Goal: Transaction & Acquisition: Purchase product/service

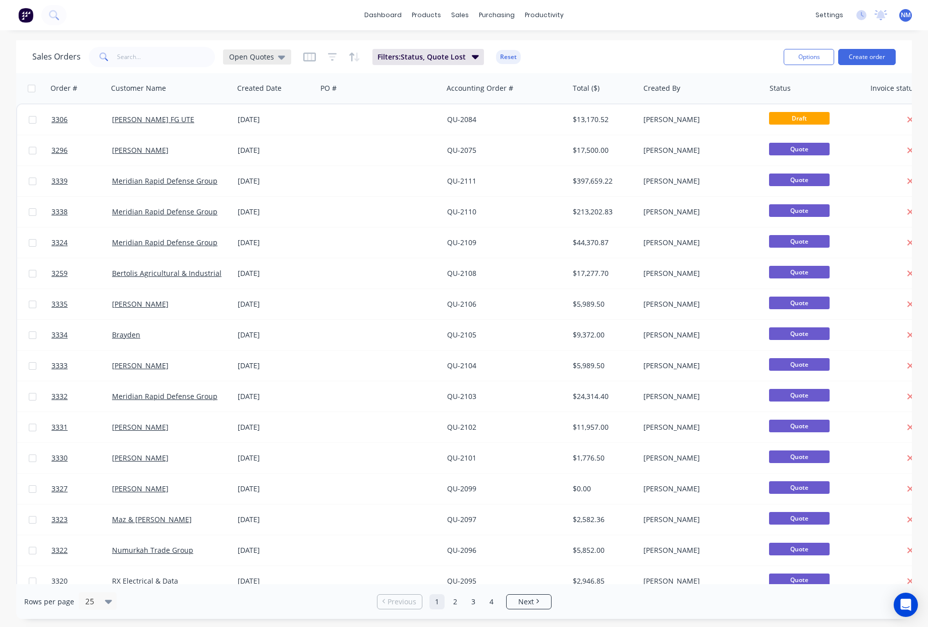
drag, startPoint x: 0, startPoint y: 0, endPoint x: 263, endPoint y: 62, distance: 270.1
click at [263, 62] on div "Open Quotes" at bounding box center [257, 56] width 68 height 15
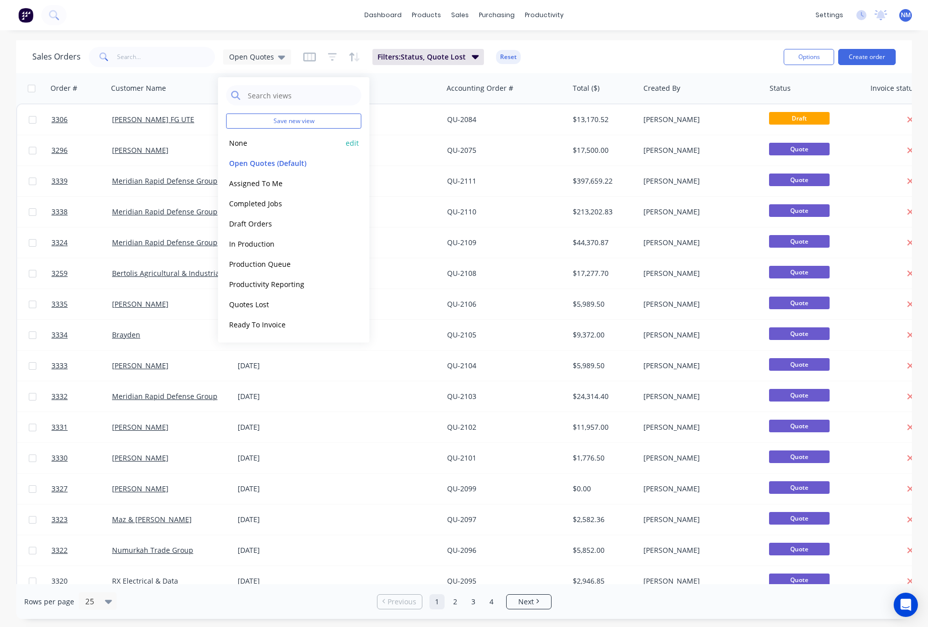
click at [250, 144] on button "None" at bounding box center [283, 143] width 115 height 12
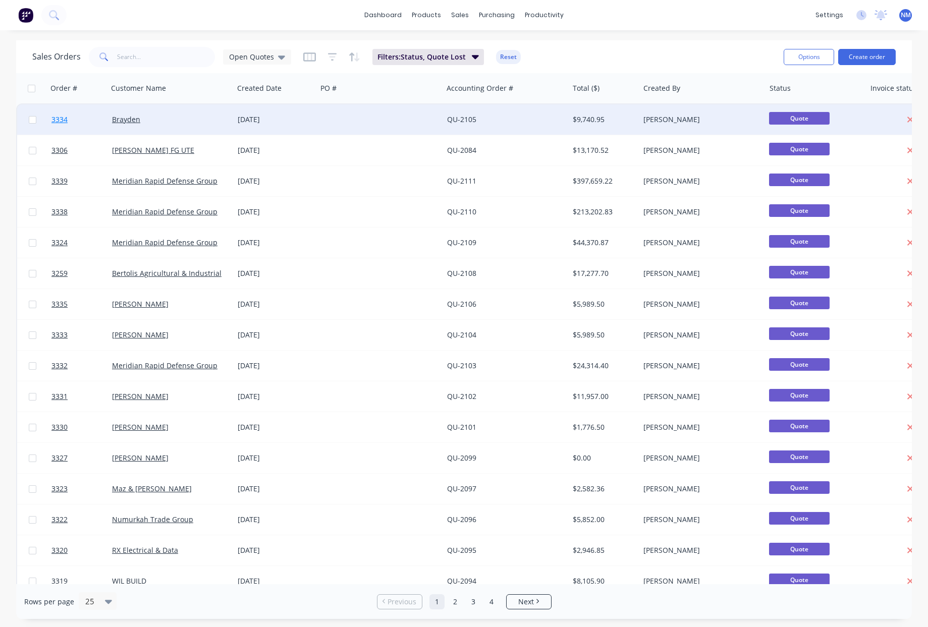
click at [55, 122] on span "3334" at bounding box center [59, 120] width 16 height 10
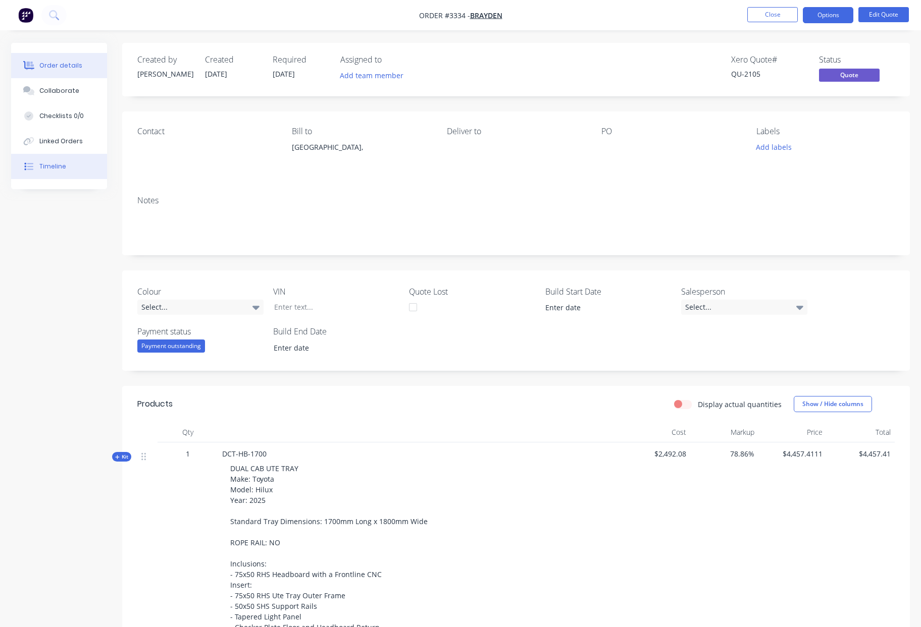
click at [64, 169] on div "Timeline" at bounding box center [52, 166] width 27 height 9
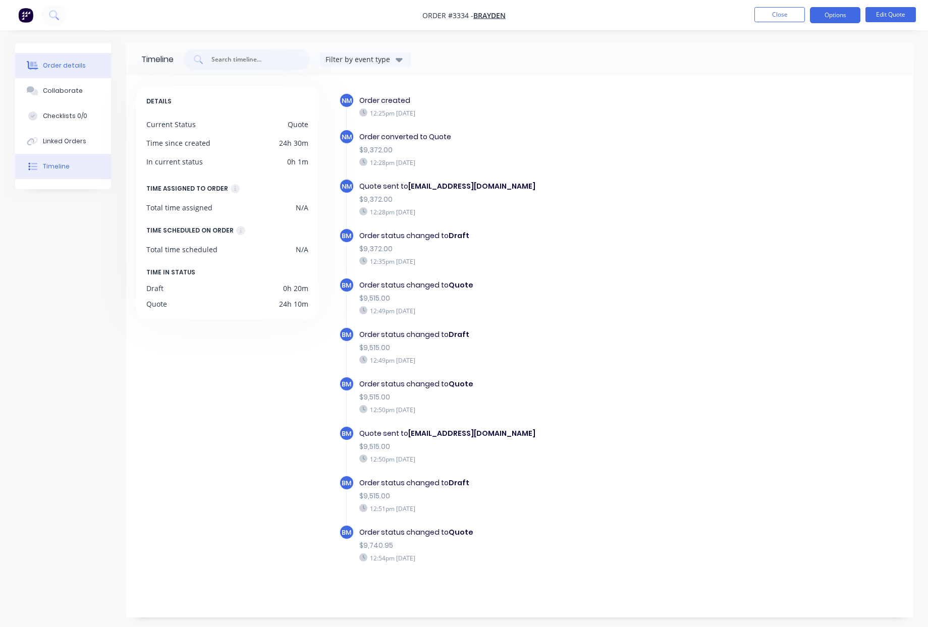
click at [59, 68] on div "Order details" at bounding box center [64, 65] width 43 height 9
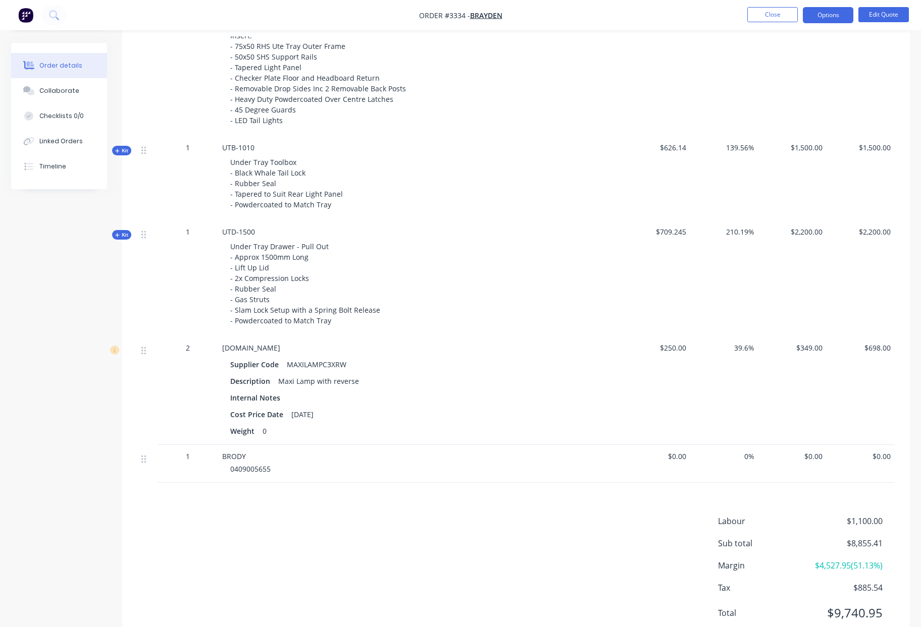
scroll to position [585, 0]
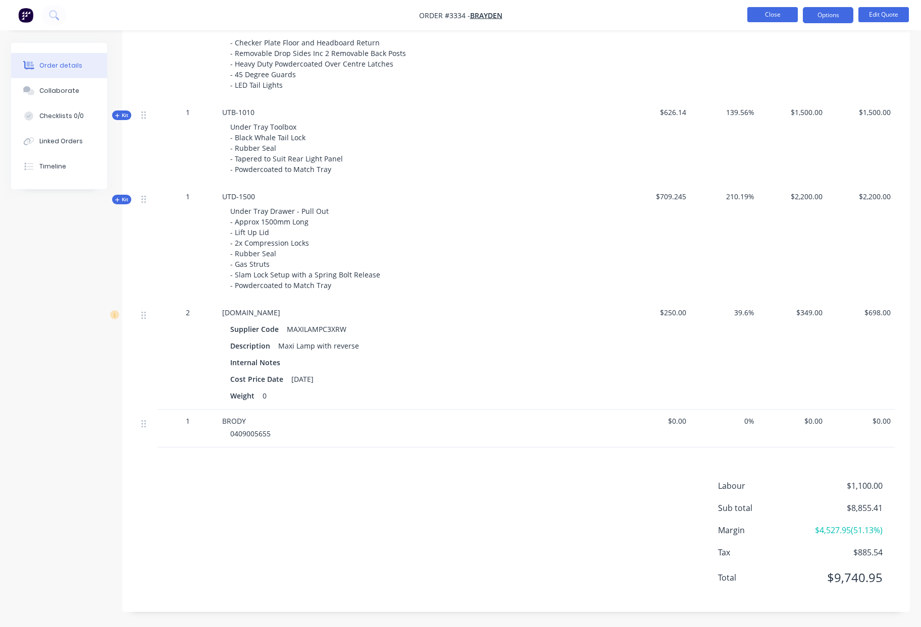
click at [779, 12] on button "Close" at bounding box center [772, 14] width 50 height 15
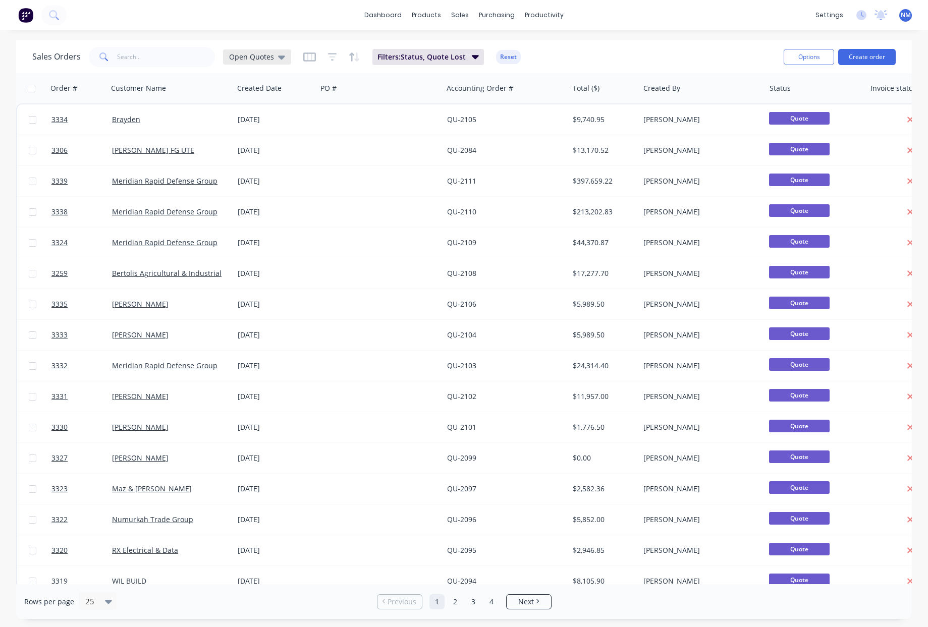
click at [261, 53] on span "Open Quotes" at bounding box center [251, 56] width 45 height 11
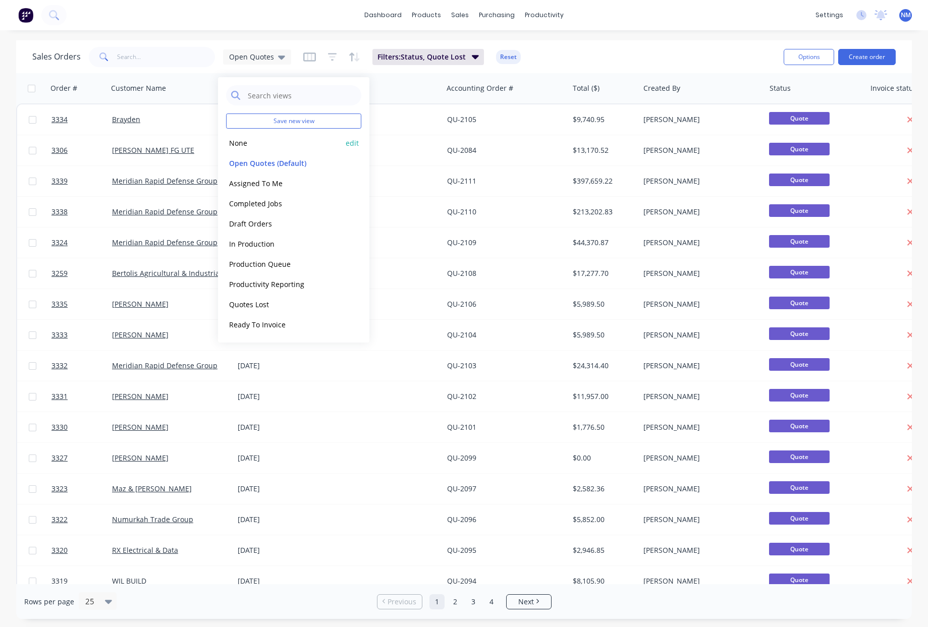
click at [242, 143] on button "None" at bounding box center [283, 143] width 115 height 12
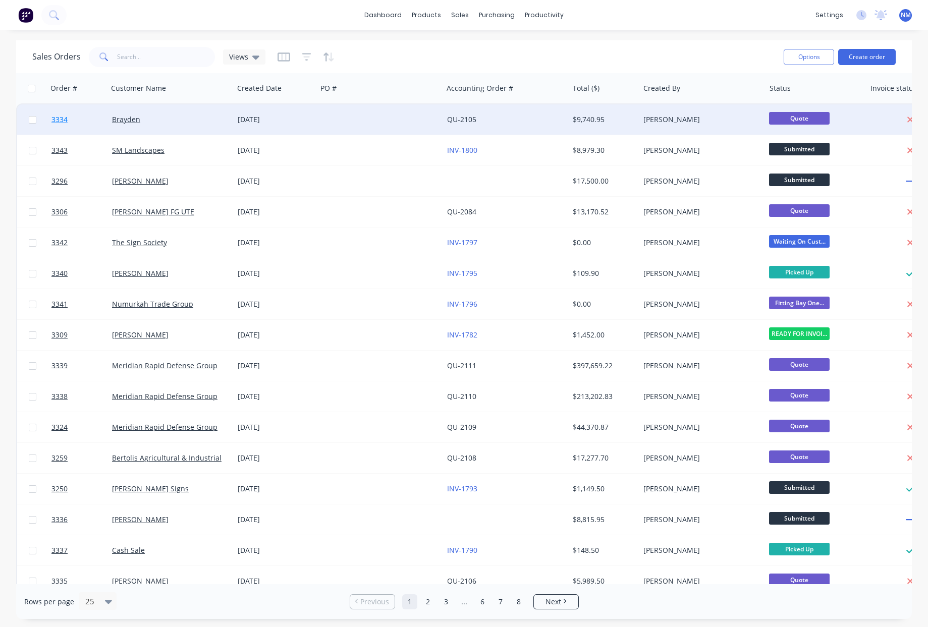
click at [67, 126] on link "3334" at bounding box center [81, 119] width 61 height 30
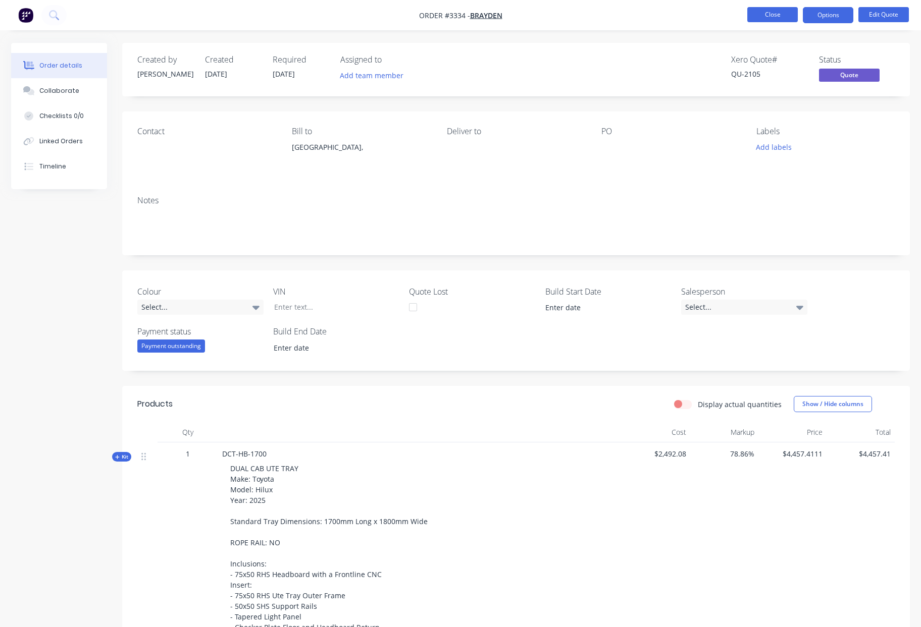
click at [761, 18] on button "Close" at bounding box center [772, 14] width 50 height 15
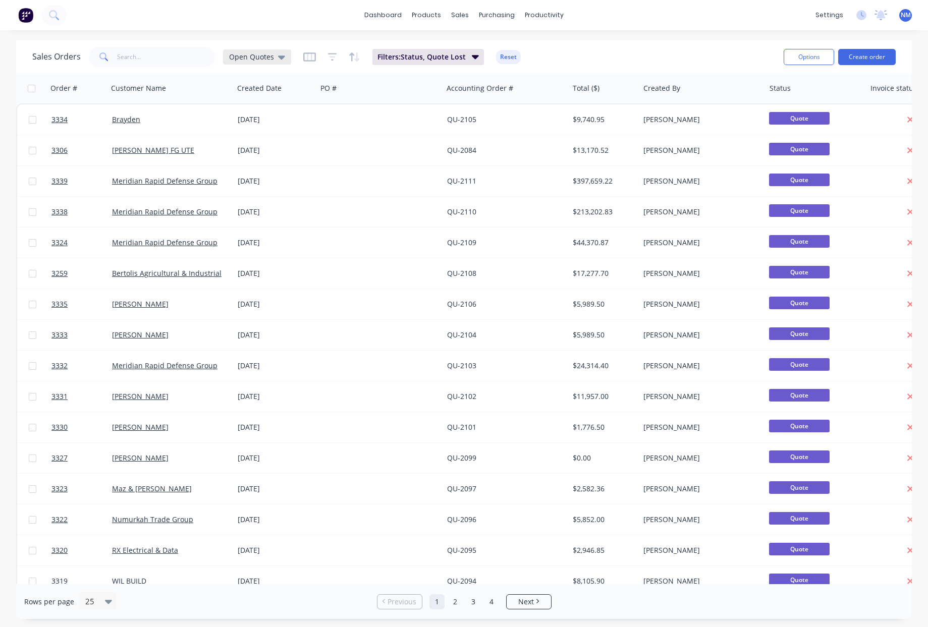
click at [268, 50] on div "Open Quotes" at bounding box center [257, 56] width 68 height 15
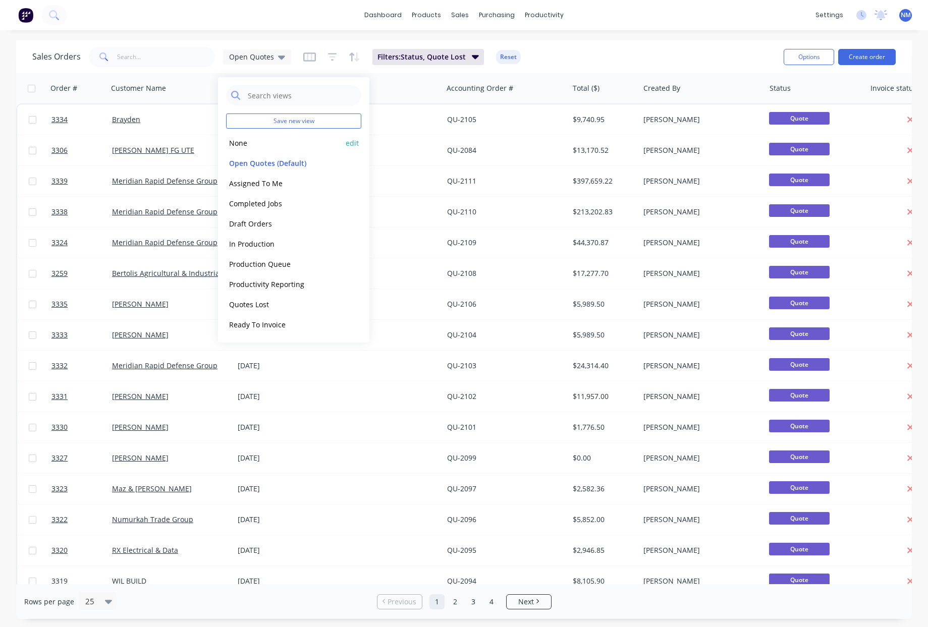
click at [238, 145] on button "None" at bounding box center [283, 143] width 115 height 12
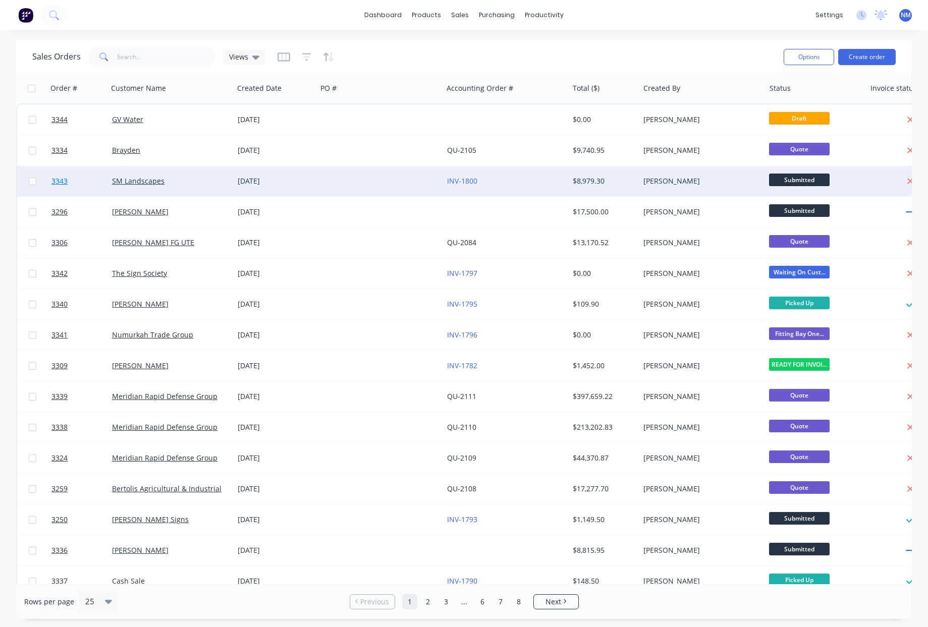
click at [62, 183] on span "3343" at bounding box center [59, 181] width 16 height 10
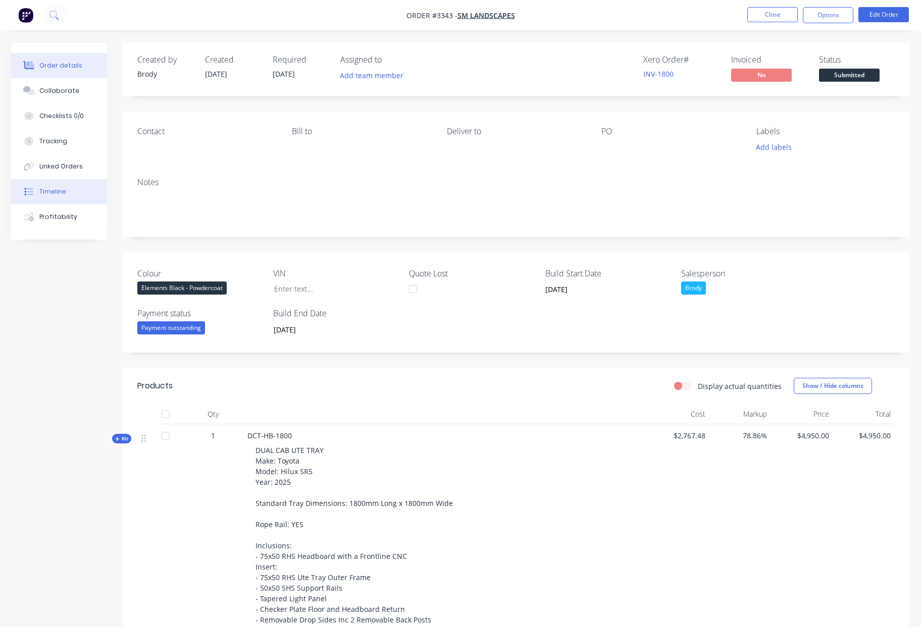
click at [64, 187] on div "Timeline" at bounding box center [52, 191] width 27 height 9
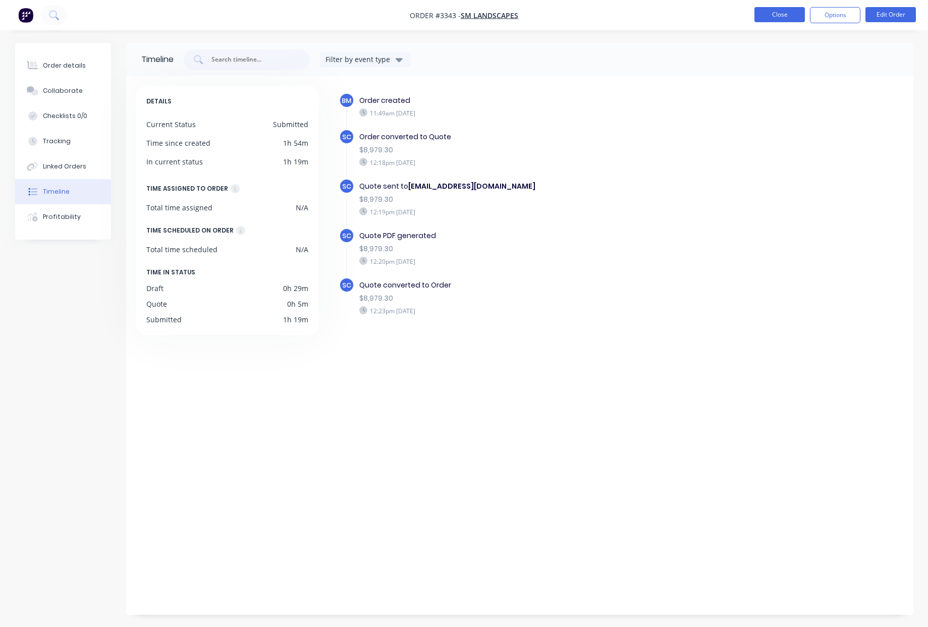
click at [783, 14] on button "Close" at bounding box center [780, 14] width 50 height 15
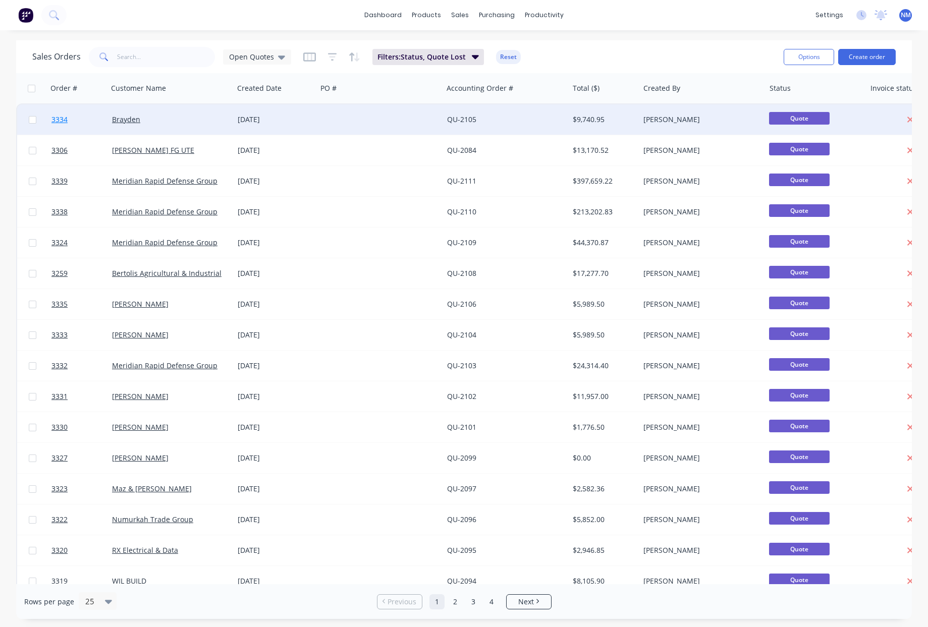
click at [62, 121] on span "3334" at bounding box center [59, 120] width 16 height 10
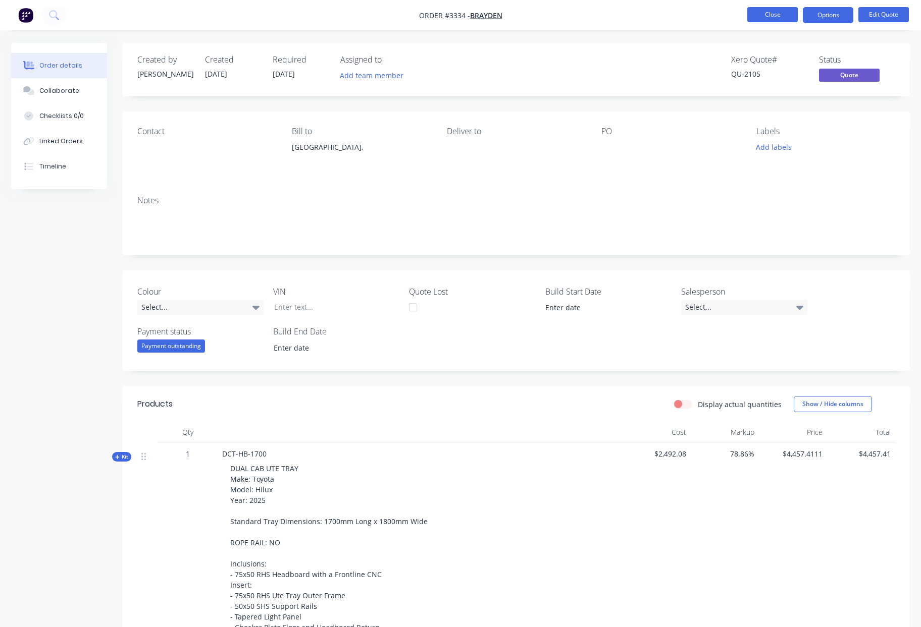
click at [775, 14] on button "Close" at bounding box center [772, 14] width 50 height 15
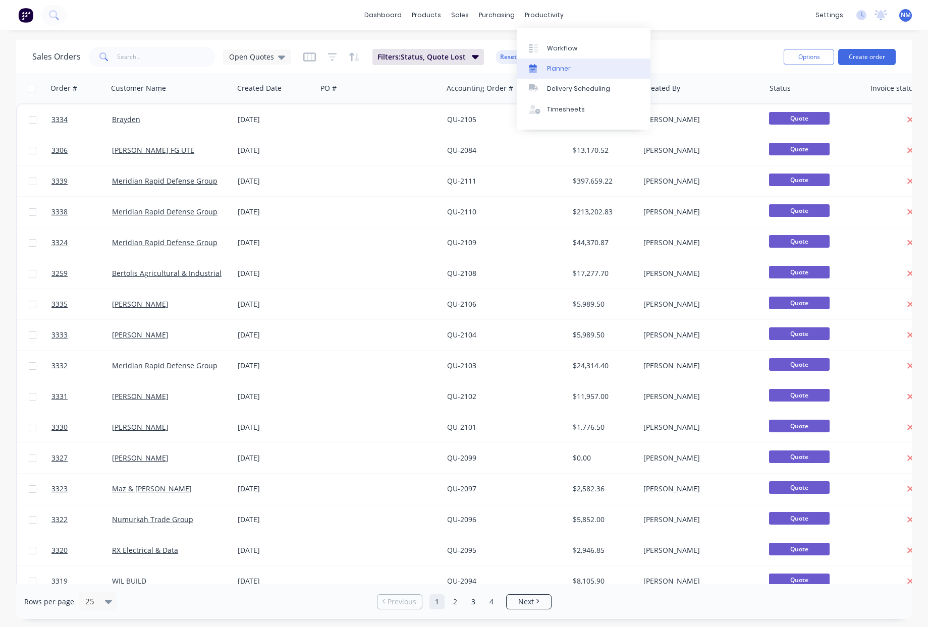
click at [559, 76] on link "Planner" at bounding box center [584, 69] width 134 height 20
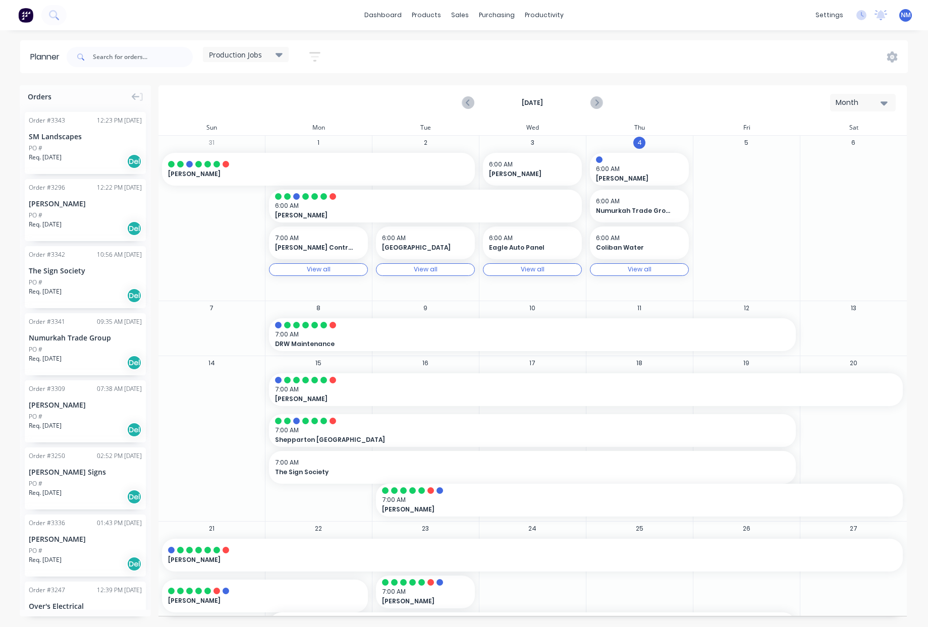
click at [283, 51] on icon at bounding box center [279, 54] width 7 height 11
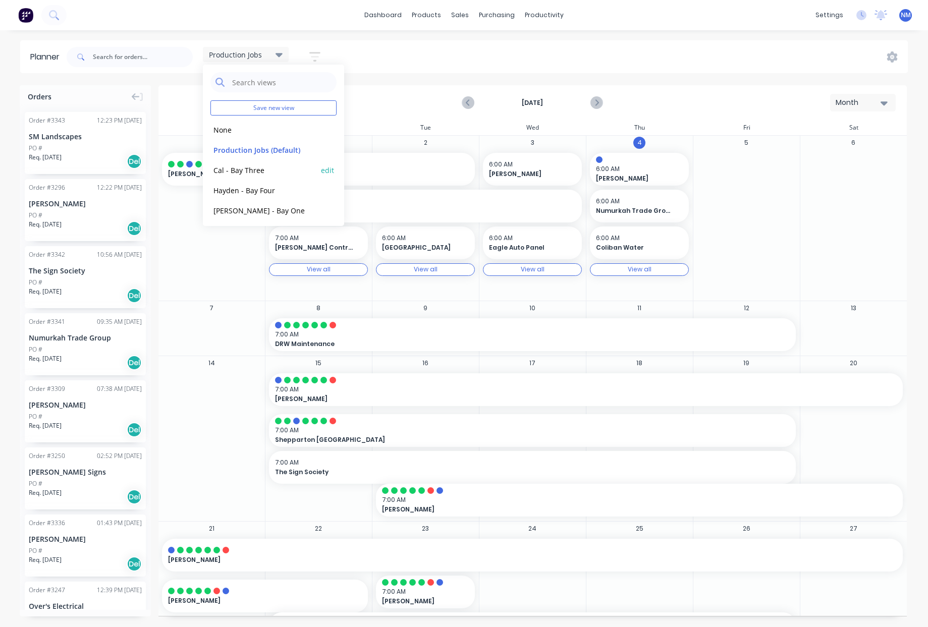
click at [258, 175] on button "Cal - Bay Three" at bounding box center [263, 170] width 107 height 12
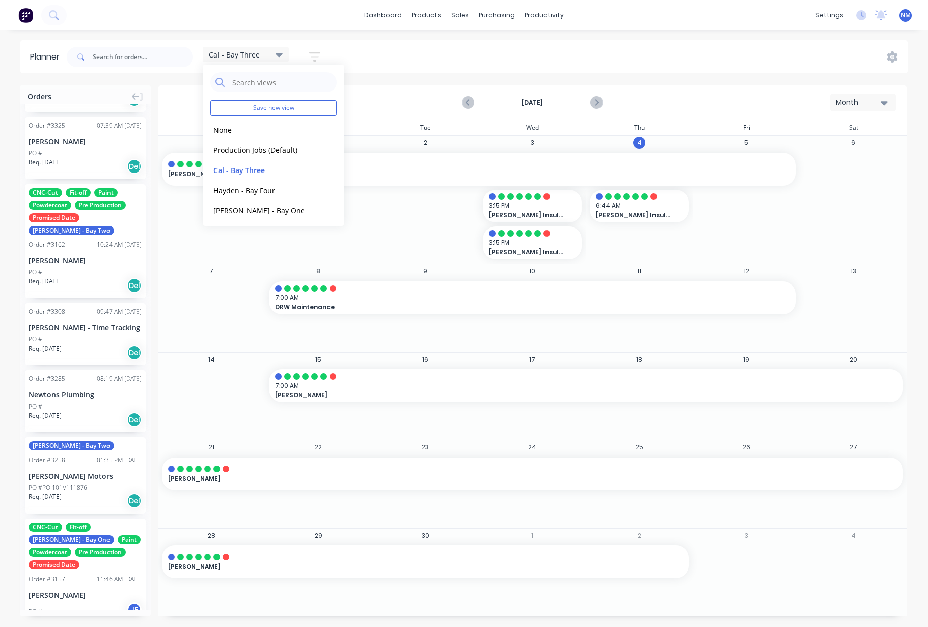
scroll to position [748, 0]
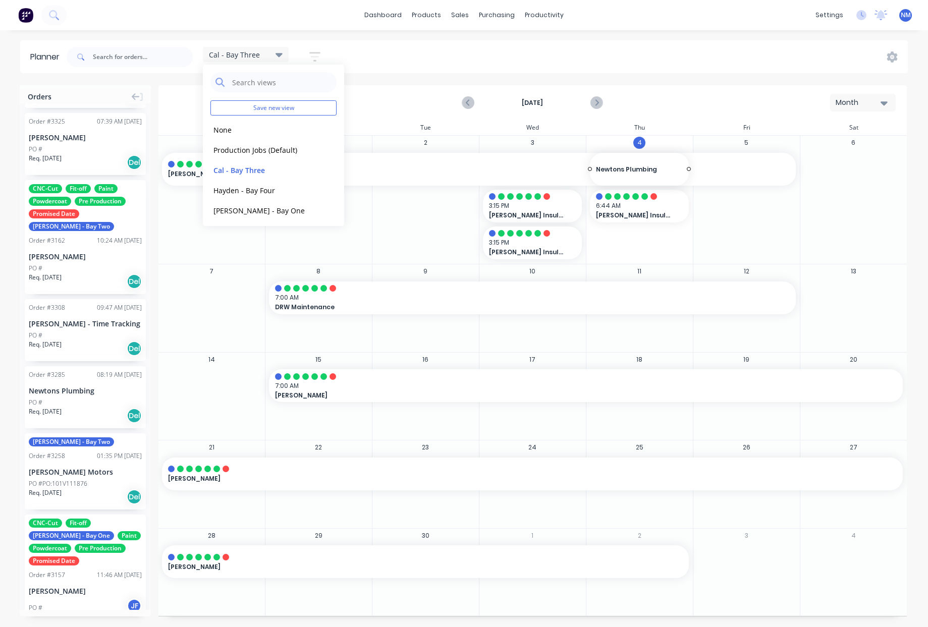
drag, startPoint x: 59, startPoint y: 384, endPoint x: 656, endPoint y: 168, distance: 634.7
drag, startPoint x: 689, startPoint y: 242, endPoint x: 469, endPoint y: 322, distance: 233.7
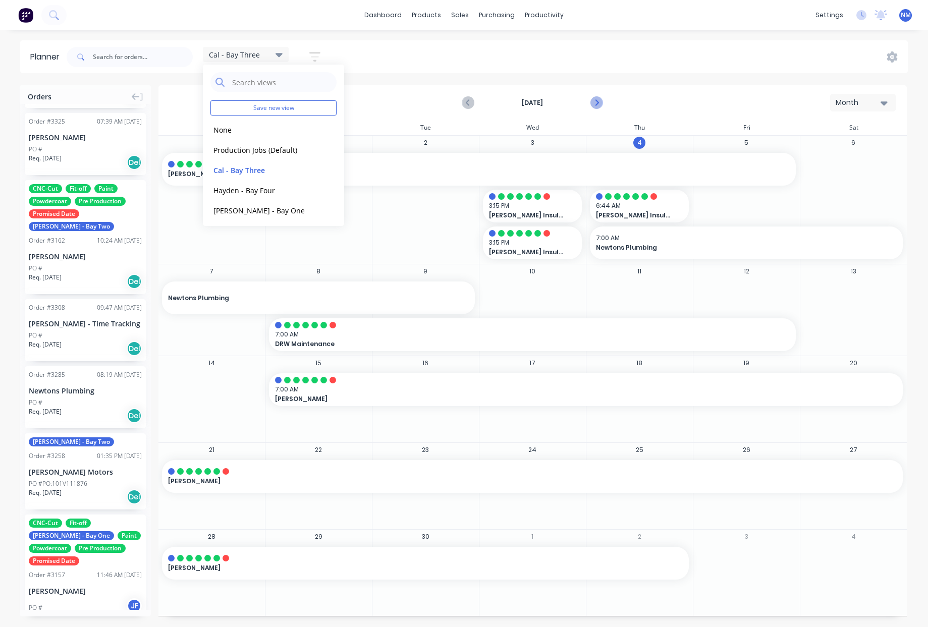
click at [599, 101] on icon "Next page" at bounding box center [596, 103] width 12 height 12
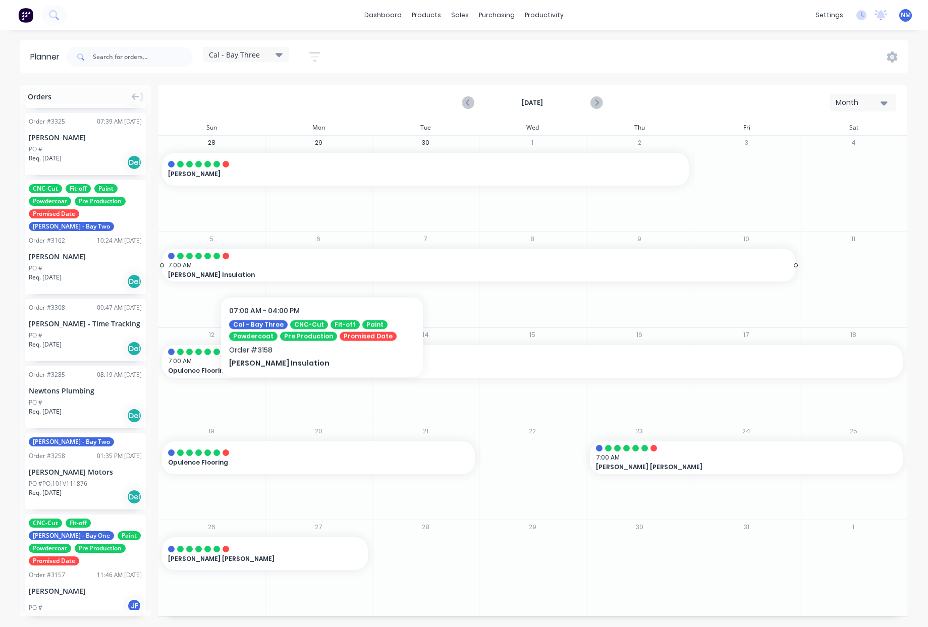
click at [322, 266] on span "7:00 AM" at bounding box center [476, 265] width 617 height 9
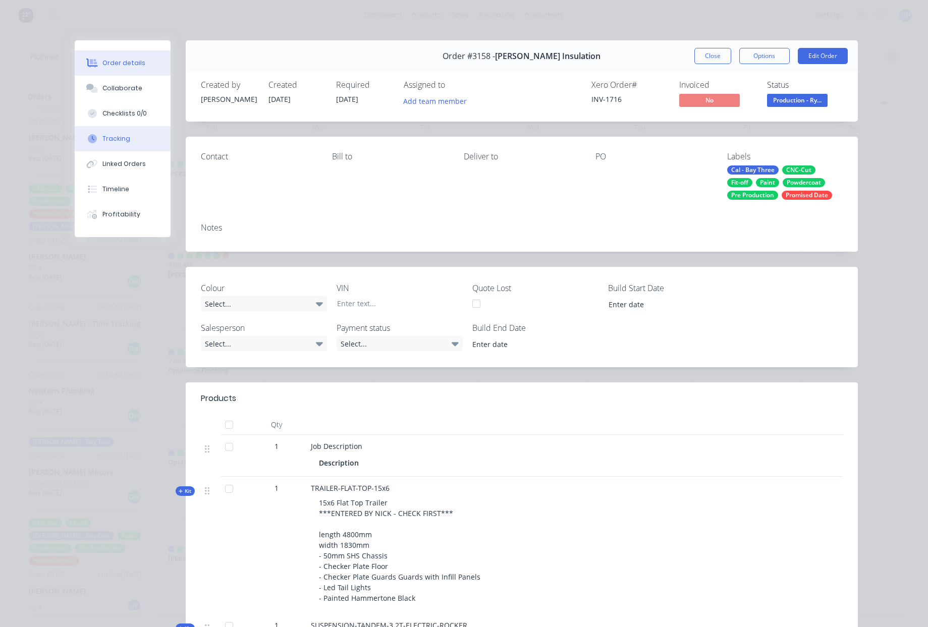
click at [123, 141] on div "Tracking" at bounding box center [116, 138] width 28 height 9
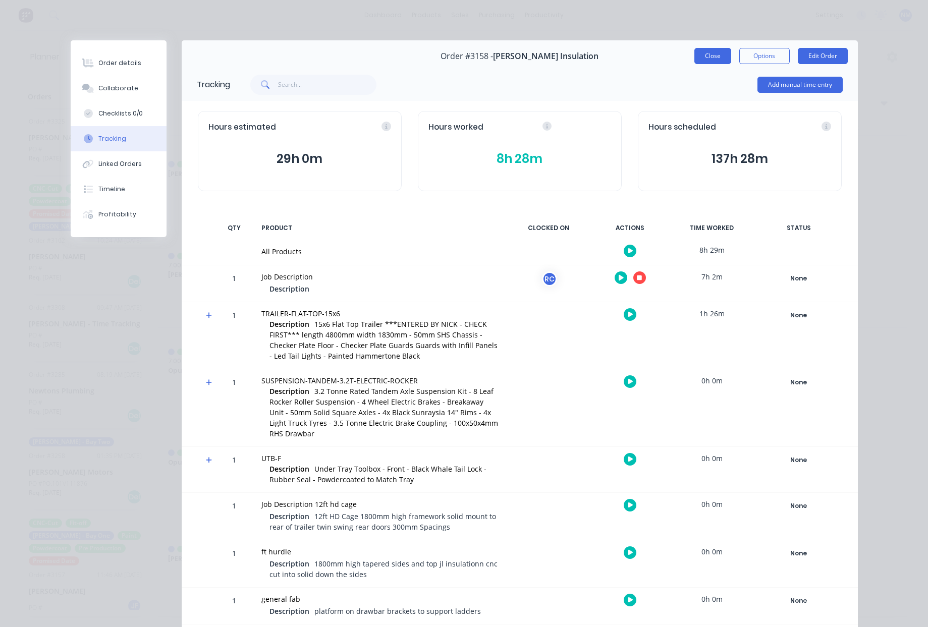
click at [718, 56] on button "Close" at bounding box center [712, 56] width 37 height 16
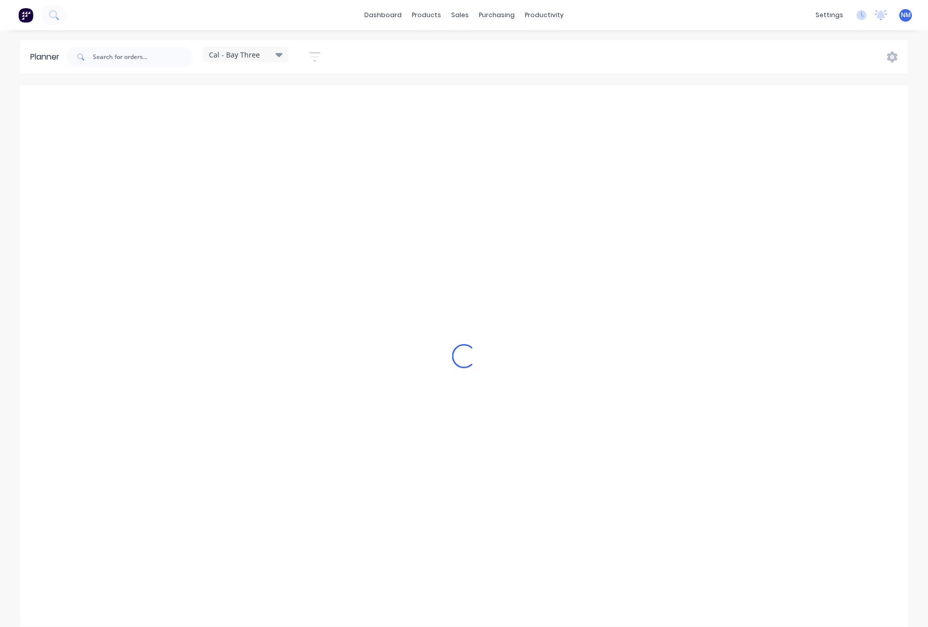
scroll to position [0, 0]
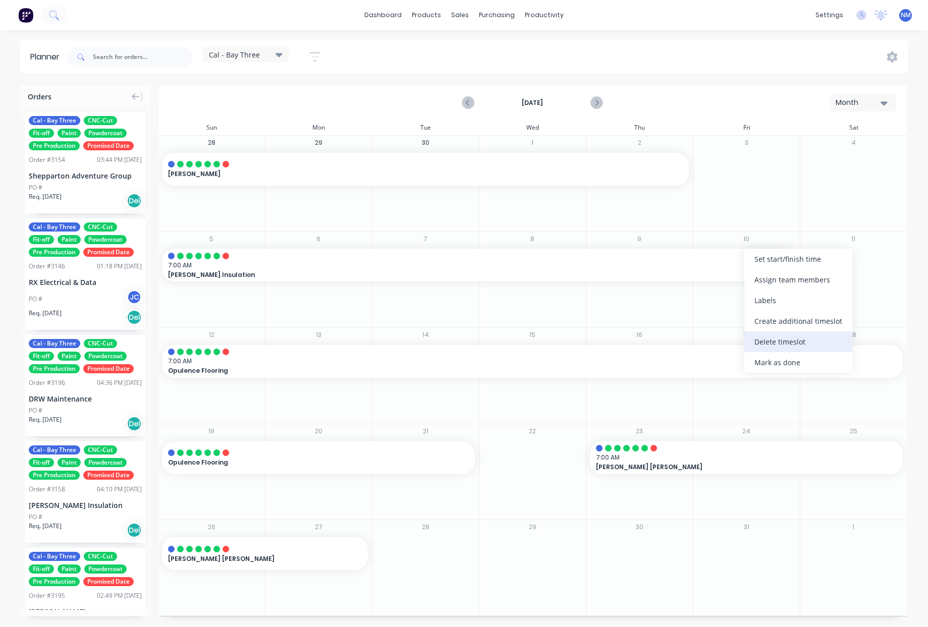
click at [797, 340] on div "Delete timeslot" at bounding box center [798, 342] width 108 height 21
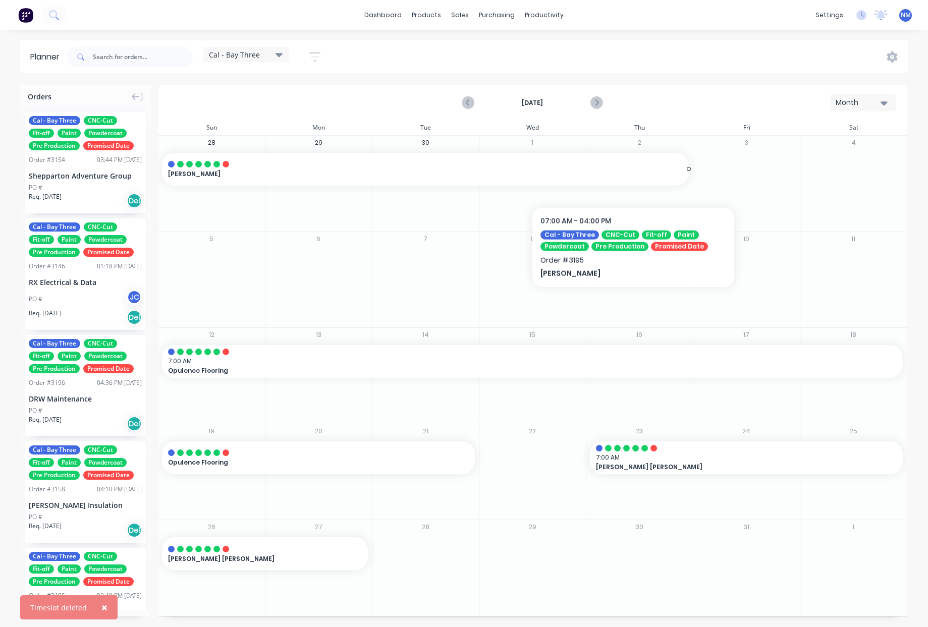
click at [633, 176] on div "[PERSON_NAME]" at bounding box center [425, 174] width 515 height 10
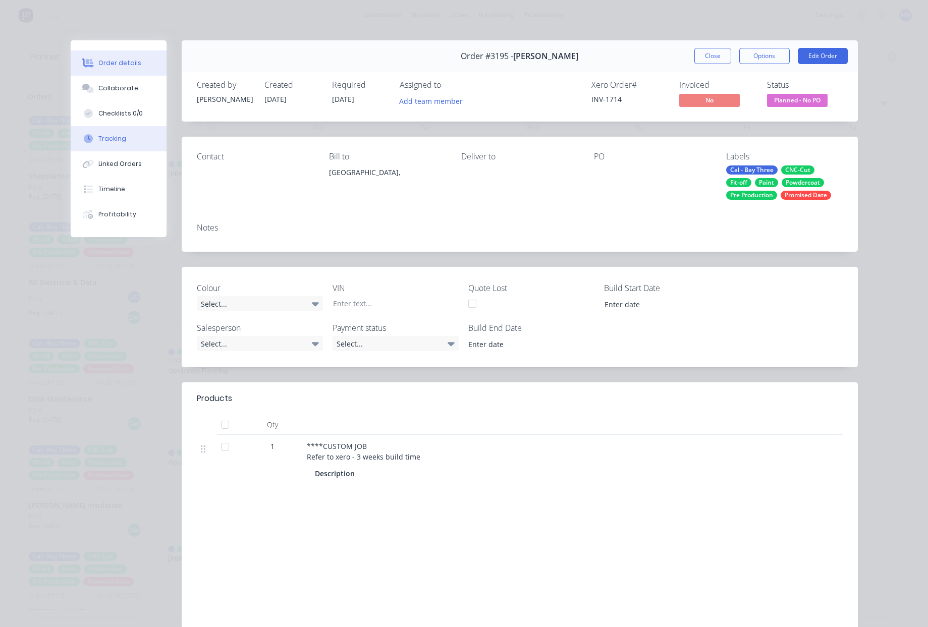
click at [126, 142] on button "Tracking" at bounding box center [119, 138] width 96 height 25
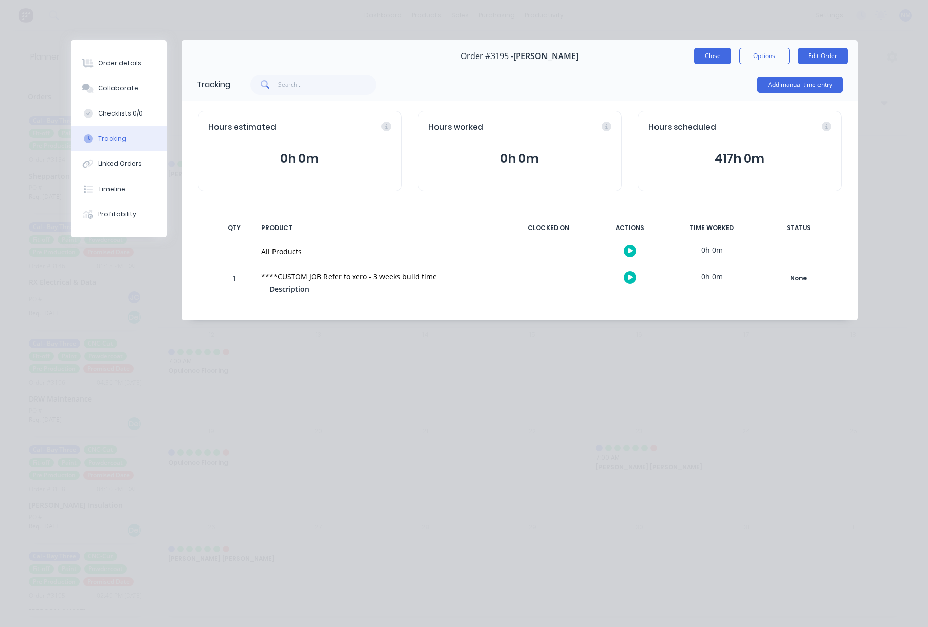
click at [712, 51] on button "Close" at bounding box center [712, 56] width 37 height 16
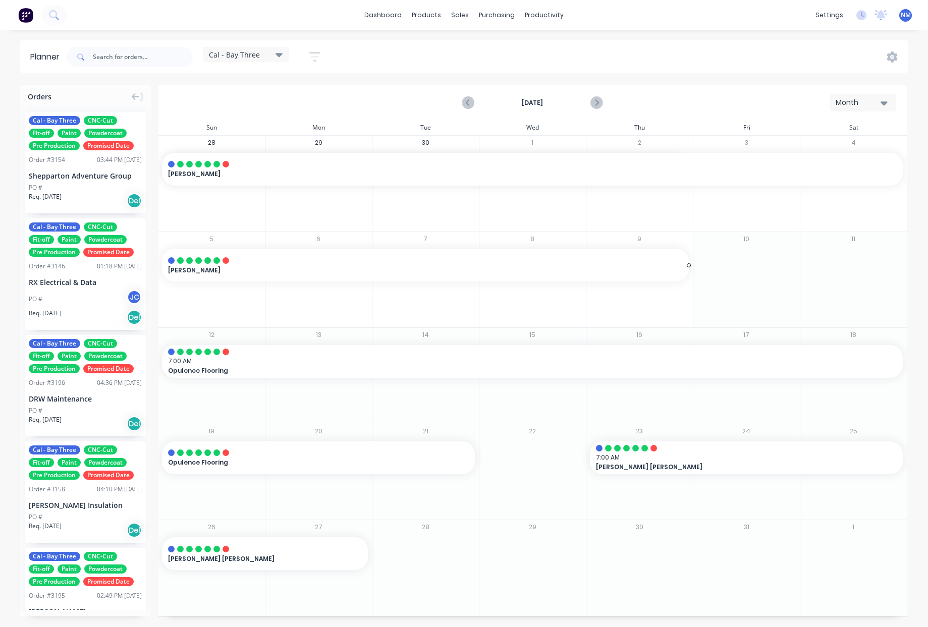
drag, startPoint x: 412, startPoint y: 161, endPoint x: 425, endPoint y: 294, distance: 133.9
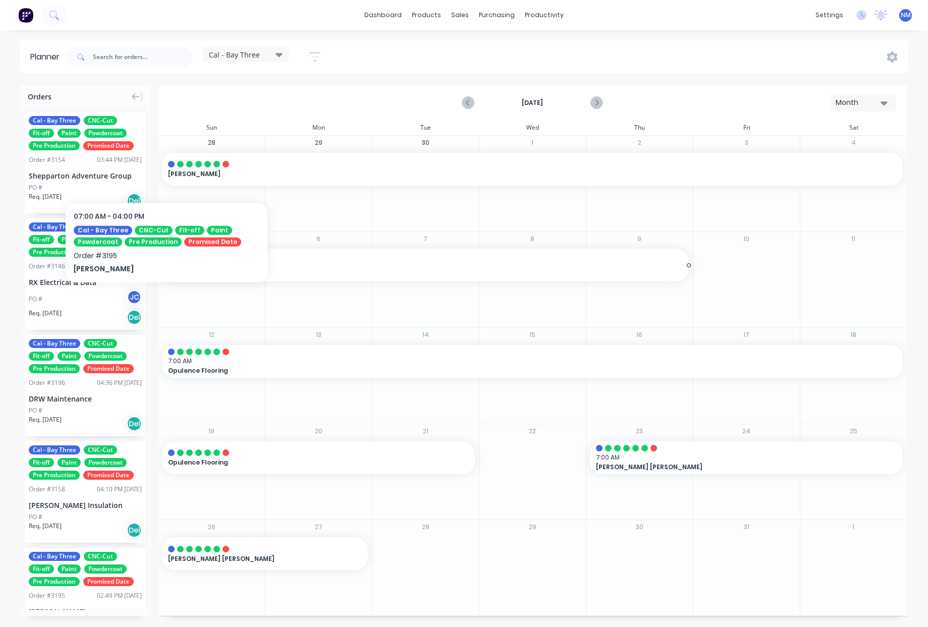
click at [167, 172] on div "[PERSON_NAME]" at bounding box center [532, 168] width 741 height 31
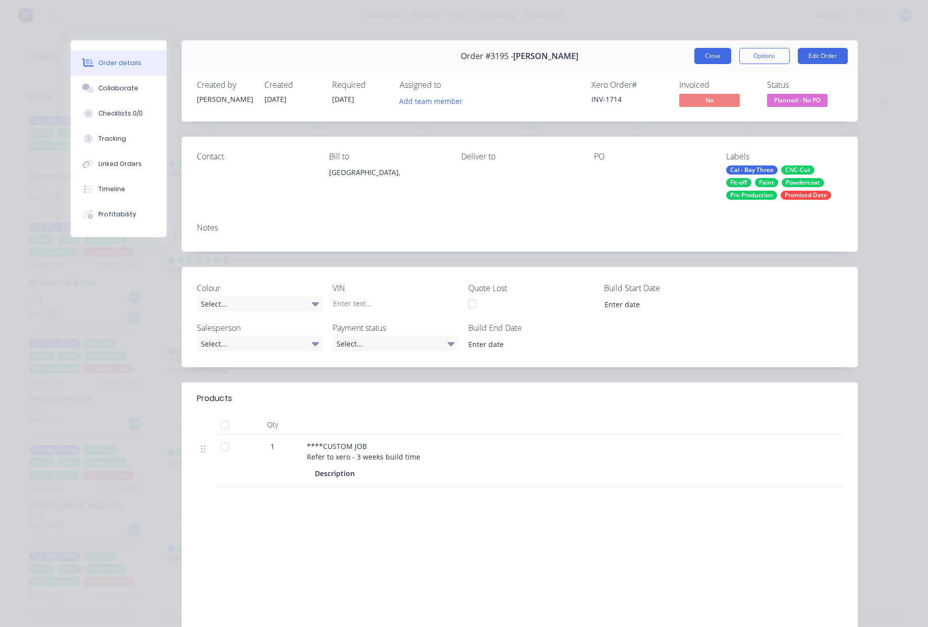
click at [697, 54] on button "Close" at bounding box center [712, 56] width 37 height 16
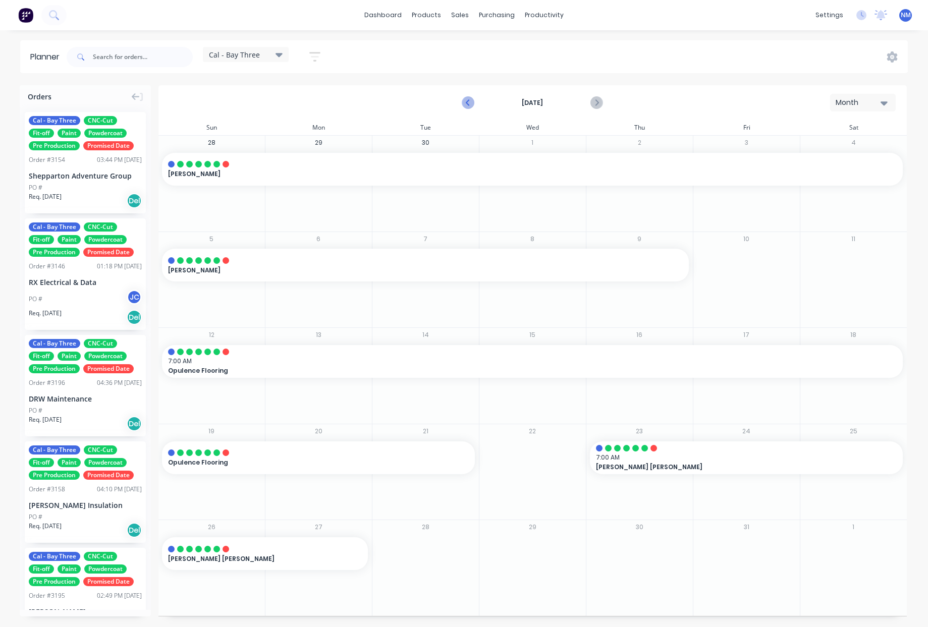
click at [464, 103] on icon "Previous page" at bounding box center [469, 103] width 12 height 12
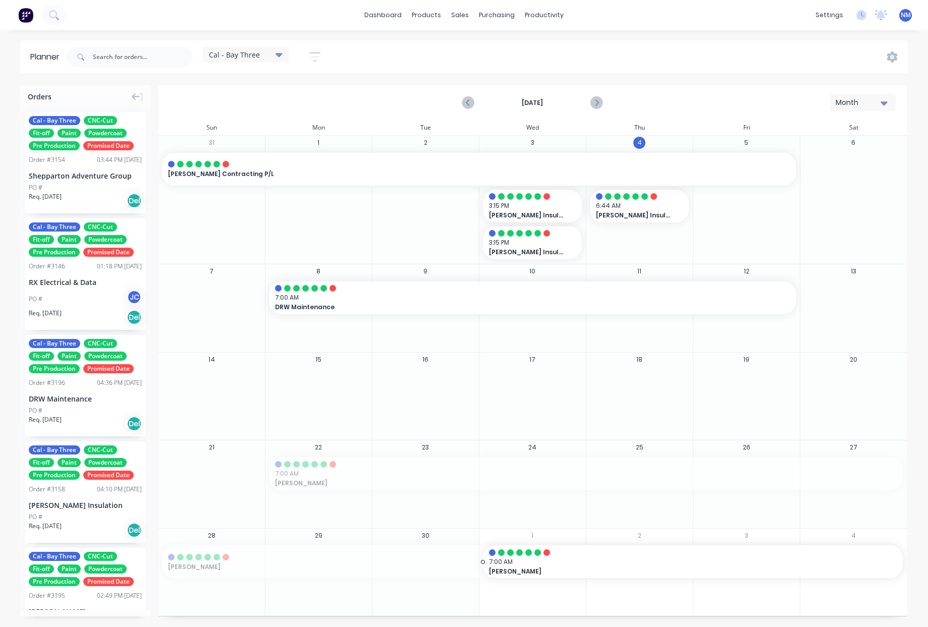
drag, startPoint x: 270, startPoint y: 472, endPoint x: 497, endPoint y: 583, distance: 253.2
click at [209, 253] on div "31 [PERSON_NAME] Contracting P/L , Start: [DATE], End: [DATE]" at bounding box center [211, 200] width 107 height 128
click at [264, 53] on div "Cal - Bay Three" at bounding box center [246, 54] width 74 height 9
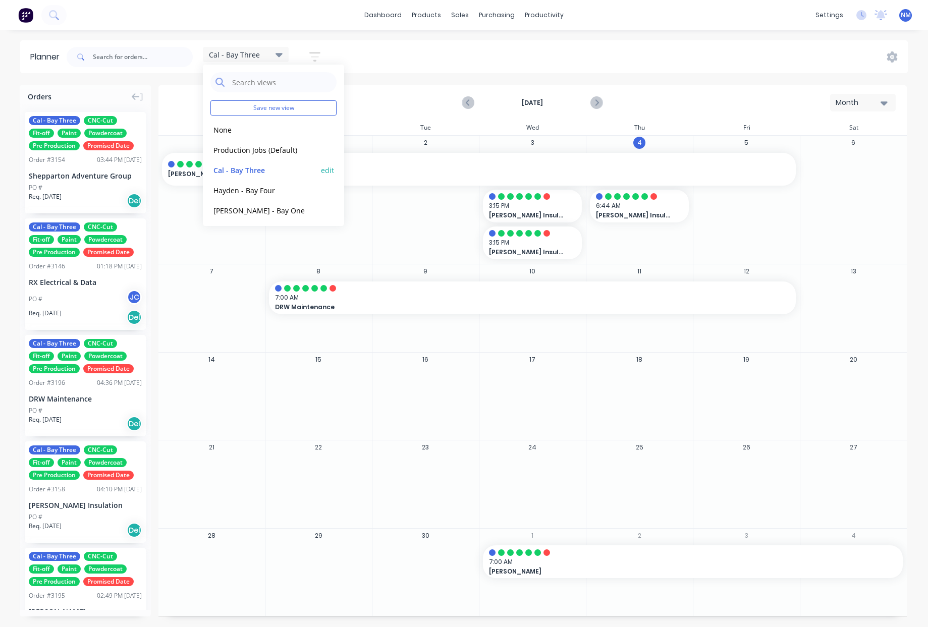
click at [255, 174] on button "Cal - Bay Three" at bounding box center [263, 170] width 107 height 12
click at [572, 50] on div "Workflow" at bounding box center [562, 48] width 30 height 9
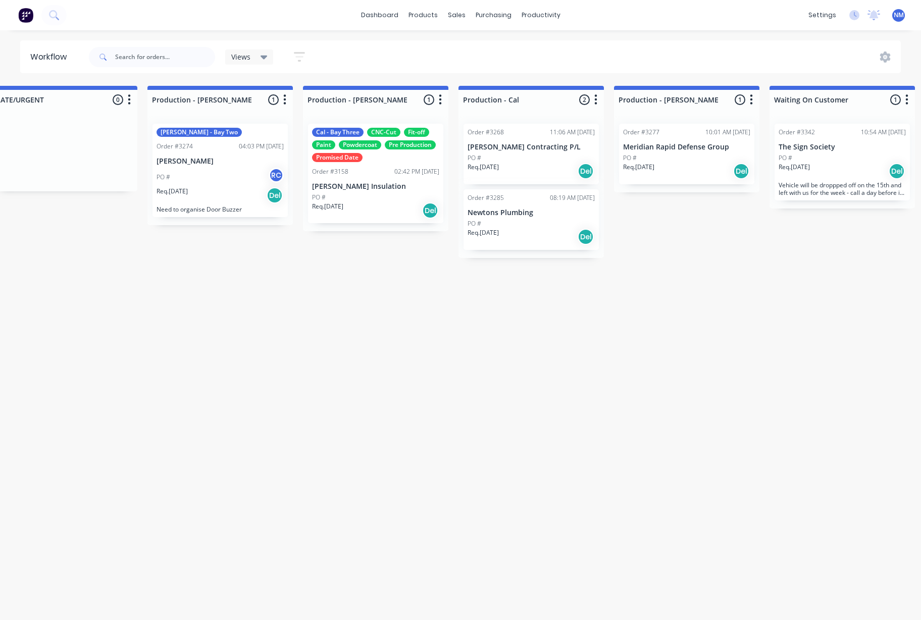
scroll to position [0, 976]
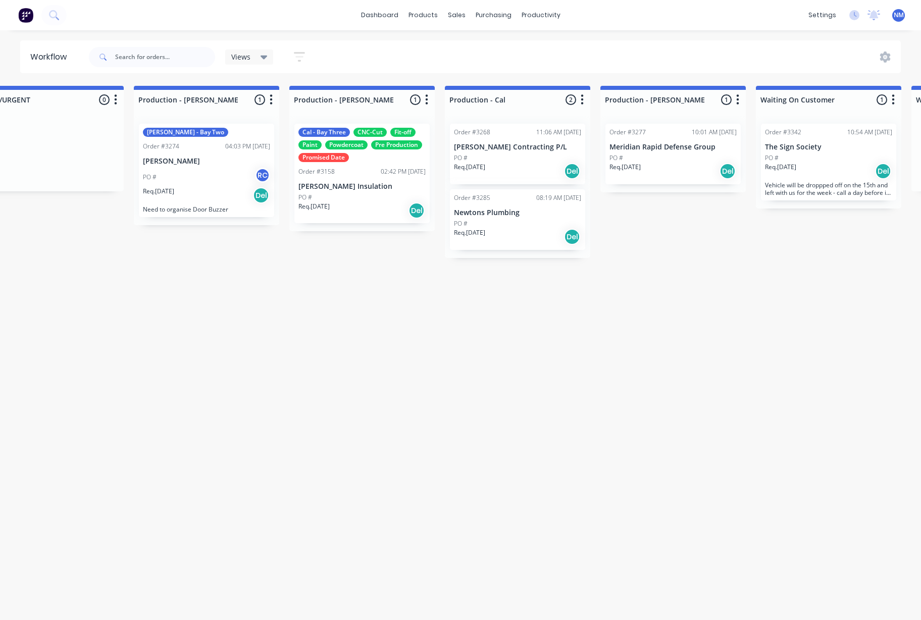
click at [488, 147] on p "[PERSON_NAME] Contracting P/L" at bounding box center [517, 147] width 127 height 9
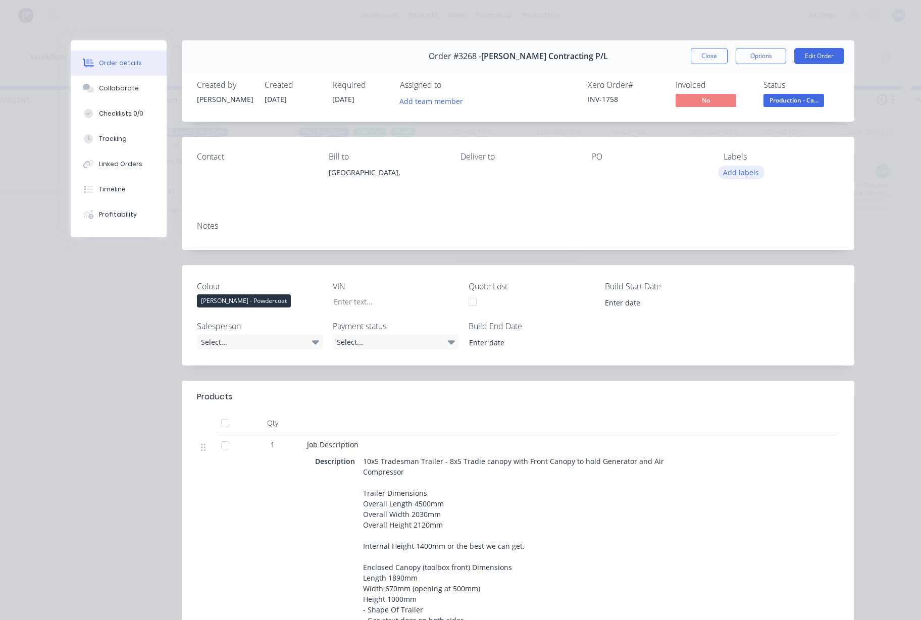
click at [743, 170] on button "Add labels" at bounding box center [741, 173] width 46 height 14
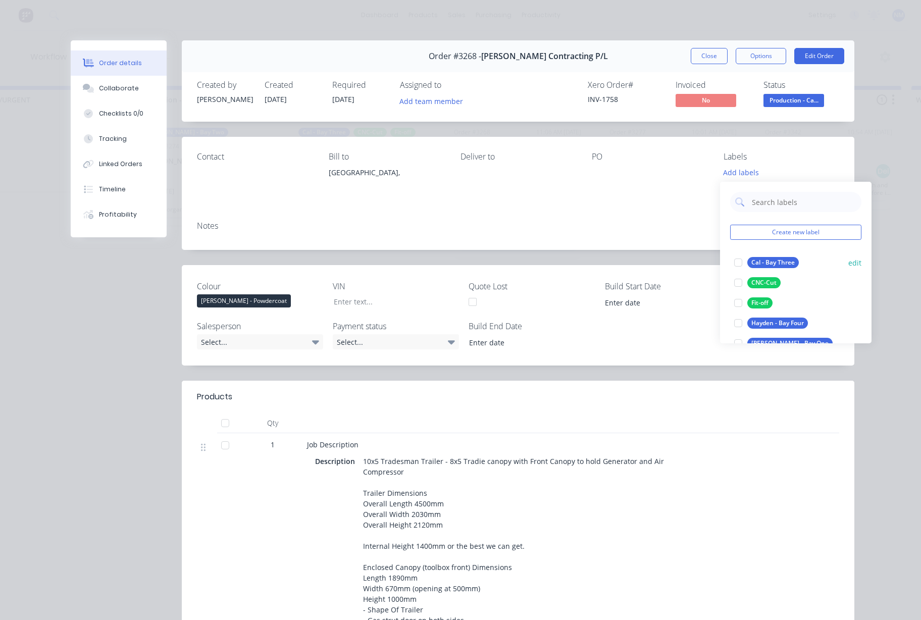
click at [744, 261] on div at bounding box center [738, 262] width 20 height 20
click at [702, 63] on button "Close" at bounding box center [708, 56] width 37 height 16
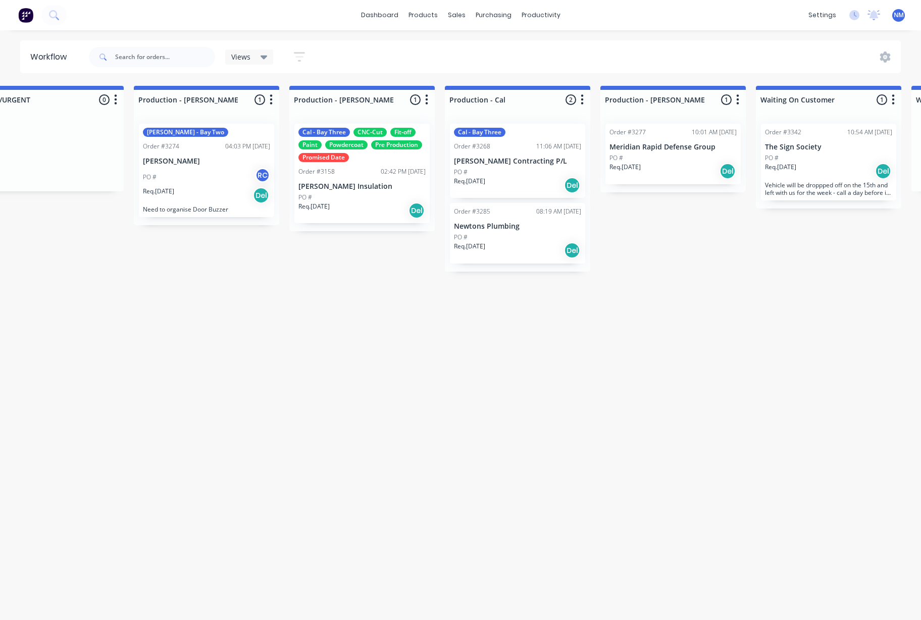
click at [516, 236] on div "PO #" at bounding box center [517, 237] width 127 height 9
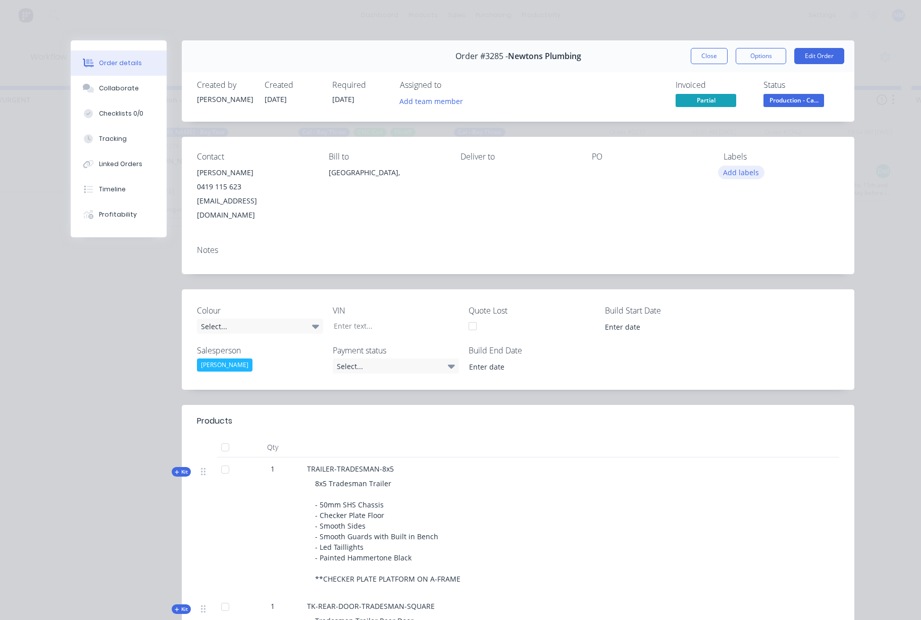
click at [743, 168] on button "Add labels" at bounding box center [741, 173] width 46 height 14
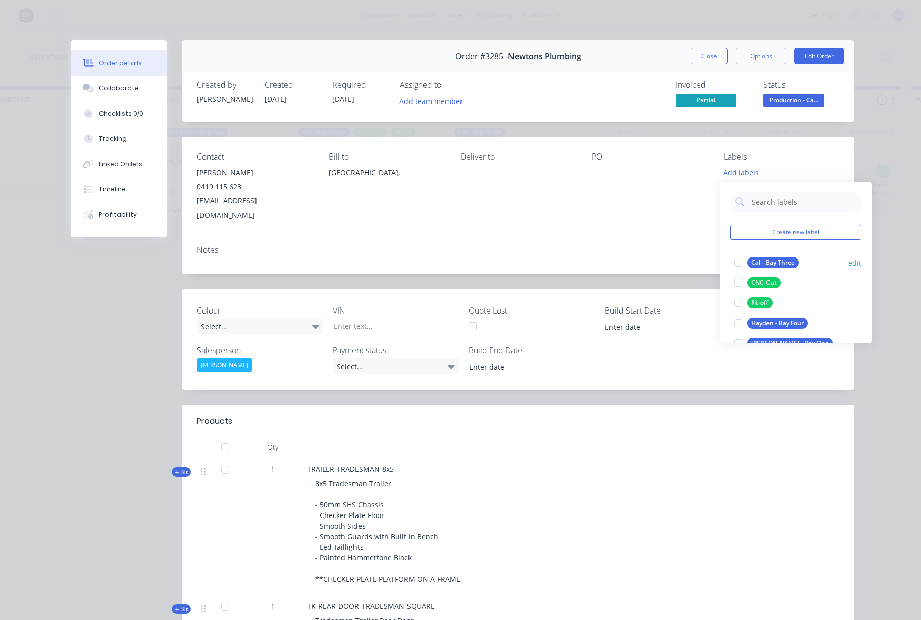
click at [736, 262] on div at bounding box center [738, 262] width 20 height 20
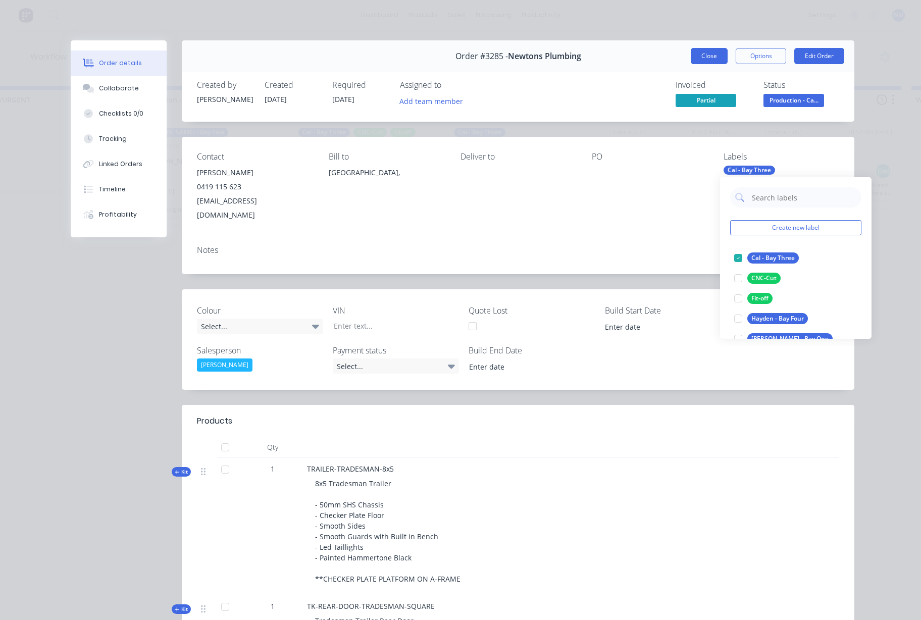
click at [701, 53] on button "Close" at bounding box center [708, 56] width 37 height 16
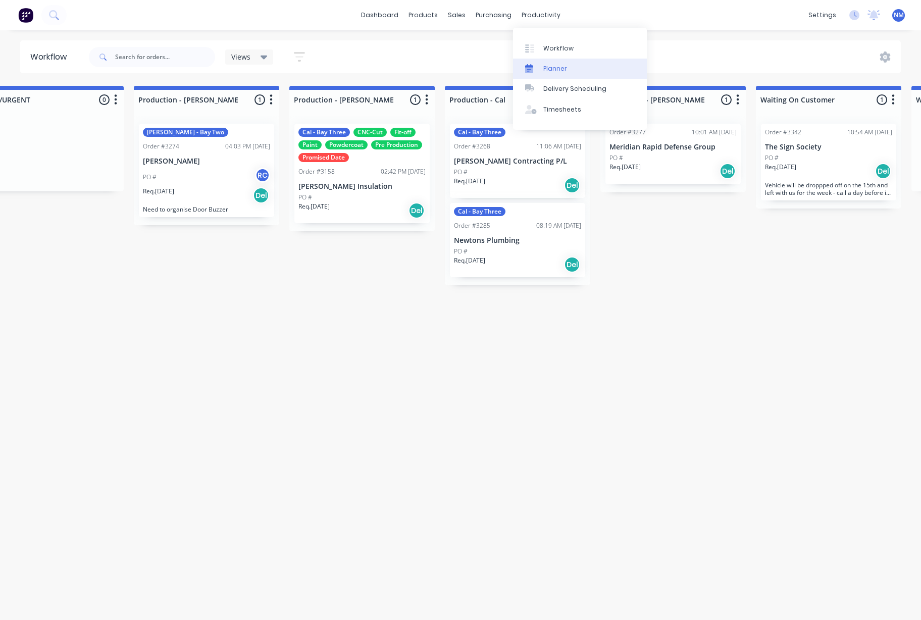
click at [565, 70] on div "Planner" at bounding box center [555, 68] width 24 height 9
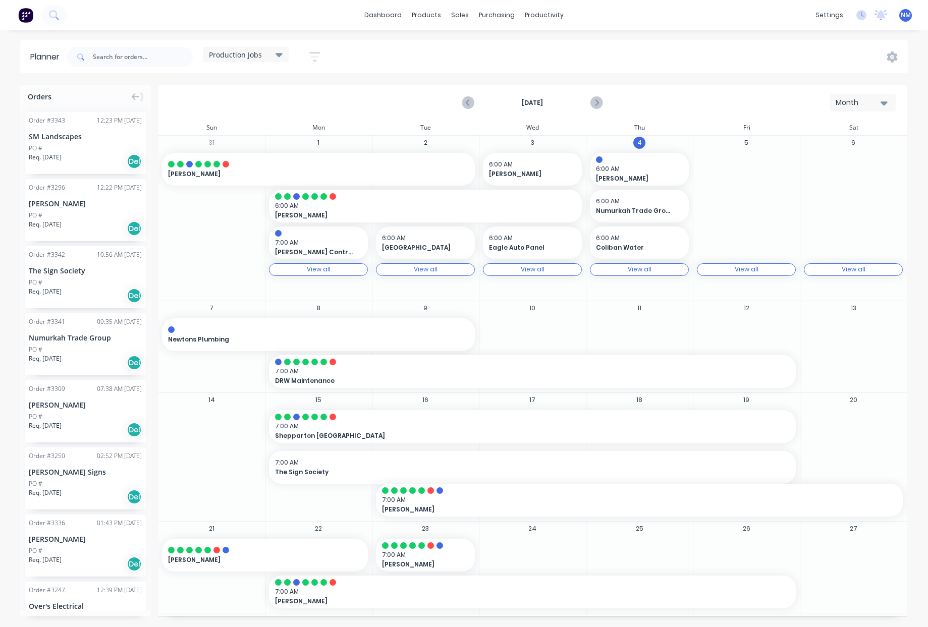
click at [281, 55] on icon at bounding box center [279, 55] width 7 height 4
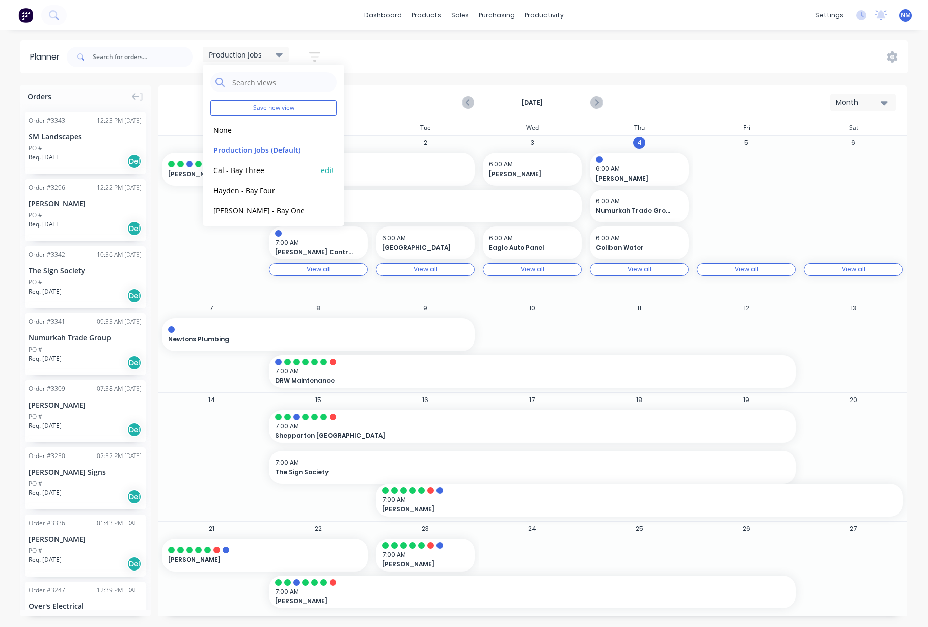
click at [257, 171] on button "Cal - Bay Three" at bounding box center [263, 170] width 107 height 12
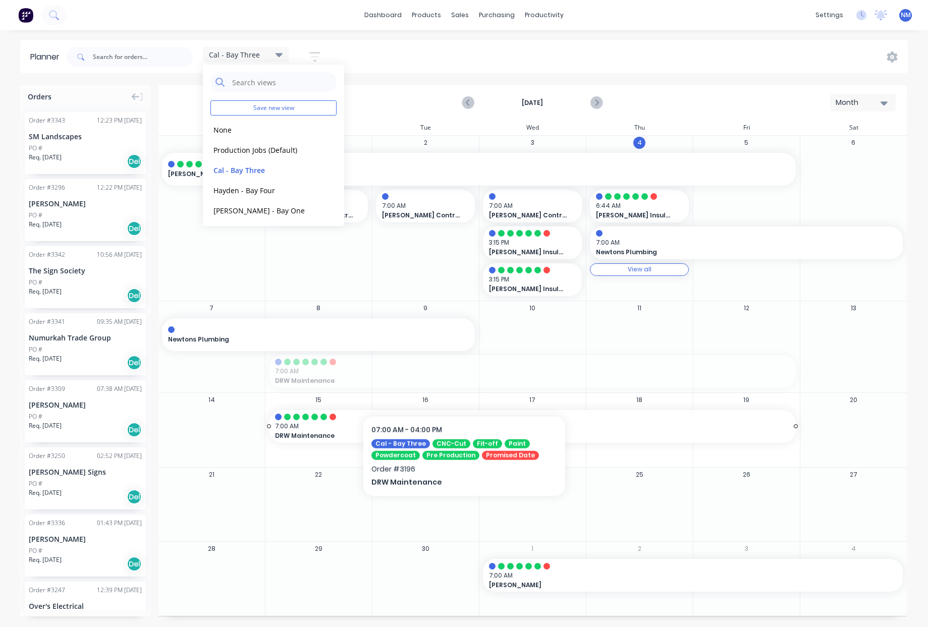
drag, startPoint x: 464, startPoint y: 379, endPoint x: 468, endPoint y: 418, distance: 40.0
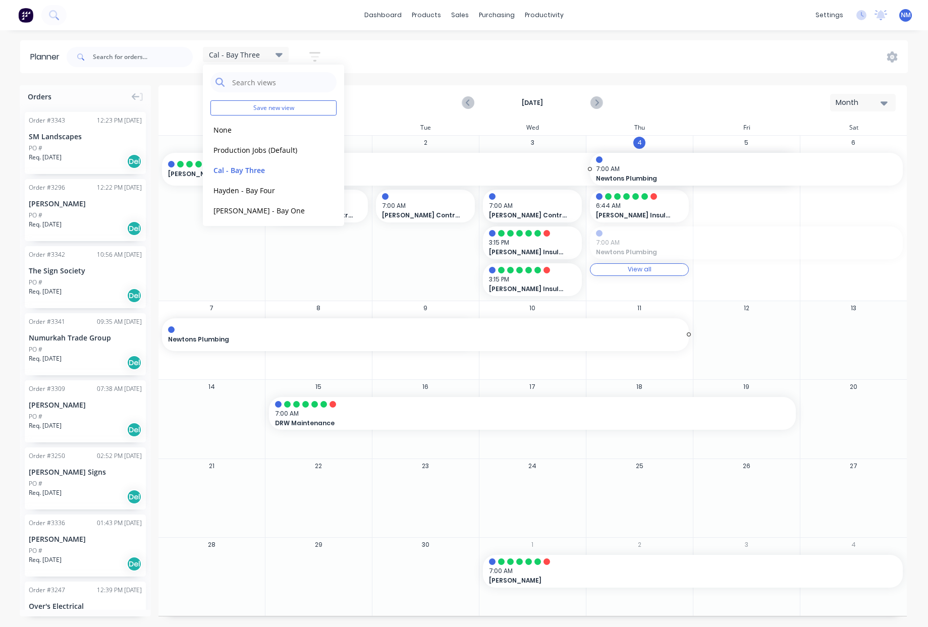
drag, startPoint x: 474, startPoint y: 335, endPoint x: 487, endPoint y: 333, distance: 12.3
click at [601, 102] on icon "Next page" at bounding box center [596, 103] width 12 height 12
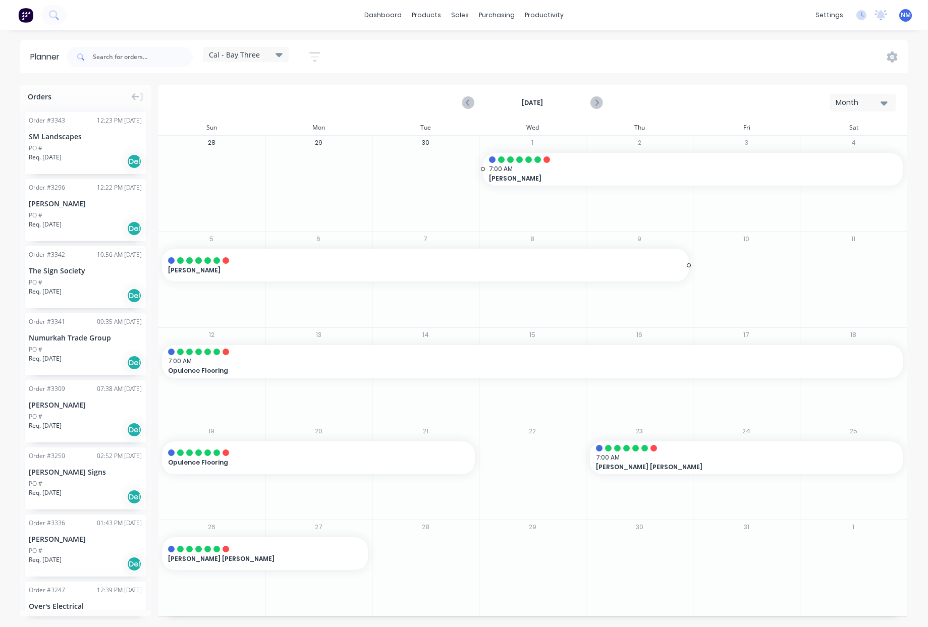
click at [500, 267] on span "[PERSON_NAME]" at bounding box center [399, 270] width 463 height 9
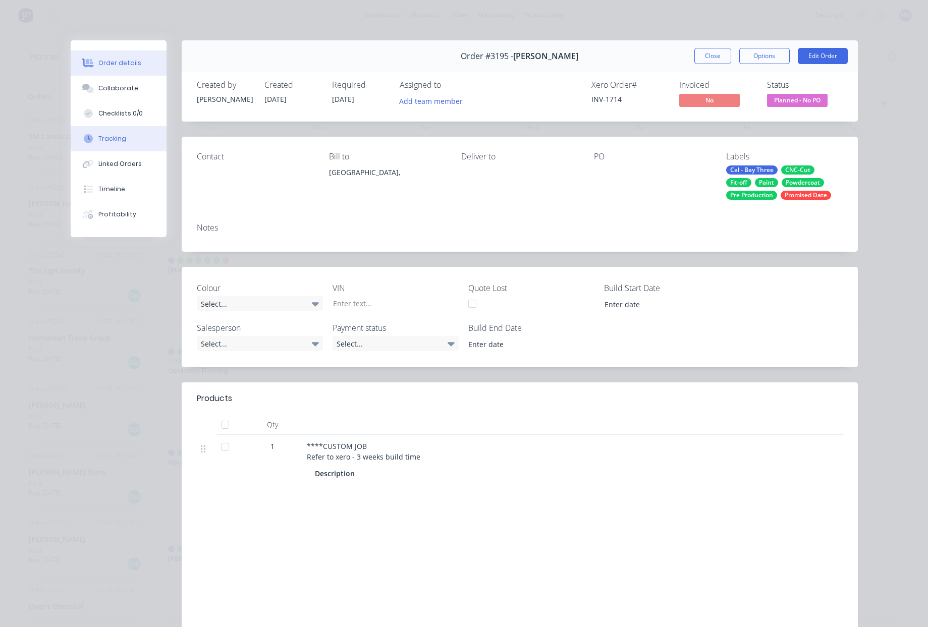
click at [117, 129] on button "Tracking" at bounding box center [119, 138] width 96 height 25
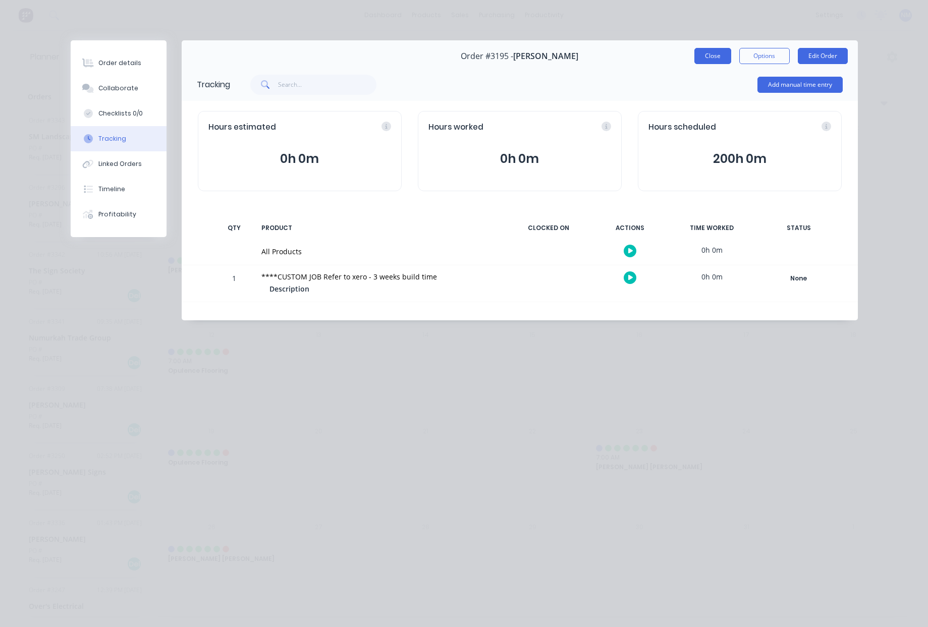
click at [706, 56] on button "Close" at bounding box center [712, 56] width 37 height 16
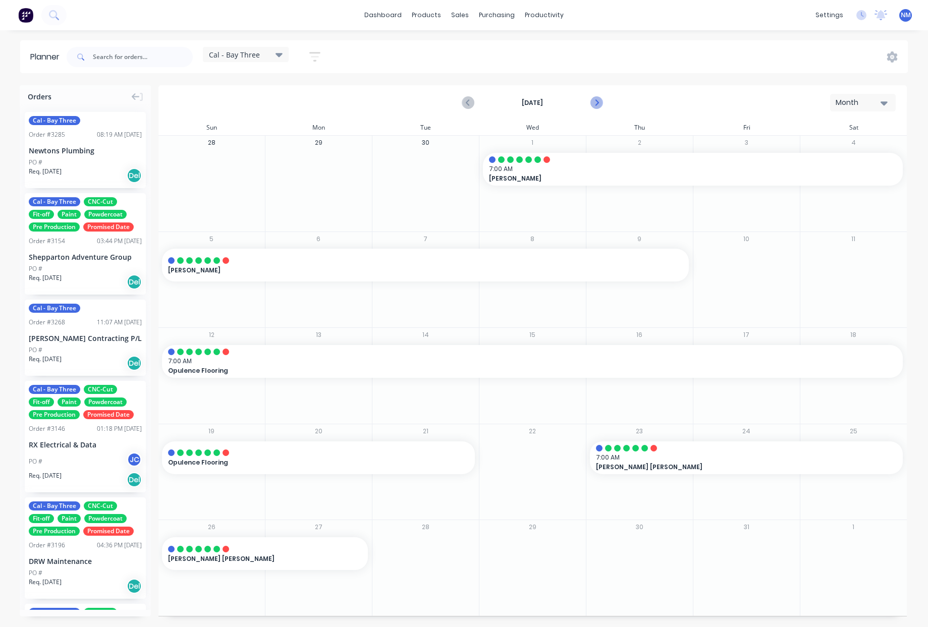
click at [596, 105] on icon "Next page" at bounding box center [596, 103] width 5 height 8
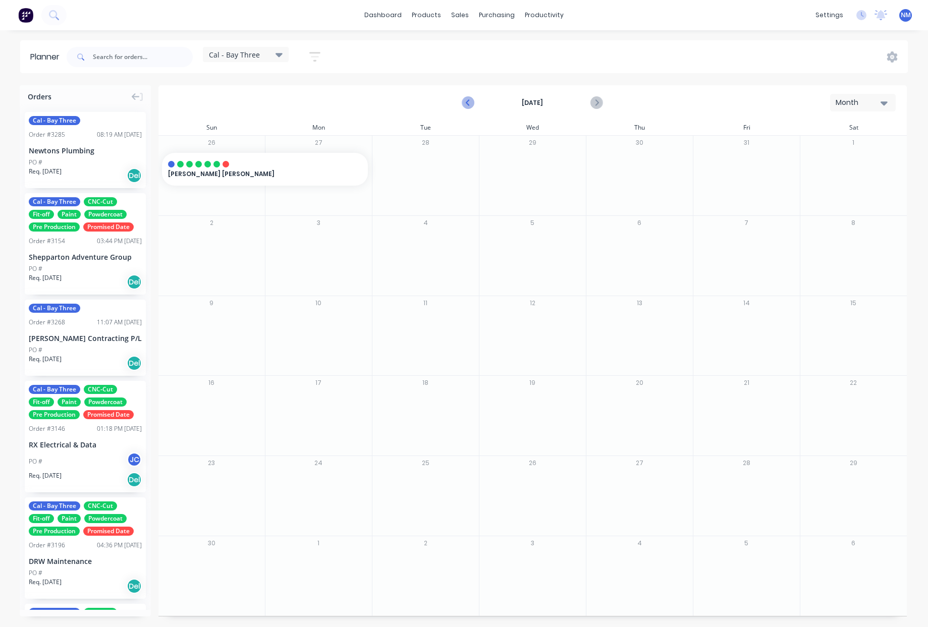
click at [467, 98] on icon "Previous page" at bounding box center [469, 103] width 12 height 12
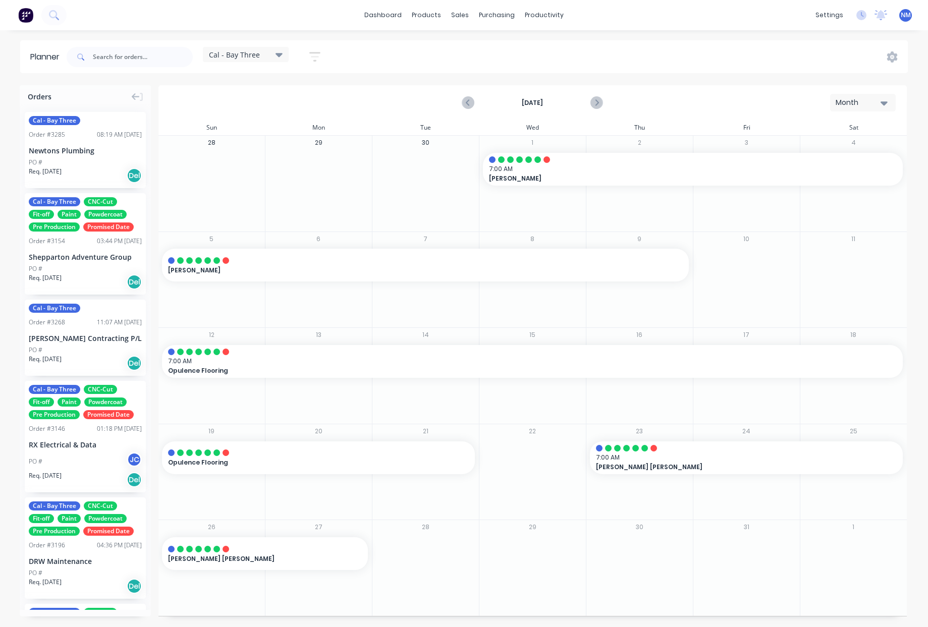
click at [275, 54] on div "Cal - Bay Three" at bounding box center [246, 54] width 74 height 9
click at [260, 193] on button "Hayden - Bay Four" at bounding box center [263, 190] width 107 height 12
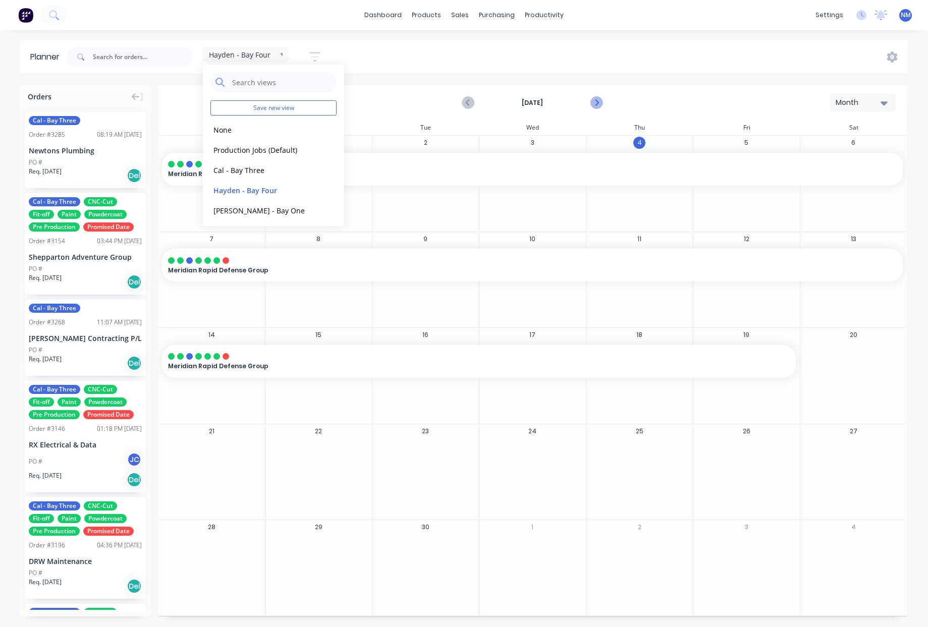
click at [596, 104] on icon "Next page" at bounding box center [596, 103] width 12 height 12
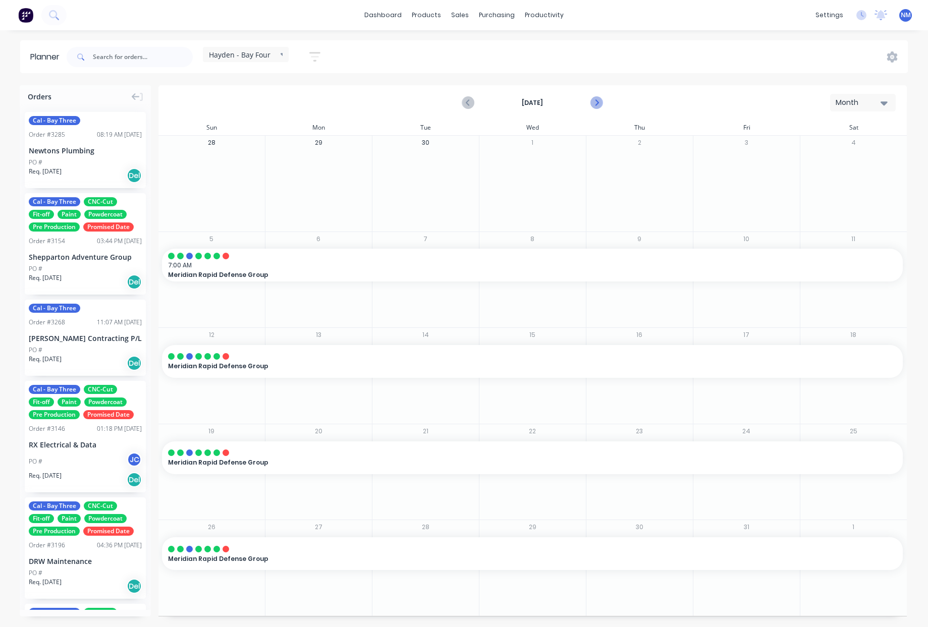
click at [597, 104] on icon "Next page" at bounding box center [596, 103] width 5 height 8
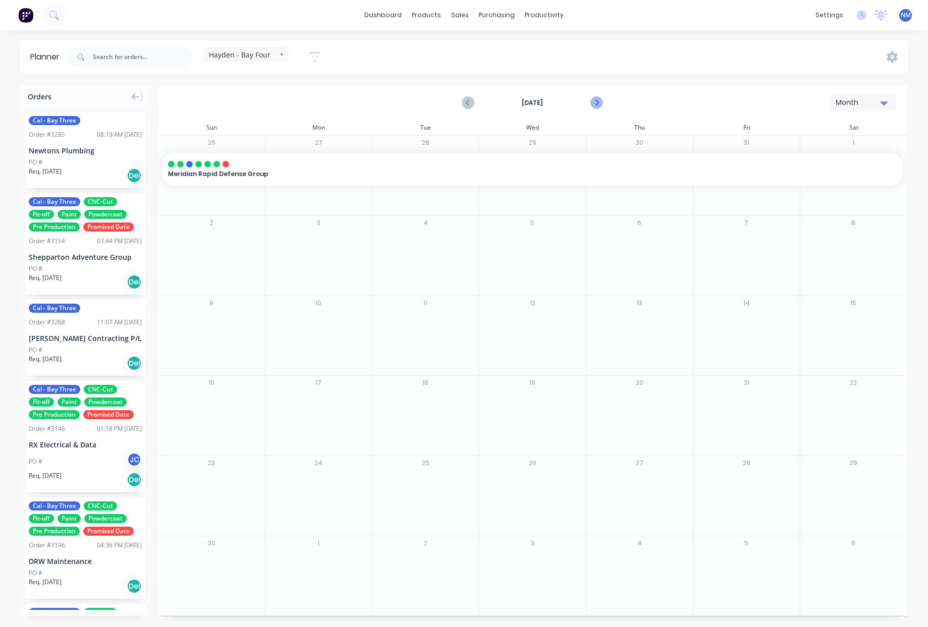
click at [597, 104] on icon "Next page" at bounding box center [596, 103] width 5 height 8
click at [471, 101] on icon "Previous page" at bounding box center [469, 103] width 12 height 12
click at [469, 101] on icon "Previous page" at bounding box center [469, 103] width 12 height 12
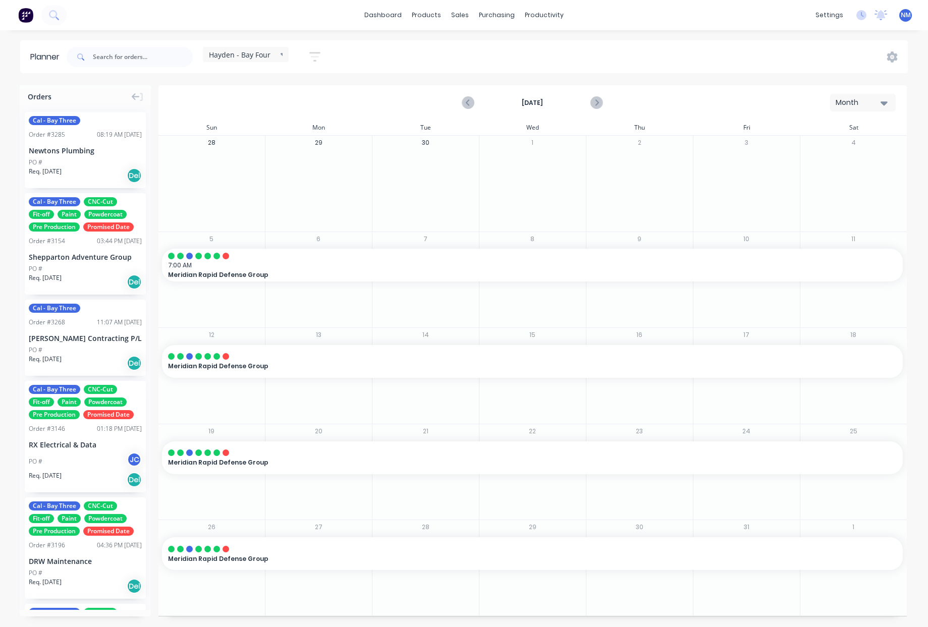
click at [274, 59] on div "Hayden - Bay Four" at bounding box center [246, 54] width 86 height 15
click at [258, 190] on button "[PERSON_NAME] - Bay Two" at bounding box center [263, 188] width 107 height 12
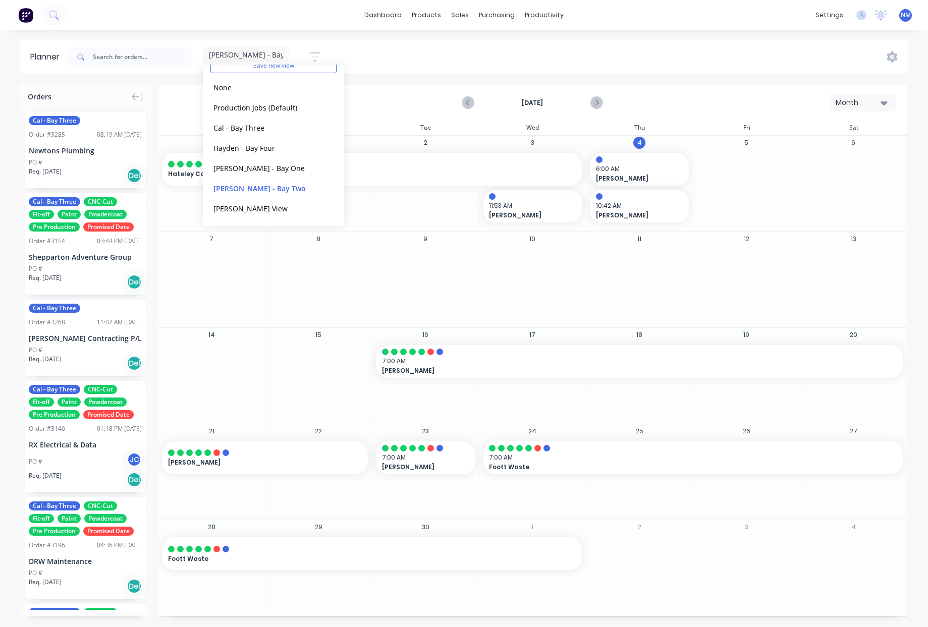
click at [651, 280] on div at bounding box center [639, 265] width 106 height 33
click at [276, 52] on div "[PERSON_NAME] - Bay Two" at bounding box center [246, 54] width 74 height 9
click at [252, 168] on button "[PERSON_NAME] - Bay One" at bounding box center [263, 168] width 107 height 12
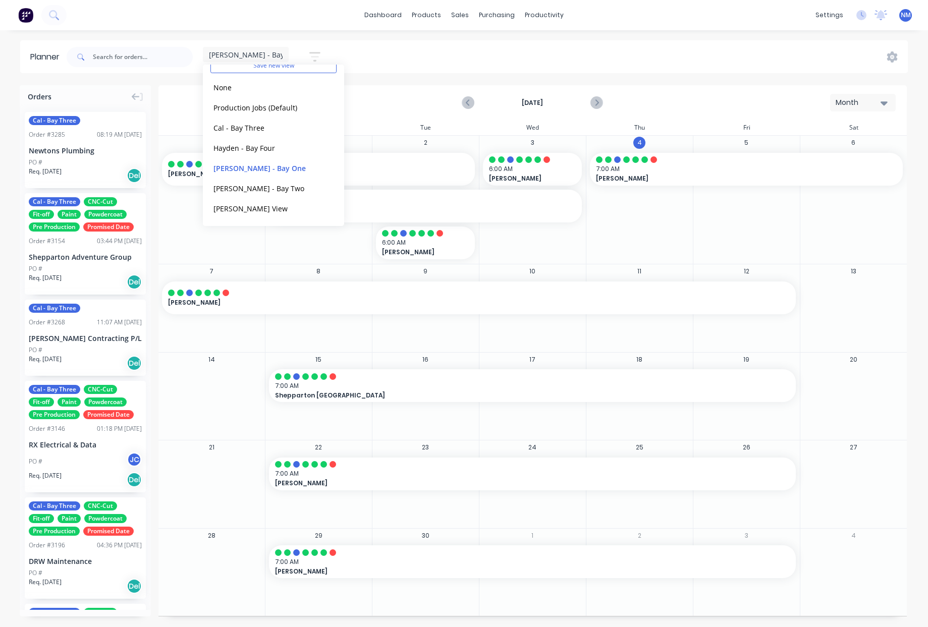
click at [437, 108] on div "[DATE] Month" at bounding box center [532, 102] width 746 height 33
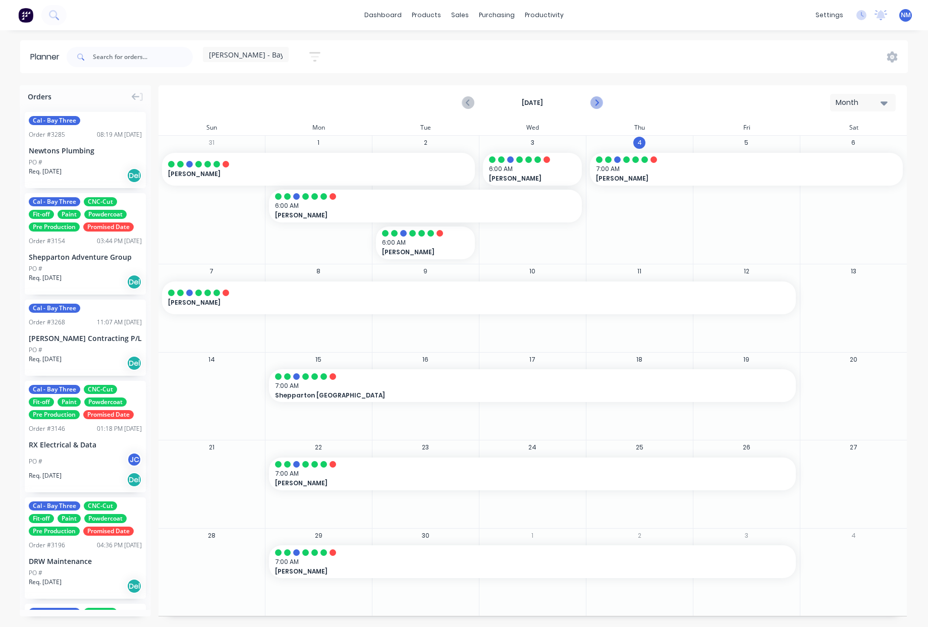
click at [597, 105] on icon "Next page" at bounding box center [596, 103] width 12 height 12
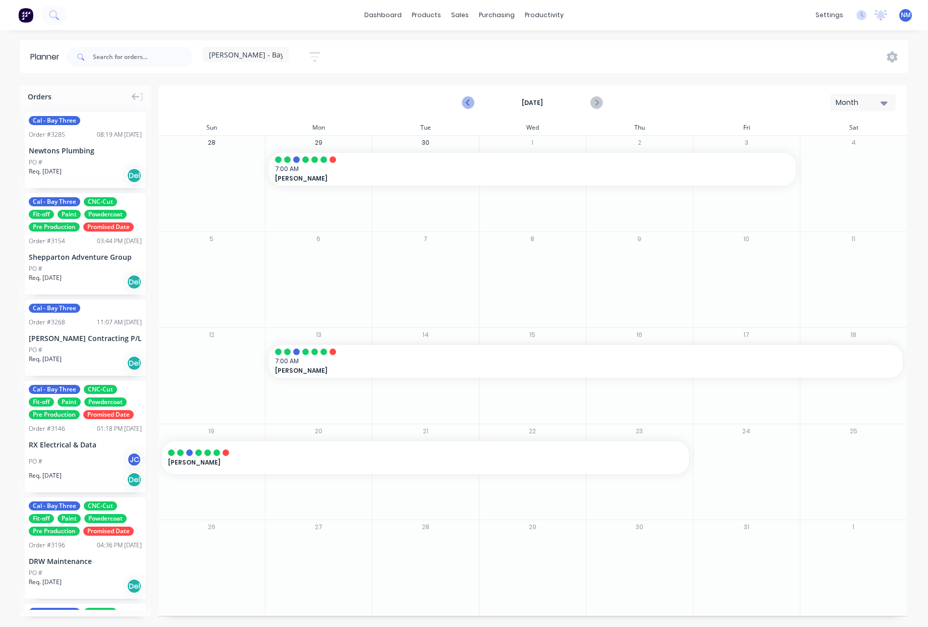
click at [466, 103] on icon "Previous page" at bounding box center [469, 103] width 12 height 12
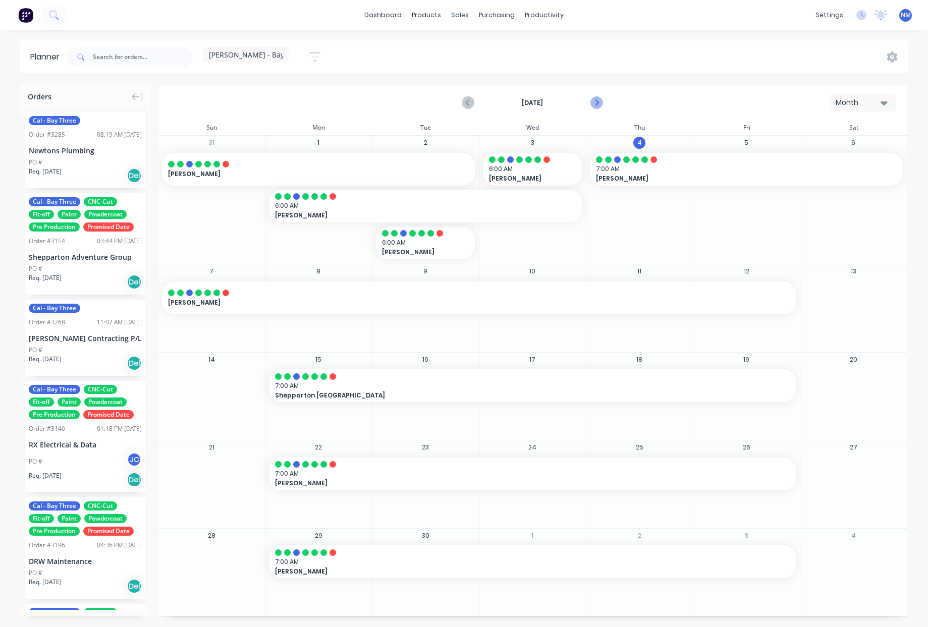
click at [600, 105] on icon "Next page" at bounding box center [596, 103] width 12 height 12
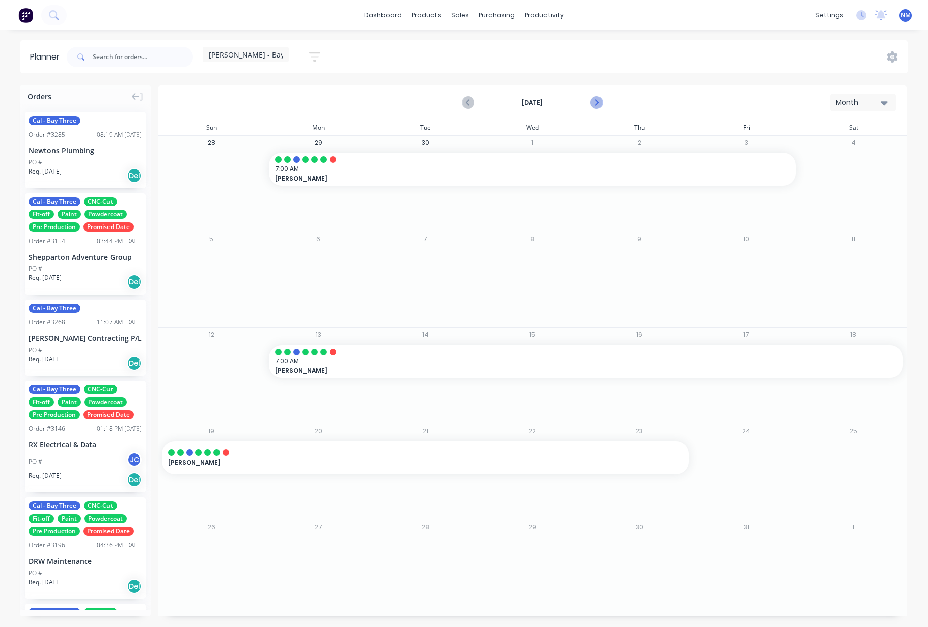
click at [600, 105] on icon "Next page" at bounding box center [596, 103] width 12 height 12
click at [464, 103] on icon "Previous page" at bounding box center [469, 103] width 12 height 12
click at [258, 57] on span "[PERSON_NAME] - Bay One" at bounding box center [254, 54] width 91 height 11
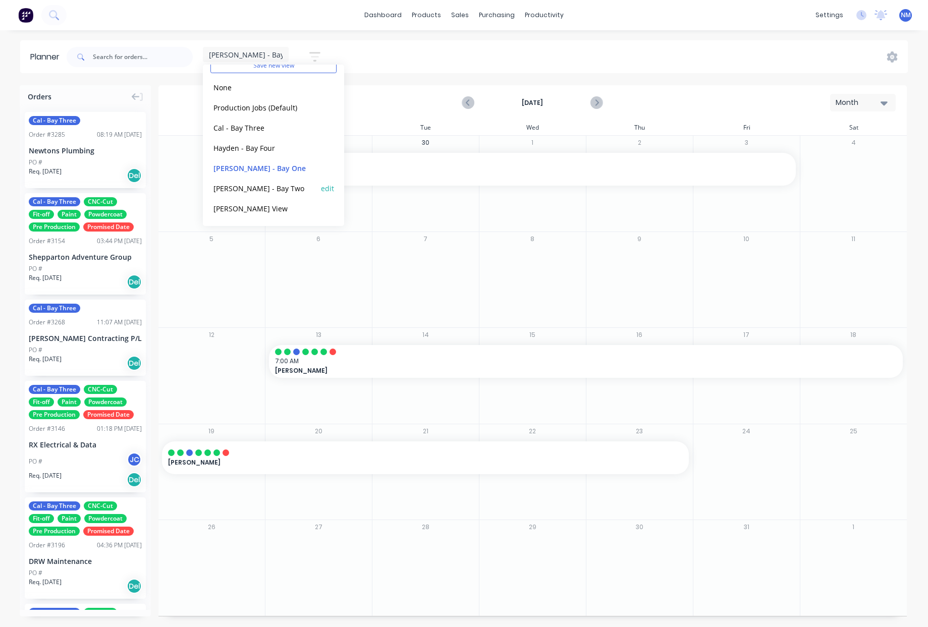
click at [272, 187] on button "[PERSON_NAME] - Bay Two" at bounding box center [263, 188] width 107 height 12
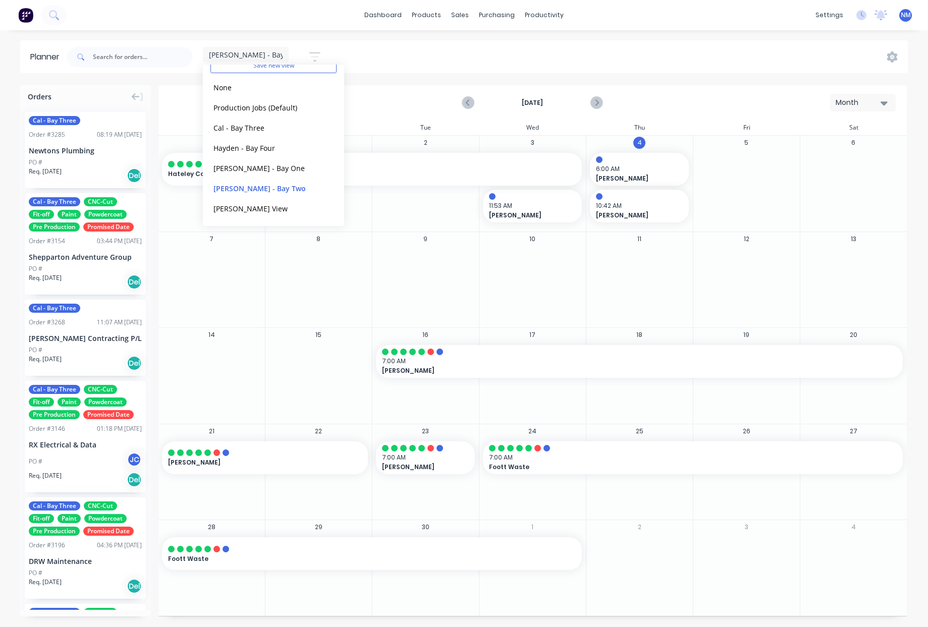
click at [839, 277] on div at bounding box center [853, 265] width 106 height 33
click at [276, 59] on div "[PERSON_NAME] - Bay Two" at bounding box center [246, 54] width 86 height 15
click at [261, 173] on button "Cal - Bay Three" at bounding box center [263, 170] width 107 height 12
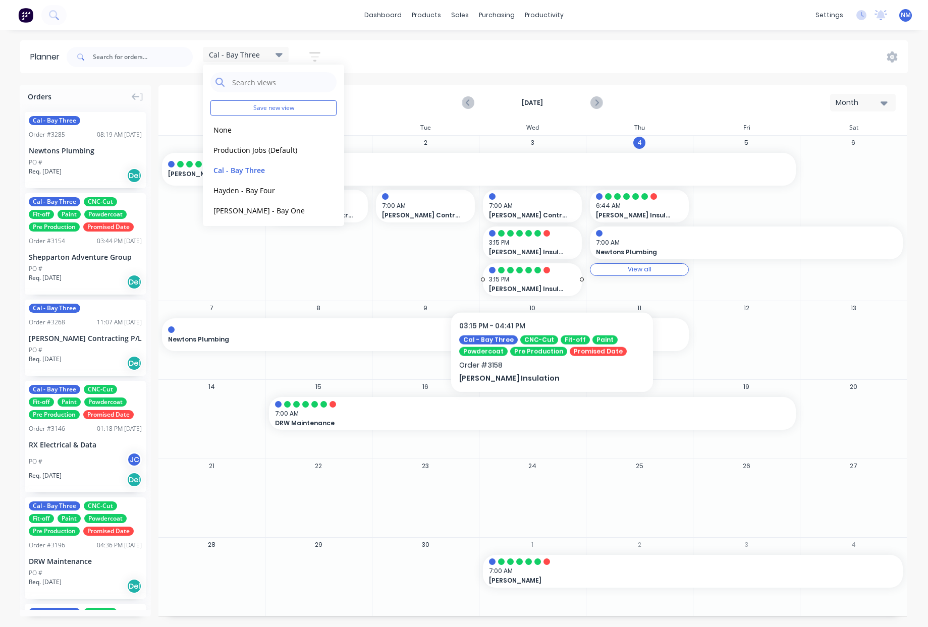
click at [552, 281] on span "3:15 PM" at bounding box center [530, 279] width 82 height 9
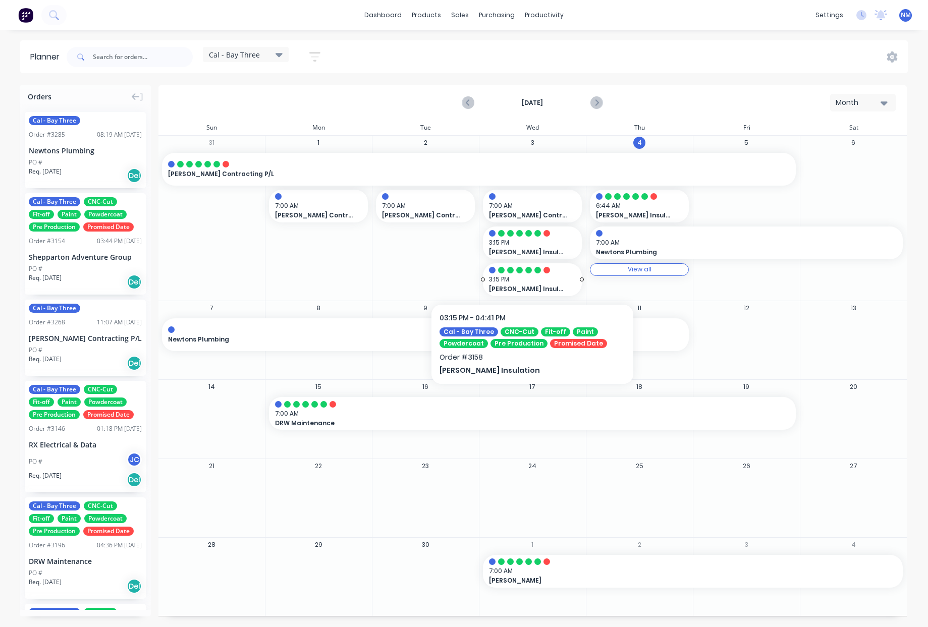
click at [552, 281] on span "3:15 PM" at bounding box center [530, 279] width 82 height 9
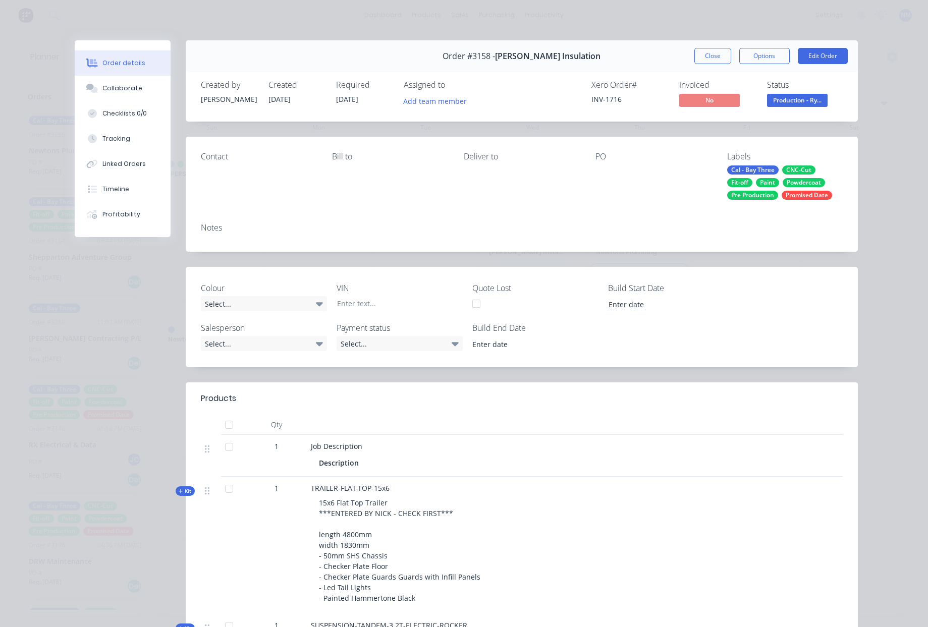
click at [762, 172] on div "Cal - Bay Three" at bounding box center [752, 170] width 51 height 9
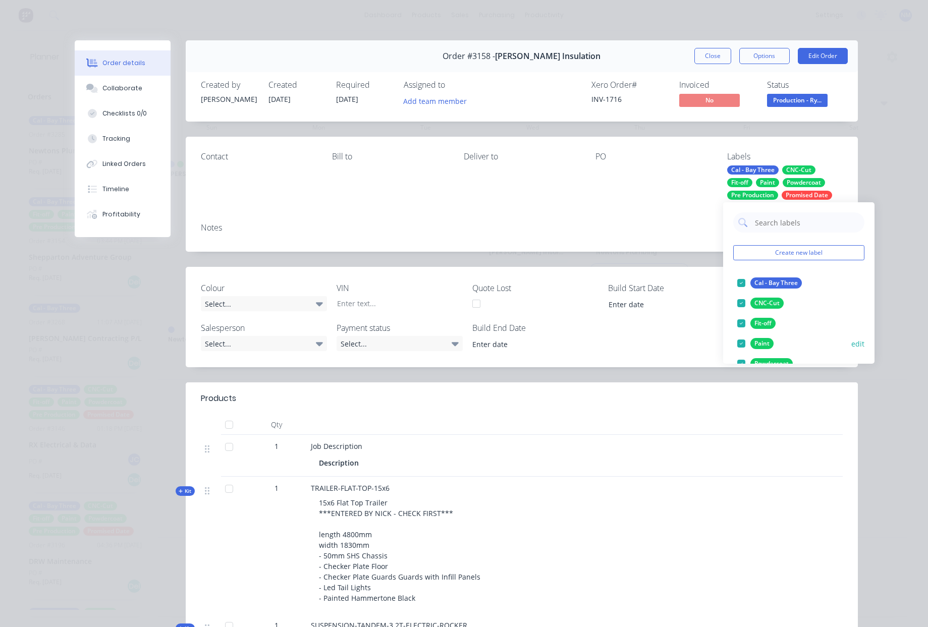
drag, startPoint x: 743, startPoint y: 286, endPoint x: 779, endPoint y: 328, distance: 55.1
click at [743, 286] on div at bounding box center [741, 283] width 20 height 20
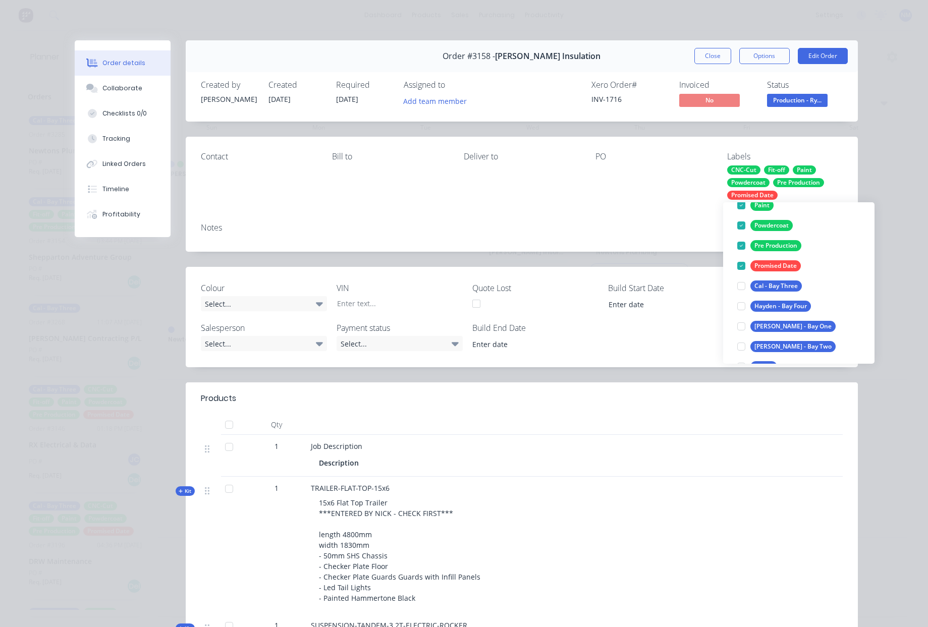
scroll to position [141, 0]
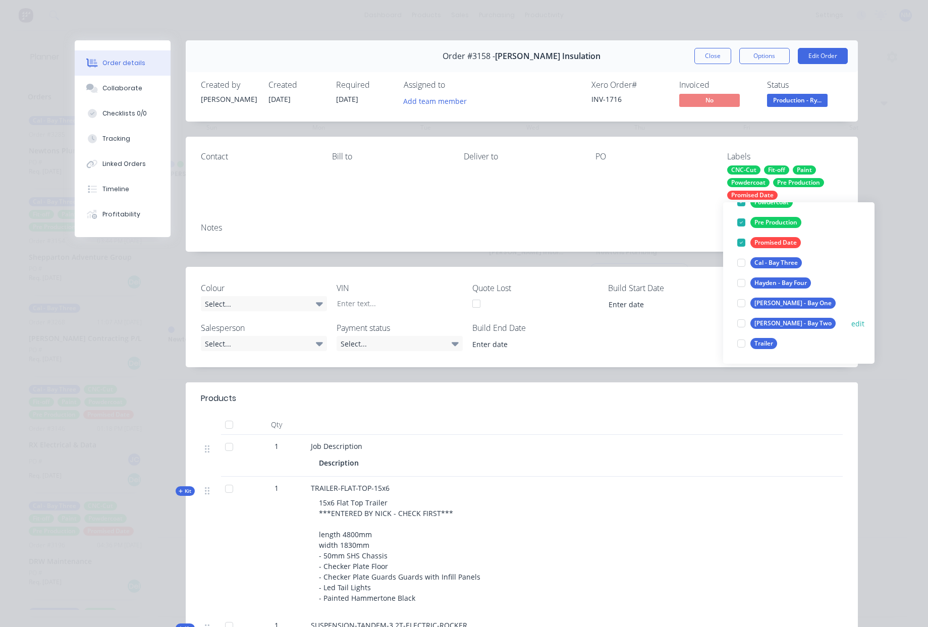
click at [742, 324] on div at bounding box center [741, 323] width 20 height 20
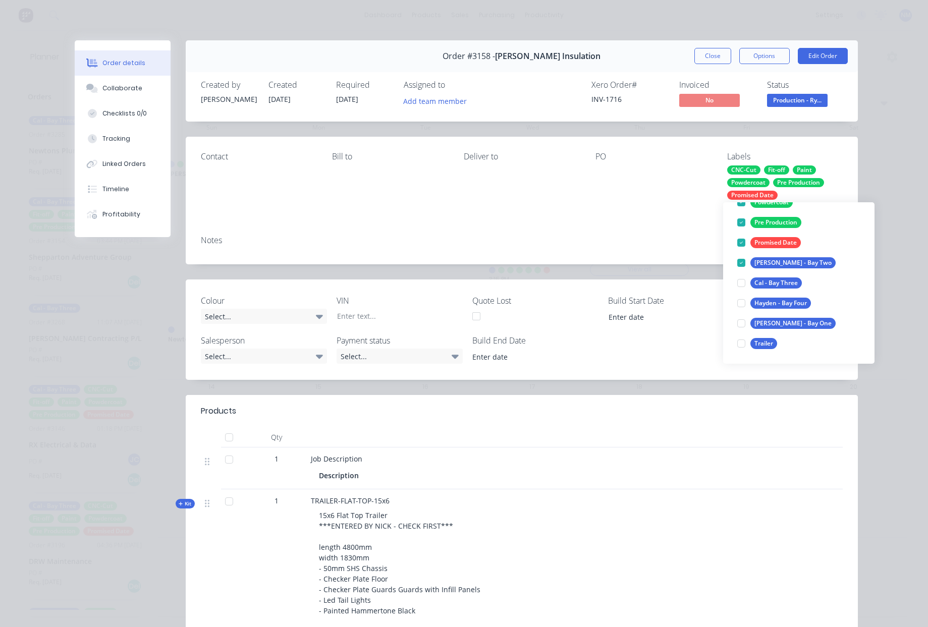
click at [686, 206] on div "Contact [PERSON_NAME] to Deliver to PO Labels CNC-Cut Fit-off Paint Powdercoat …" at bounding box center [522, 182] width 672 height 91
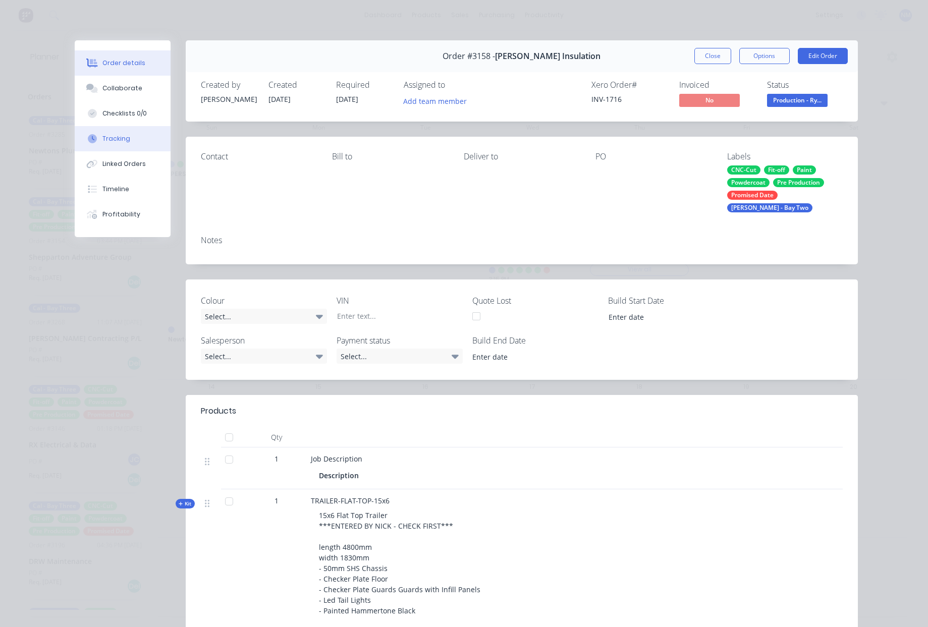
click at [128, 144] on button "Tracking" at bounding box center [123, 138] width 96 height 25
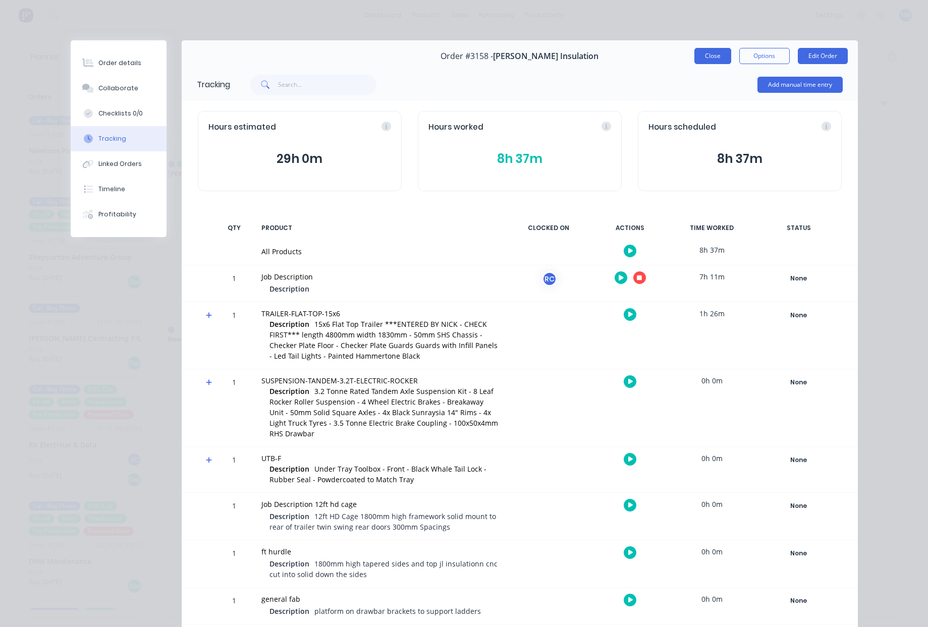
click at [713, 54] on button "Close" at bounding box center [712, 56] width 37 height 16
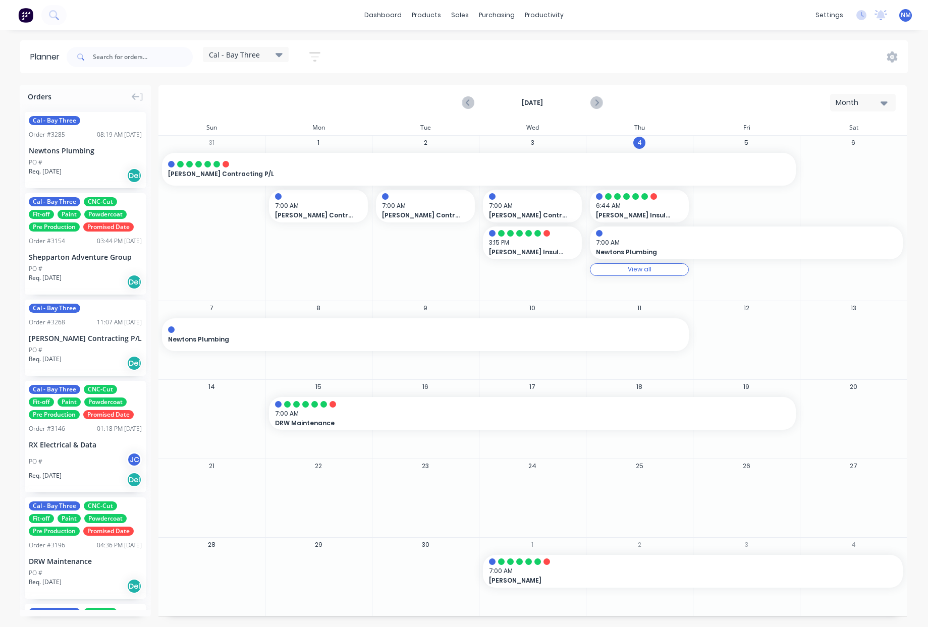
click at [249, 63] on div "Cal - Bay Three Save new view None edit Production Jobs (Default) edit Cal - Ba…" at bounding box center [246, 57] width 86 height 20
click at [250, 56] on span "Cal - Bay Three" at bounding box center [234, 54] width 51 height 11
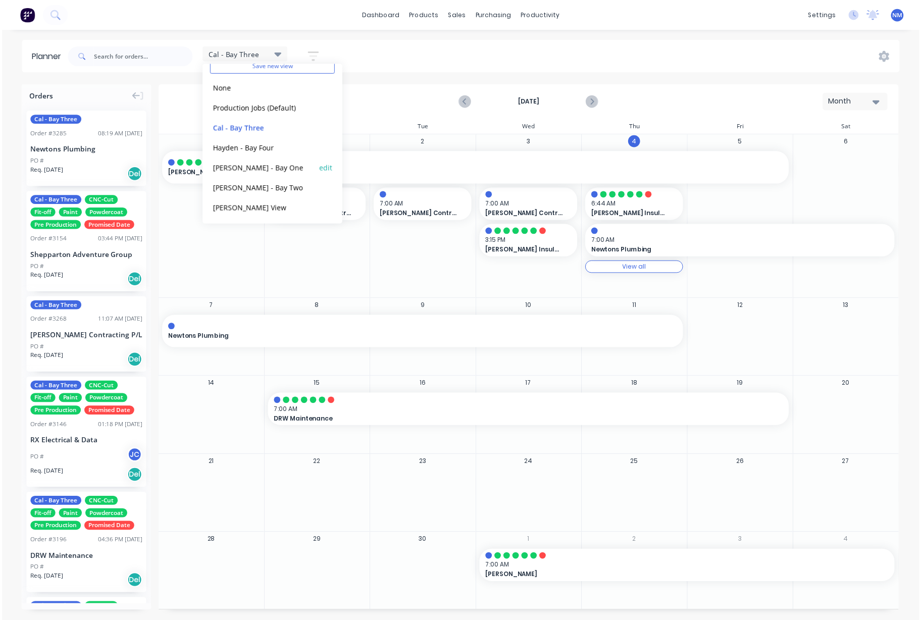
scroll to position [42, 0]
click at [262, 191] on button "[PERSON_NAME] - Bay Two" at bounding box center [263, 188] width 107 height 12
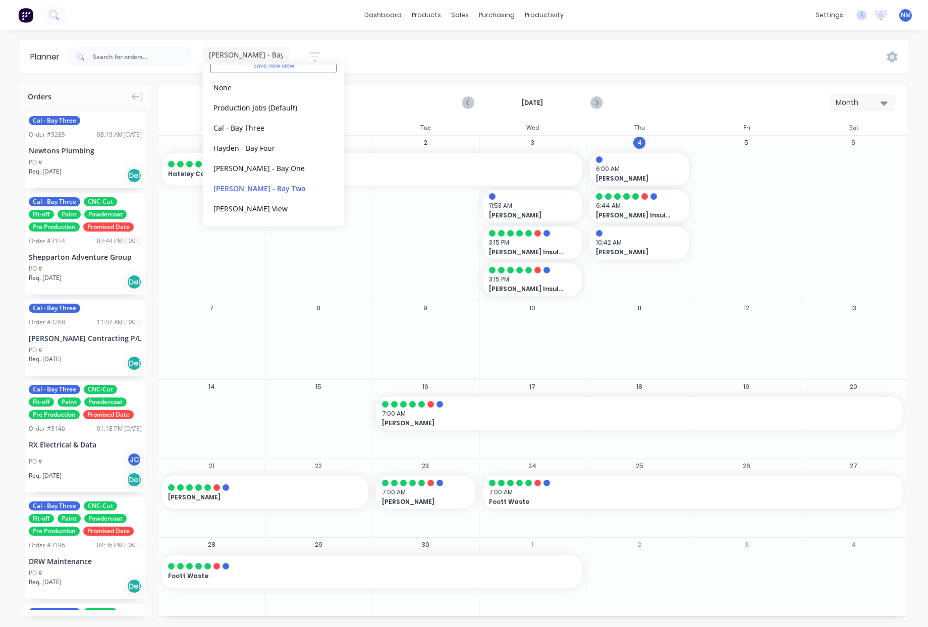
click at [366, 253] on div "1" at bounding box center [318, 218] width 107 height 165
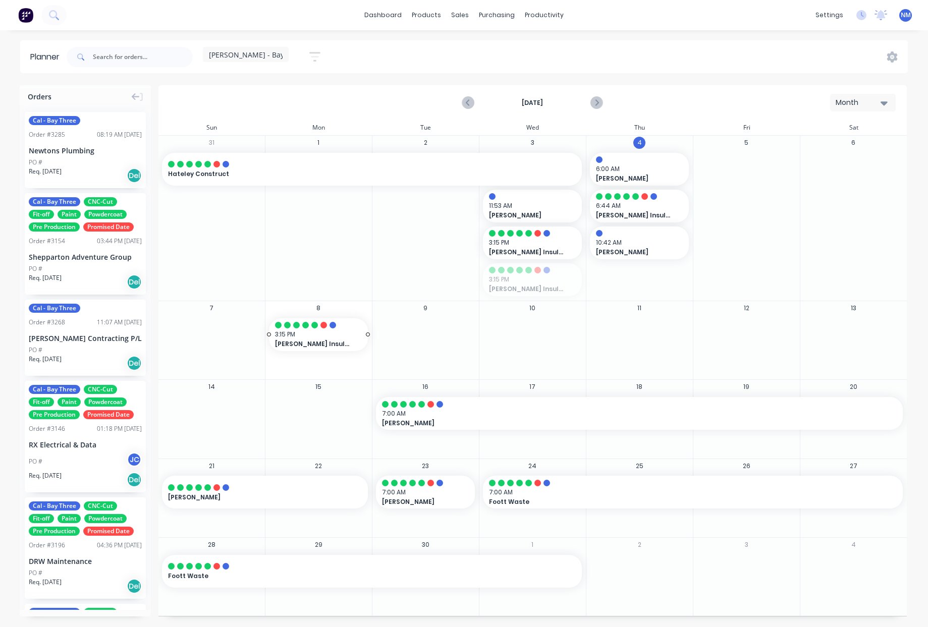
drag, startPoint x: 544, startPoint y: 277, endPoint x: 270, endPoint y: 342, distance: 281.7
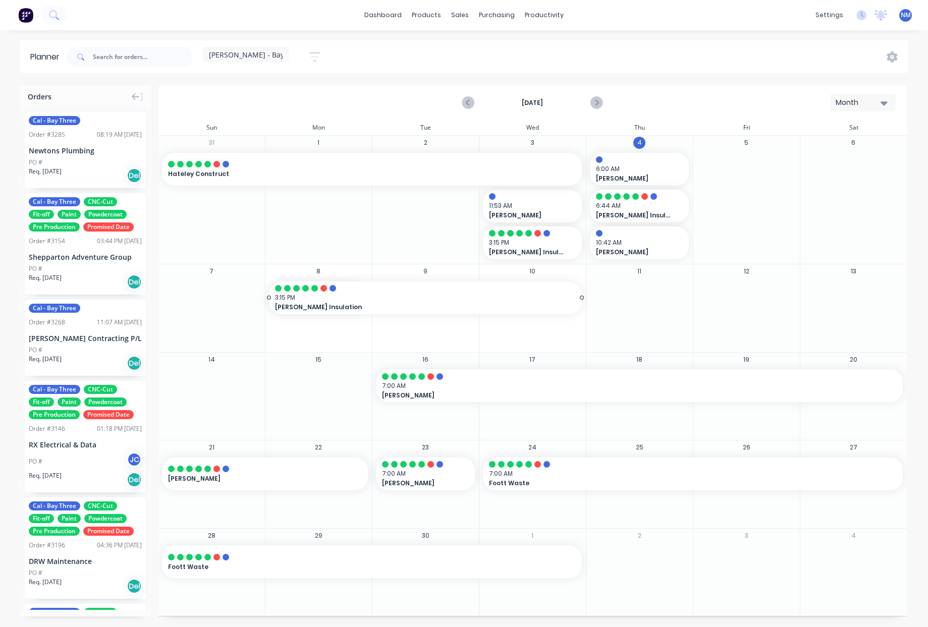
drag, startPoint x: 366, startPoint y: 296, endPoint x: 537, endPoint y: 310, distance: 172.2
drag, startPoint x: 271, startPoint y: 297, endPoint x: 628, endPoint y: 182, distance: 376.0
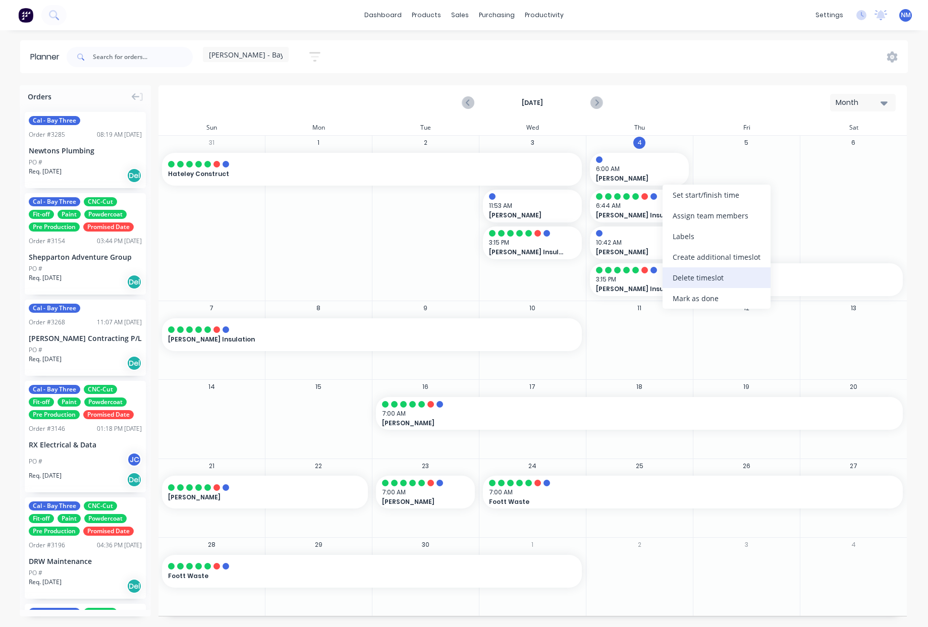
click at [719, 281] on div "Delete timeslot" at bounding box center [717, 277] width 108 height 21
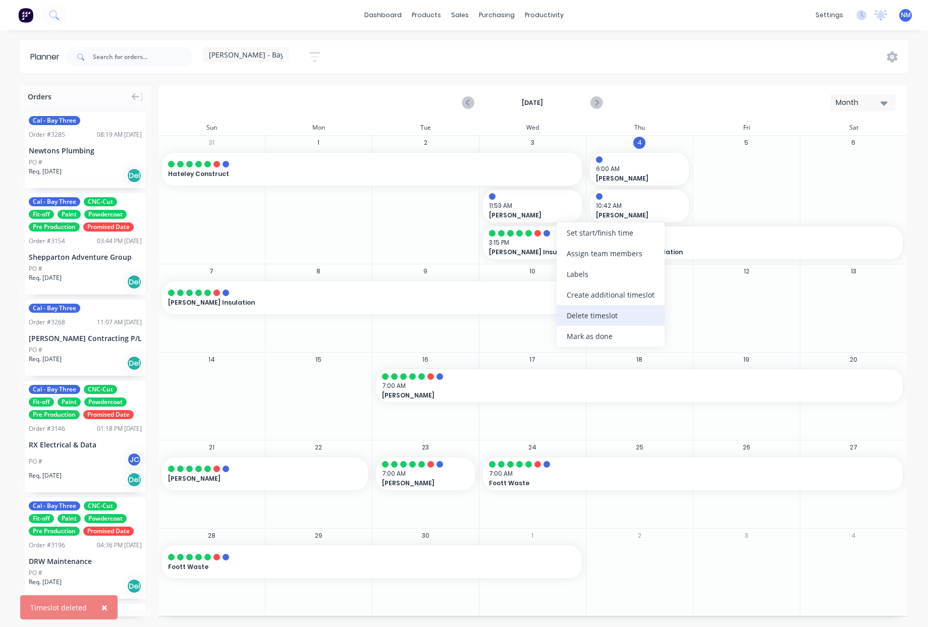
click at [624, 319] on div "Delete timeslot" at bounding box center [611, 315] width 108 height 21
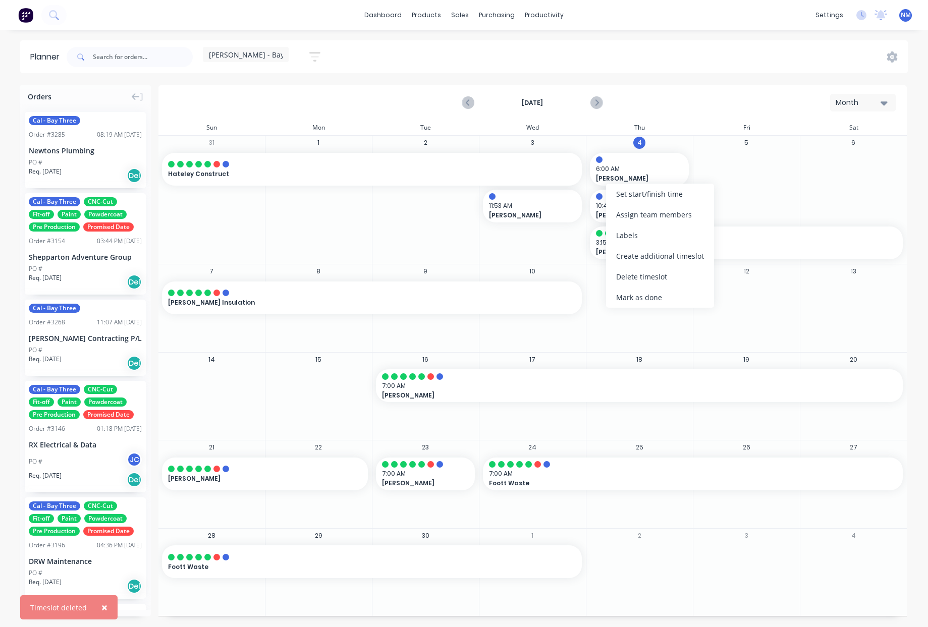
drag, startPoint x: 671, startPoint y: 277, endPoint x: 664, endPoint y: 275, distance: 7.7
click at [671, 277] on div "Delete timeslot" at bounding box center [660, 276] width 108 height 21
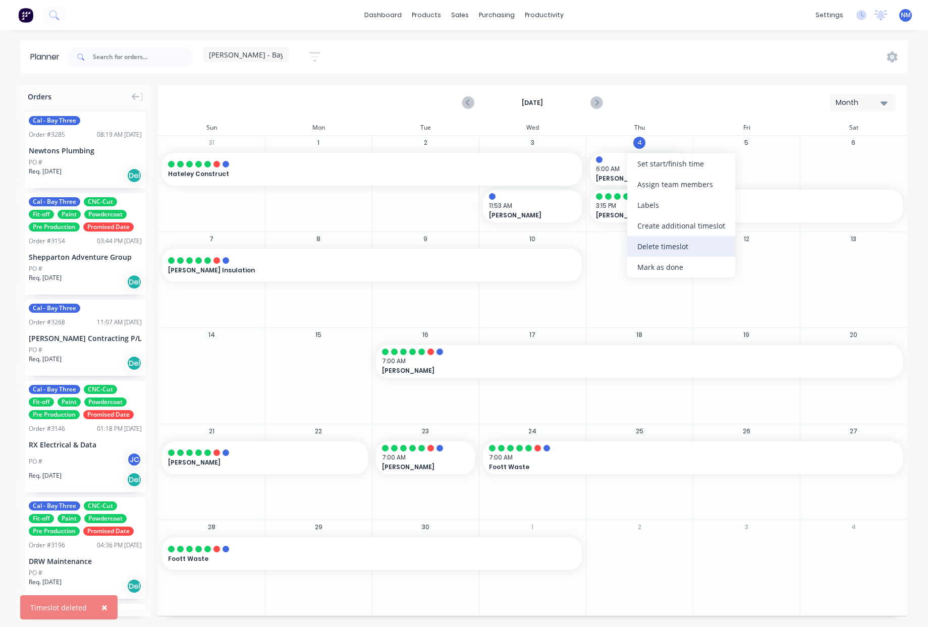
click at [694, 246] on div "Delete timeslot" at bounding box center [681, 246] width 108 height 21
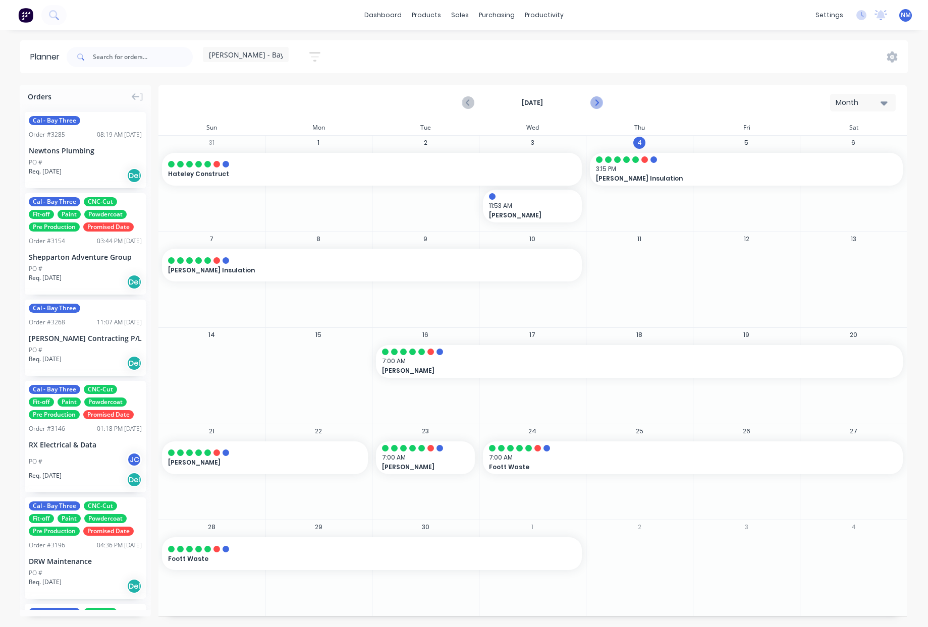
click at [599, 99] on icon "Next page" at bounding box center [596, 103] width 12 height 12
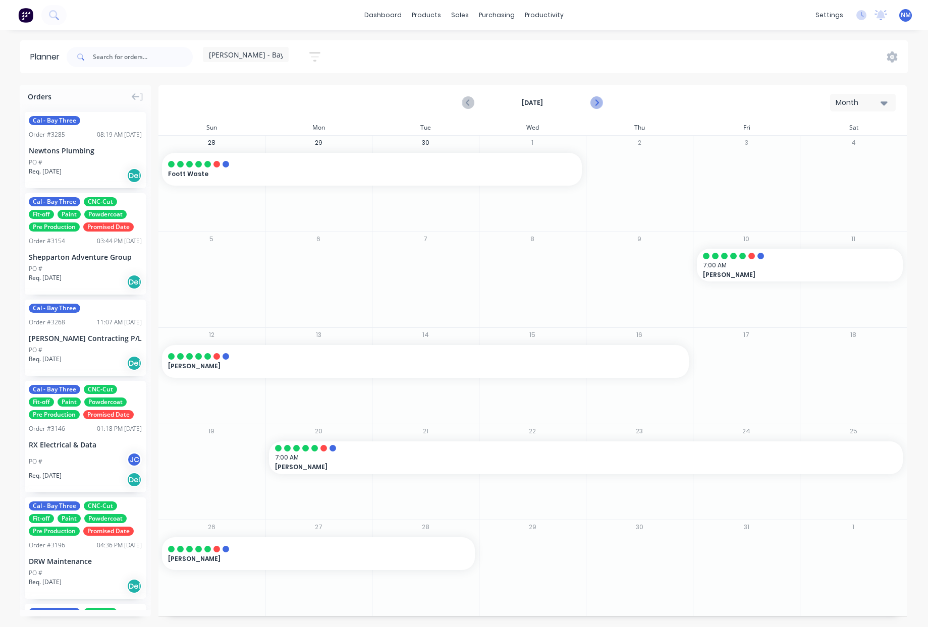
click at [598, 99] on icon "Next page" at bounding box center [596, 103] width 12 height 12
click at [599, 103] on icon "Next page" at bounding box center [596, 103] width 12 height 12
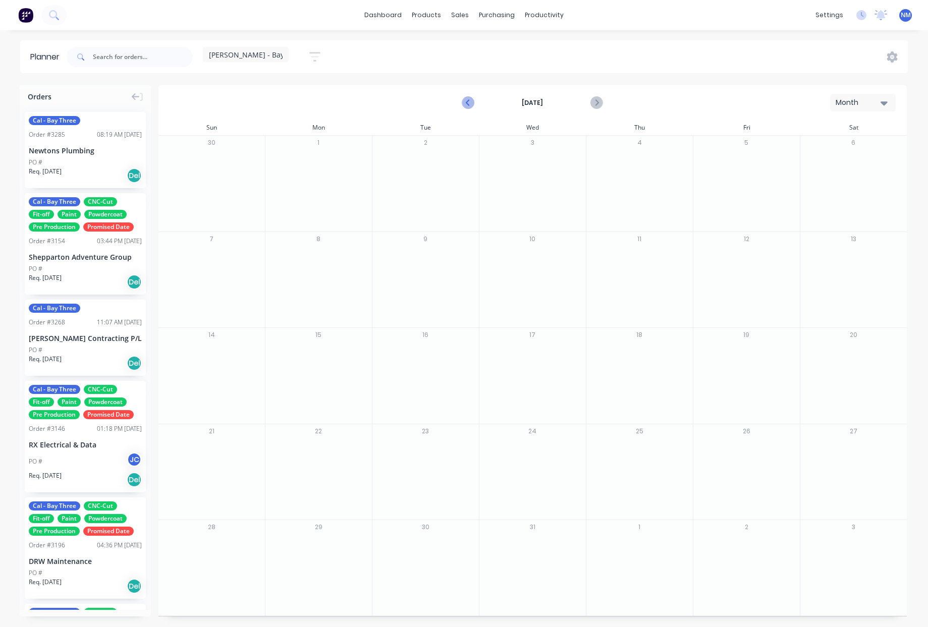
click at [466, 100] on icon "Previous page" at bounding box center [469, 103] width 12 height 12
click at [469, 104] on icon "Previous page" at bounding box center [468, 103] width 5 height 8
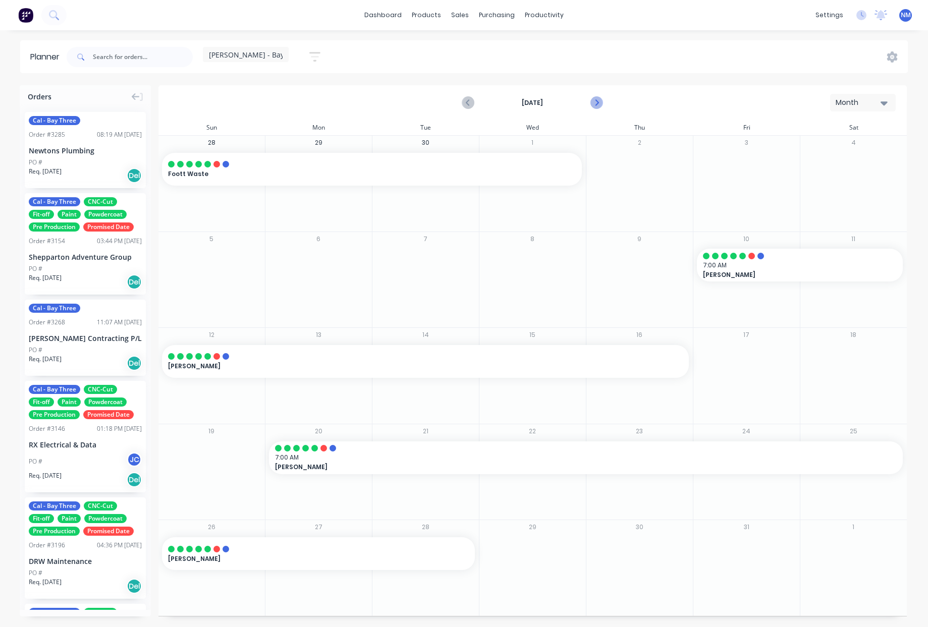
click at [598, 102] on icon "Next page" at bounding box center [596, 103] width 5 height 8
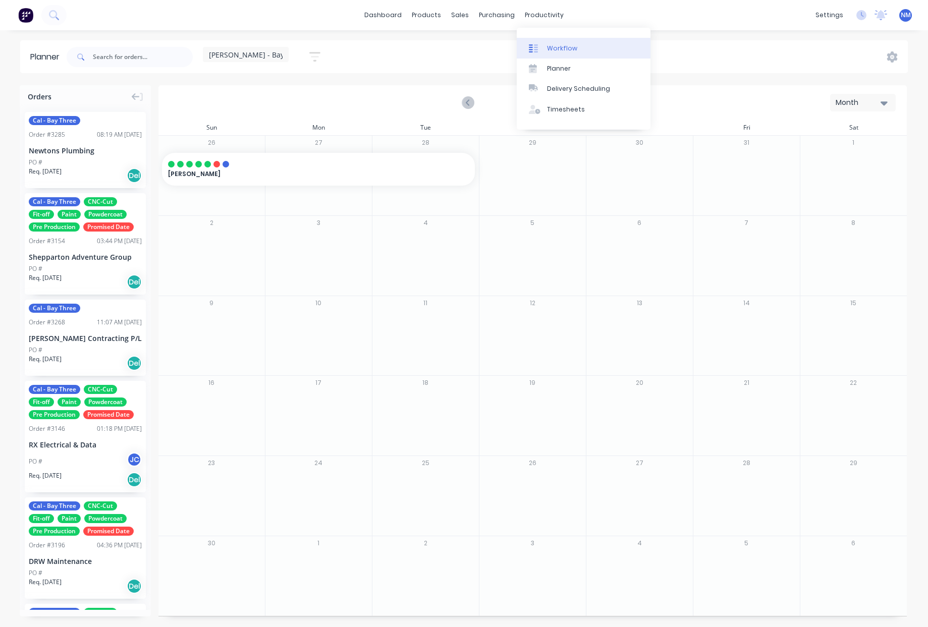
click at [563, 51] on div "Workflow" at bounding box center [562, 48] width 30 height 9
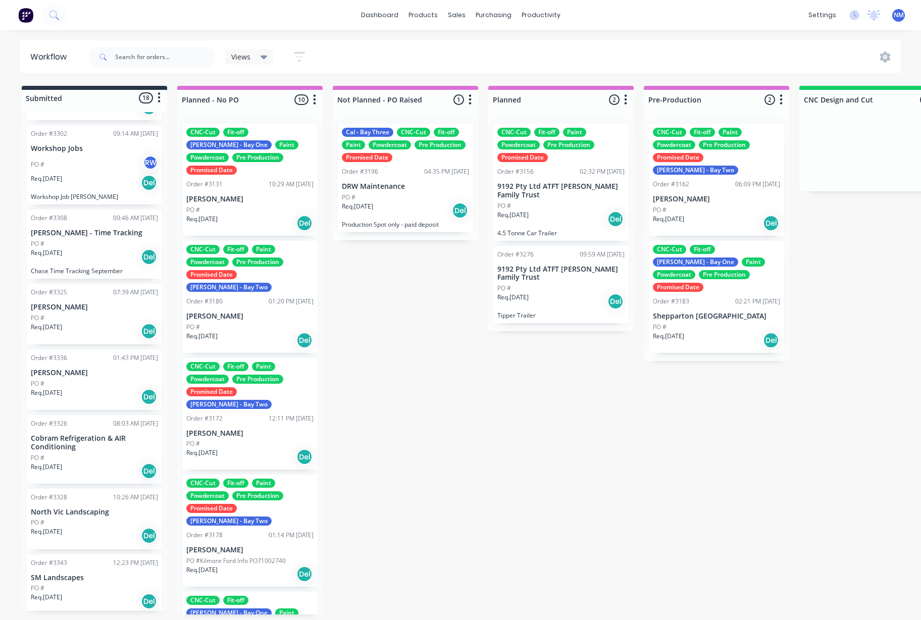
scroll to position [783, 0]
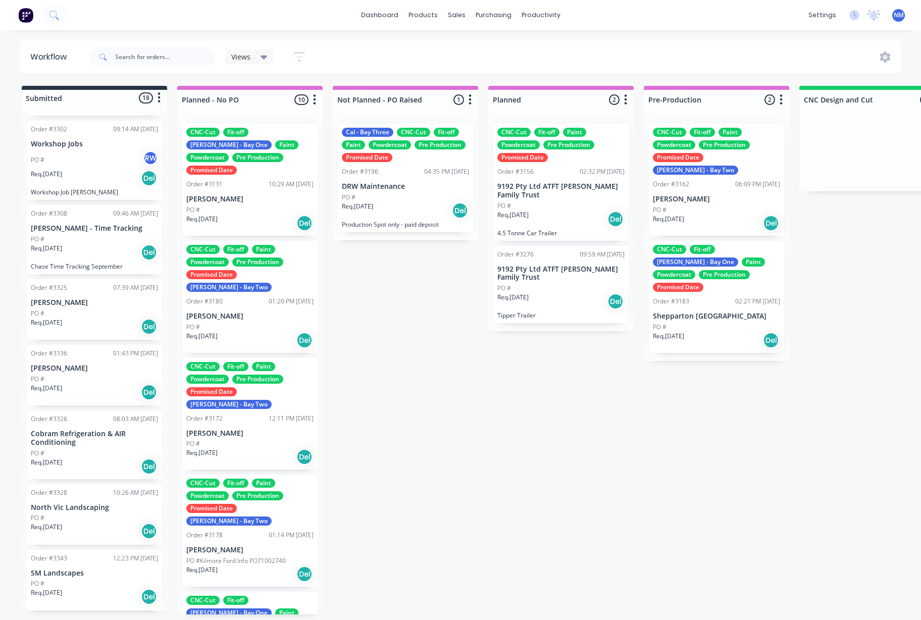
click at [80, 507] on p "North Vic Landscaping" at bounding box center [94, 507] width 127 height 9
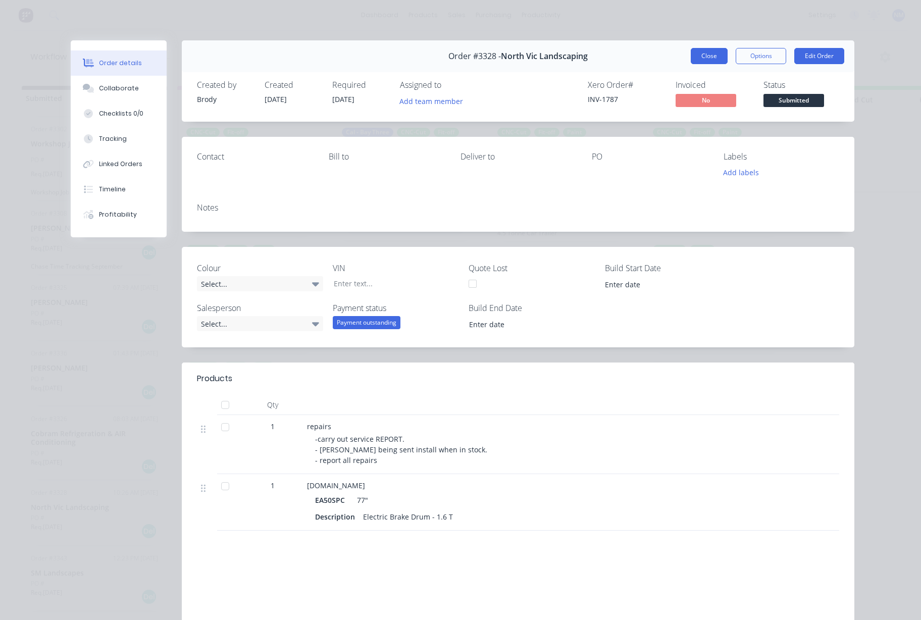
click at [712, 52] on button "Close" at bounding box center [708, 56] width 37 height 16
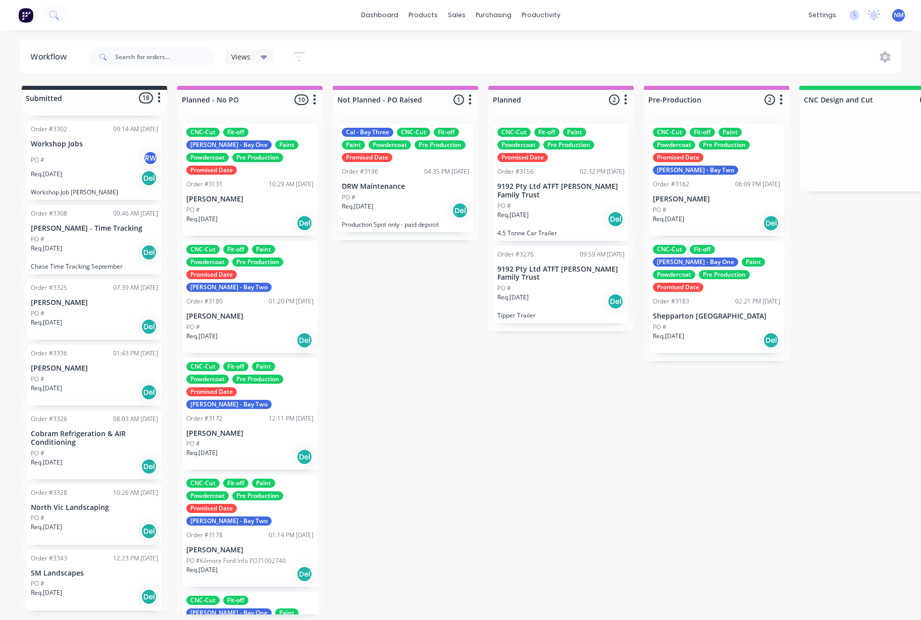
click at [74, 459] on div "Req. [DATE] Del" at bounding box center [94, 466] width 127 height 17
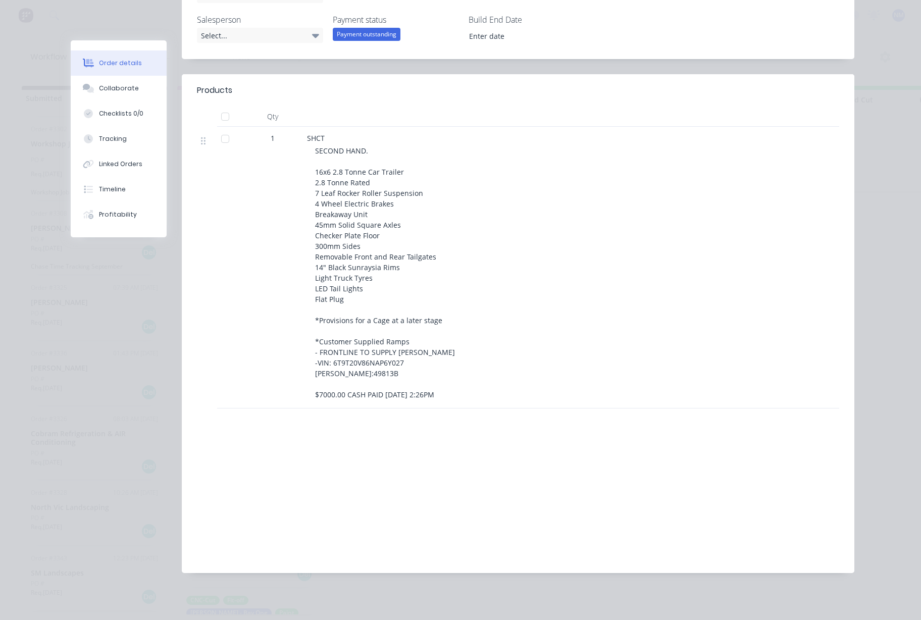
scroll to position [0, 0]
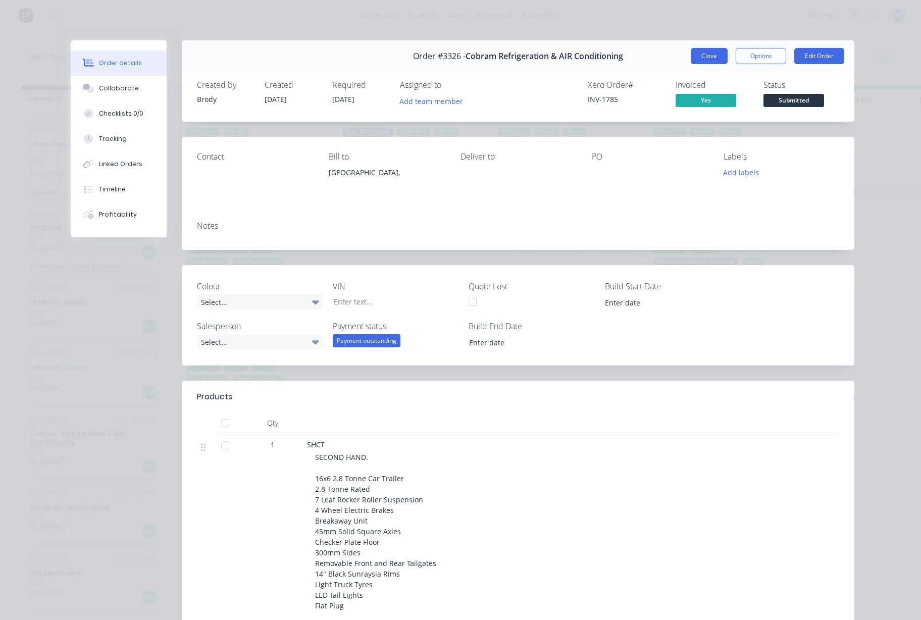
click at [708, 52] on button "Close" at bounding box center [708, 56] width 37 height 16
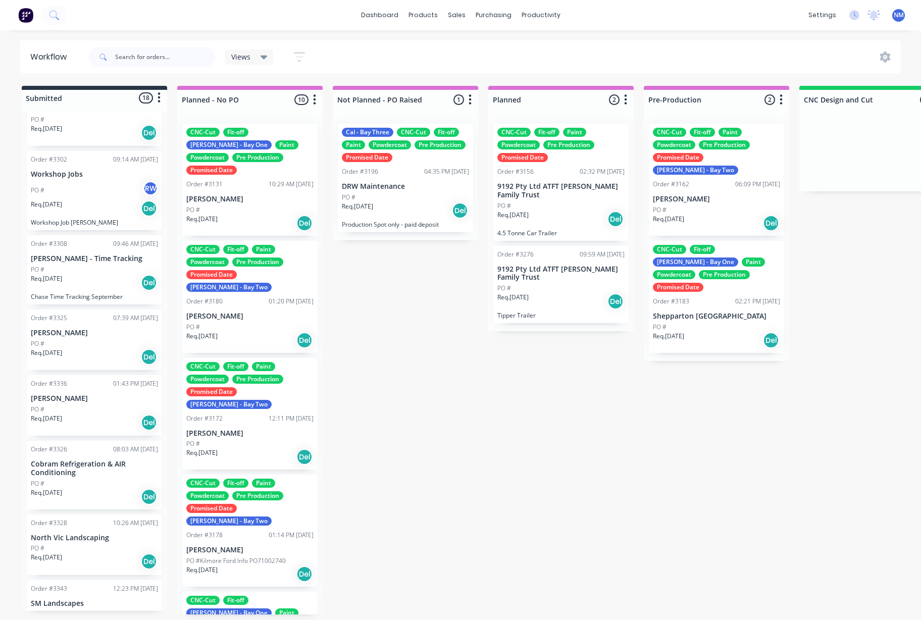
scroll to position [783, 0]
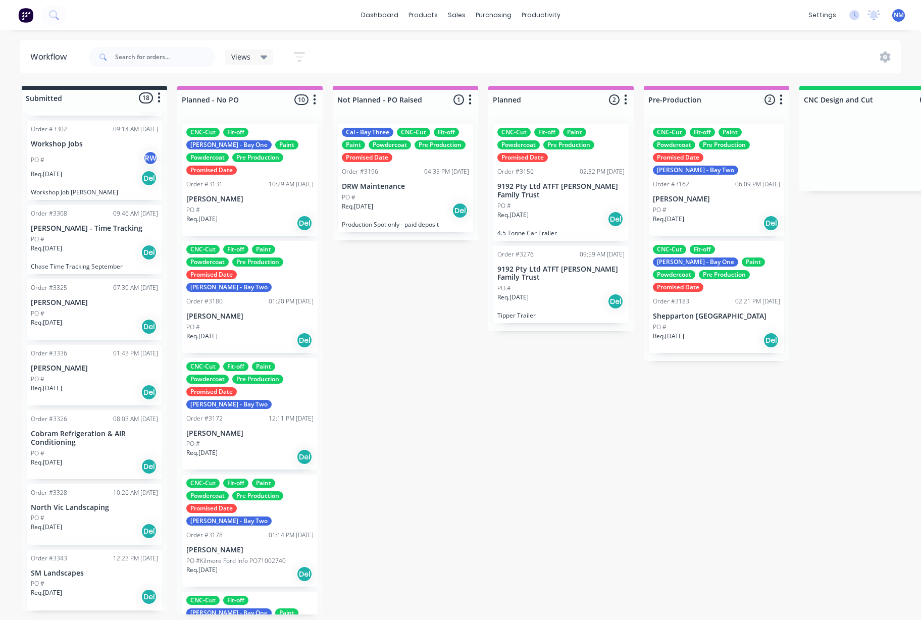
click at [71, 376] on div "PO #" at bounding box center [94, 378] width 127 height 9
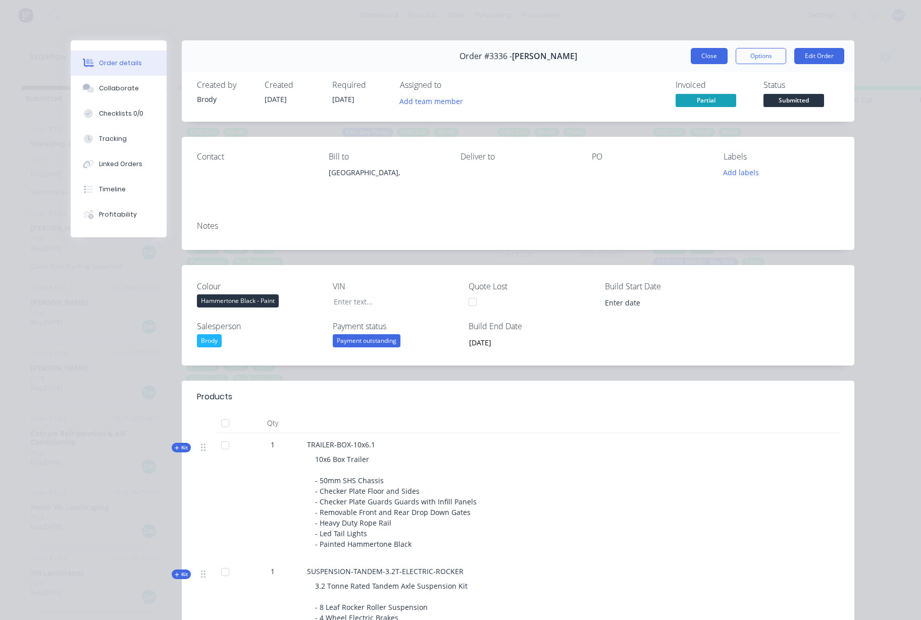
click at [713, 50] on button "Close" at bounding box center [708, 56] width 37 height 16
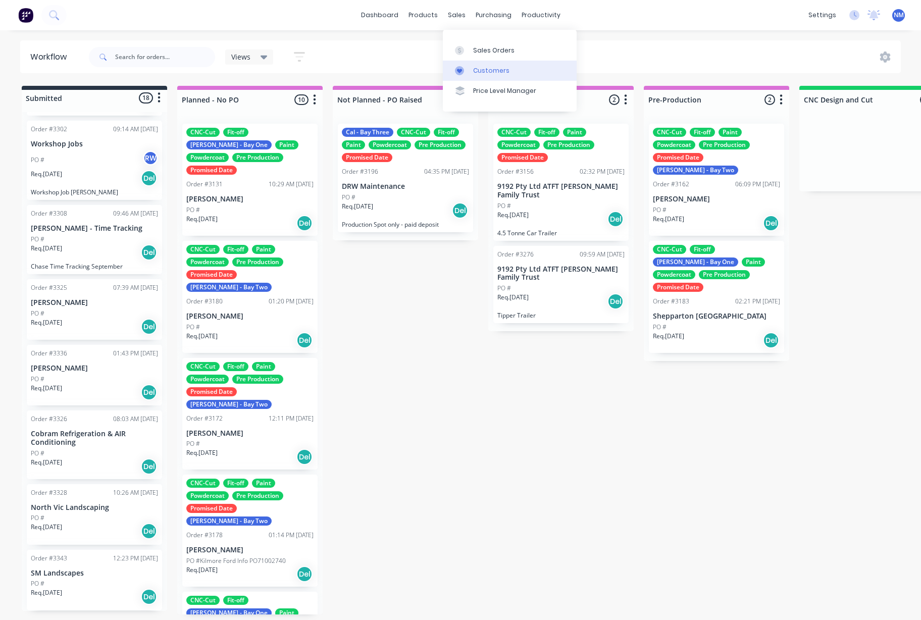
click at [487, 69] on div "Customers" at bounding box center [491, 70] width 36 height 9
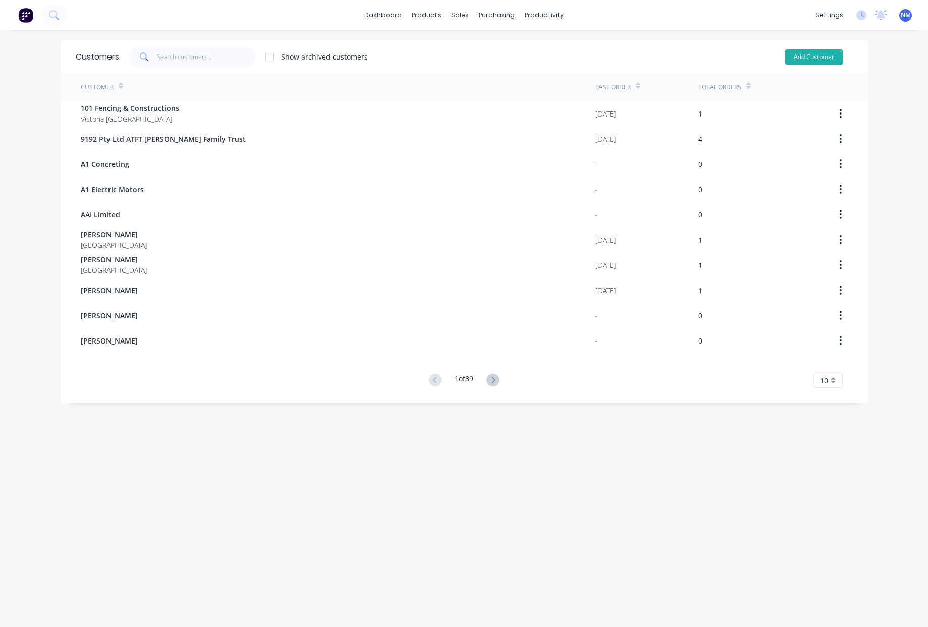
click at [808, 63] on button "Add Customer" at bounding box center [814, 56] width 58 height 15
select select "AU"
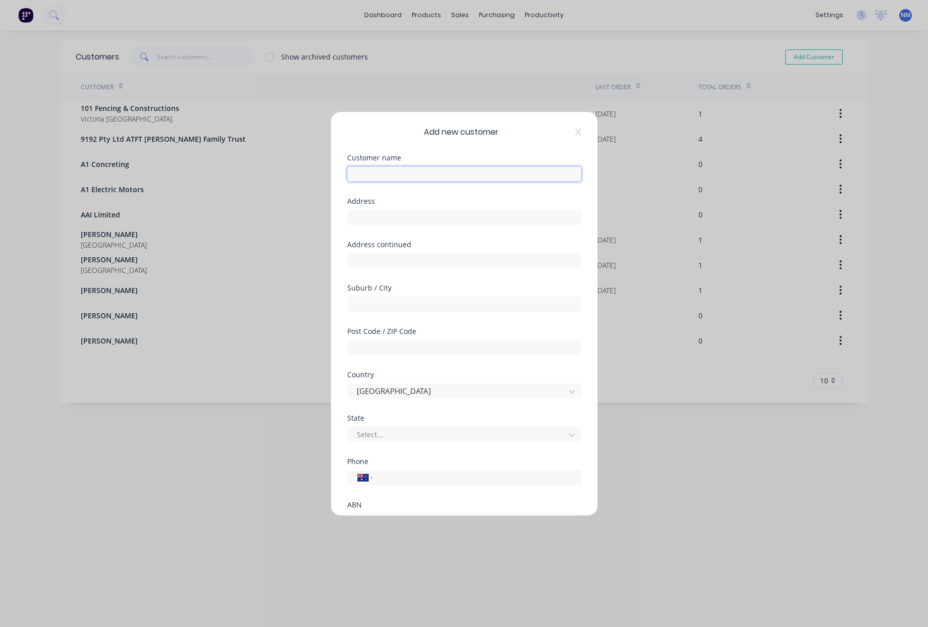
click at [421, 177] on input "text" at bounding box center [464, 174] width 234 height 15
type input "[PERSON_NAME] Panels"
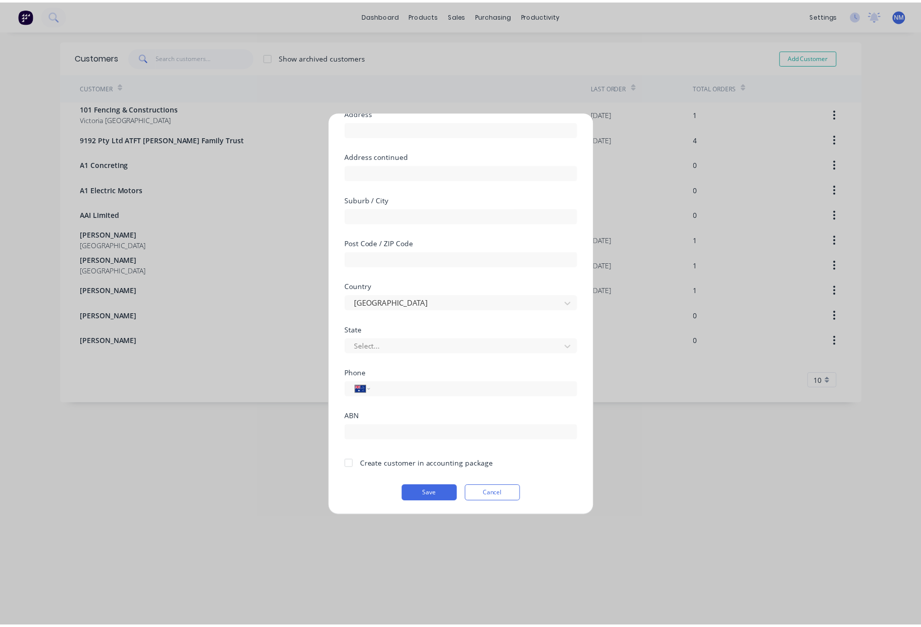
scroll to position [89, 0]
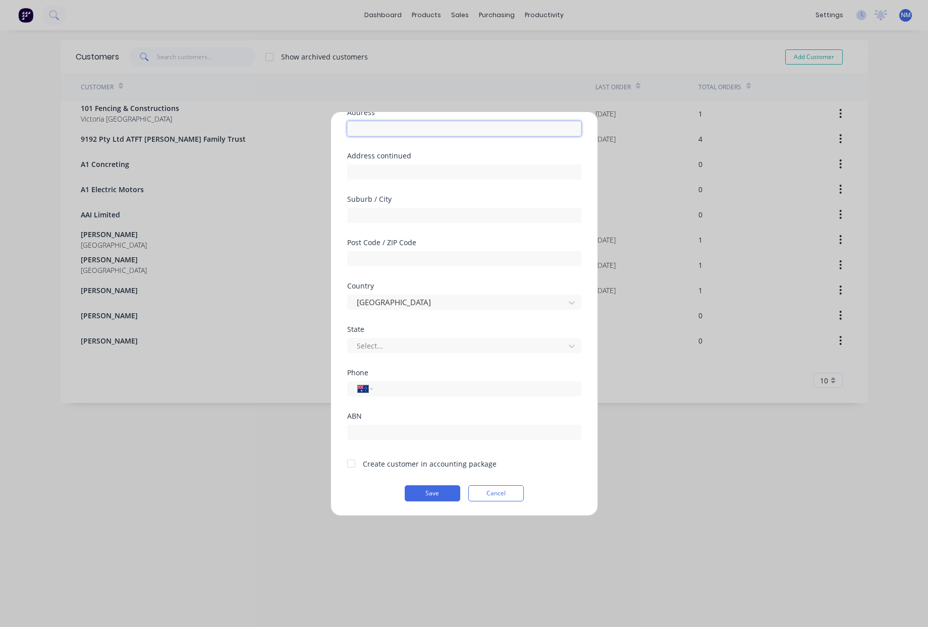
click at [381, 128] on input "text" at bounding box center [464, 128] width 234 height 15
type input "11 [PERSON_NAME]"
type input "Leongatha"
type input "3953"
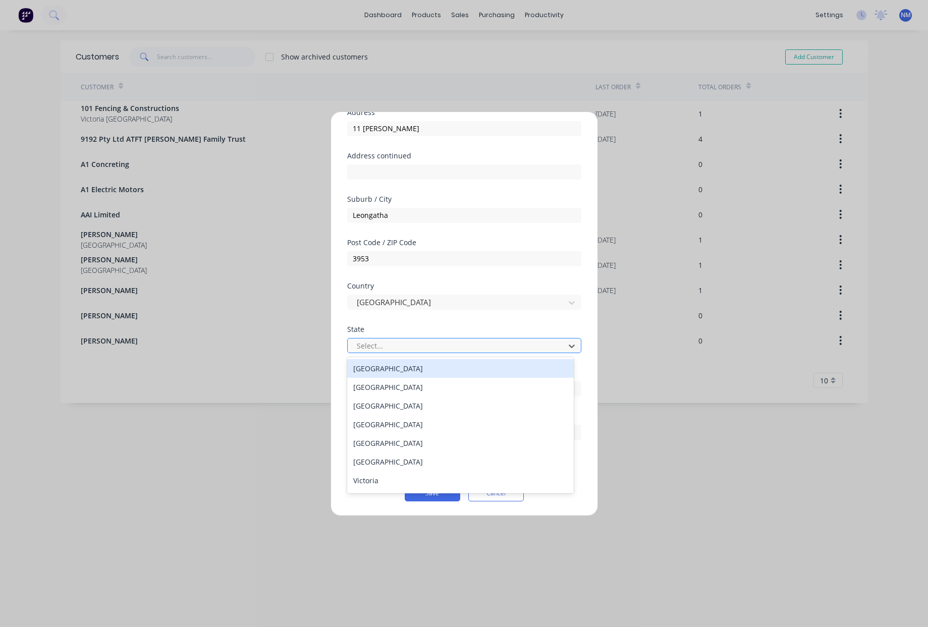
click at [469, 347] on div at bounding box center [458, 346] width 204 height 13
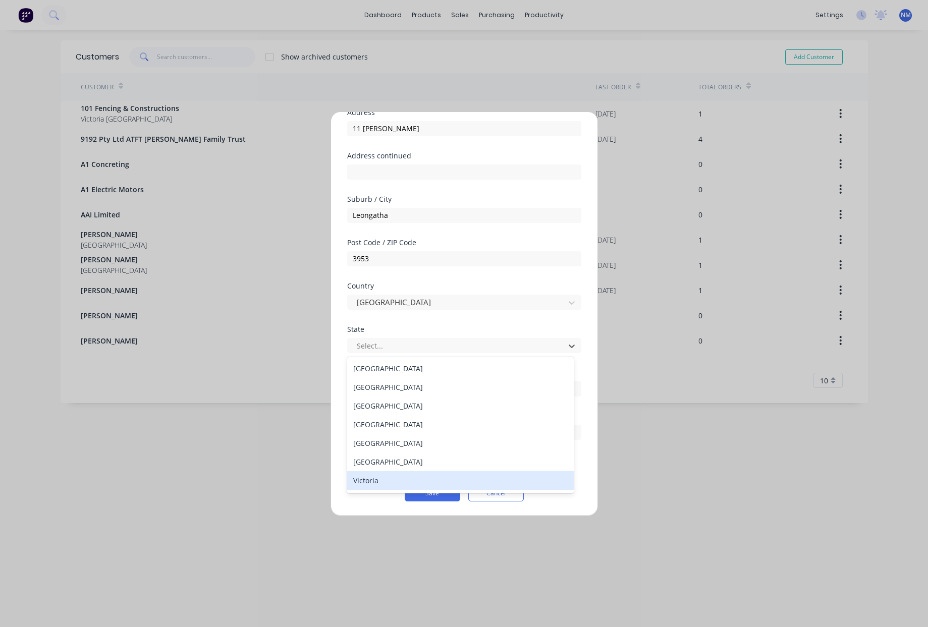
click at [393, 478] on div "Victoria" at bounding box center [460, 480] width 227 height 19
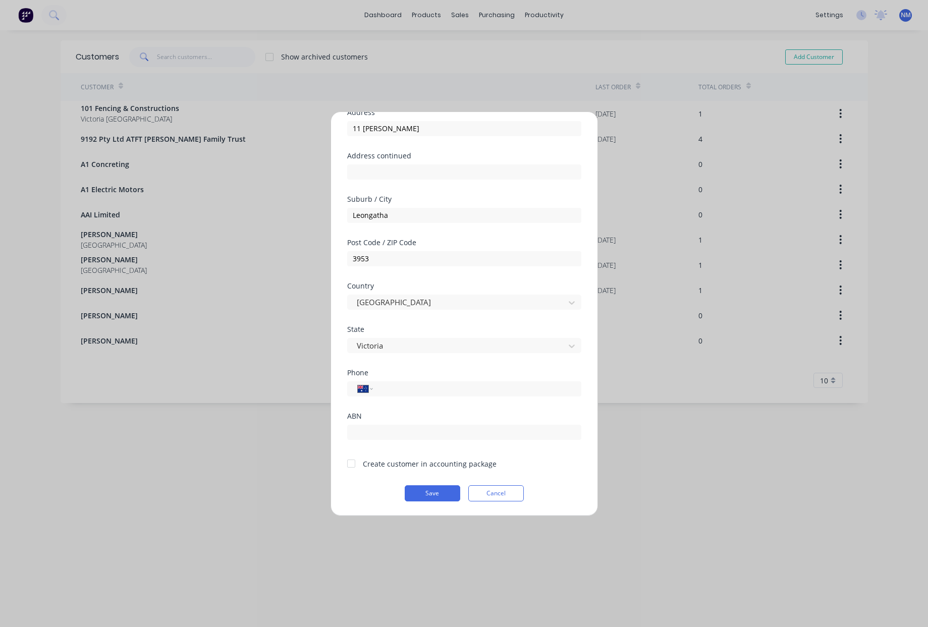
click at [356, 462] on div at bounding box center [351, 464] width 20 height 20
click at [435, 499] on button "Save" at bounding box center [433, 494] width 56 height 16
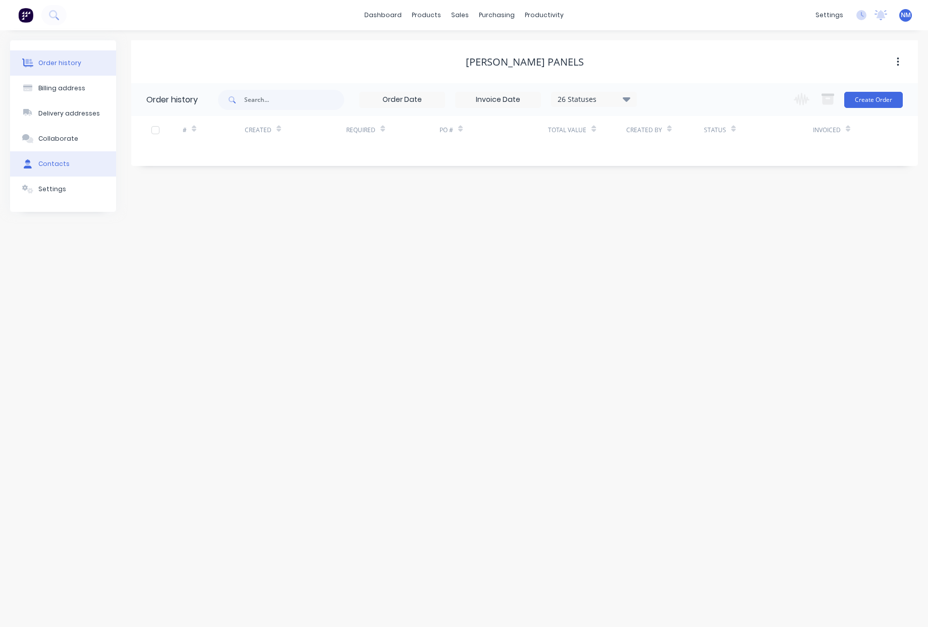
click at [61, 164] on div "Contacts" at bounding box center [53, 163] width 31 height 9
click at [886, 102] on button "Add contact" at bounding box center [887, 99] width 46 height 15
select select "AU"
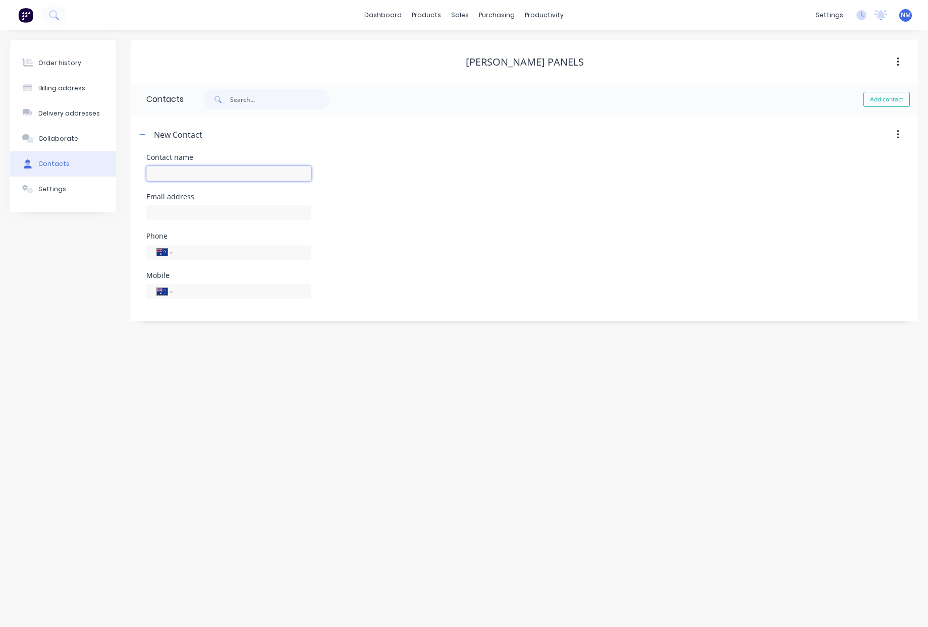
click at [180, 169] on input "text" at bounding box center [228, 173] width 165 height 15
click at [207, 176] on input "text" at bounding box center [228, 173] width 165 height 15
type input "[PERSON_NAME]"
select select "AU"
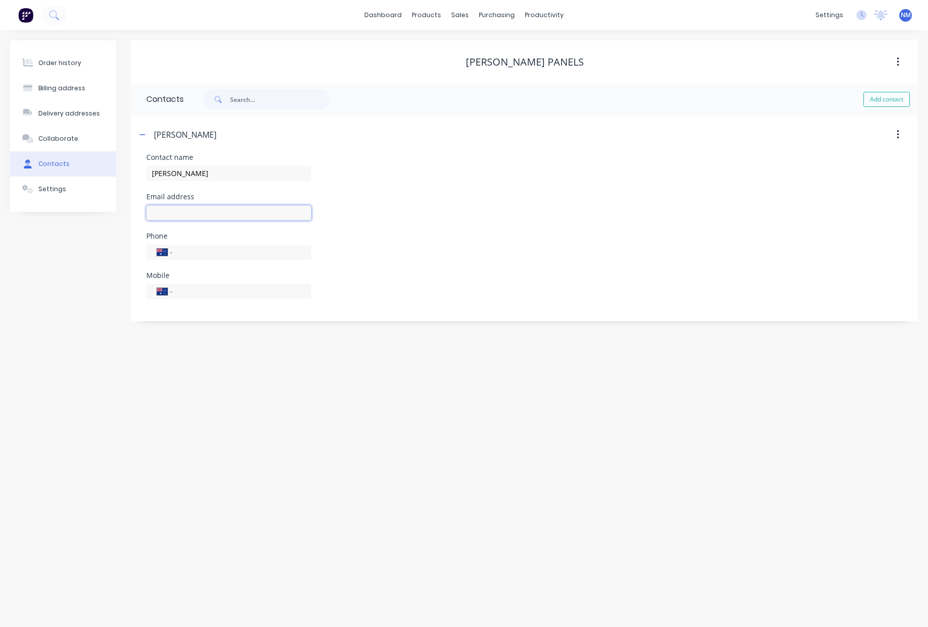
click at [242, 213] on input "text" at bounding box center [228, 212] width 165 height 15
type input "[PERSON_NAME][EMAIL_ADDRESS][DOMAIN_NAME]"
click at [207, 249] on input "tel" at bounding box center [240, 252] width 121 height 12
click at [203, 255] on input "tel" at bounding box center [240, 252] width 121 height 12
click at [235, 251] on input "(03) 5662" at bounding box center [240, 252] width 121 height 12
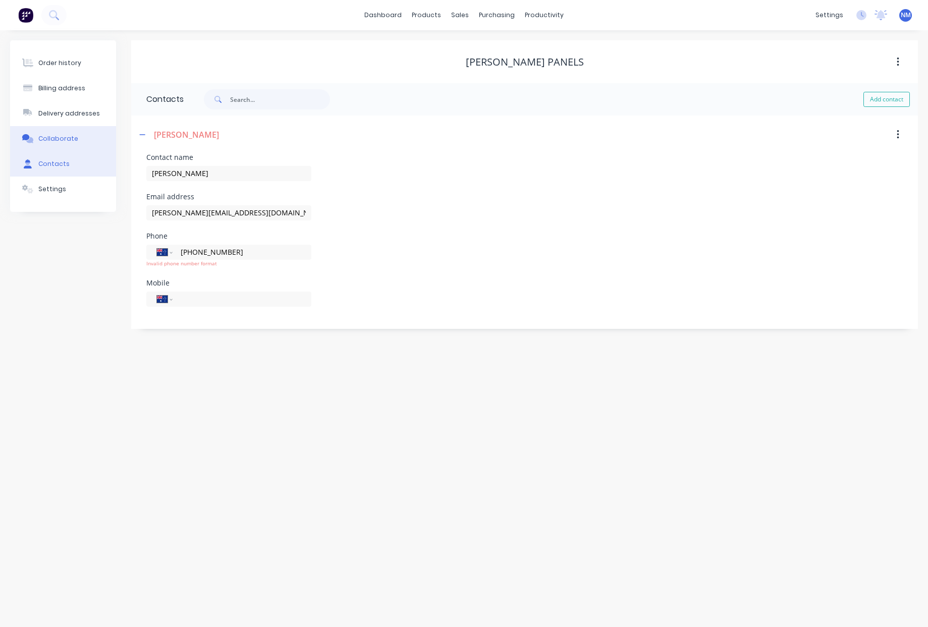
type input "[PHONE_NUMBER]"
click at [68, 133] on button "Collaborate" at bounding box center [63, 138] width 106 height 25
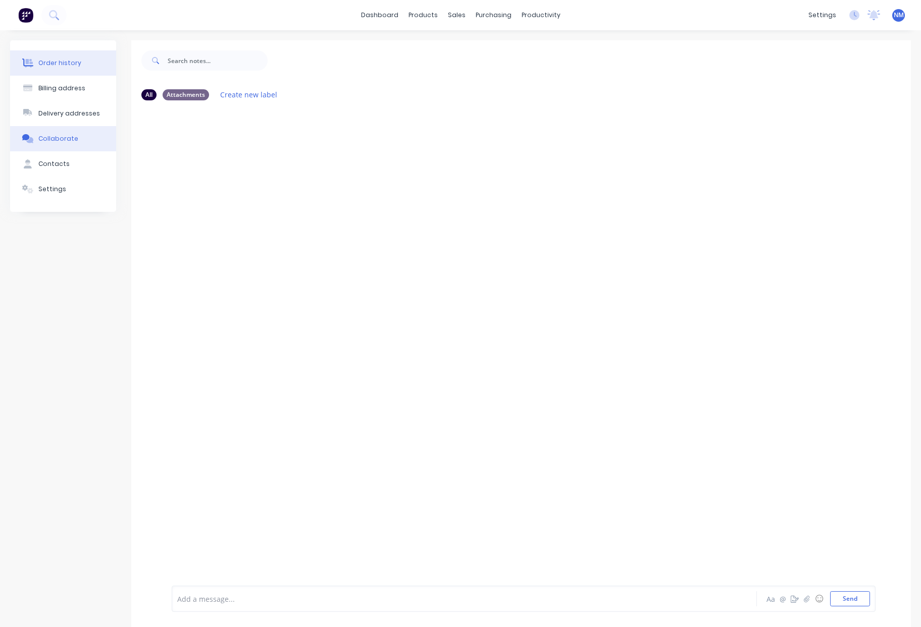
click at [64, 60] on div "Order history" at bounding box center [59, 63] width 43 height 9
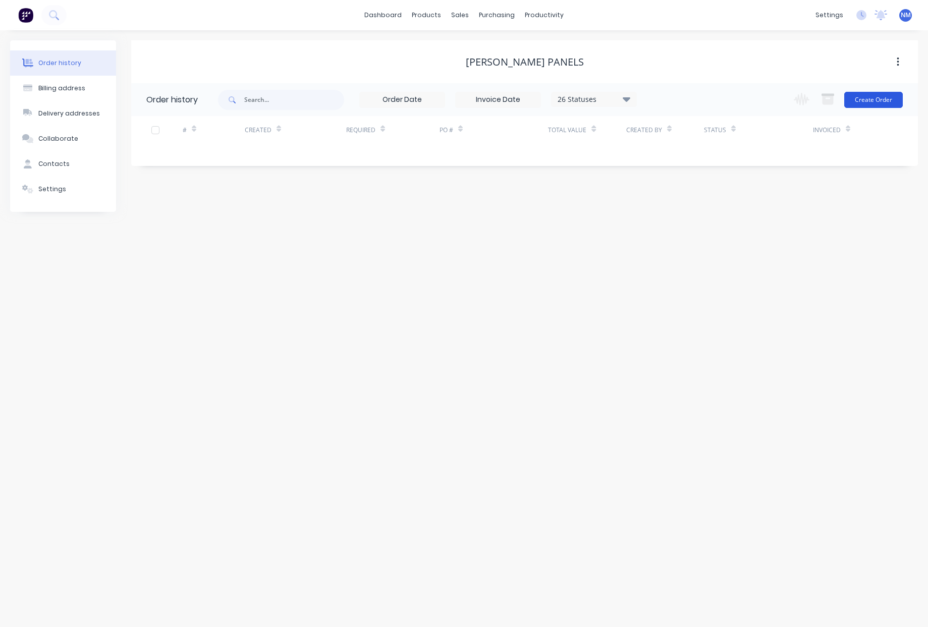
click at [884, 104] on button "Create Order" at bounding box center [873, 100] width 59 height 16
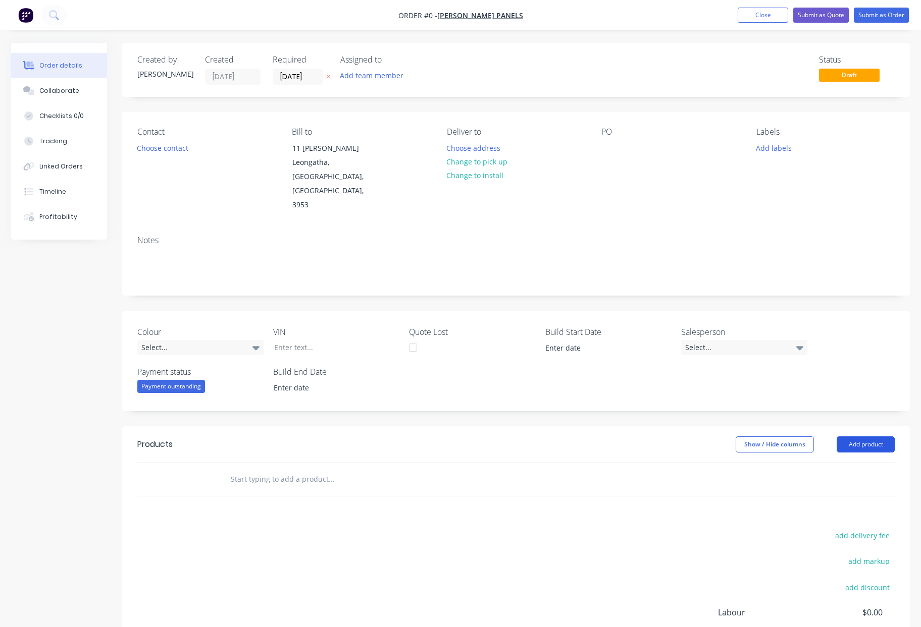
click at [864, 437] on button "Add product" at bounding box center [865, 445] width 58 height 16
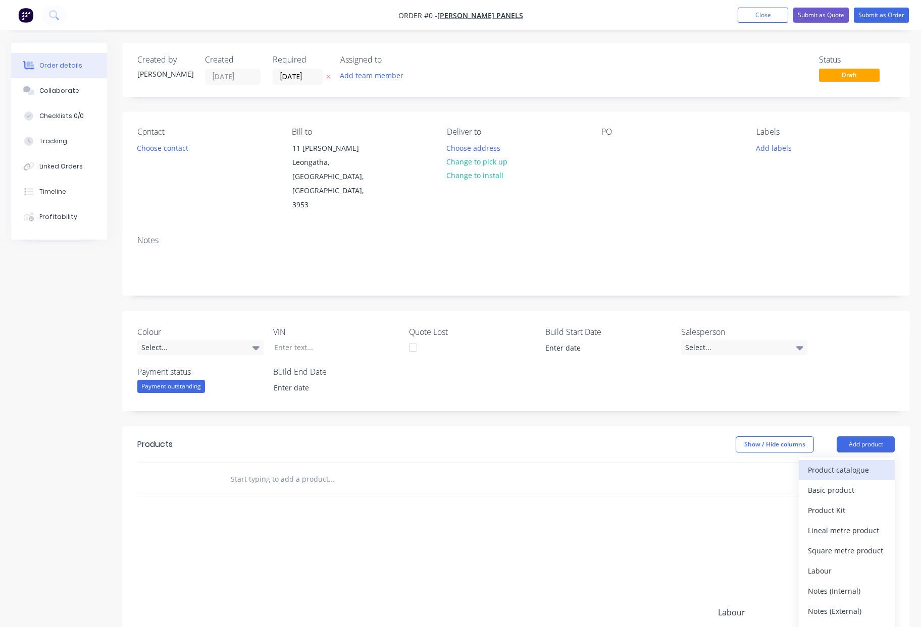
click at [864, 463] on div "Product catalogue" at bounding box center [846, 470] width 78 height 15
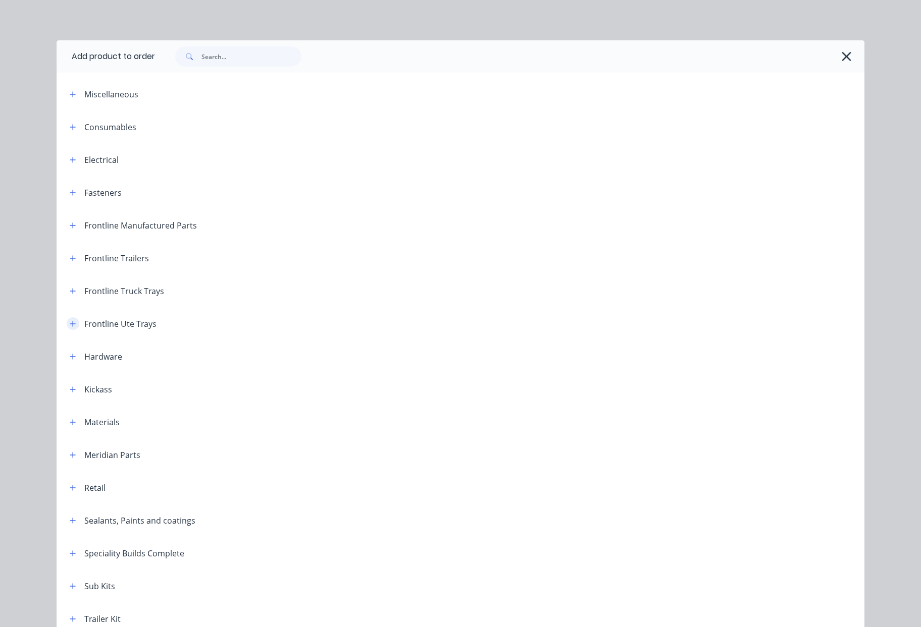
click at [70, 326] on icon "button" at bounding box center [73, 323] width 6 height 7
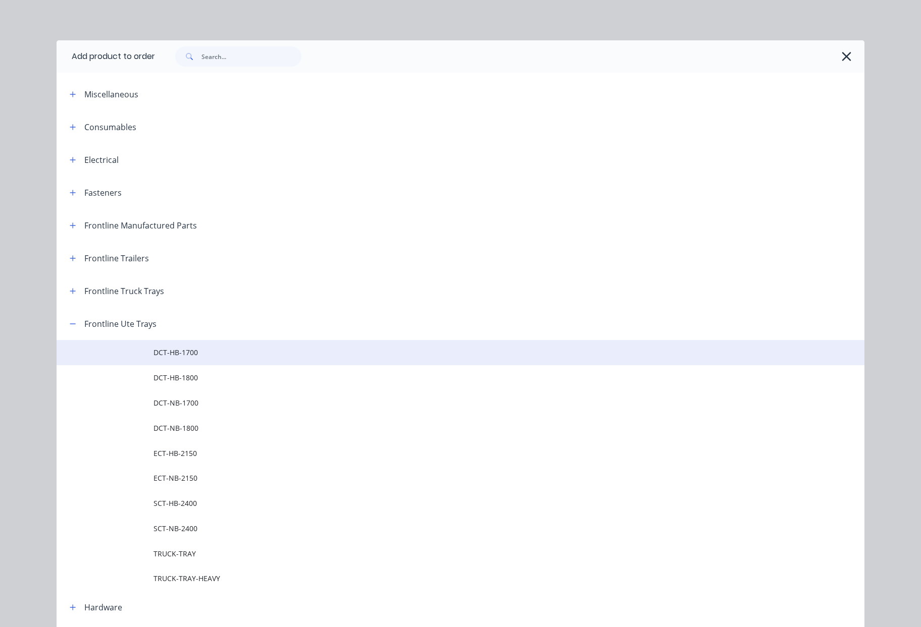
click at [197, 351] on span "DCT-HB-1700" at bounding box center [437, 352] width 568 height 11
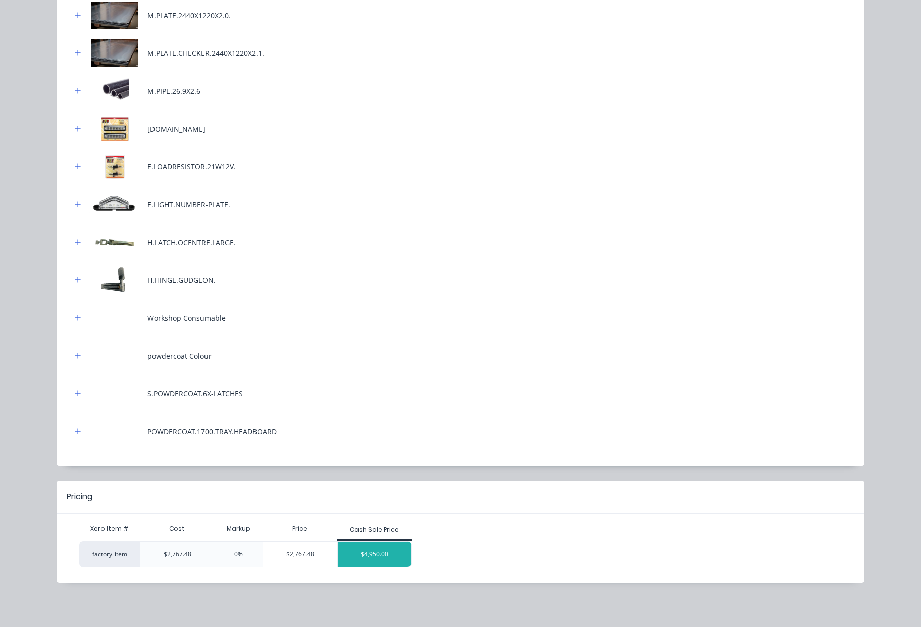
scroll to position [113, 0]
click at [382, 553] on div "$4,950.00" at bounding box center [375, 554] width 74 height 25
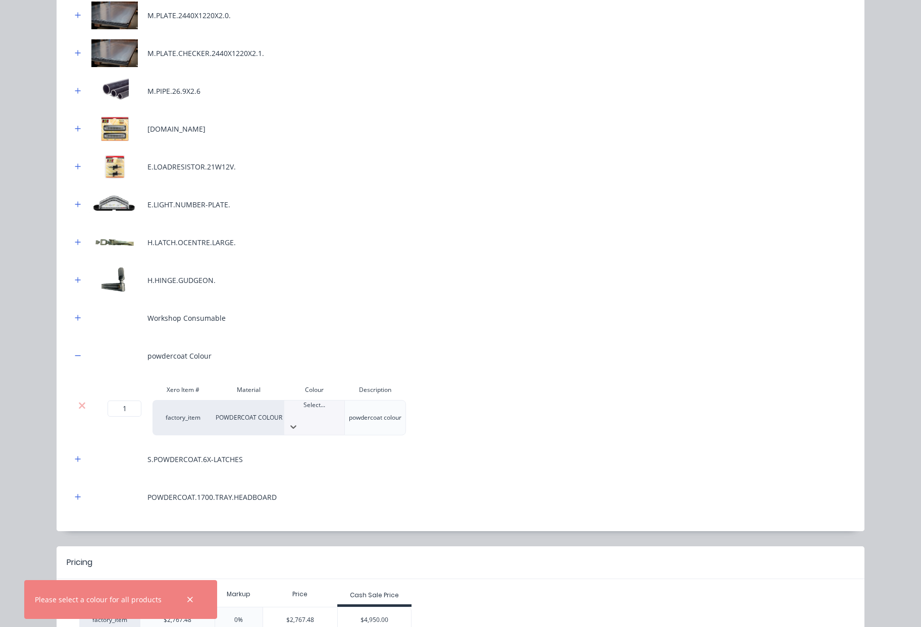
click at [289, 411] on input "text" at bounding box center [314, 414] width 60 height 9
click at [576, 454] on div "S.POWDERCOAT.6X-LATCHES" at bounding box center [460, 460] width 777 height 28
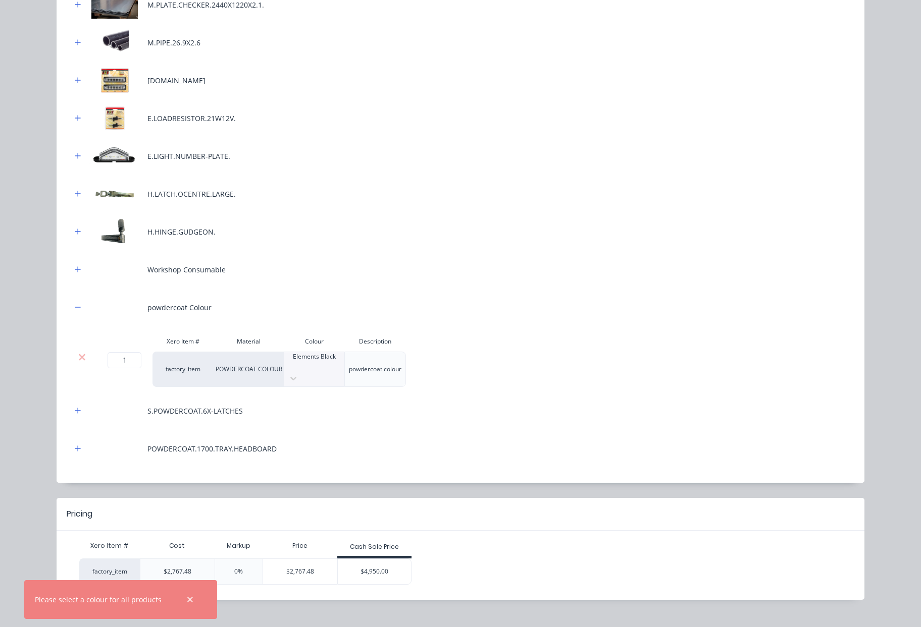
scroll to position [409, 0]
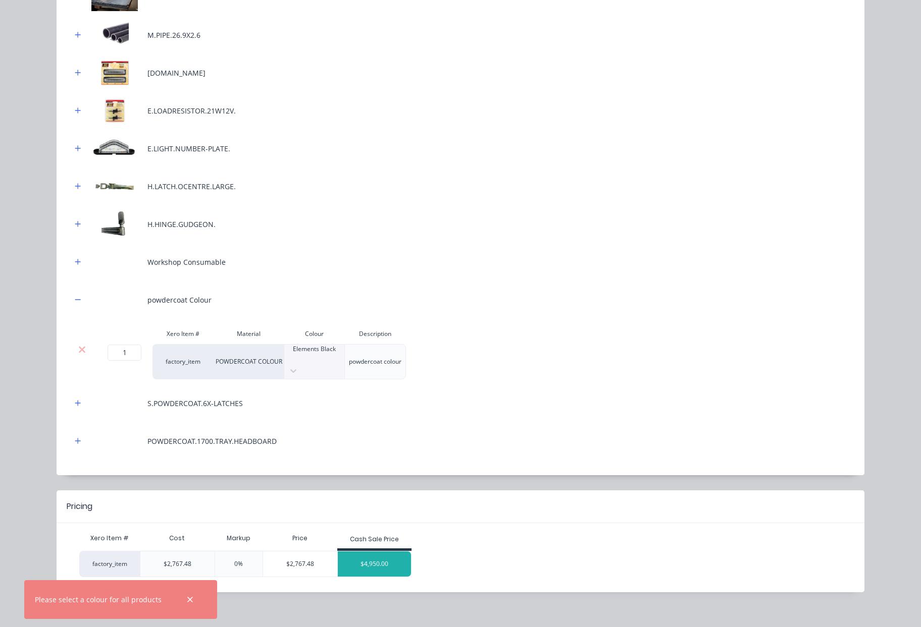
click at [389, 555] on div "$4,950.00" at bounding box center [375, 564] width 74 height 25
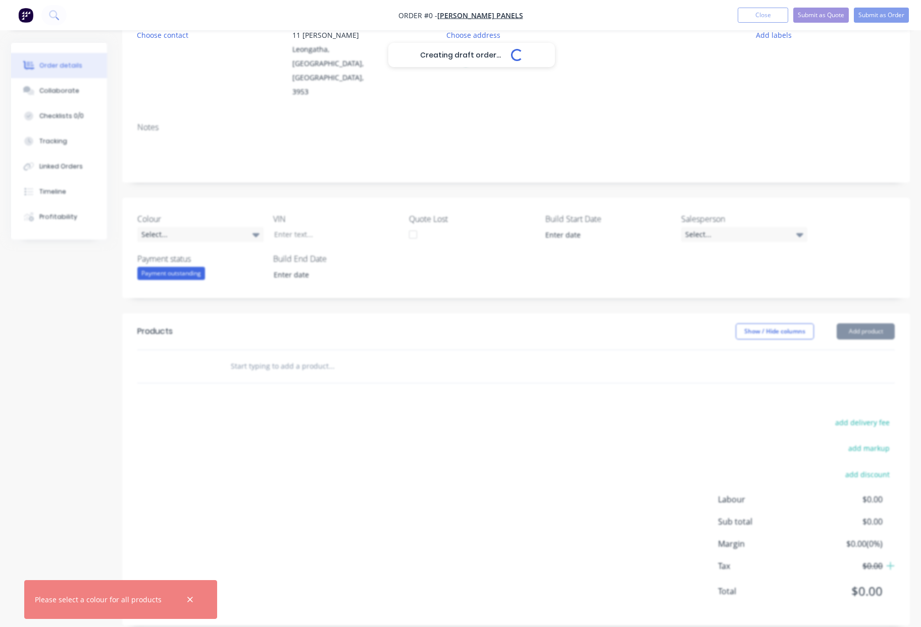
scroll to position [98, 0]
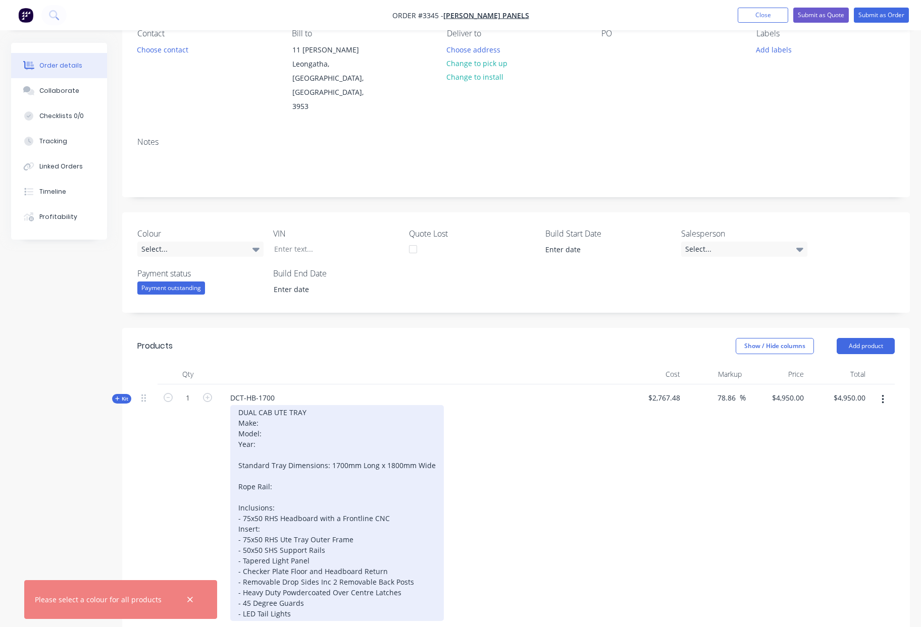
click at [268, 405] on div "DUAL CAB UTE TRAY Make: Model: Year: Standard Tray Dimensions: 1700mm Long x 18…" at bounding box center [336, 513] width 213 height 216
type input "$4,949.9147"
type input "$4,949.91"
click at [283, 408] on div "DUAL CAB UTE TRAY Make: Ford Model: Year: Standard Tray Dimensions: 1700mm Long…" at bounding box center [336, 513] width 213 height 216
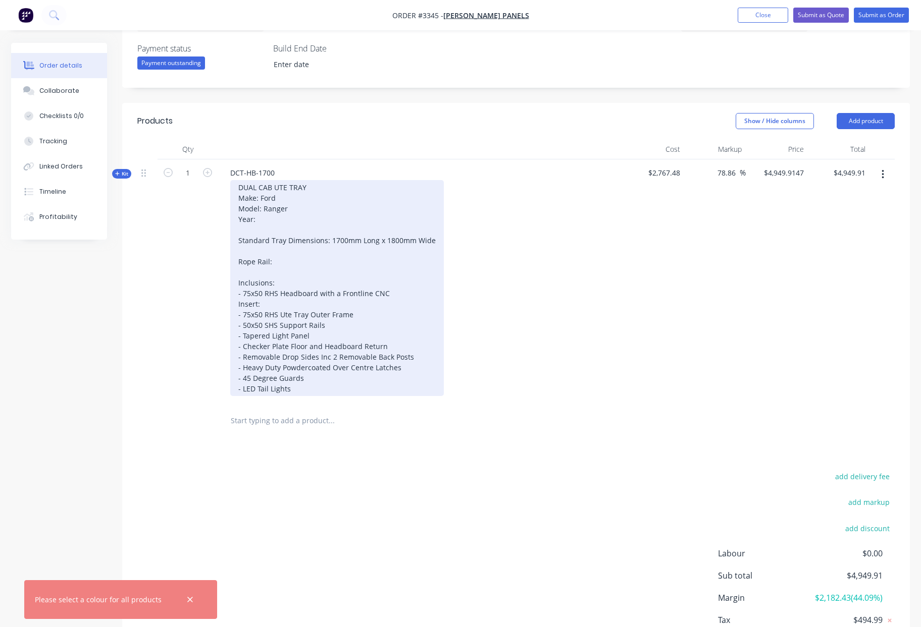
scroll to position [363, 0]
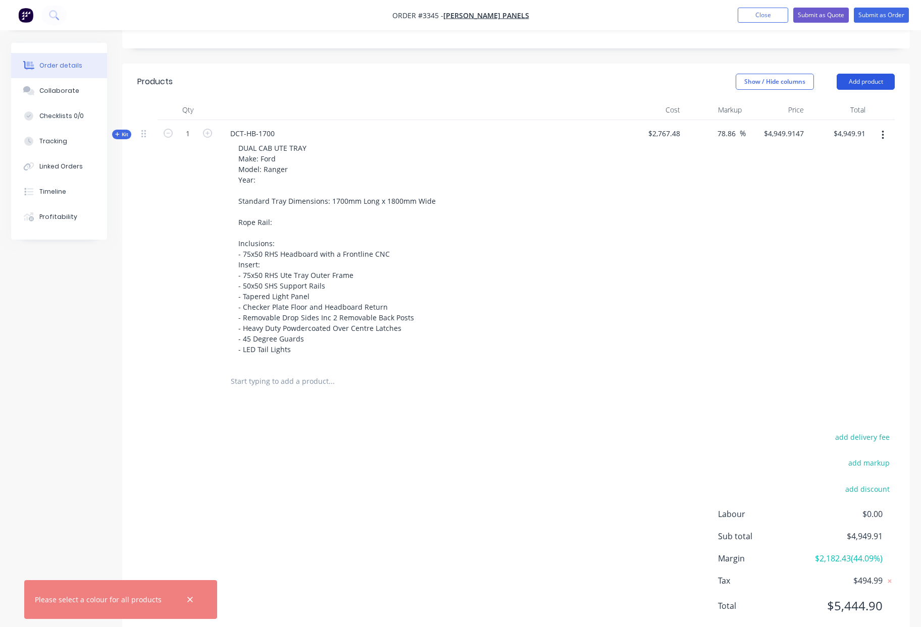
click at [879, 74] on button "Add product" at bounding box center [865, 82] width 58 height 16
click at [853, 100] on div "Product catalogue" at bounding box center [846, 107] width 78 height 15
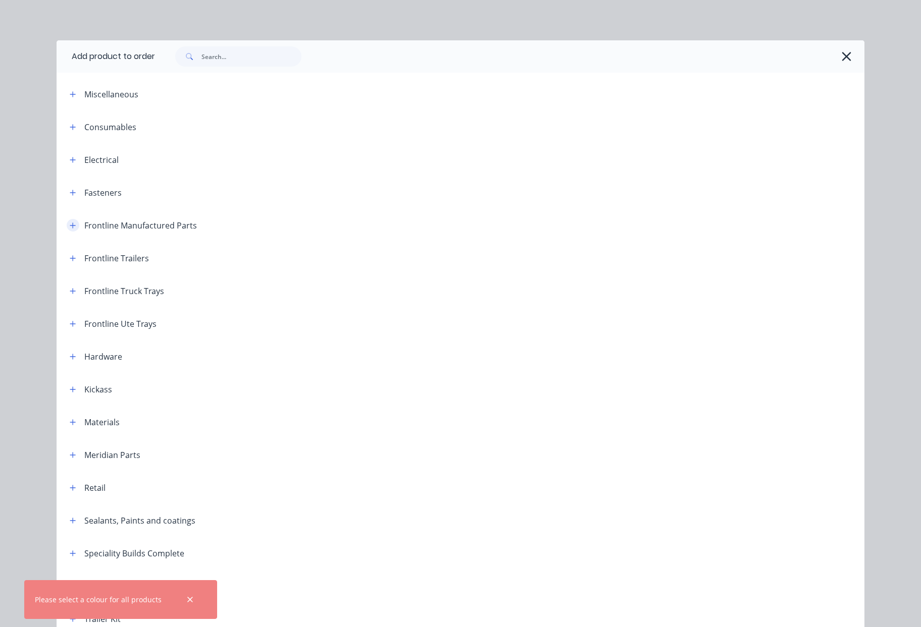
click at [70, 222] on icon "button" at bounding box center [73, 225] width 6 height 7
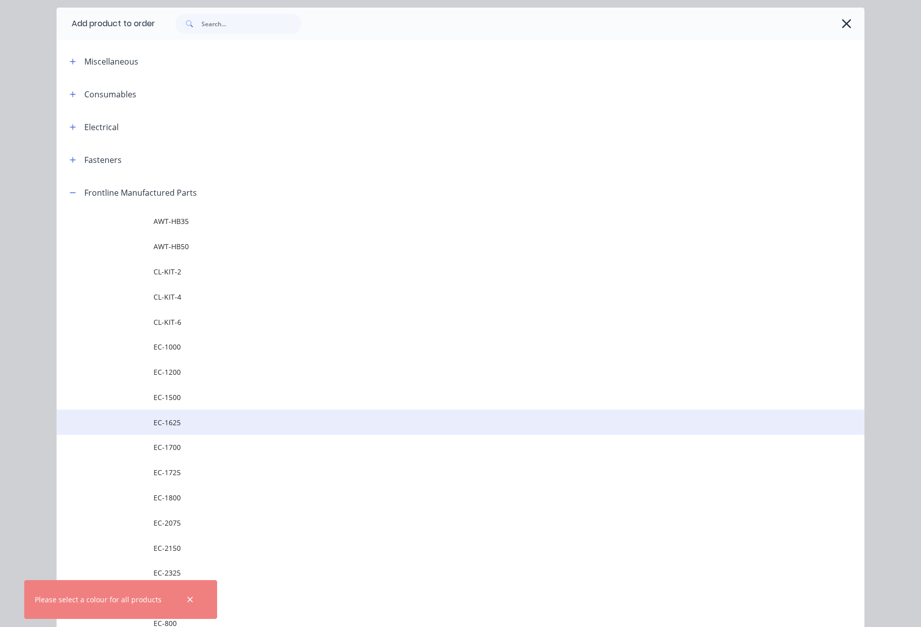
scroll to position [34, 0]
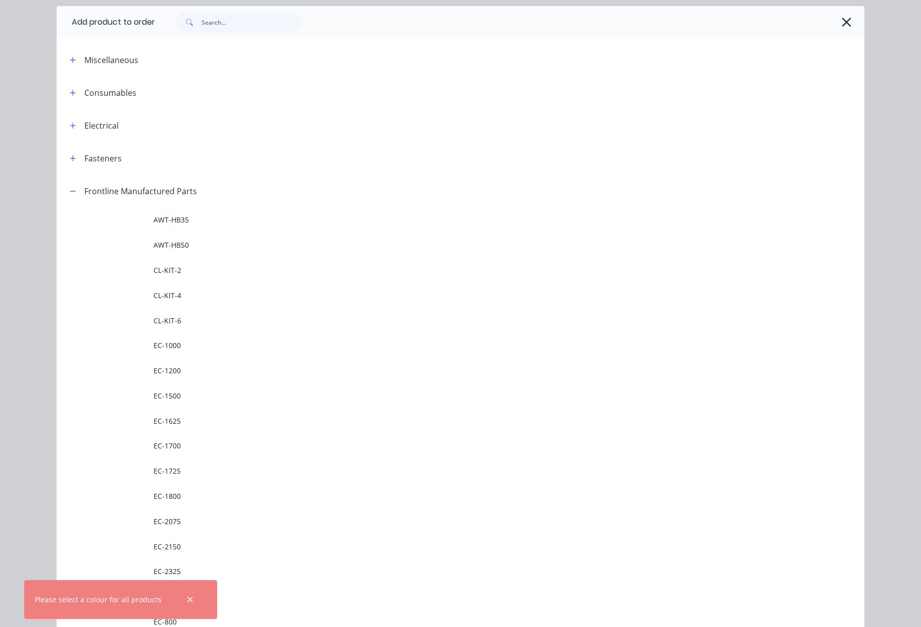
click at [184, 344] on span "EC-1000" at bounding box center [437, 345] width 568 height 11
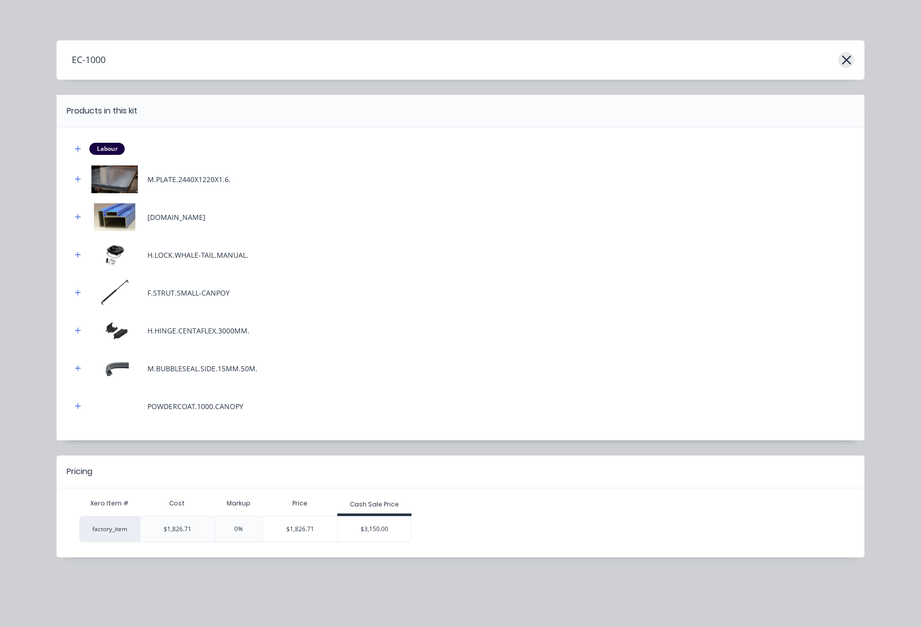
click at [845, 61] on icon "button" at bounding box center [845, 60] width 9 height 9
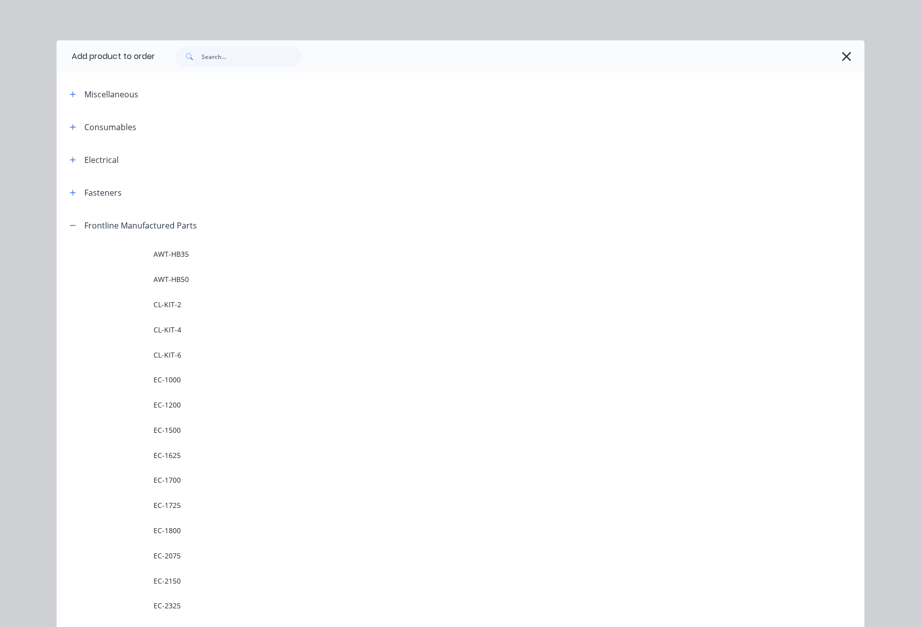
scroll to position [209, 0]
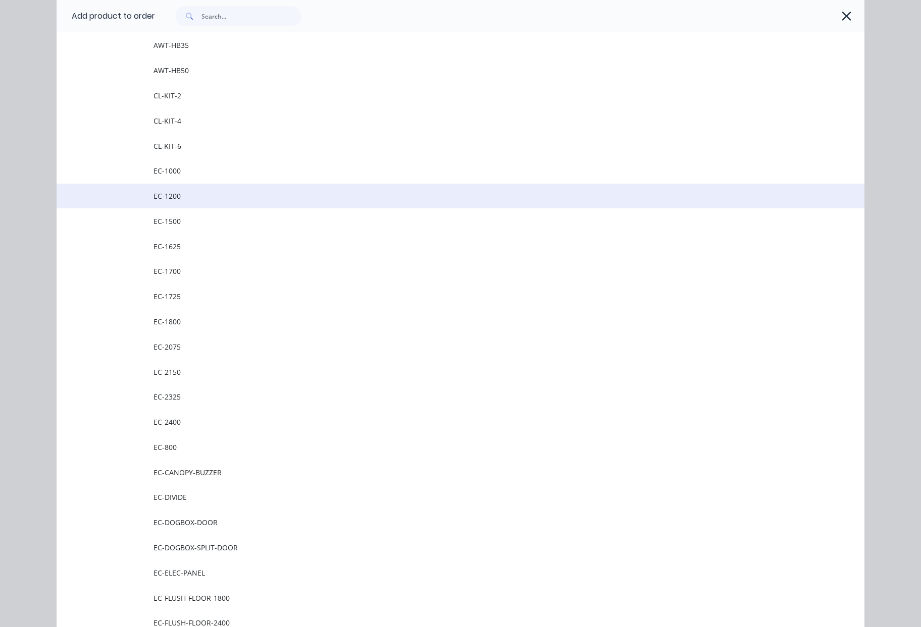
click at [193, 196] on span "EC-1200" at bounding box center [437, 196] width 568 height 11
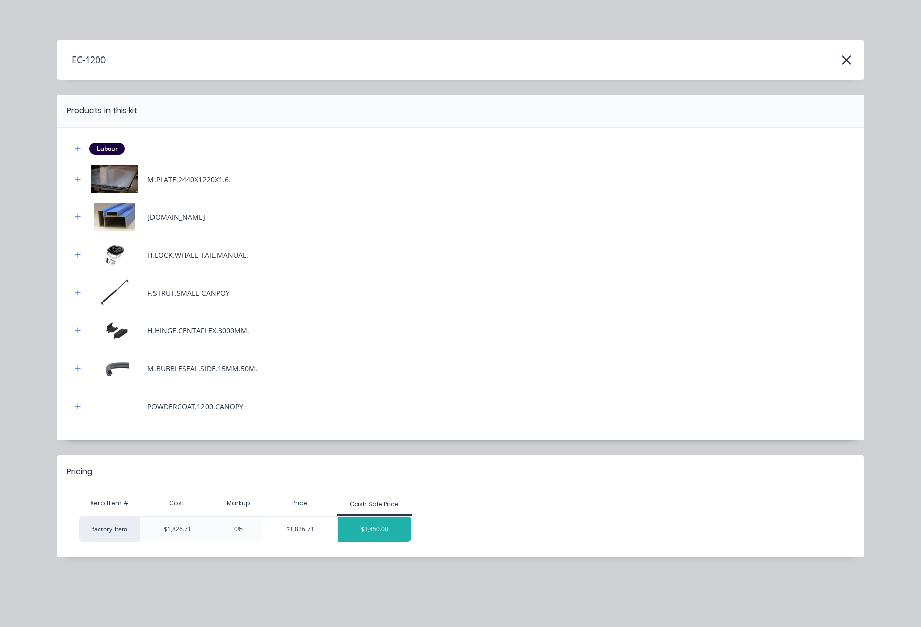
click at [379, 530] on div "$3,450.00" at bounding box center [375, 529] width 74 height 25
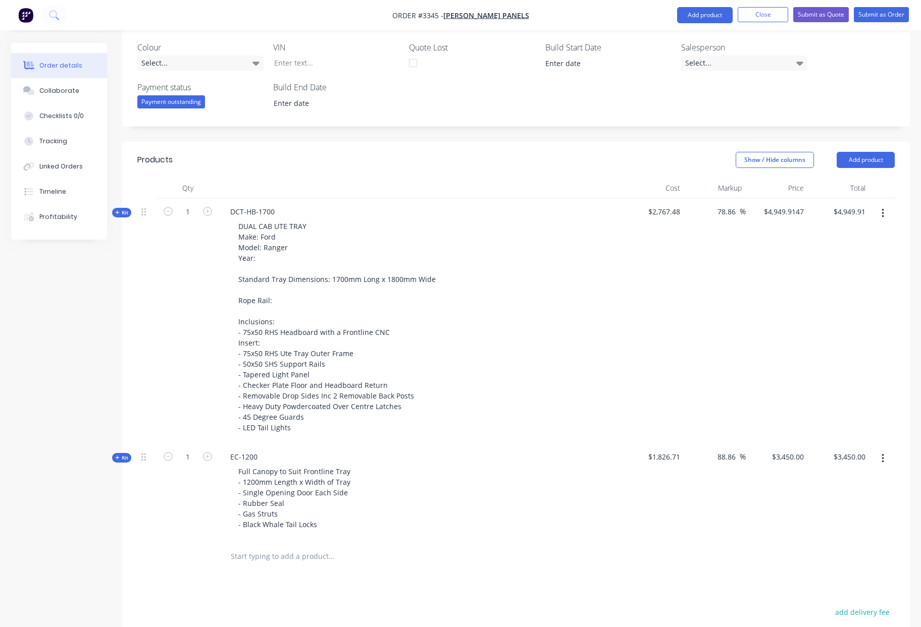
scroll to position [275, 0]
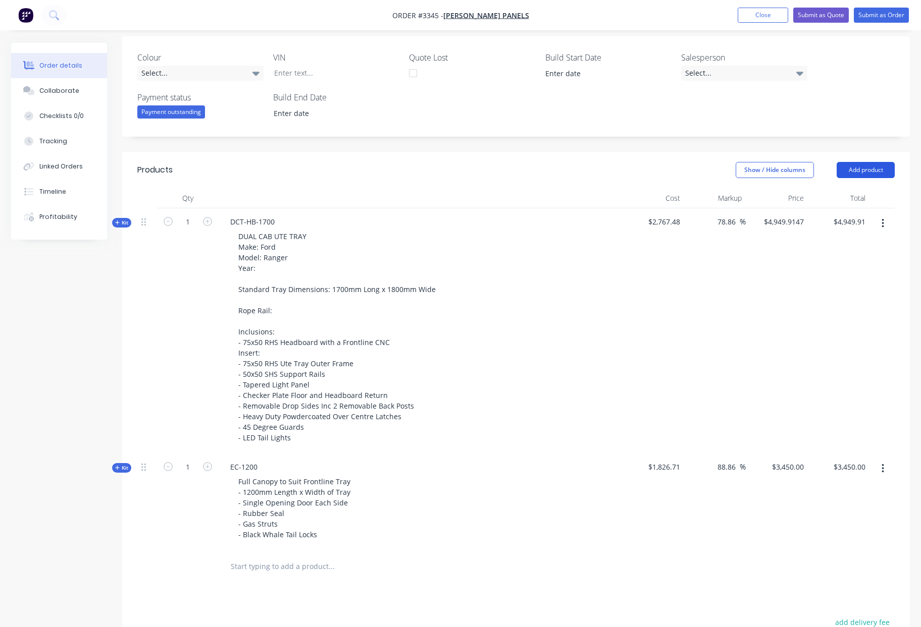
click at [875, 162] on button "Add product" at bounding box center [865, 170] width 58 height 16
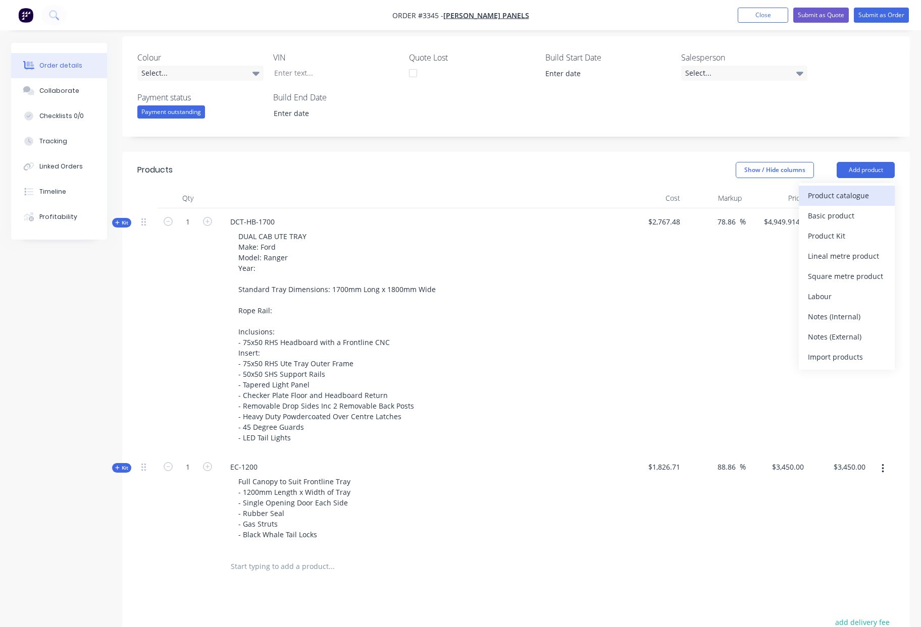
click at [839, 188] on div "Product catalogue" at bounding box center [846, 195] width 78 height 15
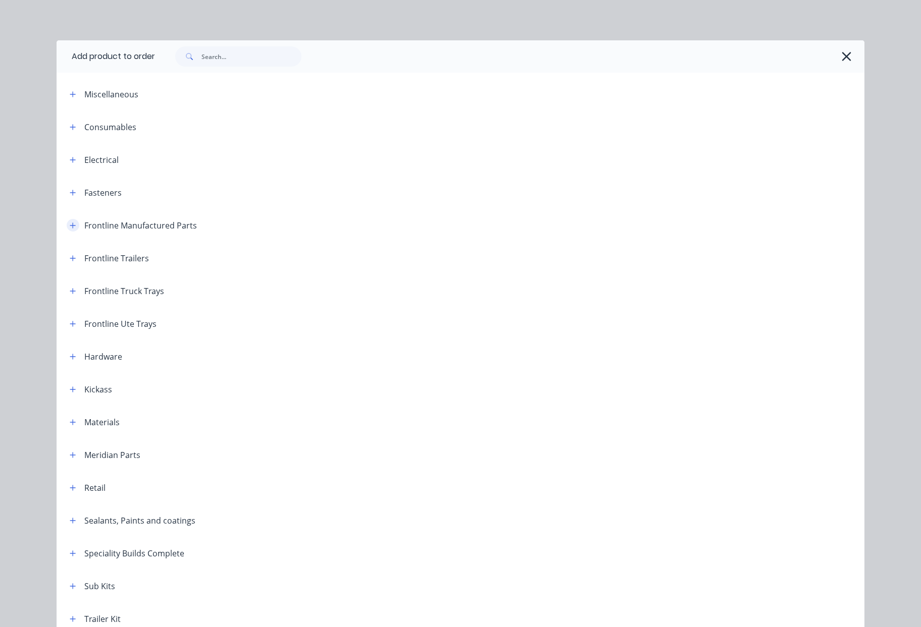
click at [72, 228] on button "button" at bounding box center [73, 225] width 13 height 13
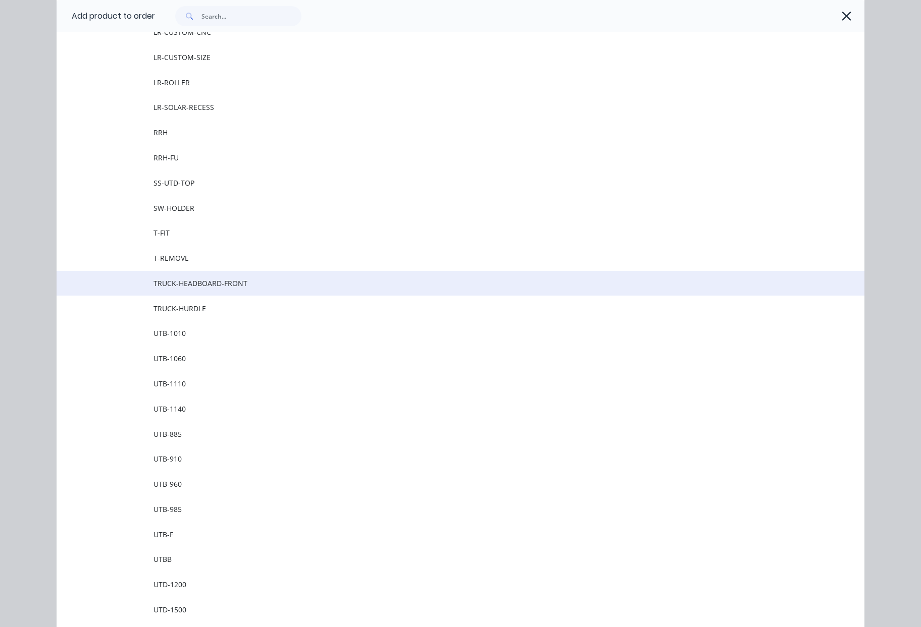
scroll to position [1190, 0]
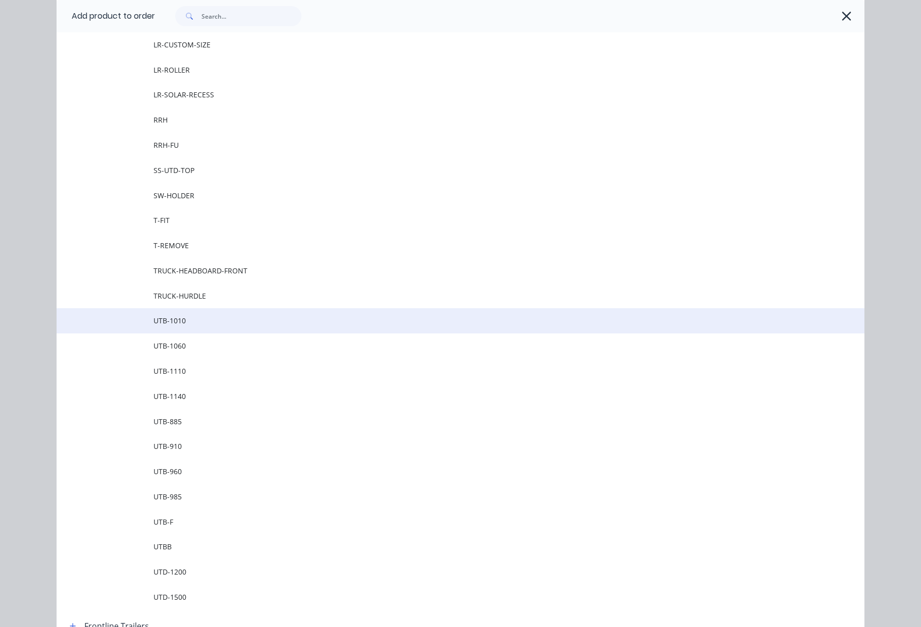
click at [186, 321] on span "UTB-1010" at bounding box center [437, 320] width 568 height 11
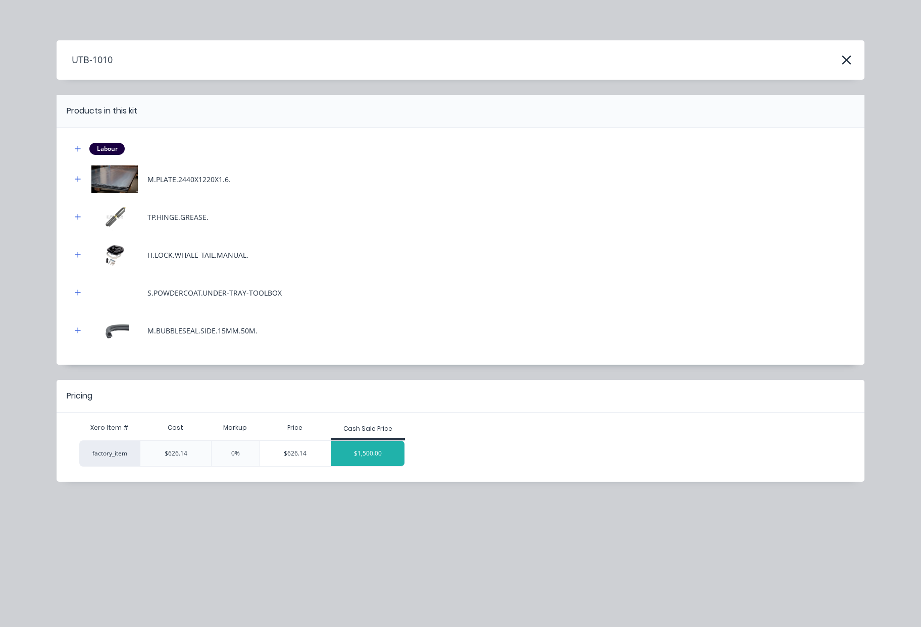
click at [365, 463] on div "$1,500.00" at bounding box center [368, 453] width 74 height 25
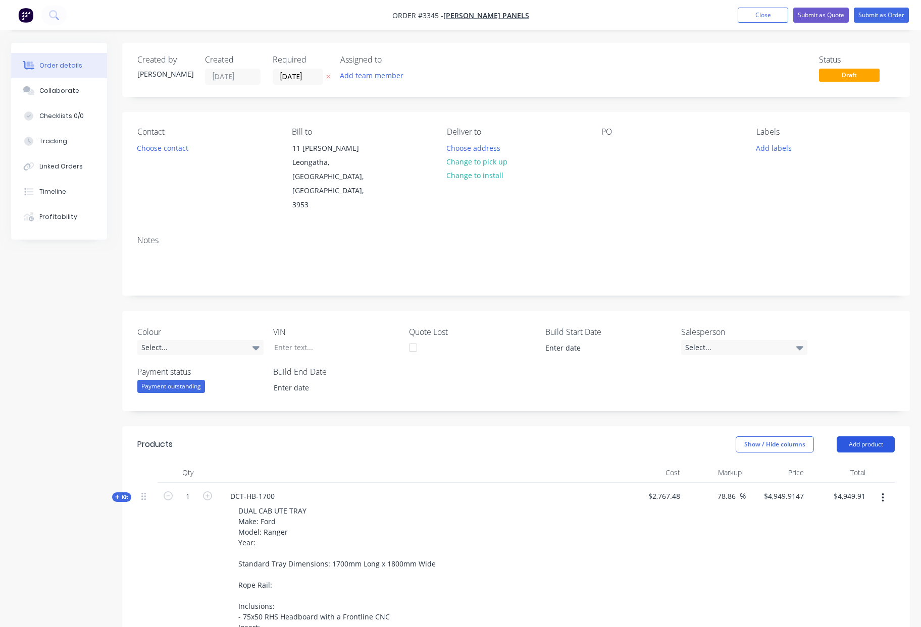
click at [880, 437] on button "Add product" at bounding box center [865, 445] width 58 height 16
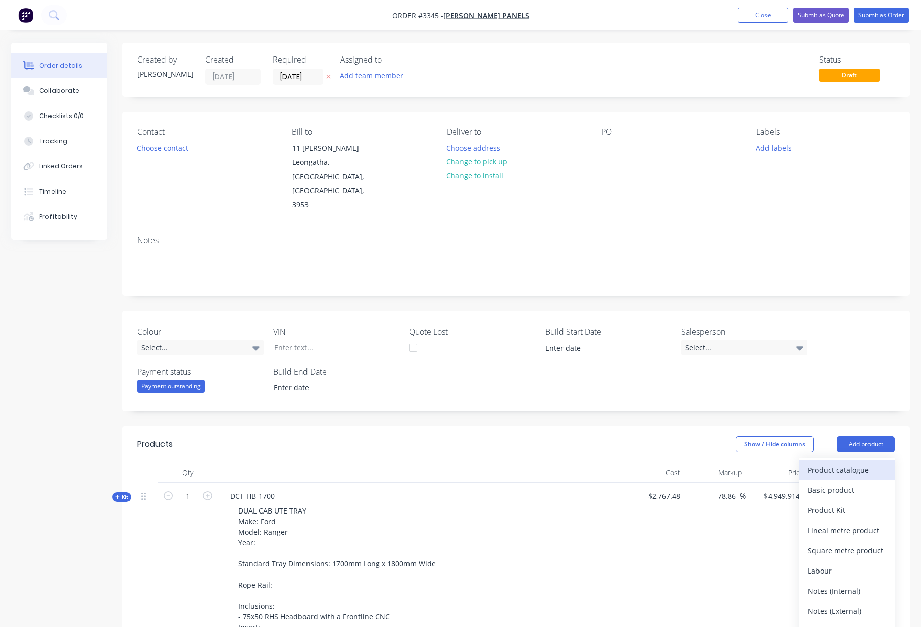
click at [829, 463] on div "Product catalogue" at bounding box center [846, 470] width 78 height 15
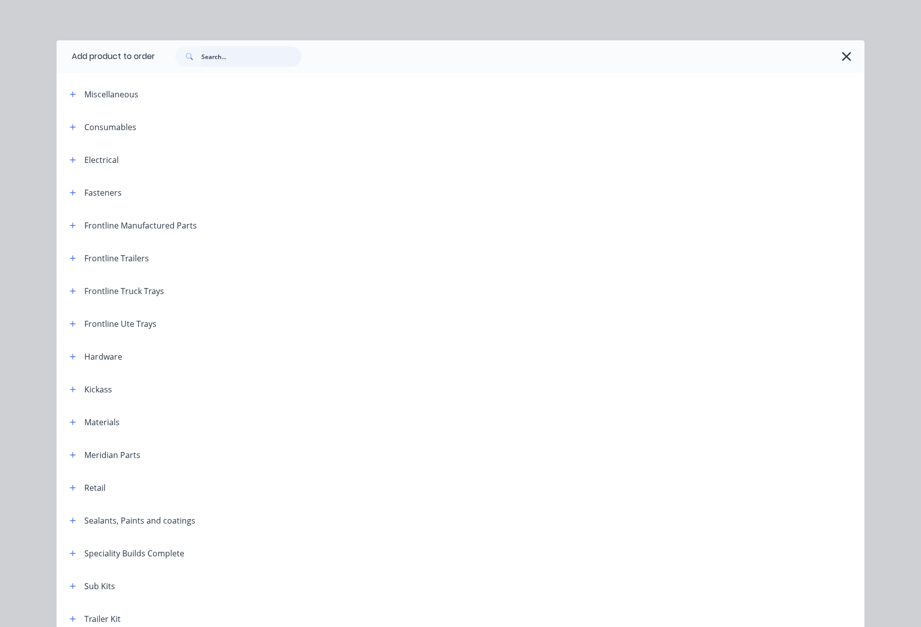
click at [236, 59] on input "text" at bounding box center [251, 56] width 100 height 20
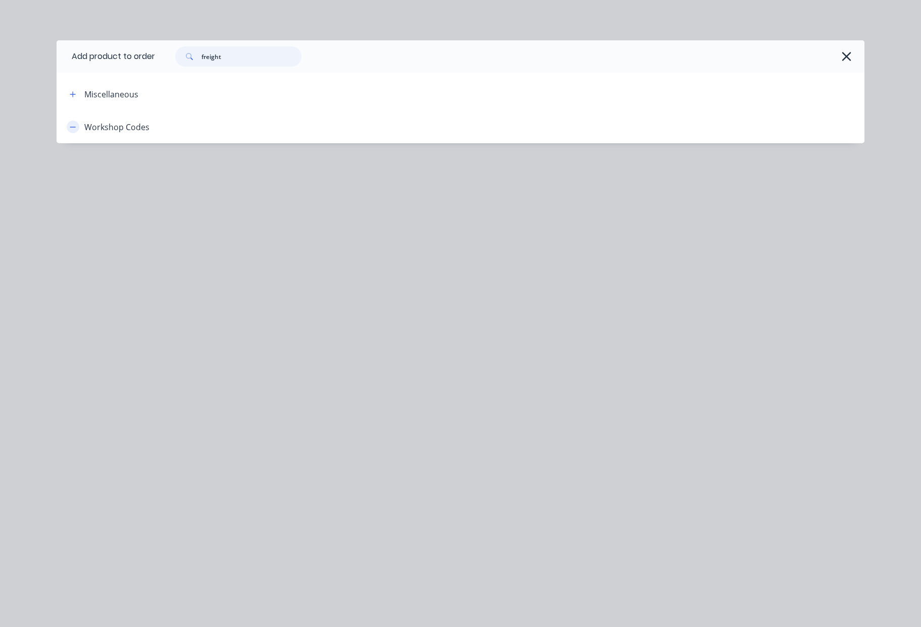
type input "freight"
click at [74, 125] on icon "button" at bounding box center [73, 127] width 6 height 7
click at [70, 130] on icon "button" at bounding box center [73, 127] width 6 height 7
click at [256, 60] on input "freight" at bounding box center [251, 56] width 100 height 20
click at [844, 53] on icon "button" at bounding box center [846, 56] width 11 height 14
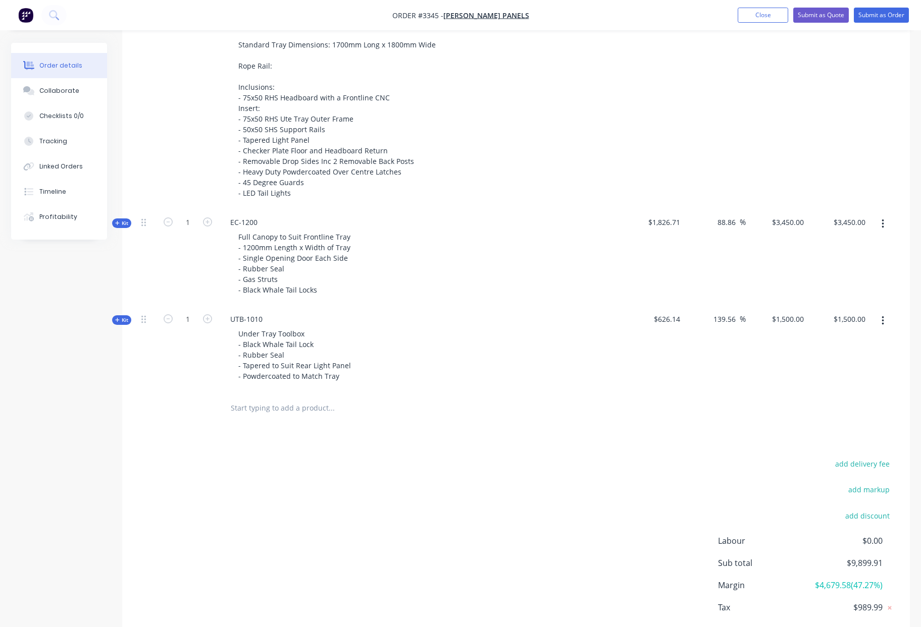
scroll to position [546, 0]
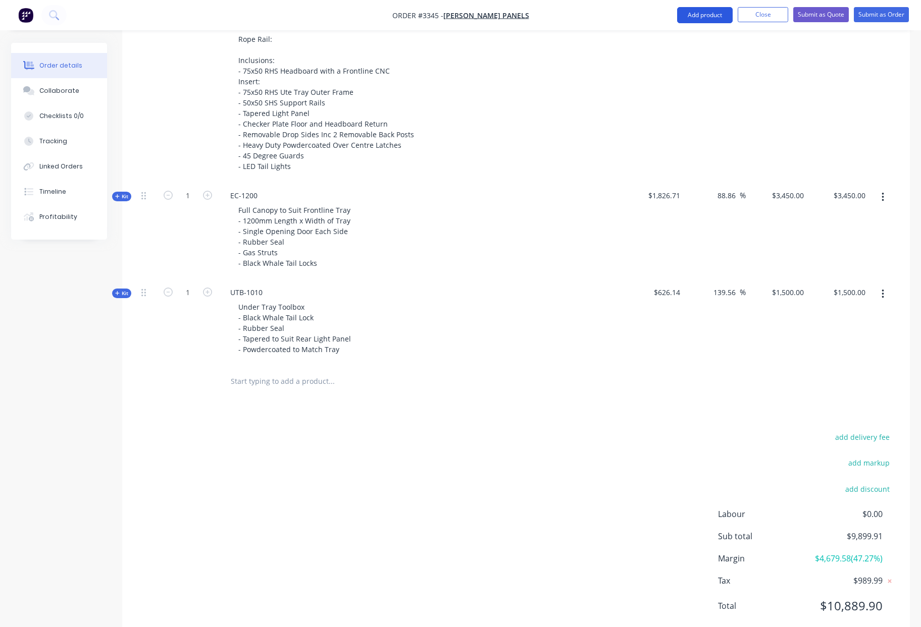
click at [703, 16] on button "Add product" at bounding box center [705, 15] width 56 height 16
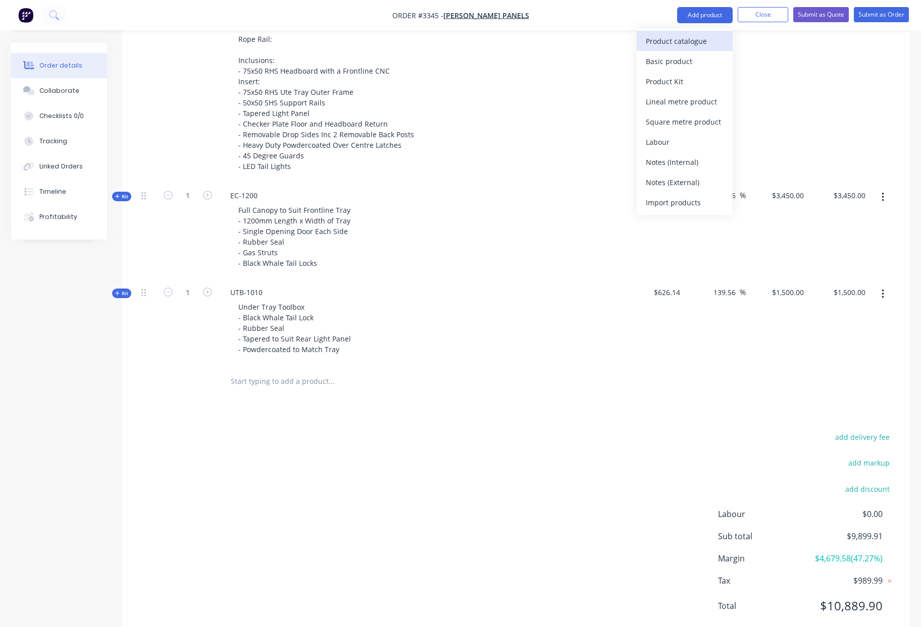
click at [686, 49] on button "Product catalogue" at bounding box center [684, 41] width 96 height 20
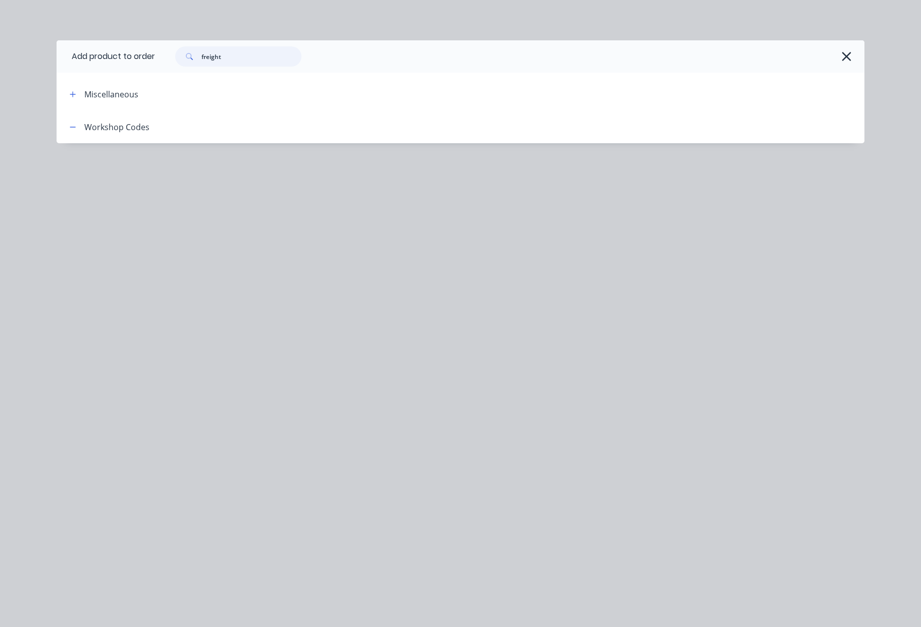
drag, startPoint x: 230, startPoint y: 53, endPoint x: 0, endPoint y: 30, distance: 231.3
click at [74, 46] on header "Add product to order freight" at bounding box center [460, 56] width 807 height 32
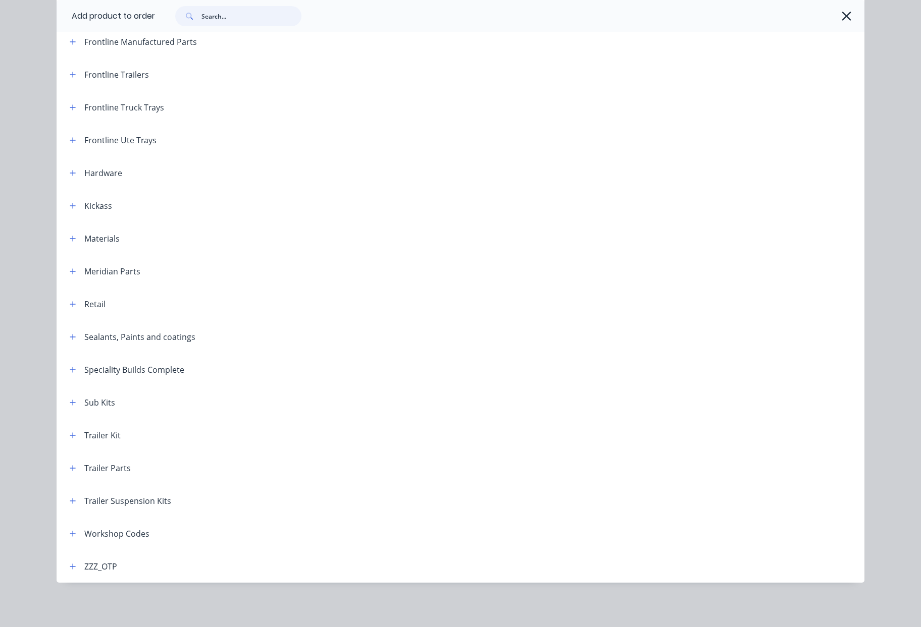
scroll to position [561, 0]
click at [68, 538] on button "button" at bounding box center [73, 533] width 13 height 13
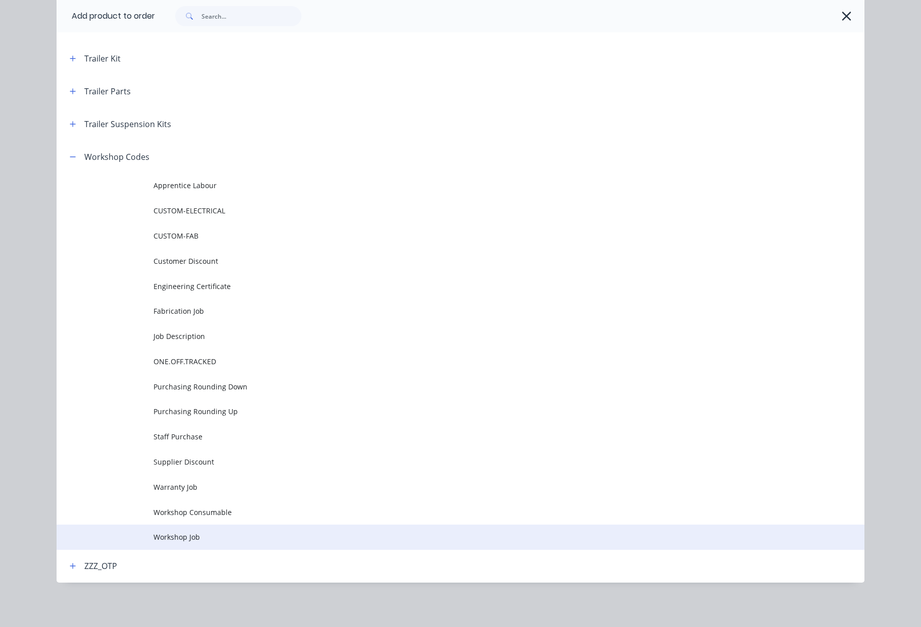
click at [212, 537] on span "Workshop Job" at bounding box center [437, 537] width 568 height 11
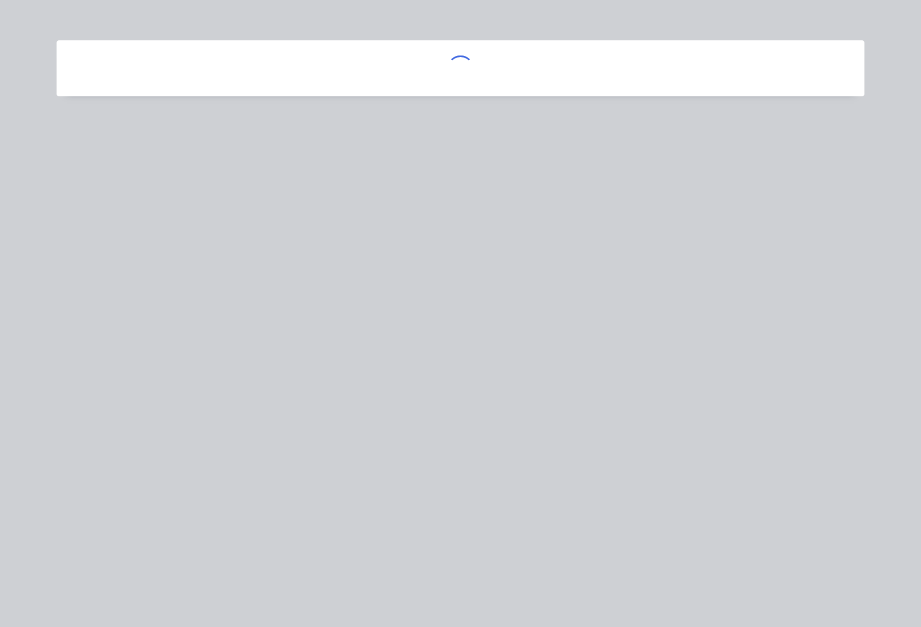
scroll to position [0, 0]
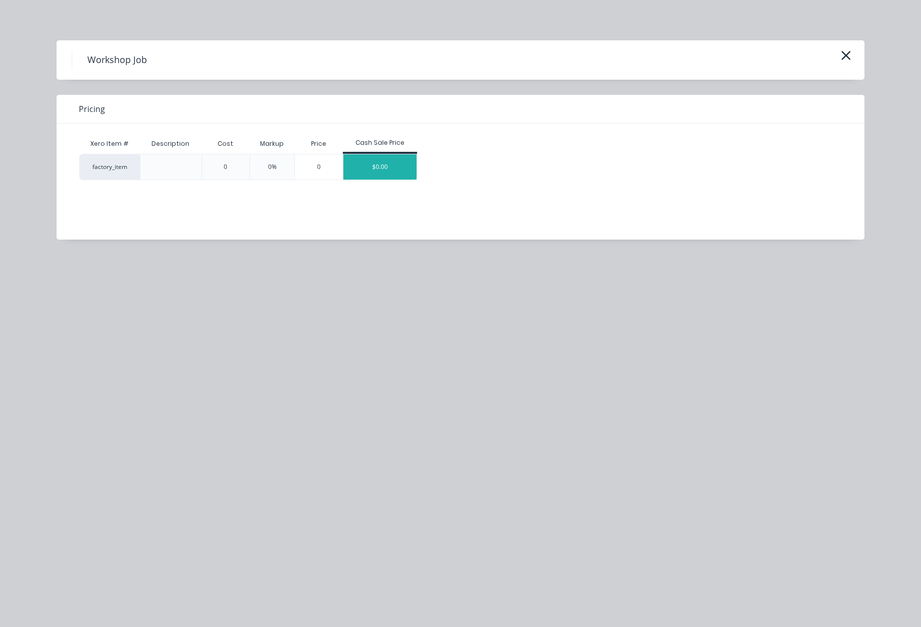
click at [373, 169] on div "$0.00" at bounding box center [380, 166] width 74 height 25
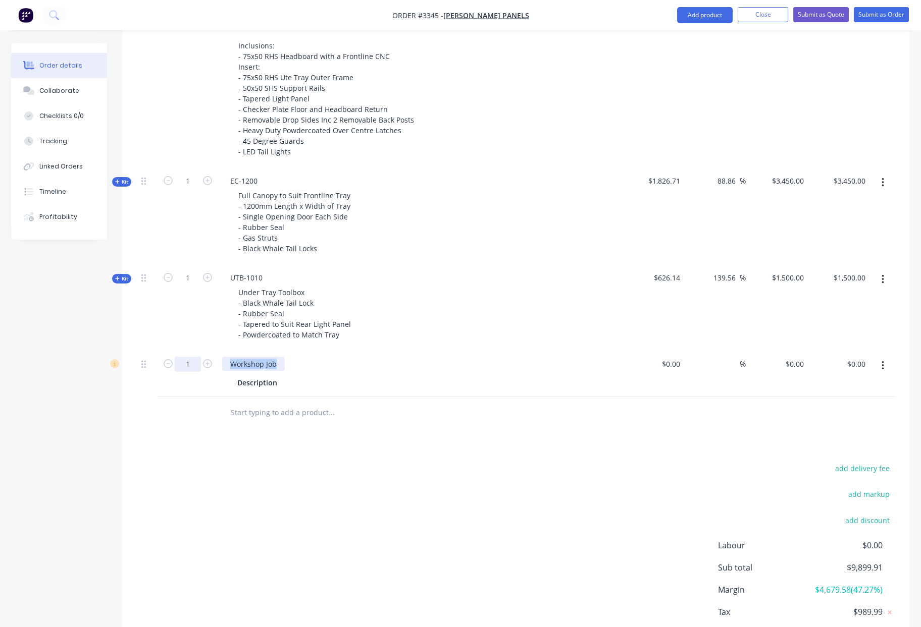
drag, startPoint x: 276, startPoint y: 336, endPoint x: 197, endPoint y: 336, distance: 78.2
click at [197, 351] on div "1 Workshop Job Description $0.00 $0.00 % $0.00 $0.00 $0.00 $0.00" at bounding box center [515, 374] width 757 height 46
click at [276, 375] on div "Description" at bounding box center [257, 382] width 48 height 15
click at [275, 375] on div "Description" at bounding box center [257, 382] width 48 height 15
drag, startPoint x: 277, startPoint y: 355, endPoint x: 232, endPoint y: 354, distance: 45.4
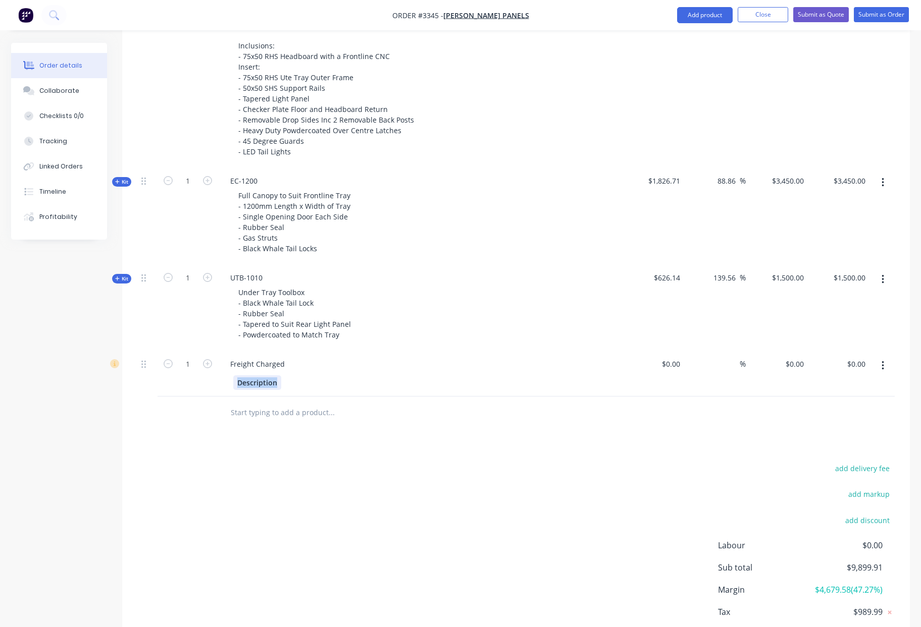
click at [232, 373] on div "Description" at bounding box center [420, 381] width 396 height 17
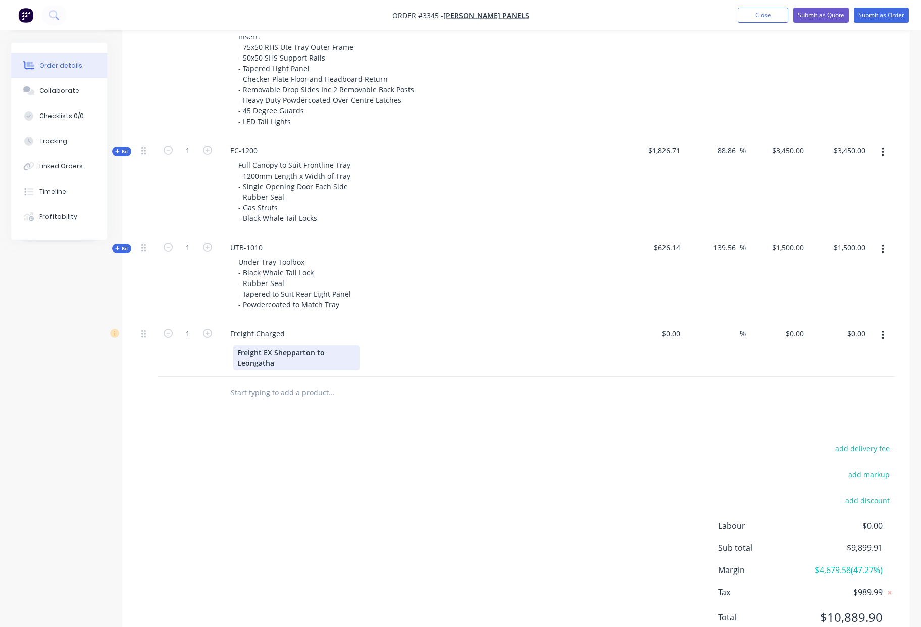
scroll to position [603, 0]
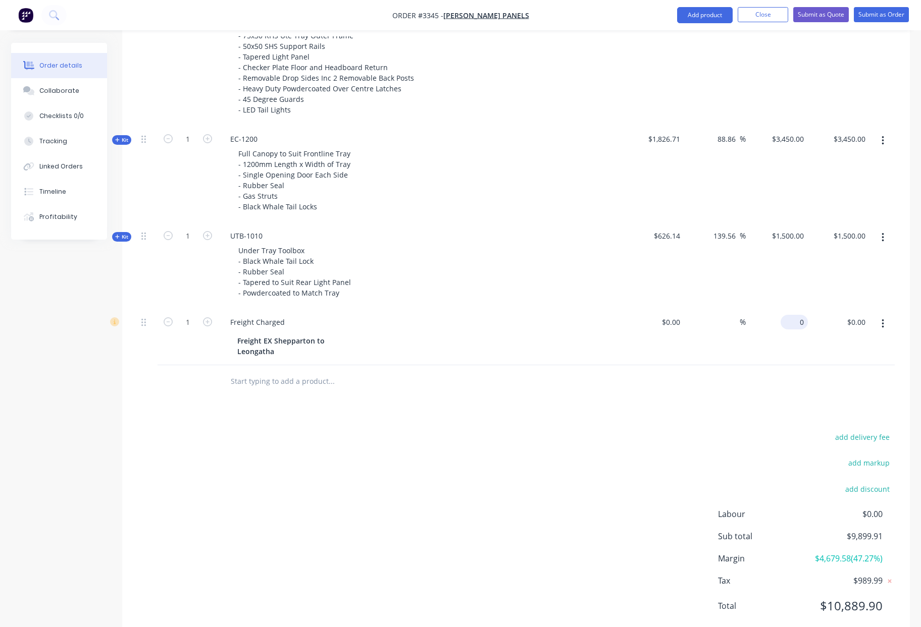
click at [798, 315] on input "0" at bounding box center [795, 322] width 23 height 15
type input "$1,499.00"
click at [600, 373] on div "Products Show / Hide columns Add product Qty Cost Markup Price Total Kit 1 DCT-…" at bounding box center [515, 232] width 787 height 817
click at [783, 315] on div "1499 $1,499.00" at bounding box center [787, 322] width 41 height 15
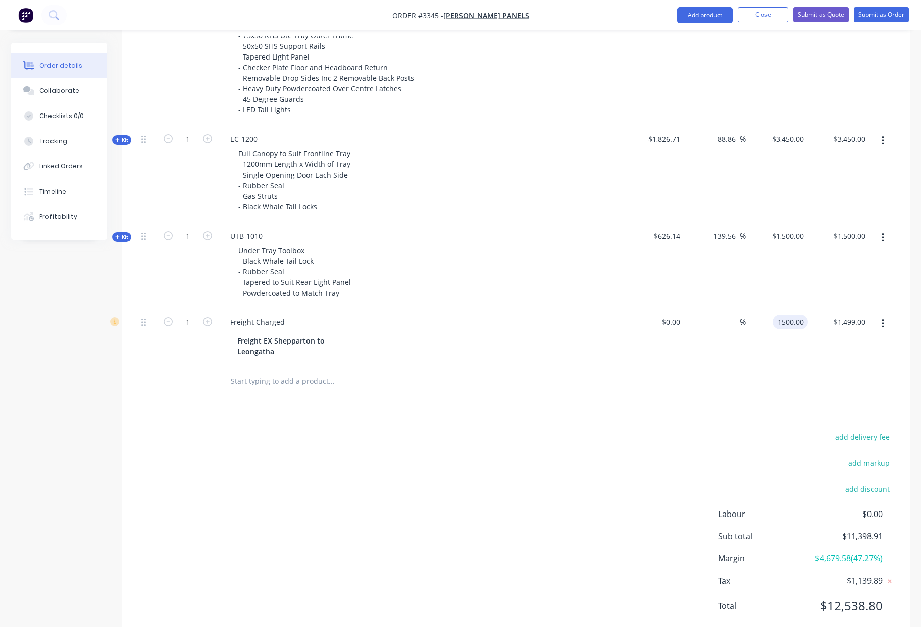
click at [602, 430] on div "add delivery fee add markup add discount Labour $0.00 Sub total $11,398.91 Marg…" at bounding box center [515, 527] width 757 height 195
type input "$1,500.00"
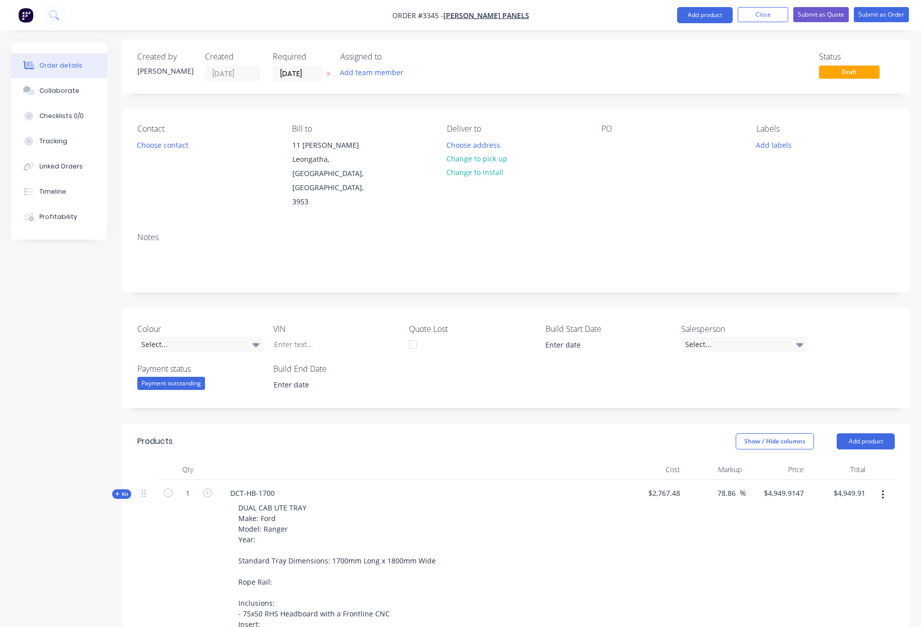
scroll to position [0, 0]
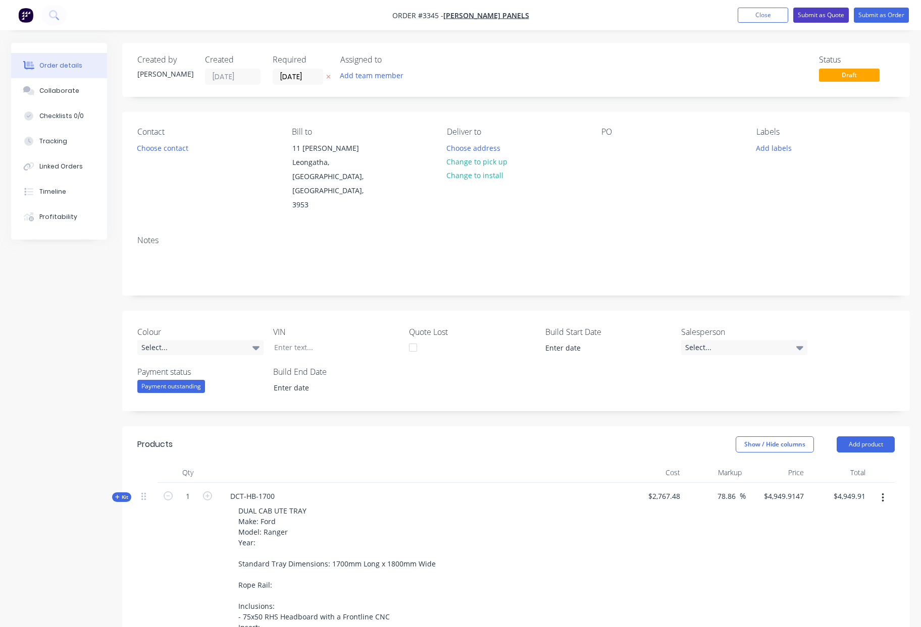
click at [820, 19] on button "Submit as Quote" at bounding box center [821, 15] width 56 height 15
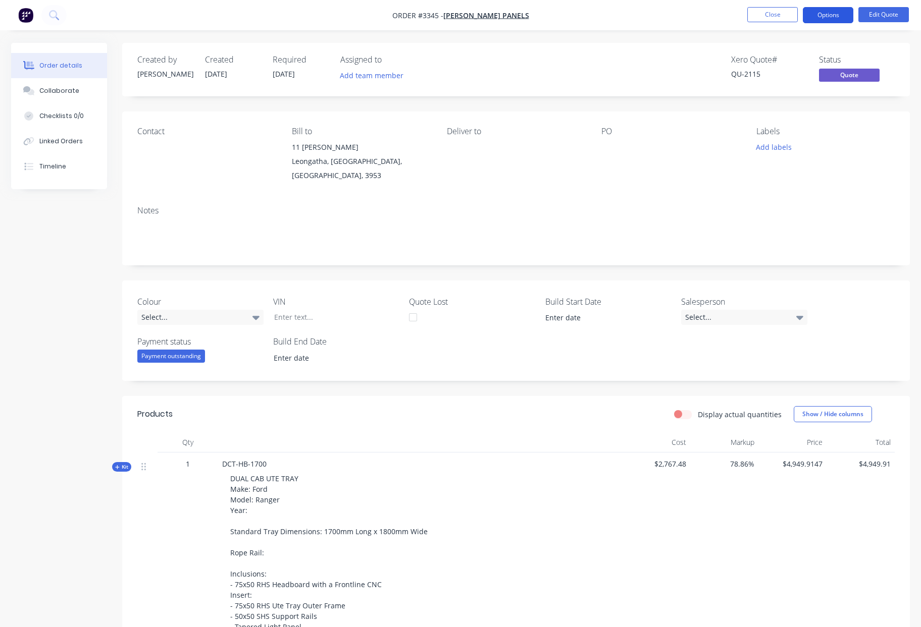
click at [817, 13] on button "Options" at bounding box center [827, 15] width 50 height 16
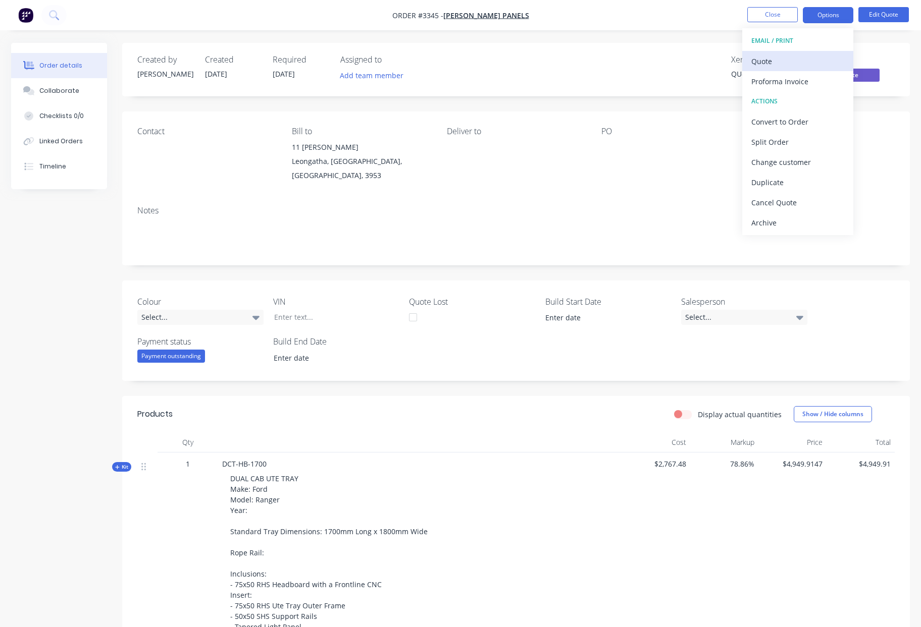
click at [777, 58] on div "Quote" at bounding box center [797, 61] width 93 height 15
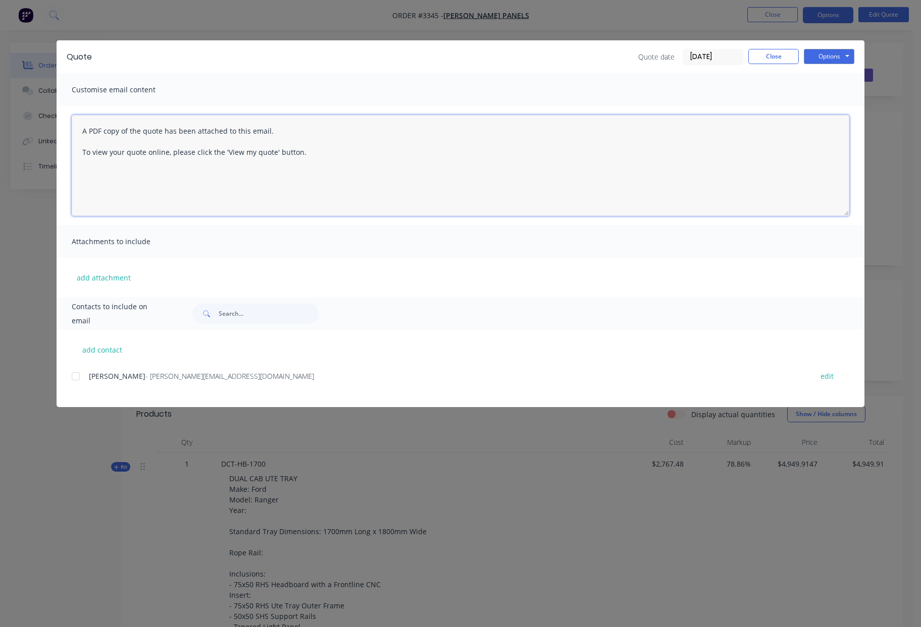
click at [80, 131] on textarea "A PDF copy of the quote has been attached to this email. To view your quote onl…" at bounding box center [460, 165] width 777 height 101
click at [82, 132] on textarea "A PDF copy of the quote has been attached to this email. To view your quote onl…" at bounding box center [460, 165] width 777 height 101
click at [83, 127] on textarea "A PDF copy of the quote has been attached to this email. To view your quote onl…" at bounding box center [460, 165] width 777 height 101
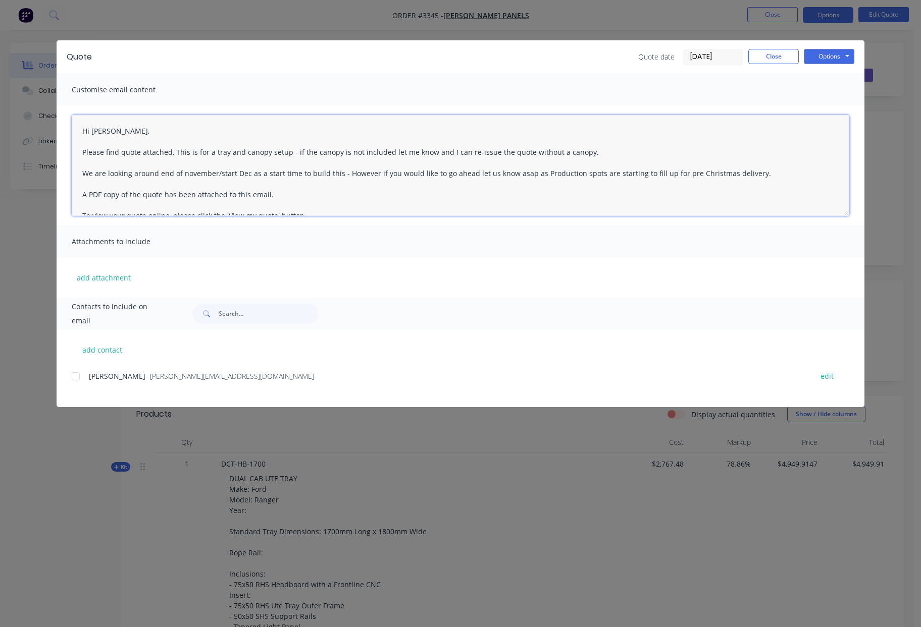
click at [186, 174] on textarea "Hi [PERSON_NAME], Please find quote attached, This is for a tray and canopy set…" at bounding box center [460, 165] width 777 height 101
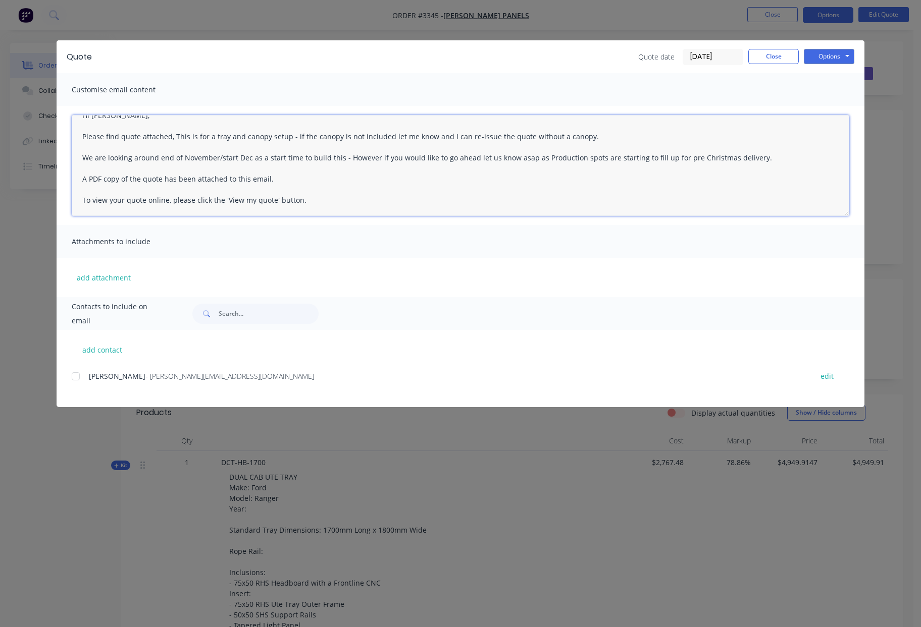
scroll to position [2, 0]
click at [79, 378] on div at bounding box center [76, 376] width 20 height 20
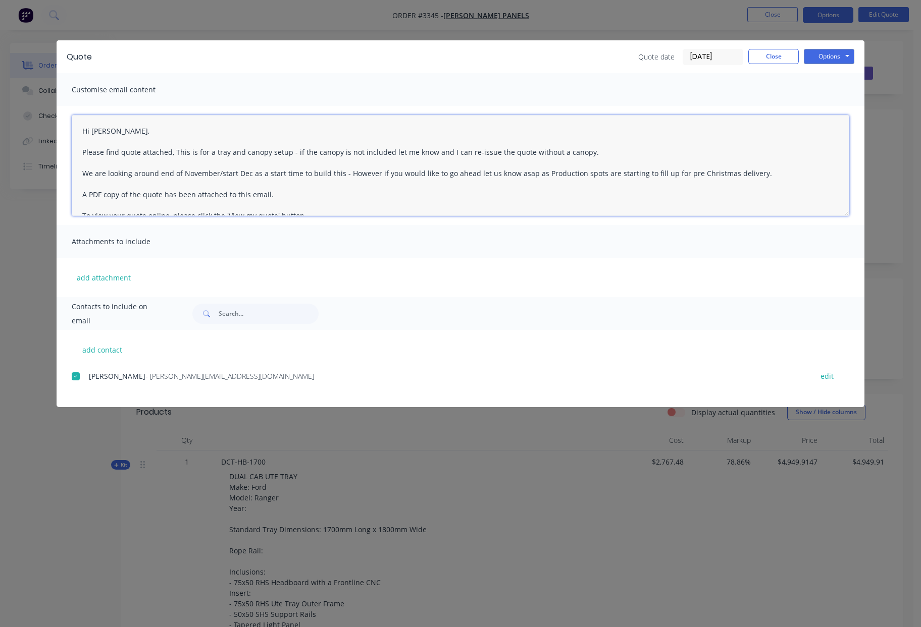
scroll to position [0, 0]
click at [75, 381] on div at bounding box center [76, 376] width 20 height 20
click at [75, 378] on div at bounding box center [76, 376] width 20 height 20
click at [83, 130] on textarea "A PDF copy of the quote has been attached to this email. To view your quote onl…" at bounding box center [460, 165] width 777 height 101
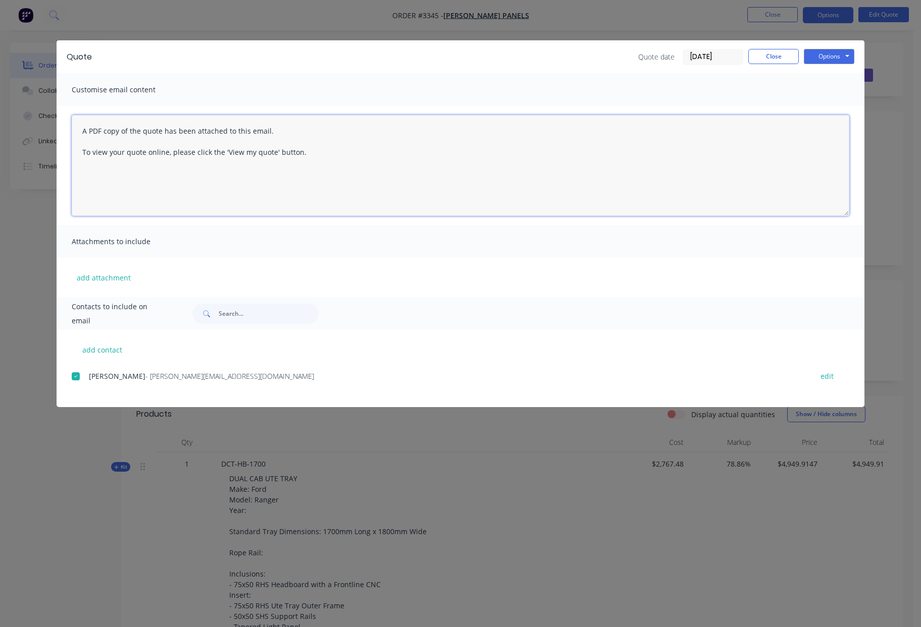
click at [112, 123] on textarea "A PDF copy of the quote has been attached to this email. To view your quote onl…" at bounding box center [460, 165] width 777 height 101
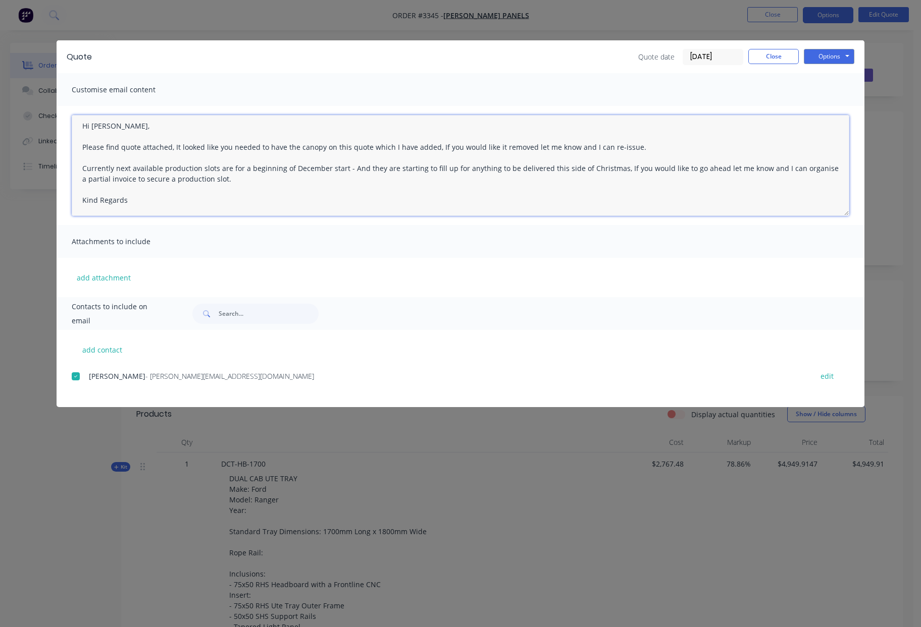
scroll to position [16, 0]
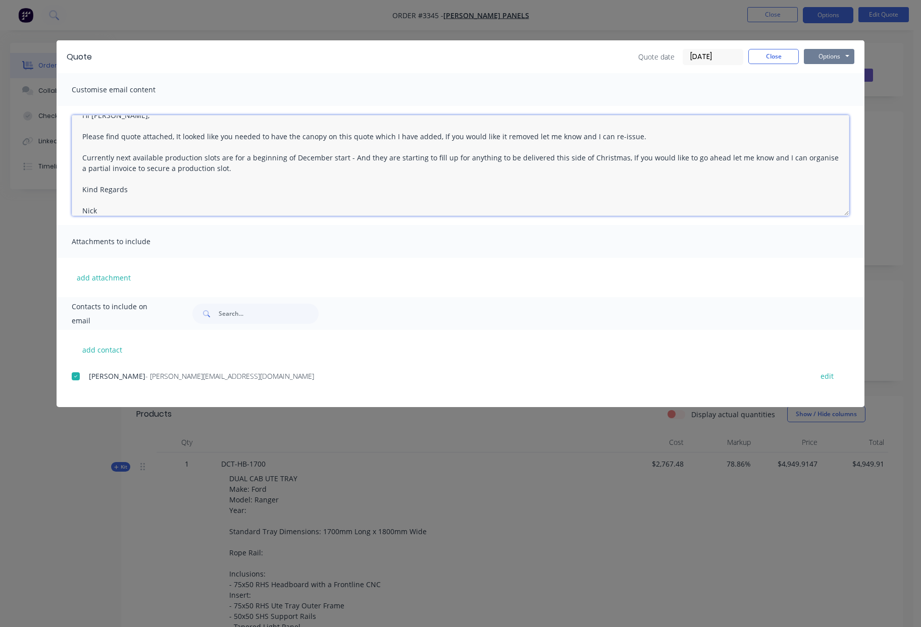
type textarea "Hi [PERSON_NAME], Please find quote attached, It looked like you needed to have…"
click at [840, 58] on button "Options" at bounding box center [828, 56] width 50 height 15
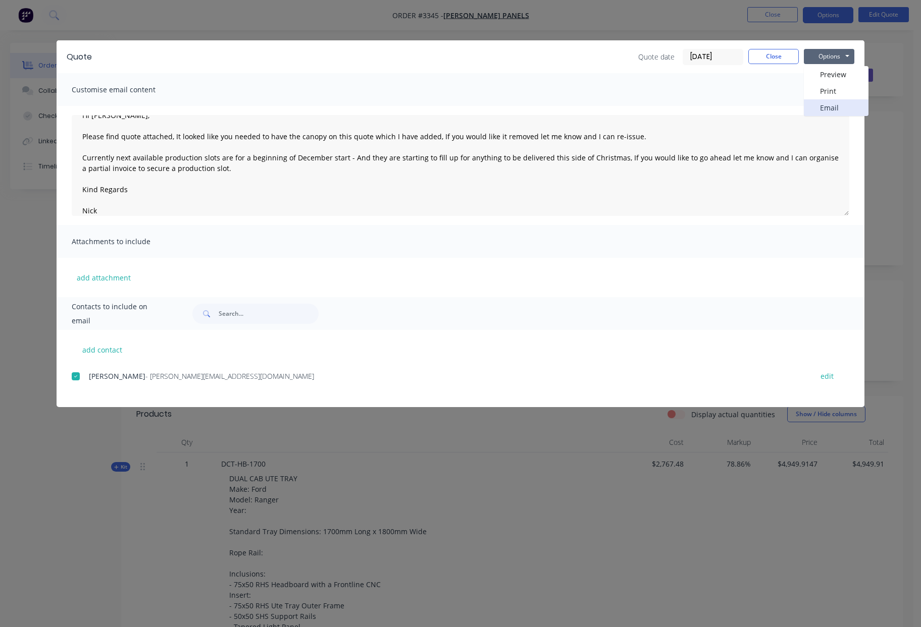
click at [835, 109] on button "Email" at bounding box center [835, 107] width 65 height 17
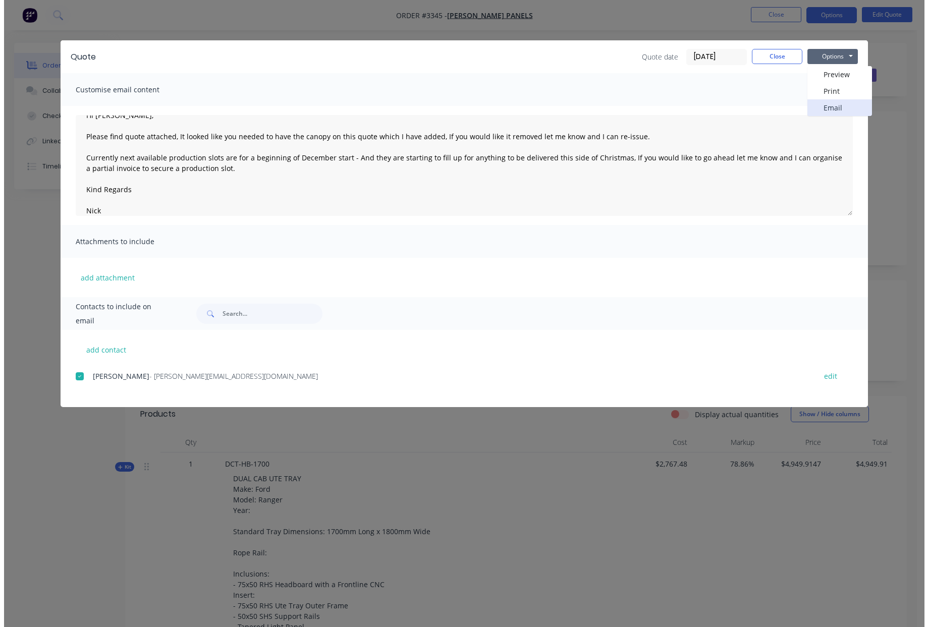
scroll to position [0, 0]
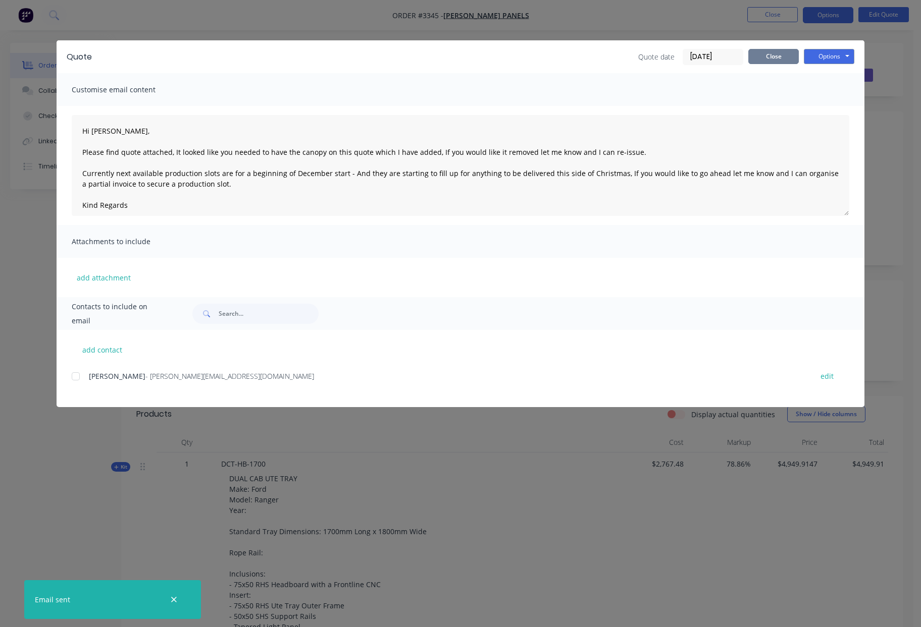
click at [775, 58] on button "Close" at bounding box center [773, 56] width 50 height 15
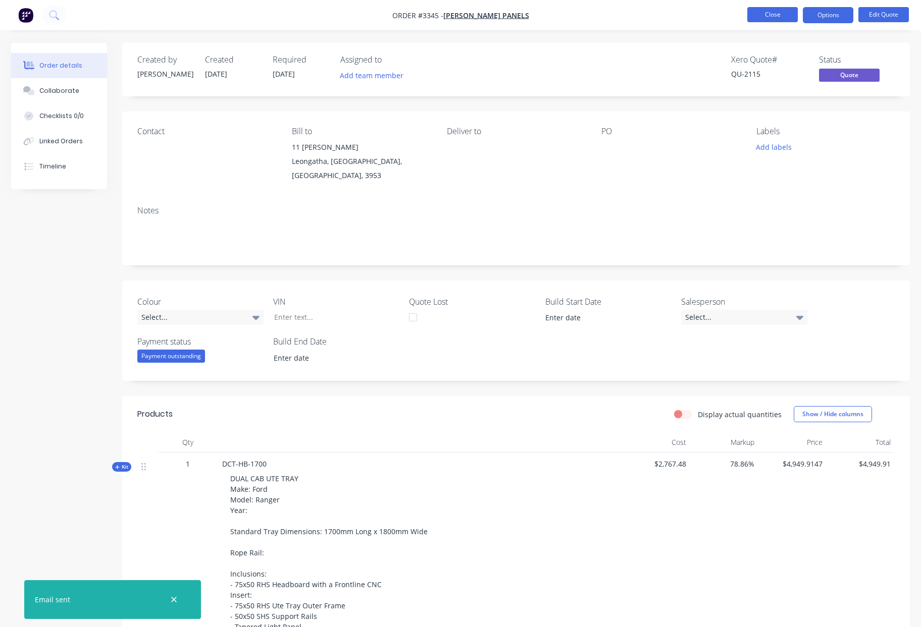
click at [774, 16] on button "Close" at bounding box center [772, 14] width 50 height 15
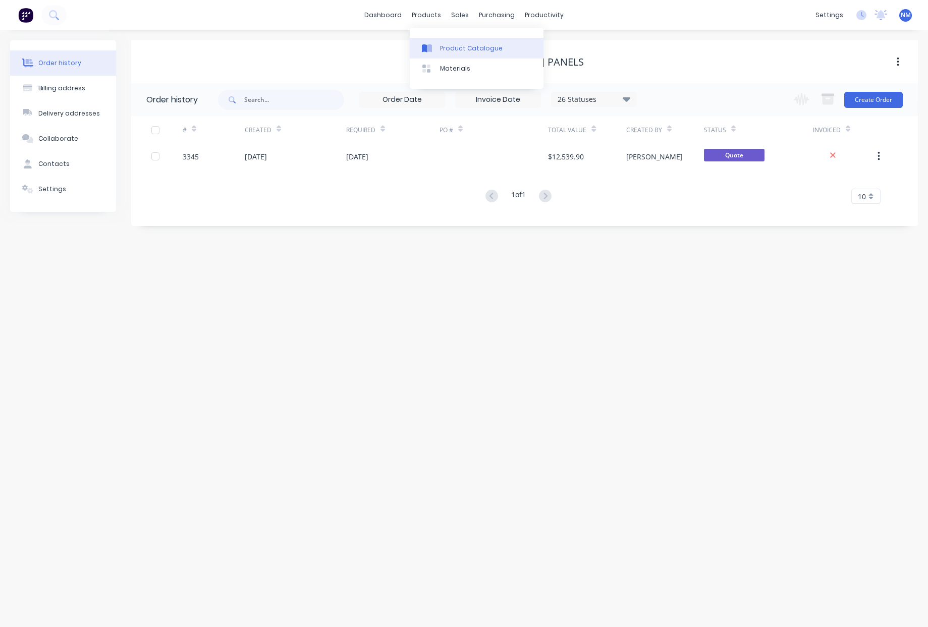
click at [469, 56] on link "Product Catalogue" at bounding box center [477, 48] width 134 height 20
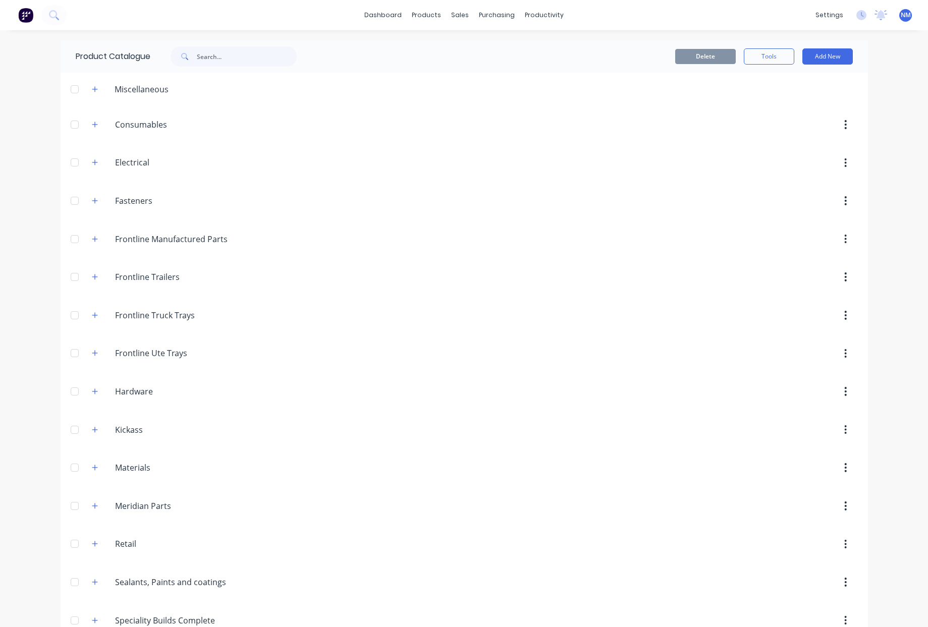
scroll to position [251, 0]
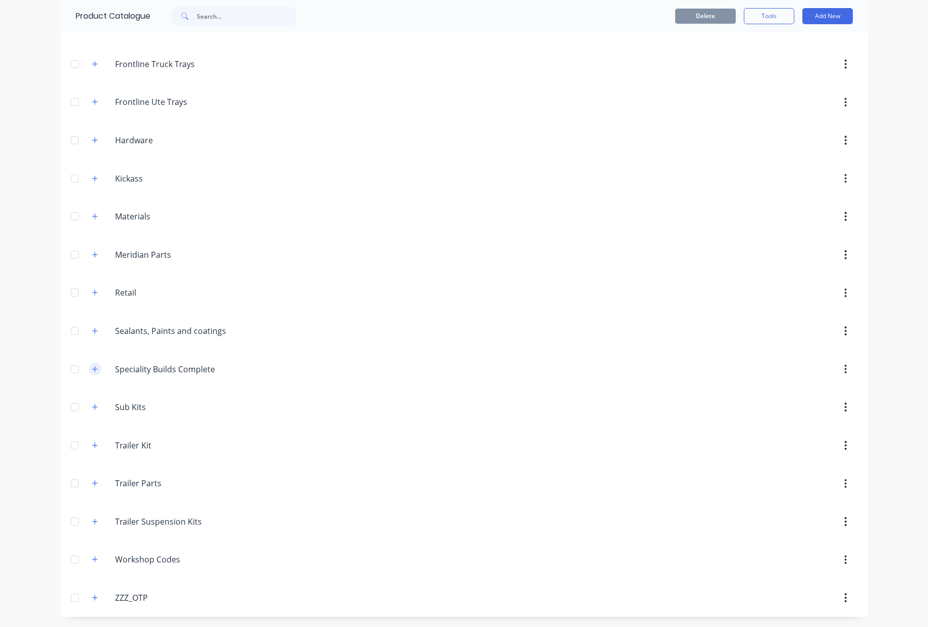
click at [92, 371] on icon "button" at bounding box center [95, 369] width 6 height 7
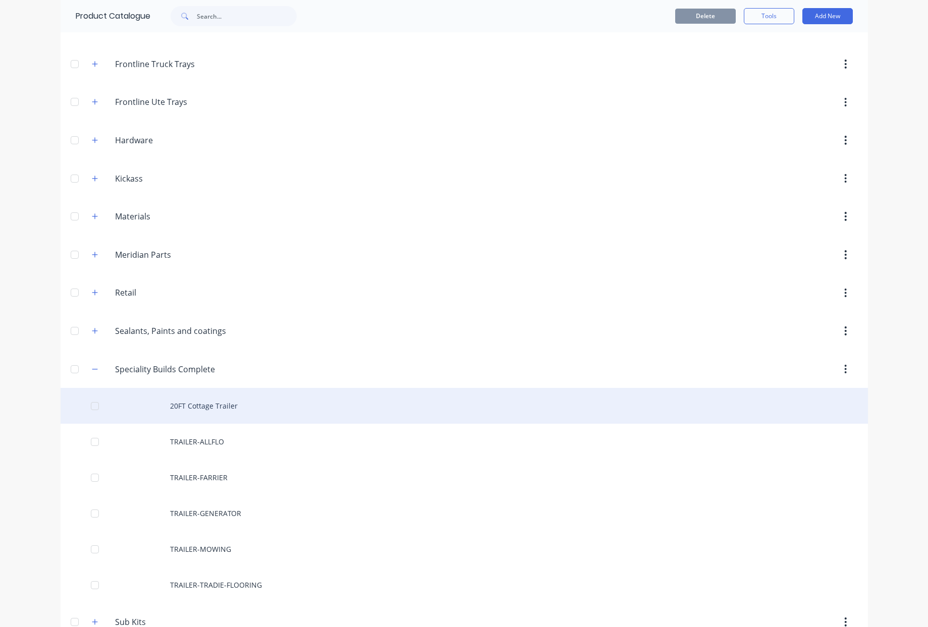
click at [227, 414] on div "20FT Cottage Trailer" at bounding box center [464, 406] width 807 height 36
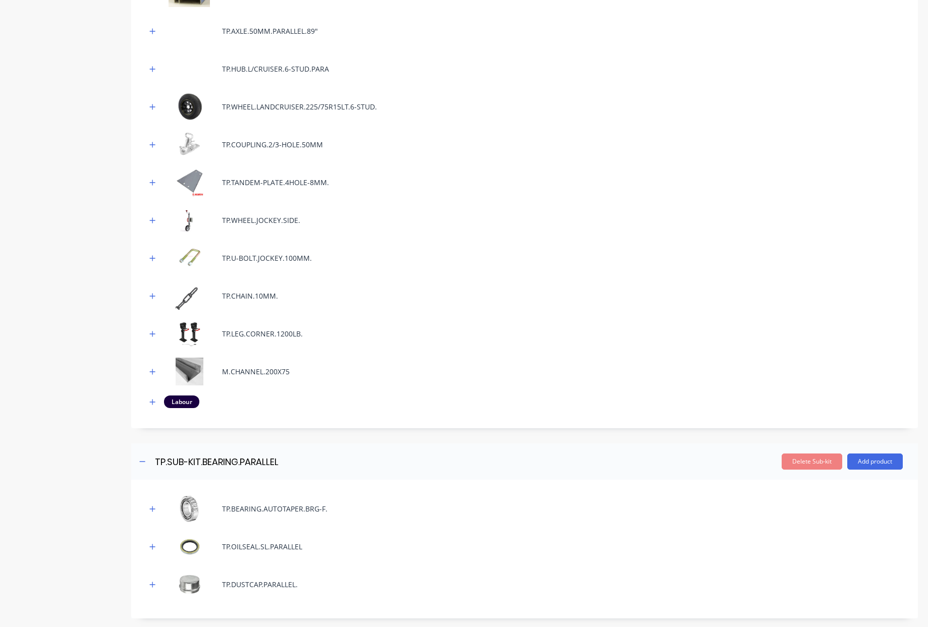
scroll to position [310, 0]
click at [152, 334] on icon "button" at bounding box center [152, 333] width 6 height 7
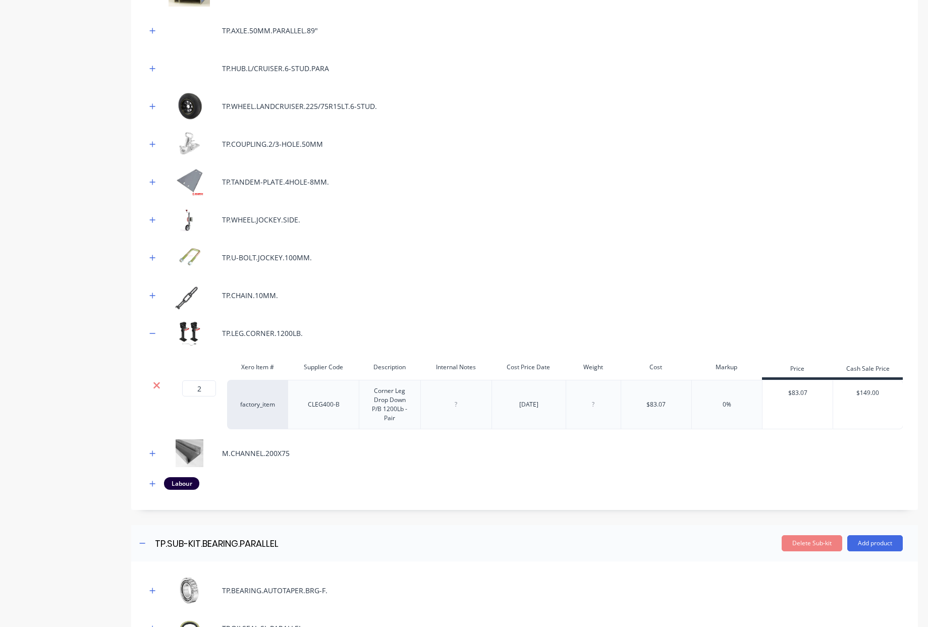
click at [156, 387] on icon at bounding box center [157, 386] width 8 height 10
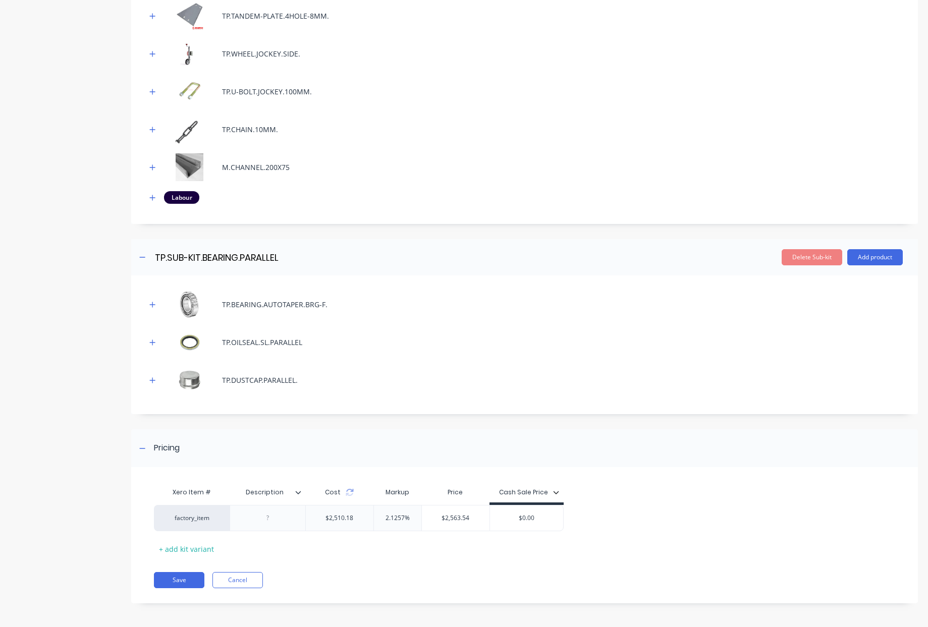
scroll to position [475, 0]
click at [151, 200] on icon "button" at bounding box center [152, 198] width 6 height 7
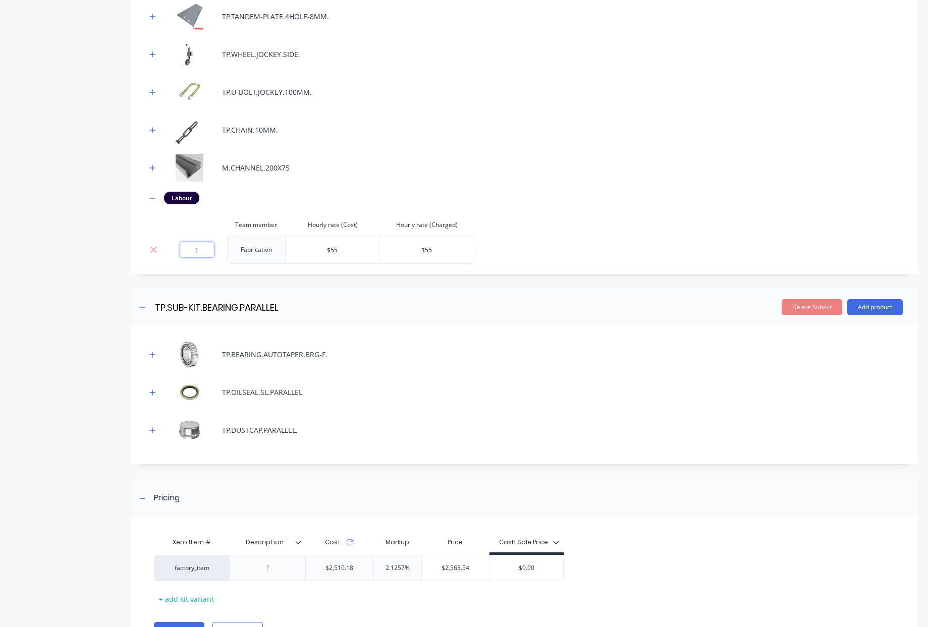
drag, startPoint x: 201, startPoint y: 253, endPoint x: 182, endPoint y: 251, distance: 19.8
click at [182, 251] on input "1" at bounding box center [197, 249] width 34 height 15
type input "32"
click at [443, 286] on div "Add image 20FT Cottage Trailer 20FT Cottage Trailer Enter kit name Settings Kit…" at bounding box center [524, 117] width 787 height 1104
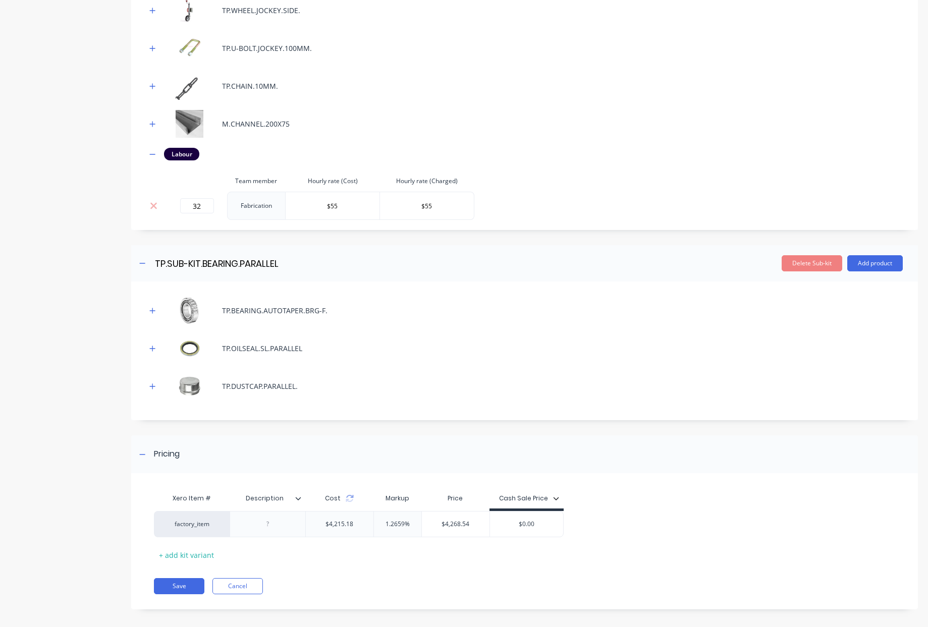
scroll to position [527, 0]
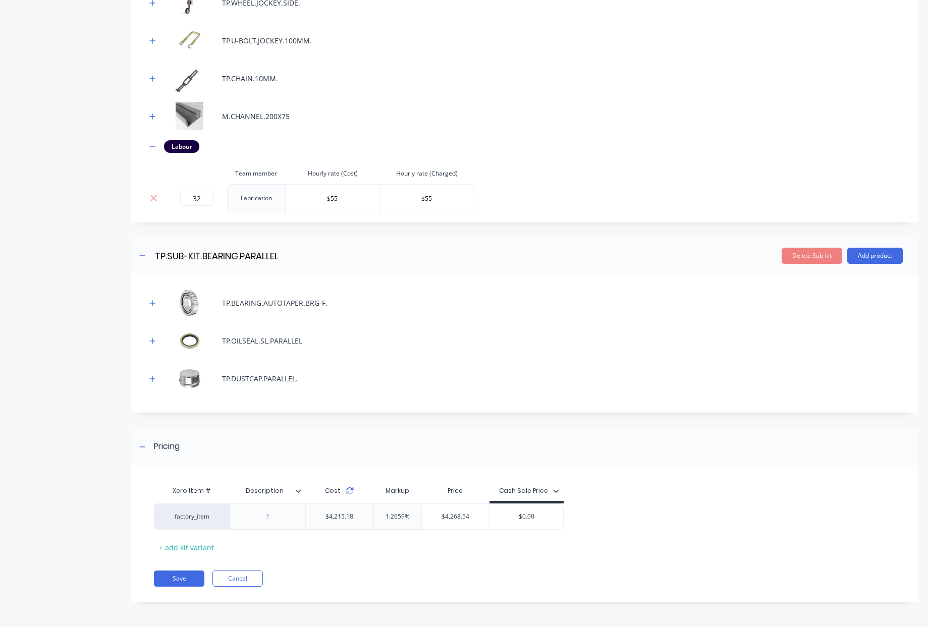
click at [350, 492] on icon at bounding box center [350, 491] width 8 height 8
click at [349, 490] on icon at bounding box center [349, 489] width 7 height 3
click at [360, 467] on div "Pricing Xero Item # Description Cost Markup Price Cash Sale Price factory_item …" at bounding box center [524, 515] width 787 height 174
click at [180, 576] on button "Save" at bounding box center [179, 579] width 50 height 16
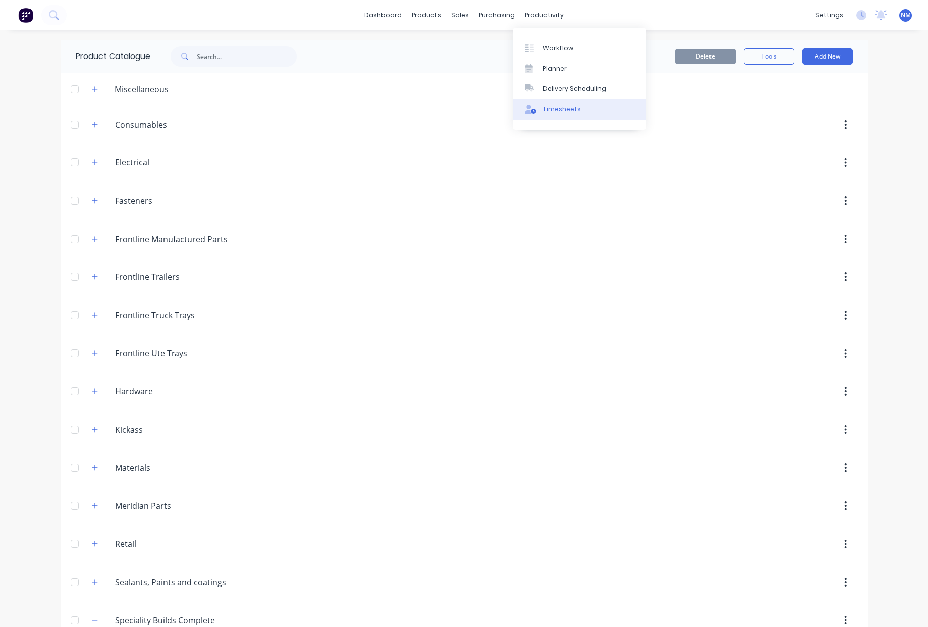
click at [586, 109] on link "Timesheets" at bounding box center [580, 109] width 134 height 20
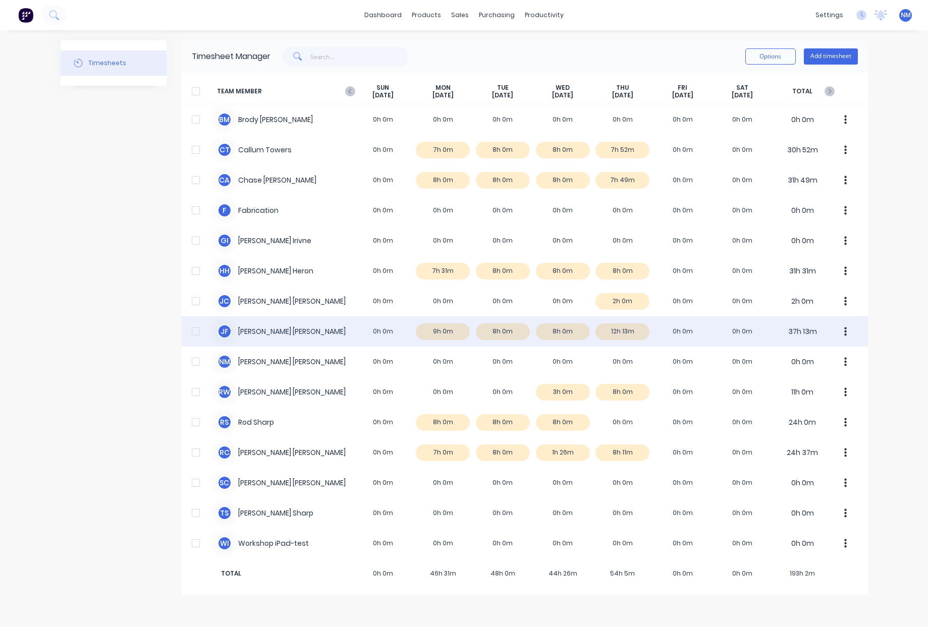
click at [623, 335] on div "[PERSON_NAME] [PERSON_NAME] 0h 0m 9h 0m 8h 0m 8h 0m 12h 13m 0h 0m 0h 0m 37h 13m" at bounding box center [525, 331] width 686 height 30
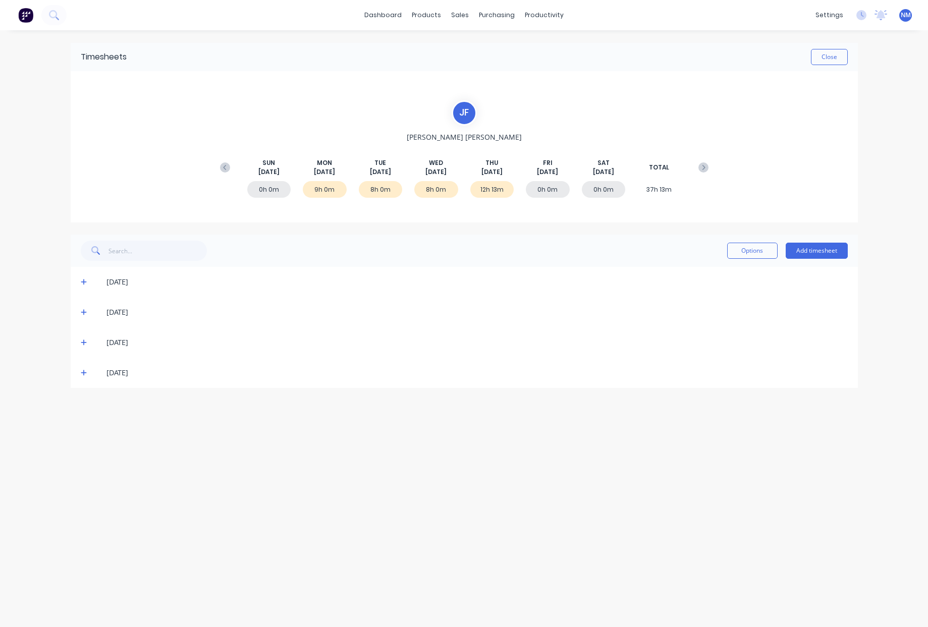
click at [84, 378] on span at bounding box center [86, 373] width 10 height 10
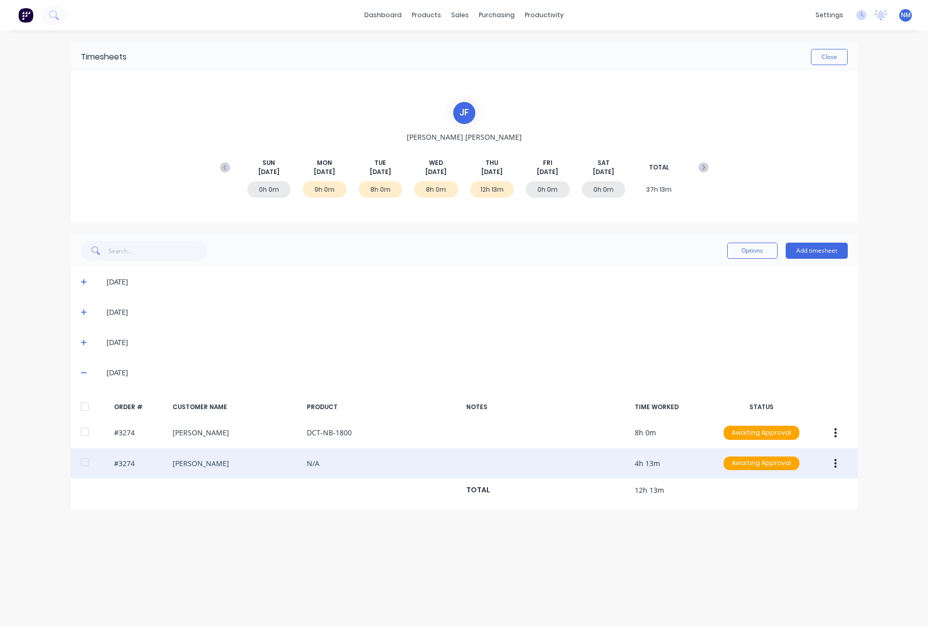
click at [836, 465] on icon "button" at bounding box center [835, 463] width 3 height 11
click at [792, 528] on div "Edit" at bounding box center [800, 530] width 78 height 15
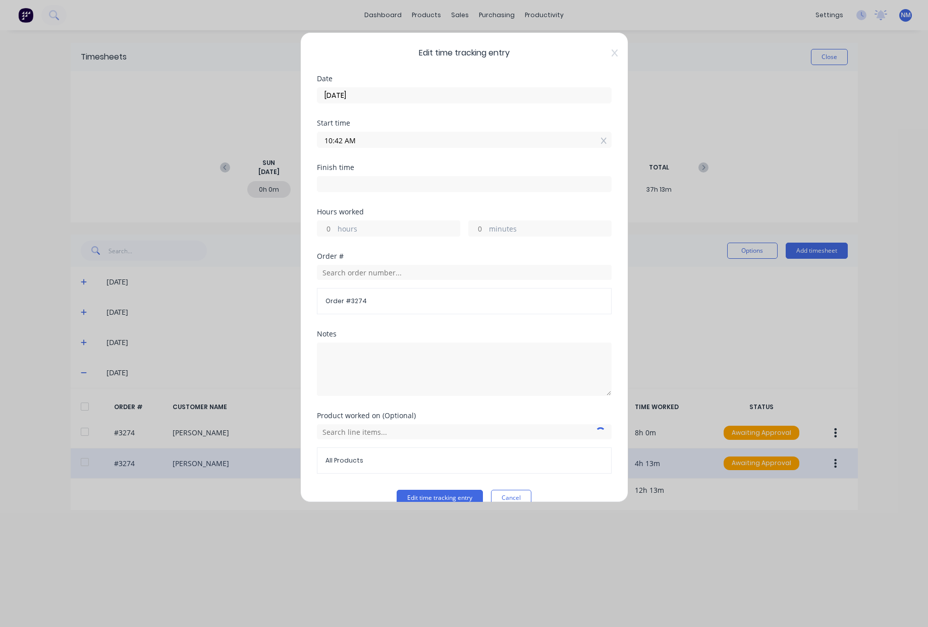
click at [366, 180] on input at bounding box center [464, 184] width 294 height 15
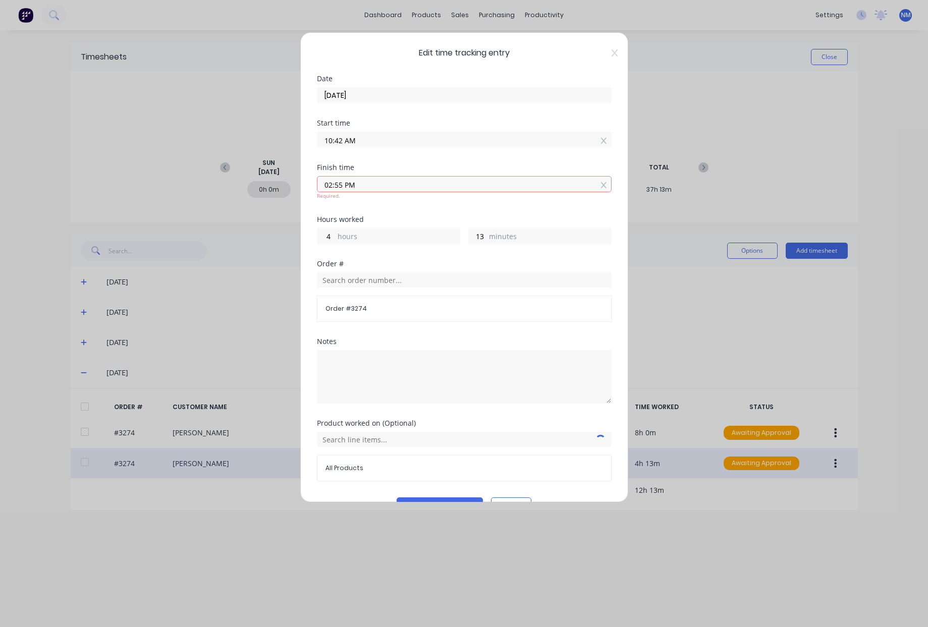
type input "02:55 PM"
type input "4"
type input "13"
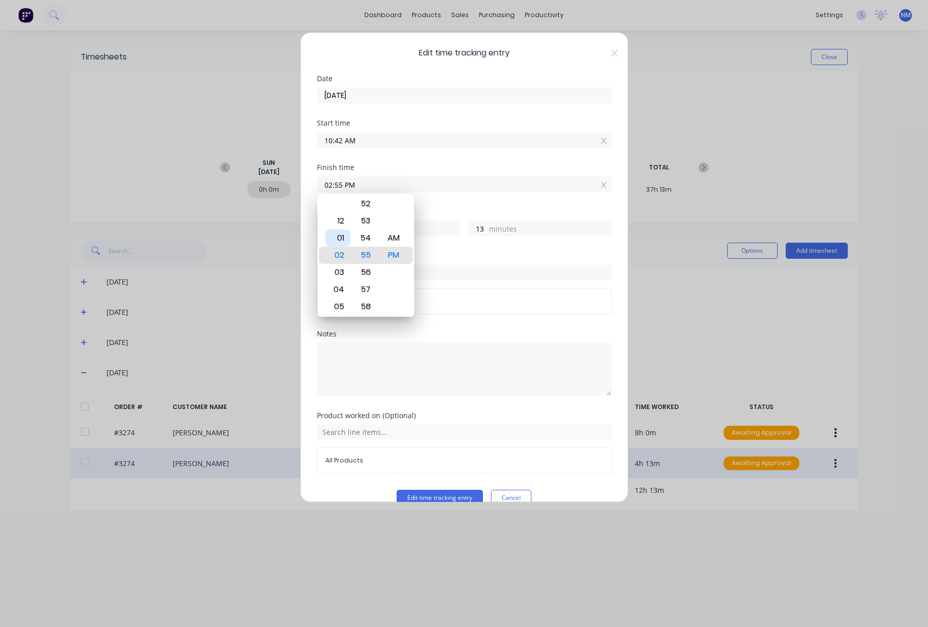
click at [338, 238] on div "01" at bounding box center [338, 238] width 25 height 17
type input "01:55 PM"
type input "3"
click at [466, 333] on div "Notes" at bounding box center [464, 334] width 295 height 7
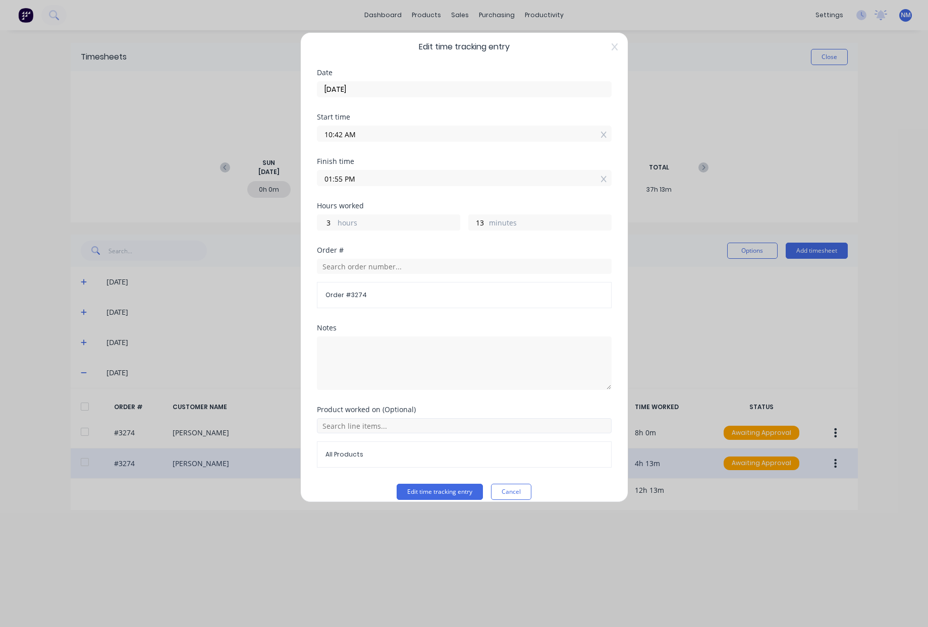
scroll to position [18, 0]
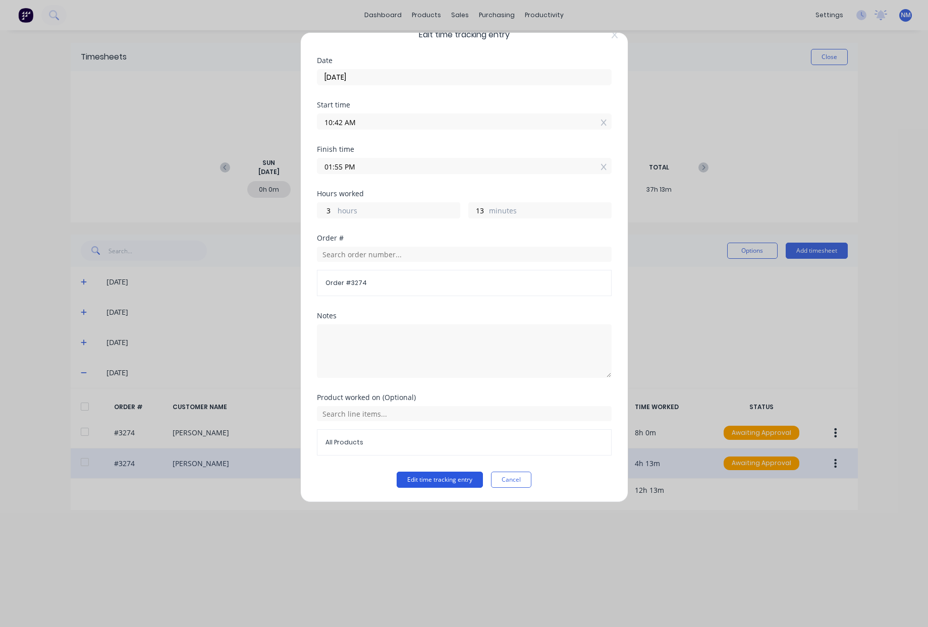
click at [440, 481] on button "Edit time tracking entry" at bounding box center [440, 480] width 86 height 16
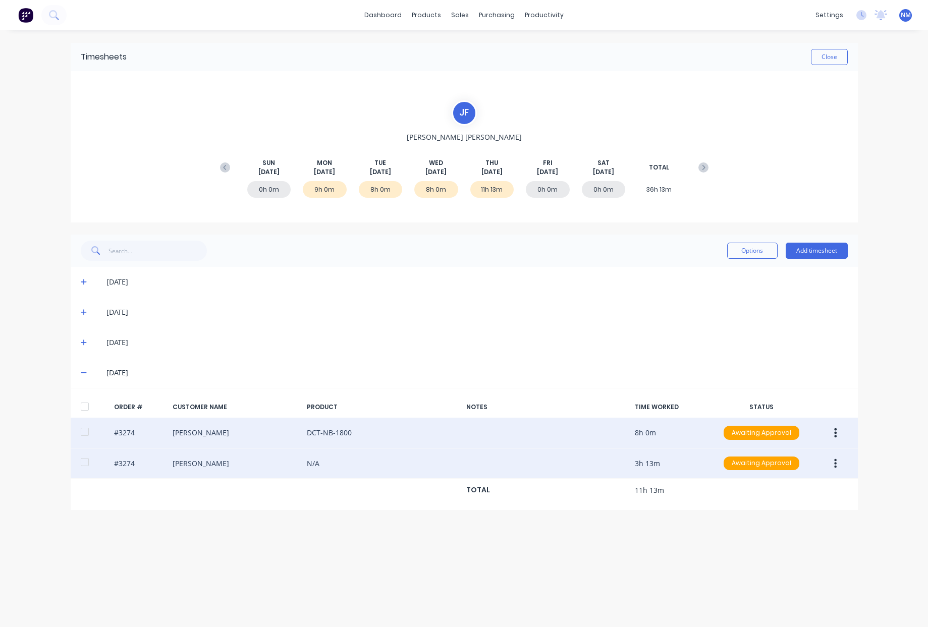
click at [833, 432] on button "button" at bounding box center [836, 433] width 24 height 18
click at [788, 505] on div "Edit" at bounding box center [800, 500] width 78 height 15
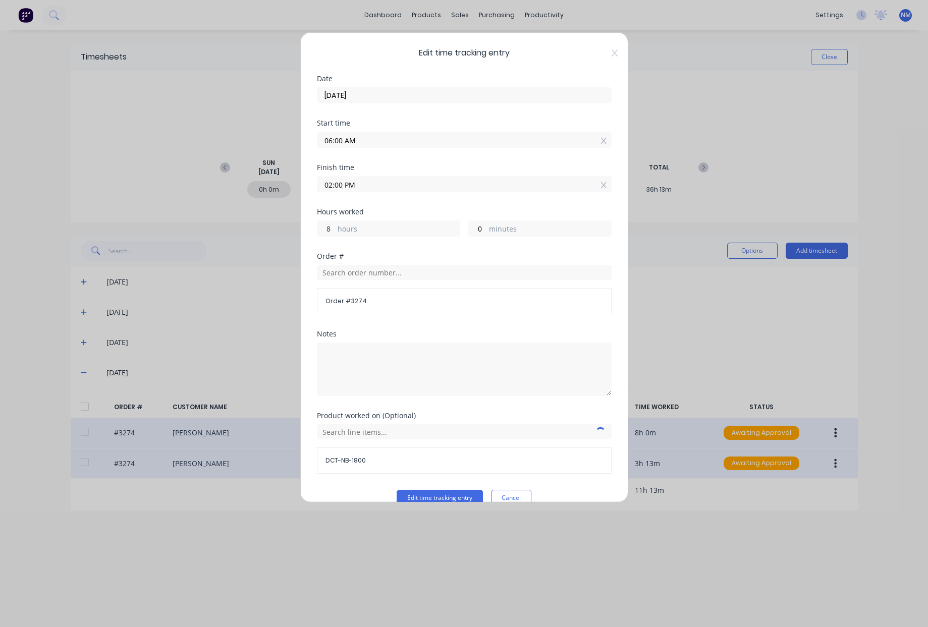
drag, startPoint x: 330, startPoint y: 231, endPoint x: 228, endPoint y: 229, distance: 102.5
click at [272, 230] on div "Edit time tracking entry Date [DATE] Start time 06:00 AM Finish time 02:00 PM H…" at bounding box center [464, 313] width 928 height 627
type input "4"
type input "10:00 AM"
click at [426, 493] on button "Edit time tracking entry" at bounding box center [440, 498] width 86 height 16
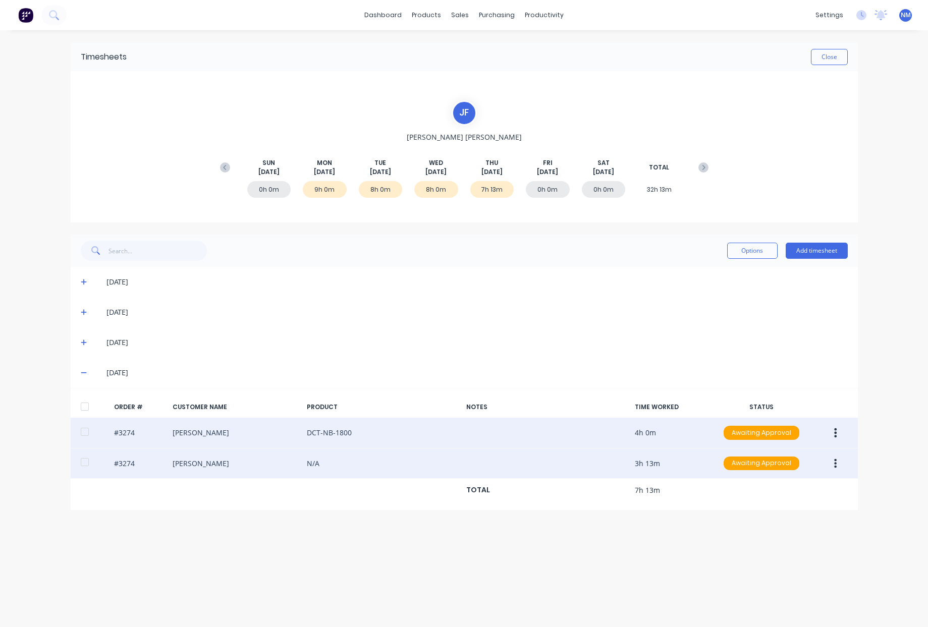
click at [652, 307] on div "[DATE]" at bounding box center [476, 312] width 741 height 11
click at [483, 44] on div "Sales Orders" at bounding box center [497, 48] width 41 height 9
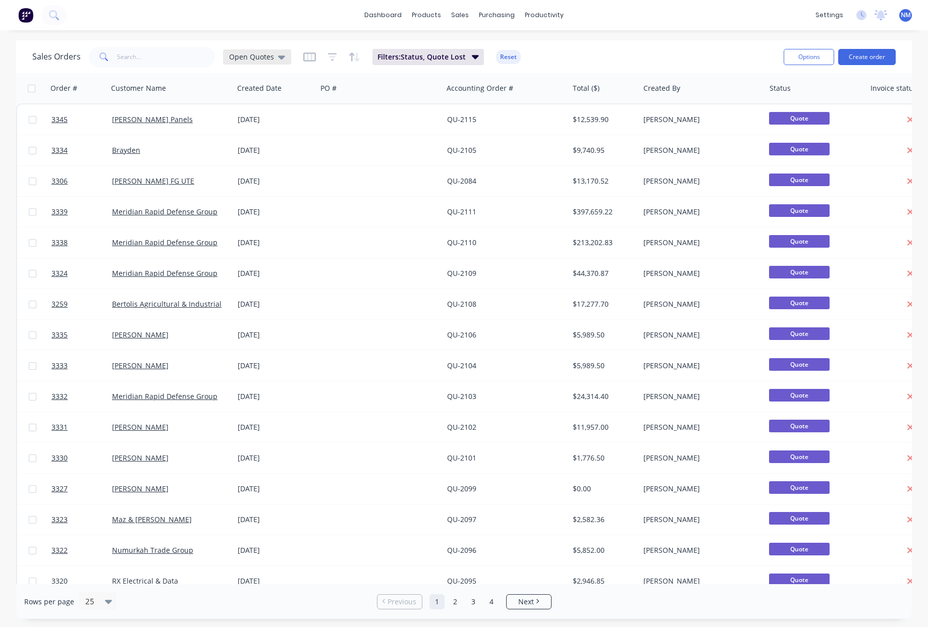
click at [266, 60] on span "Open Quotes" at bounding box center [251, 56] width 45 height 11
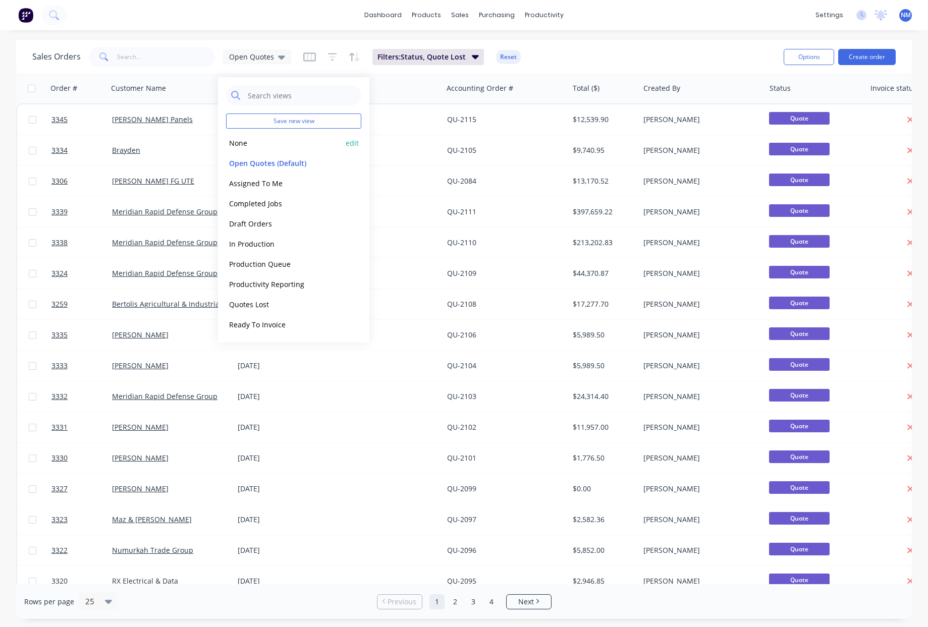
click at [242, 144] on button "None" at bounding box center [283, 143] width 115 height 12
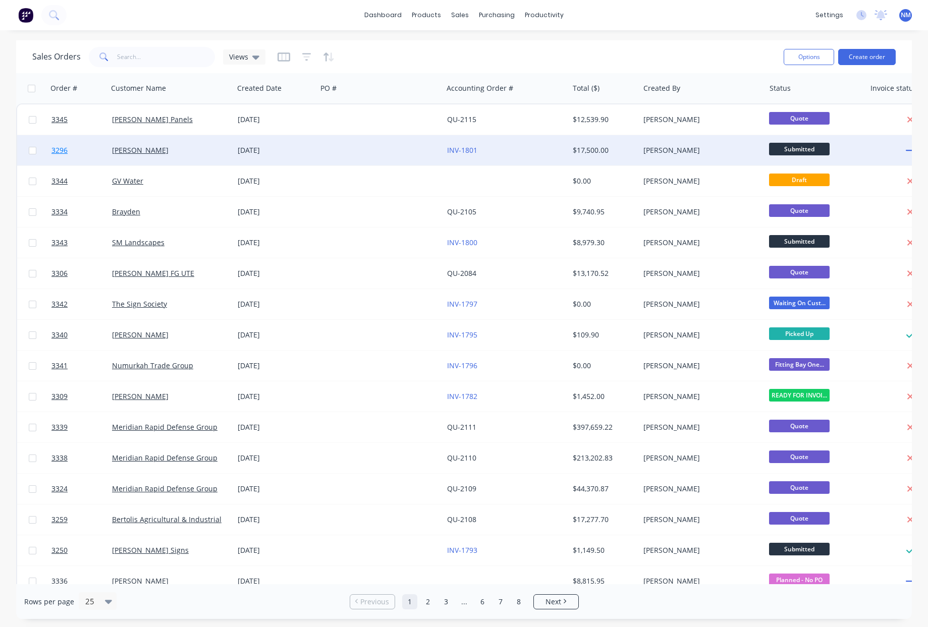
click at [65, 150] on span "3296" at bounding box center [59, 150] width 16 height 10
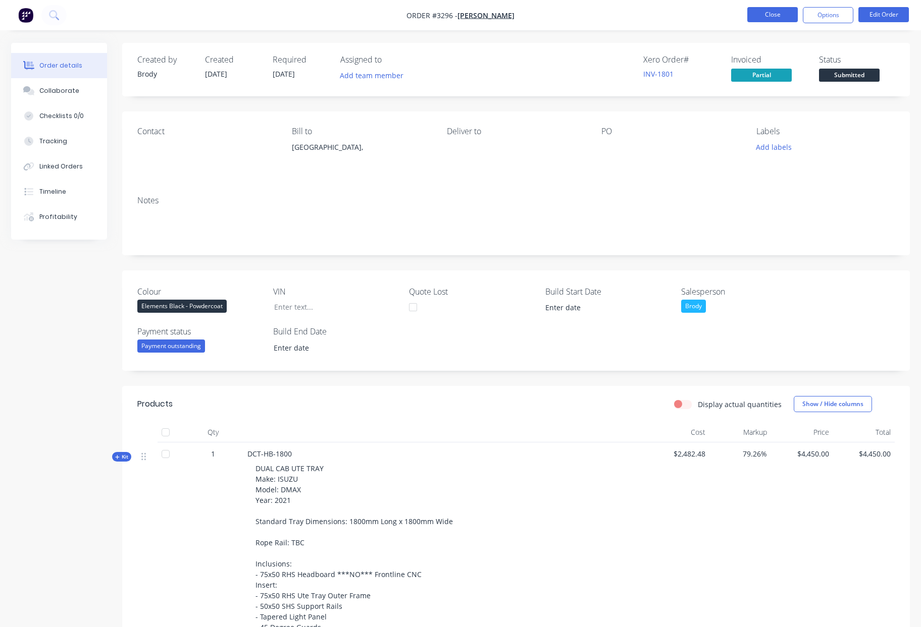
click at [772, 21] on button "Close" at bounding box center [772, 14] width 50 height 15
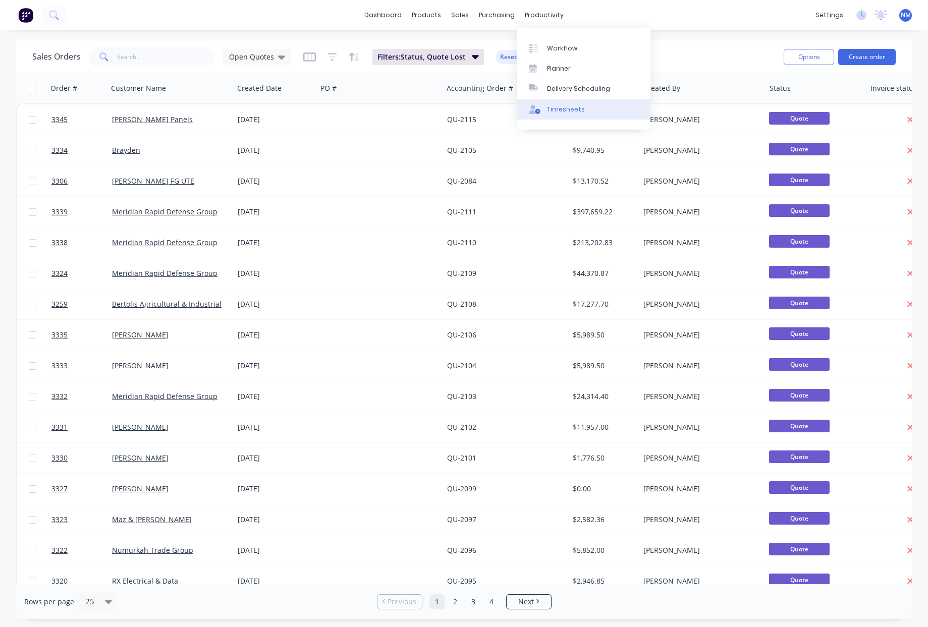
click at [586, 111] on link "Timesheets" at bounding box center [584, 109] width 134 height 20
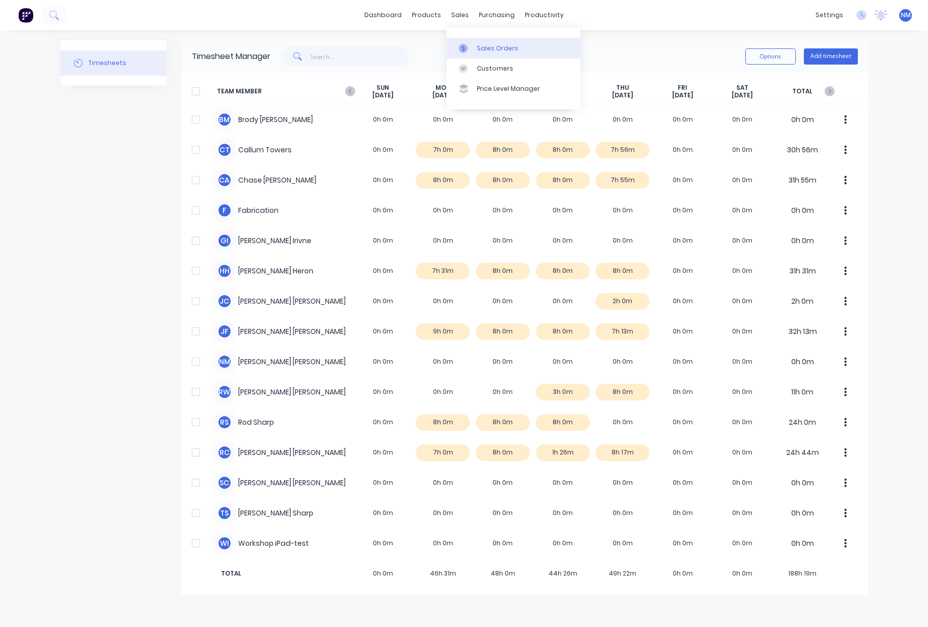
click at [484, 44] on div "Sales Orders" at bounding box center [497, 48] width 41 height 9
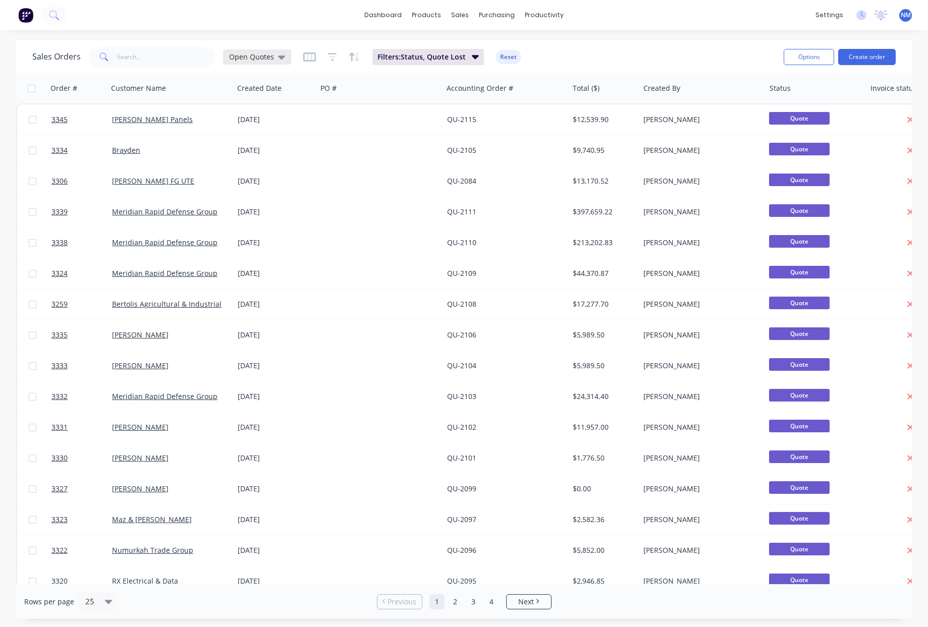
click at [246, 51] on span "Open Quotes" at bounding box center [251, 56] width 45 height 11
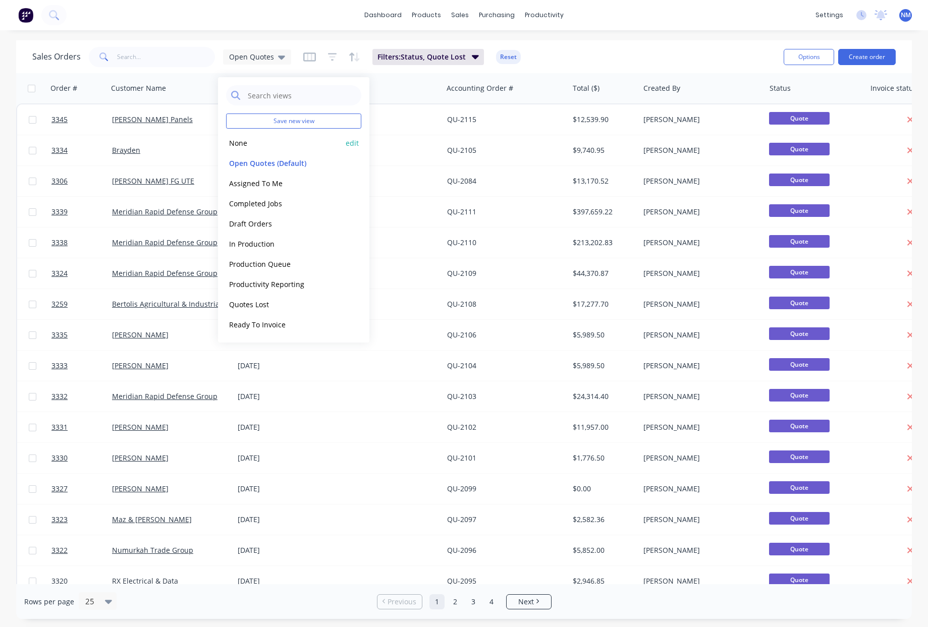
click at [251, 148] on button "None" at bounding box center [283, 143] width 115 height 12
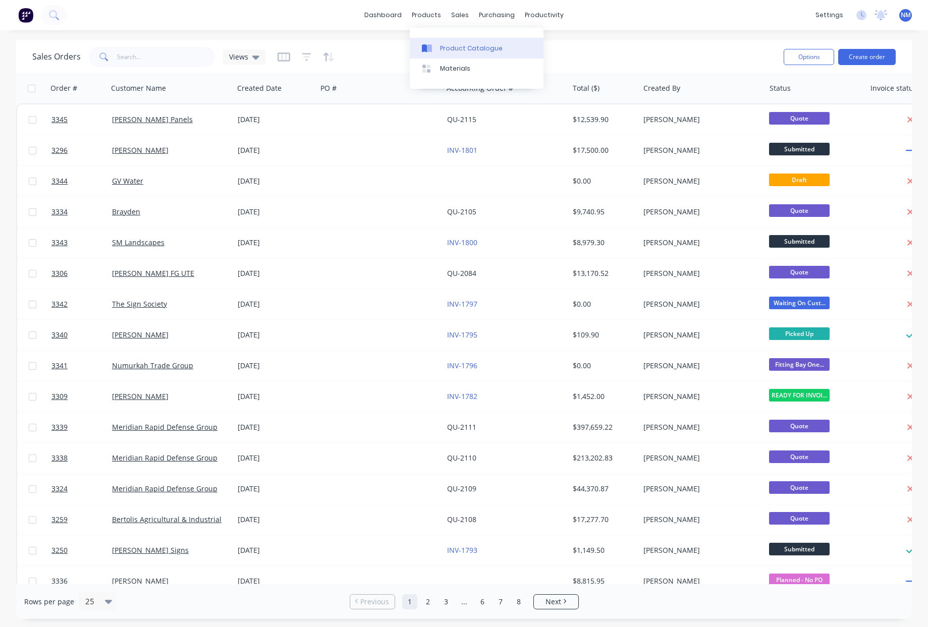
click at [455, 46] on div "Product Catalogue" at bounding box center [471, 48] width 63 height 9
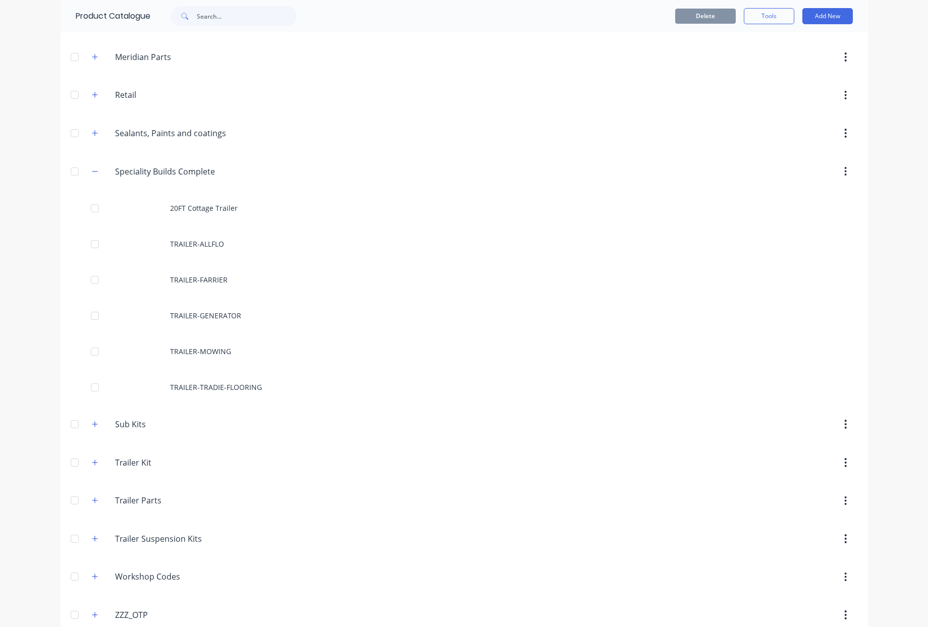
scroll to position [450, 0]
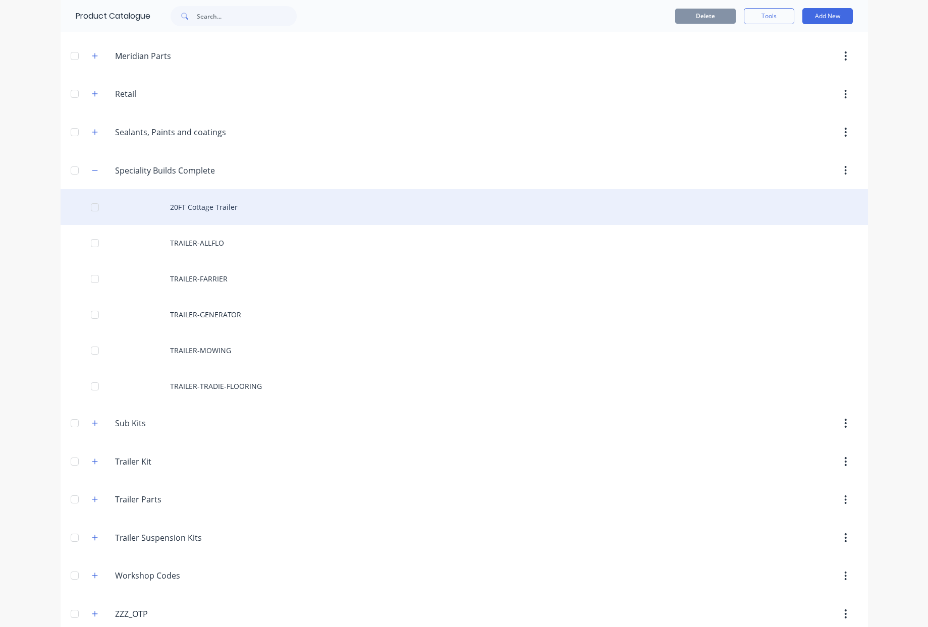
click at [200, 204] on div "20FT Cottage Trailer" at bounding box center [464, 207] width 807 height 36
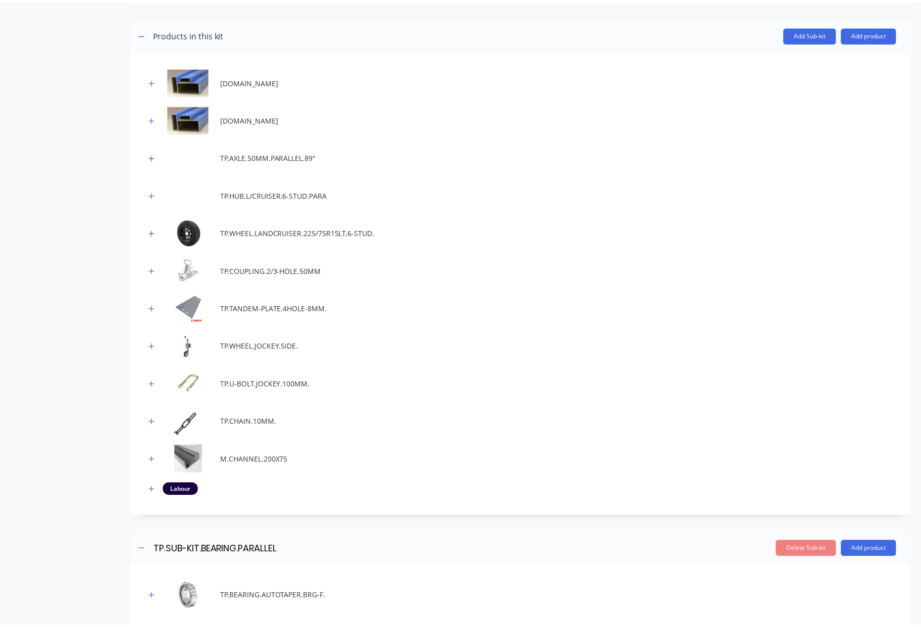
scroll to position [105, 0]
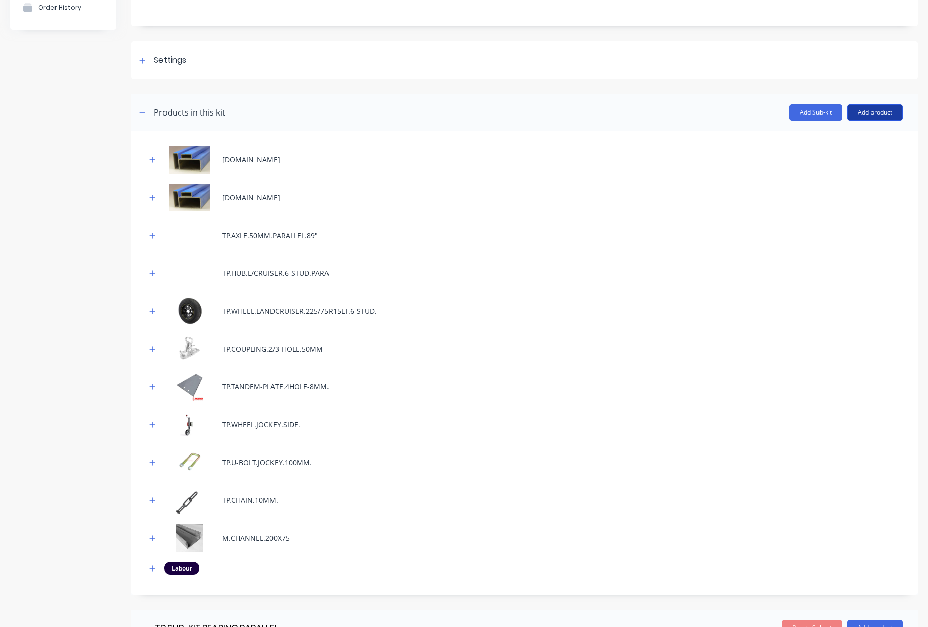
click at [888, 117] on button "Add product" at bounding box center [875, 112] width 56 height 16
click at [843, 140] on div "Product catalogue" at bounding box center [855, 138] width 78 height 15
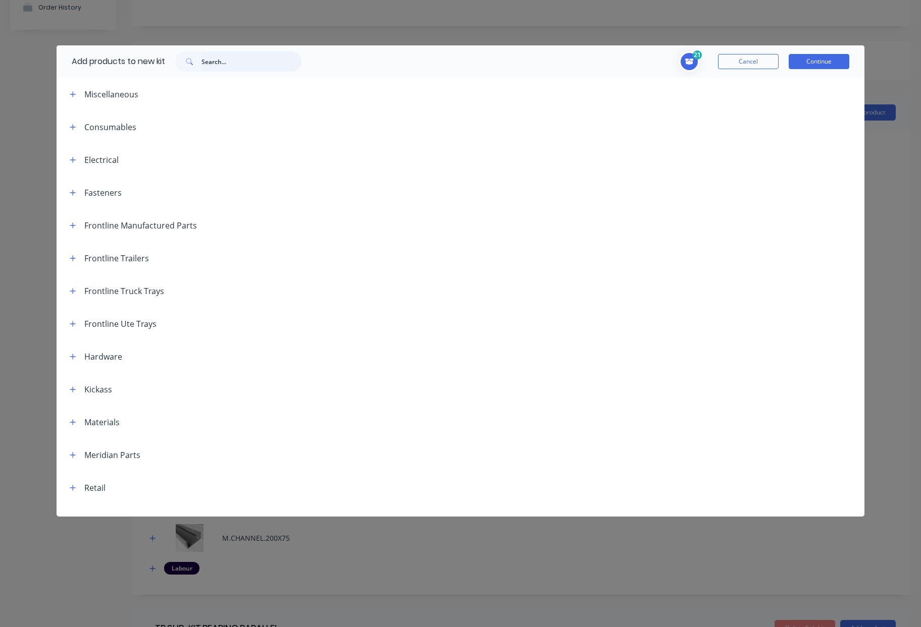
click at [223, 62] on input "text" at bounding box center [251, 61] width 100 height 20
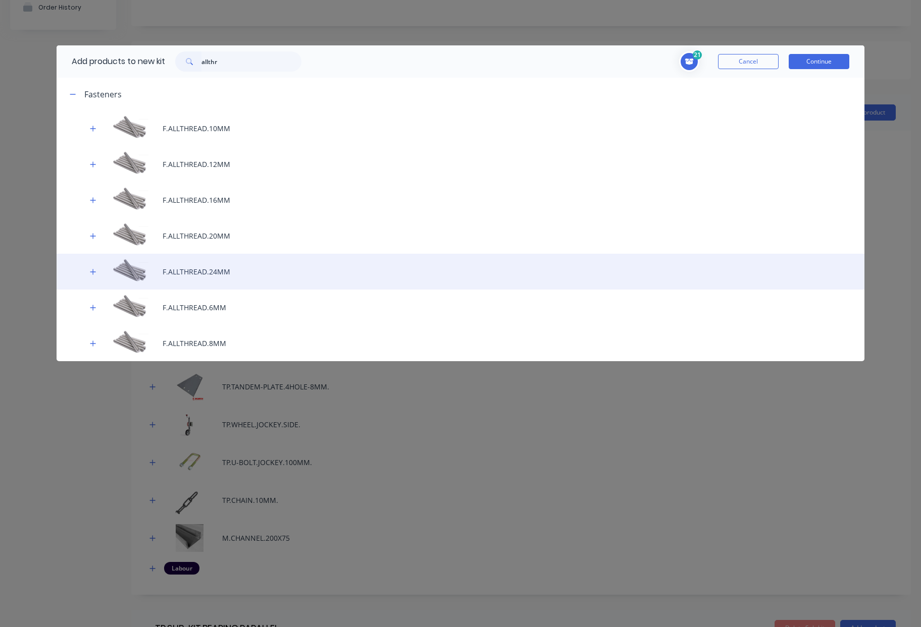
click at [220, 271] on div "F.ALLTHREAD.24MM" at bounding box center [460, 272] width 807 height 36
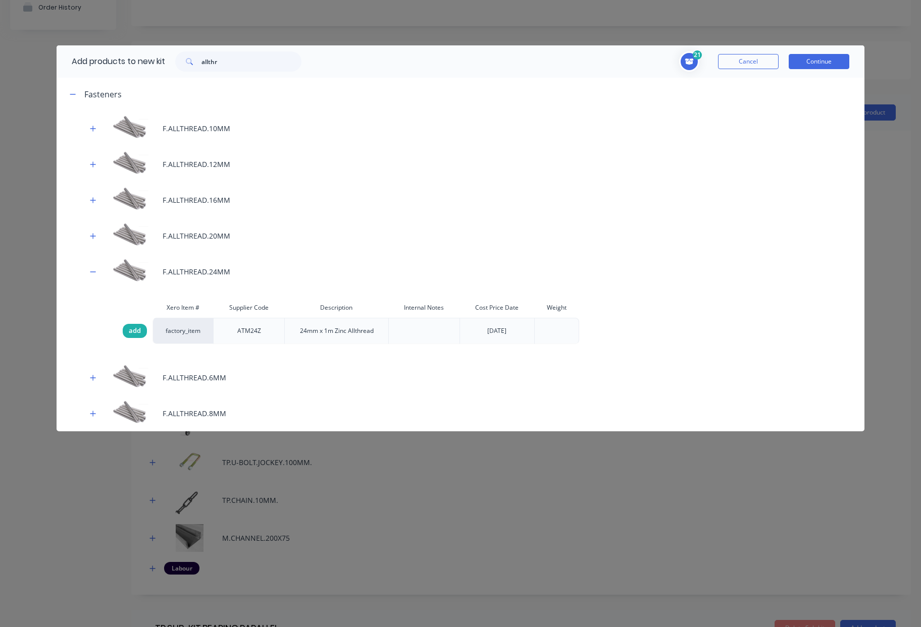
click at [133, 336] on span "add" at bounding box center [135, 331] width 12 height 10
drag, startPoint x: 230, startPoint y: 64, endPoint x: 16, endPoint y: 55, distance: 214.2
click at [26, 54] on div "Add products to new kit allthr 22 4 4 ? [DOMAIN_NAME] Supplier Code 102352 Desc…" at bounding box center [460, 313] width 921 height 627
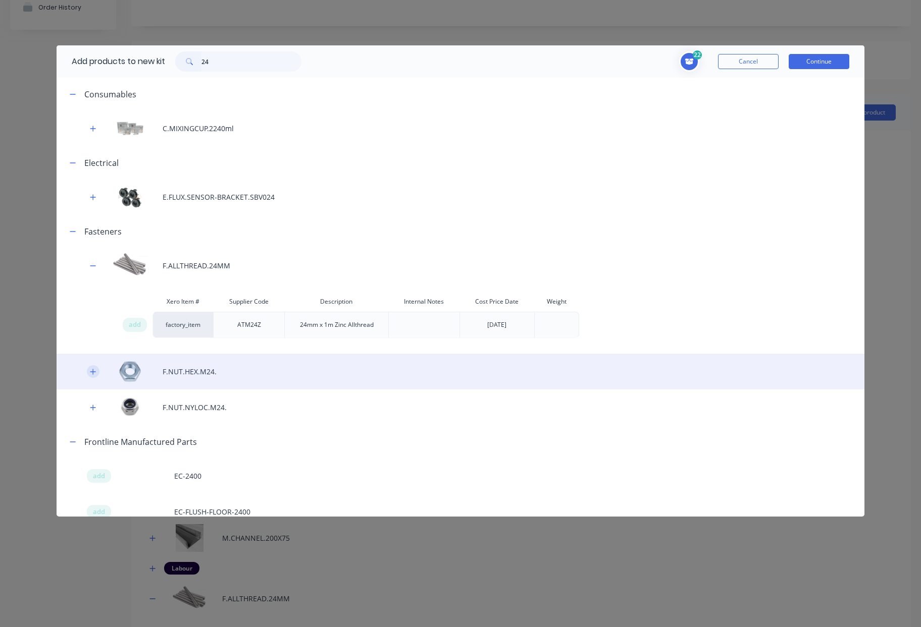
click at [92, 374] on icon "button" at bounding box center [93, 371] width 6 height 7
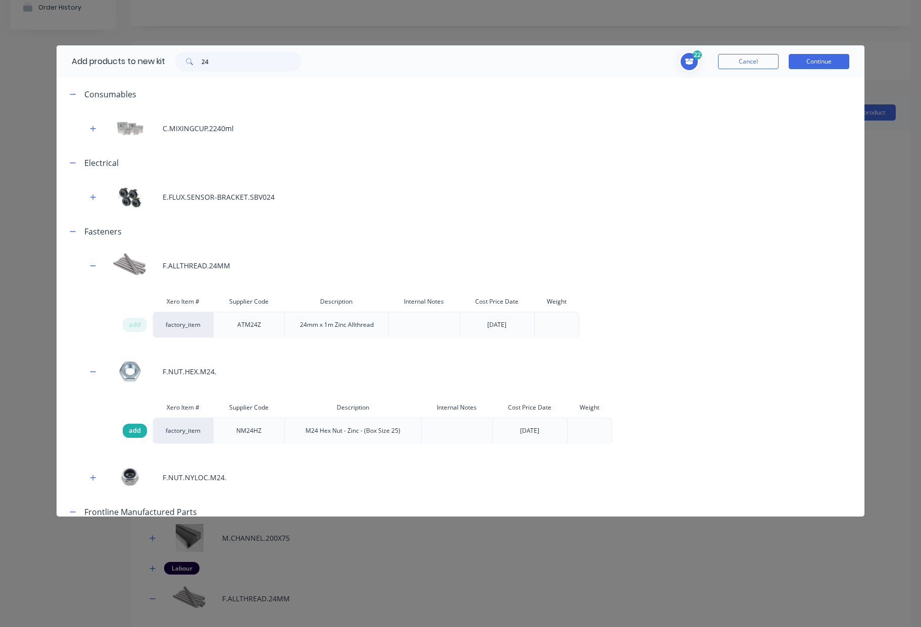
click at [136, 433] on span "add" at bounding box center [135, 431] width 12 height 10
drag, startPoint x: 219, startPoint y: 59, endPoint x: 0, endPoint y: 27, distance: 220.8
click at [45, 44] on div "Add products to new kit 24 23 4 4 ? [DOMAIN_NAME] Supplier Code 102352 Descript…" at bounding box center [460, 313] width 921 height 627
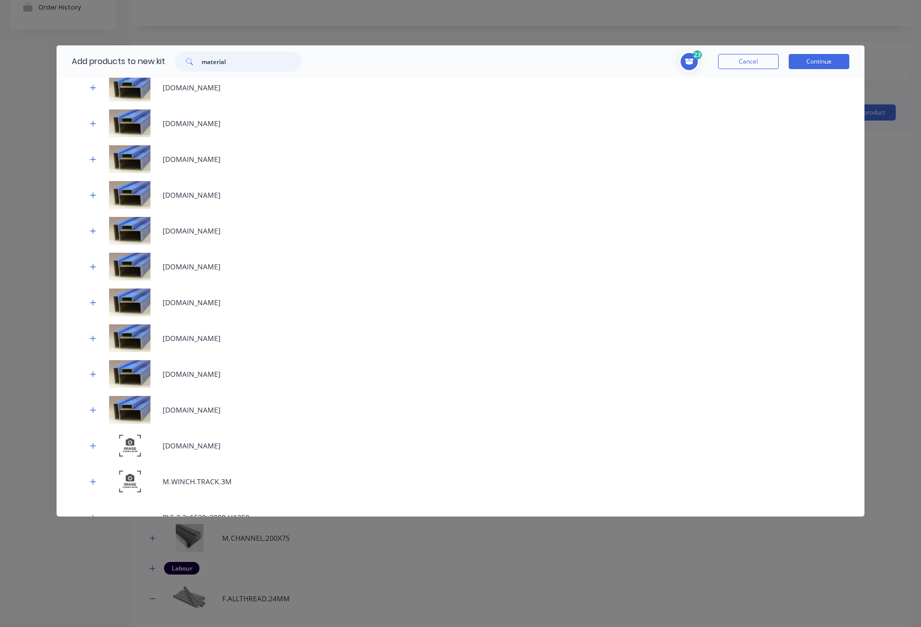
scroll to position [1320, 0]
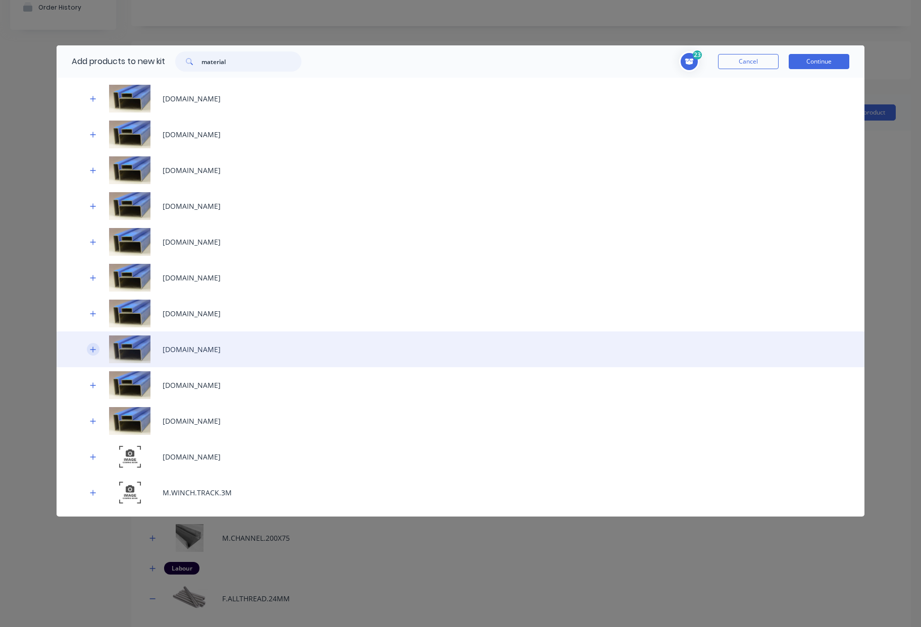
type input "material"
click at [93, 349] on icon "button" at bounding box center [93, 349] width 6 height 7
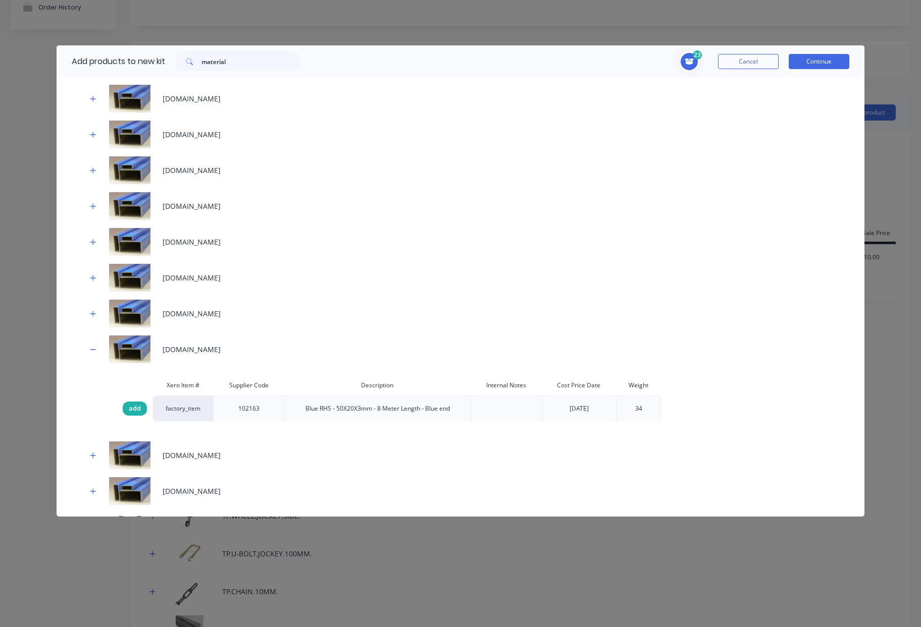
click at [134, 413] on span "add" at bounding box center [135, 409] width 12 height 10
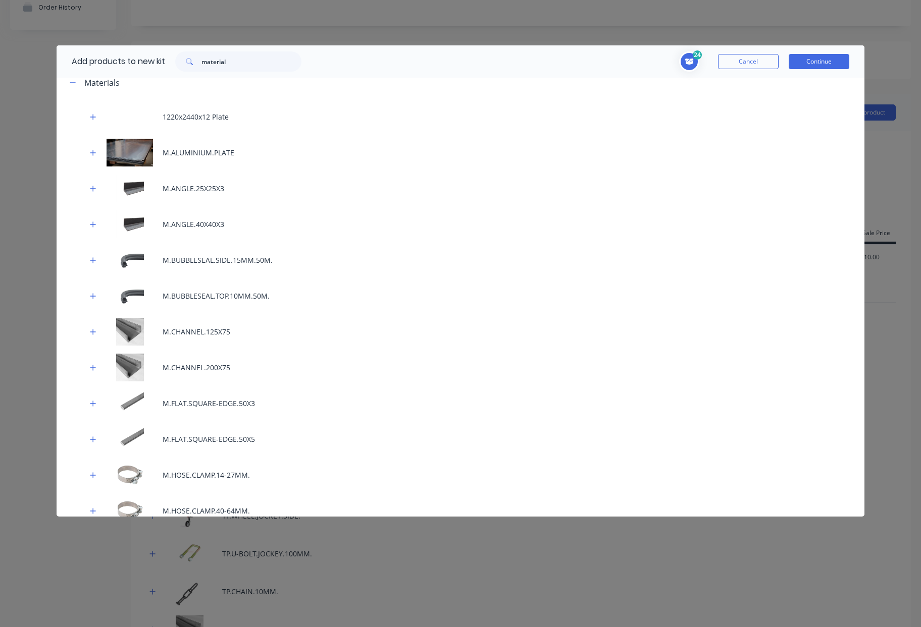
scroll to position [0, 0]
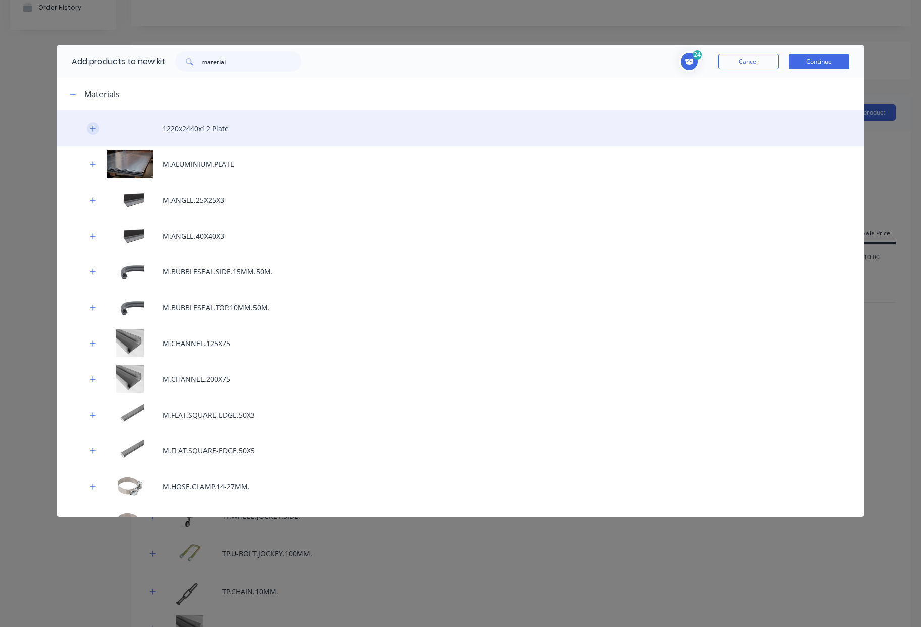
click at [93, 129] on icon "button" at bounding box center [93, 128] width 6 height 7
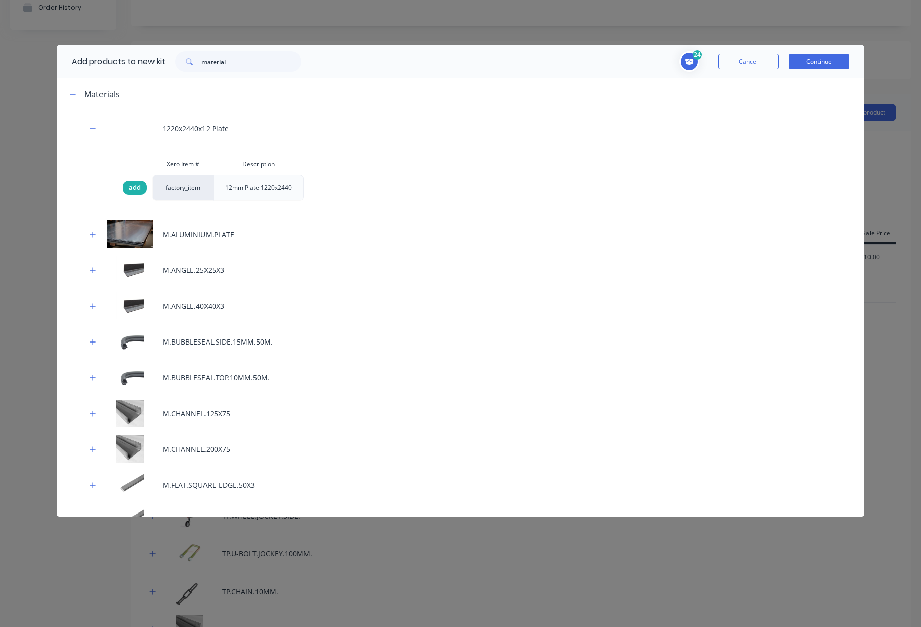
click at [130, 191] on span "add" at bounding box center [135, 188] width 12 height 10
click at [828, 68] on button "Continue" at bounding box center [818, 61] width 61 height 15
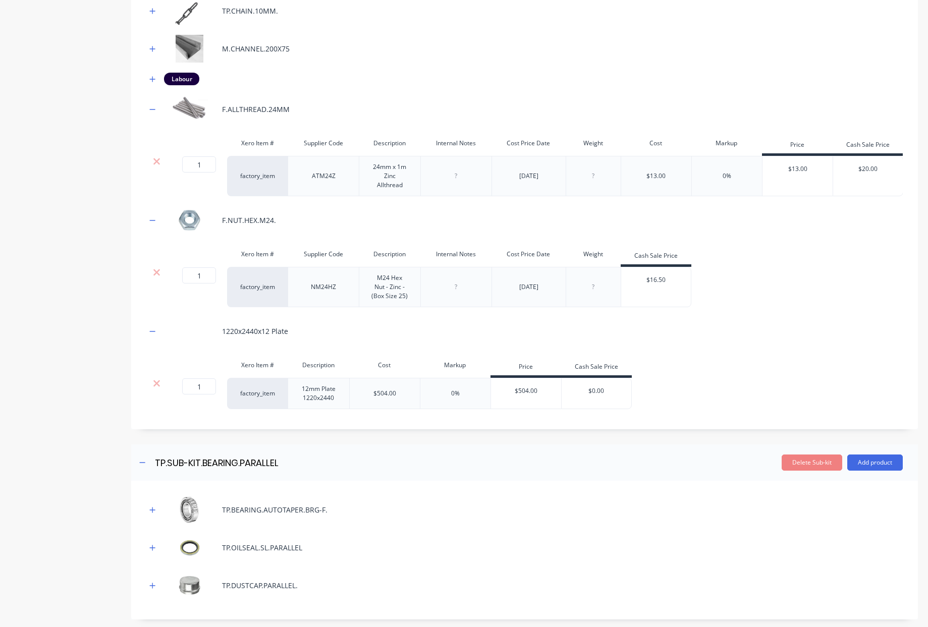
scroll to position [694, 0]
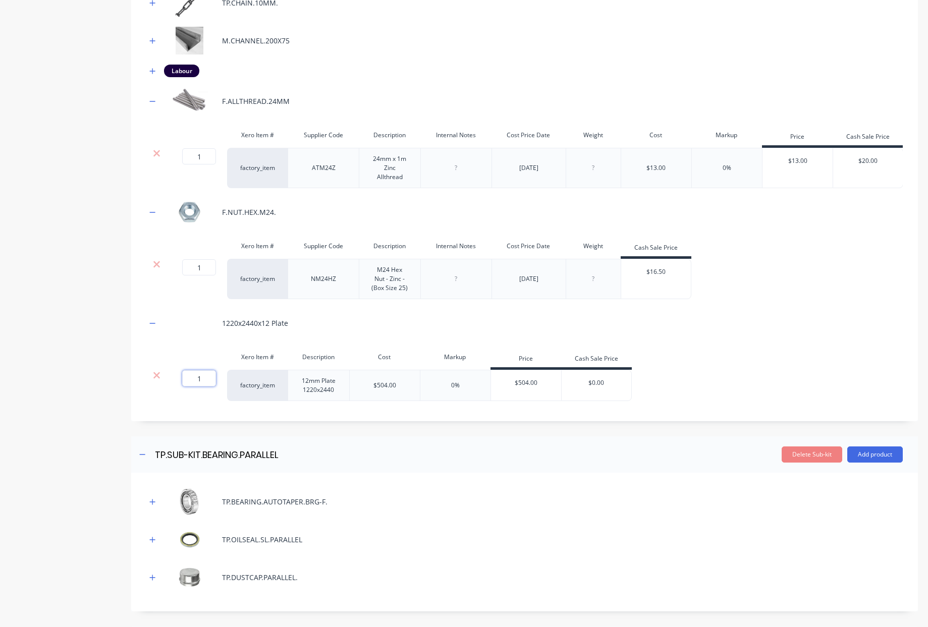
drag, startPoint x: 204, startPoint y: 393, endPoint x: 0, endPoint y: 373, distance: 205.4
click at [0, 375] on div "Product details Collaborate Order History Add image 20FT Cottage Trailer 20FT C…" at bounding box center [464, 81] width 928 height 1490
type input ".10"
drag, startPoint x: 209, startPoint y: 283, endPoint x: 70, endPoint y: 282, distance: 139.8
click at [159, 272] on div "Xero Item # Supplier Code Description Internal Notes Cost Price Date Weight Cas…" at bounding box center [524, 267] width 757 height 63
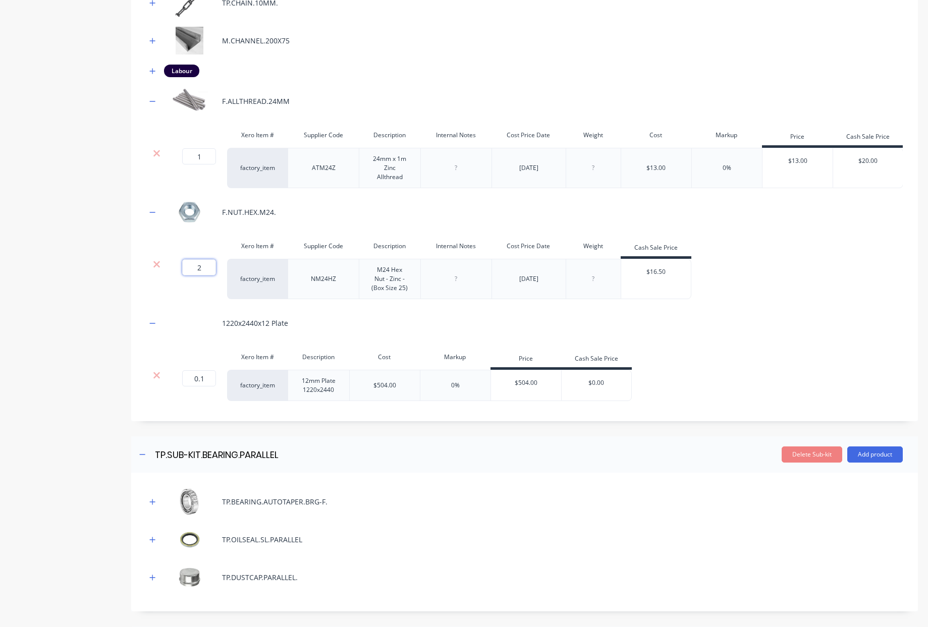
type input "25"
click at [766, 276] on div "25 25 ? factory_item NM24HZ M24 Hex Nut - Zinc - (Box Size 25) [DATE] $16.50" at bounding box center [524, 279] width 757 height 40
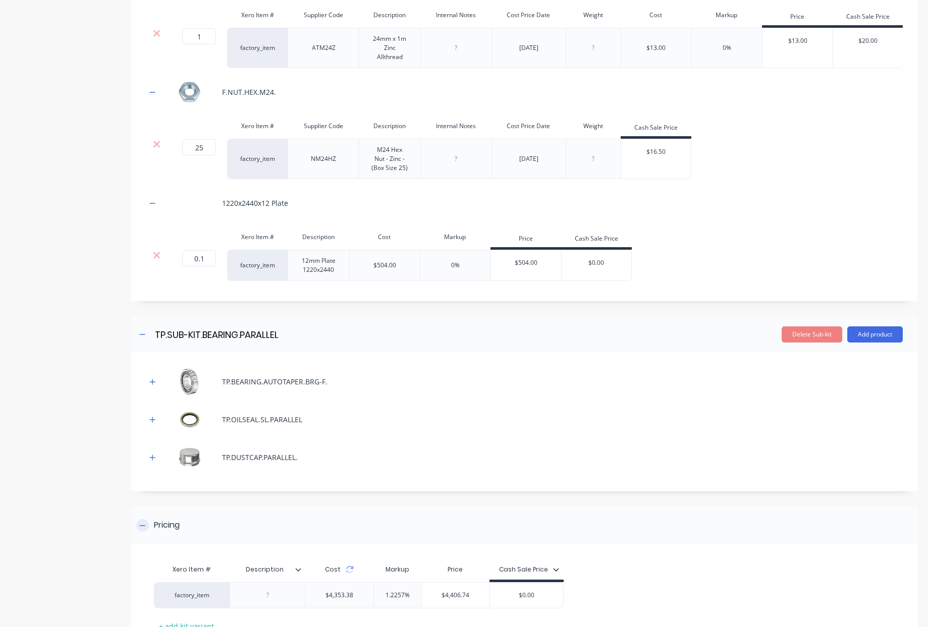
scroll to position [908, 0]
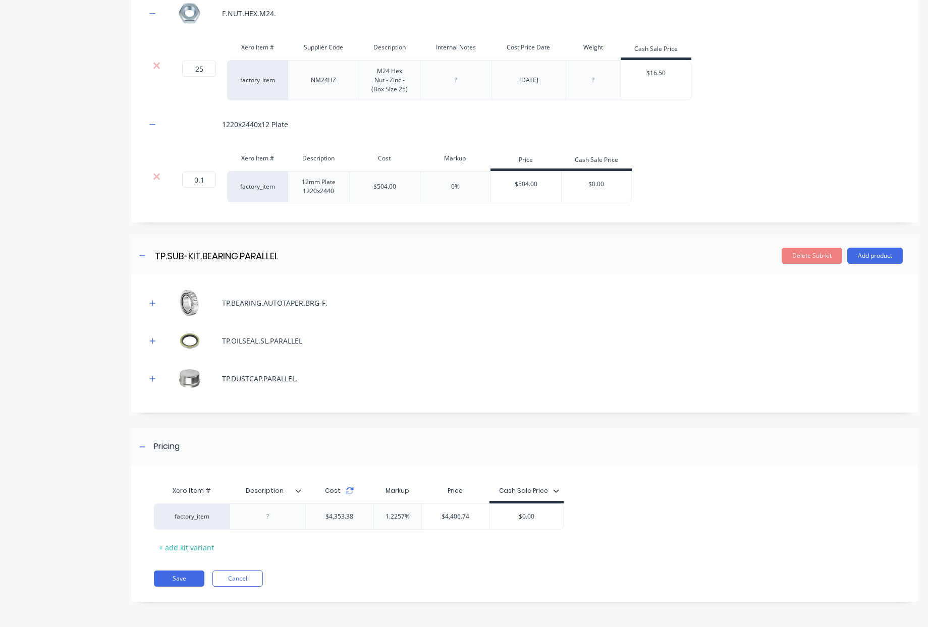
click at [349, 489] on icon at bounding box center [350, 491] width 8 height 8
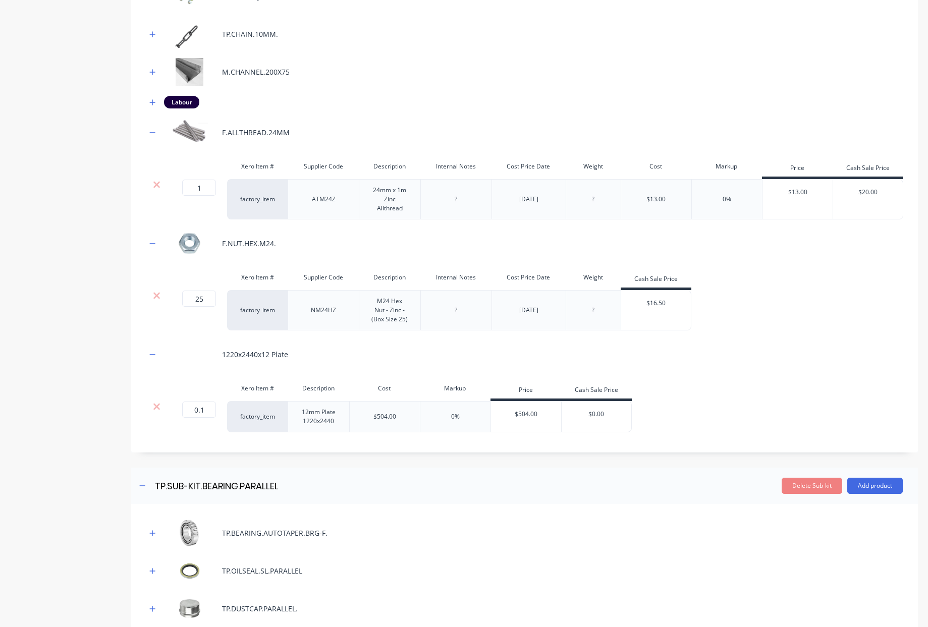
scroll to position [560, 0]
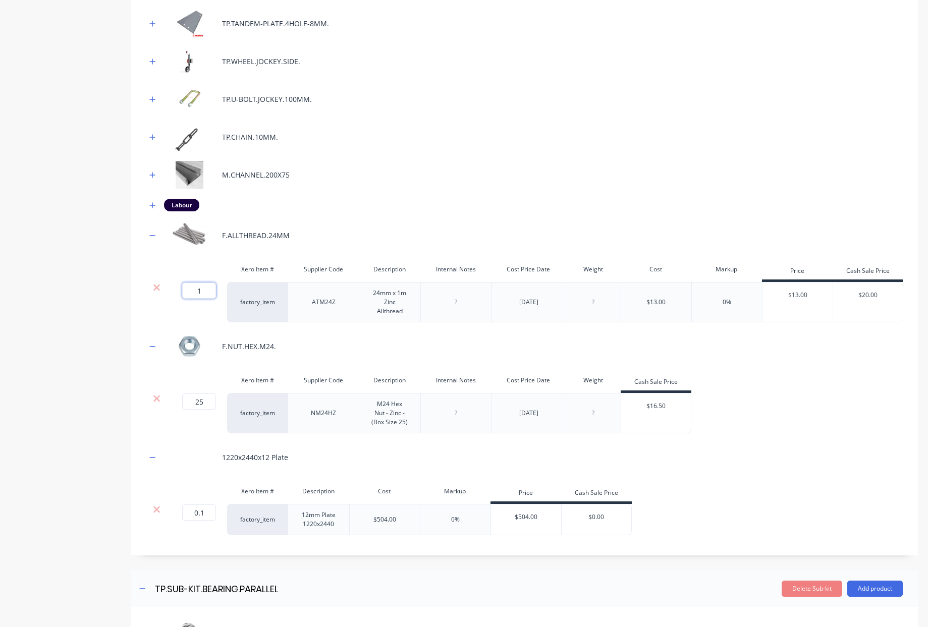
drag, startPoint x: 186, startPoint y: 295, endPoint x: 86, endPoint y: 292, distance: 100.0
click at [91, 292] on div "Product details Collaborate Order History Add image 20FT Cottage Trailer 20FT C…" at bounding box center [464, 216] width 908 height 1470
type input "2"
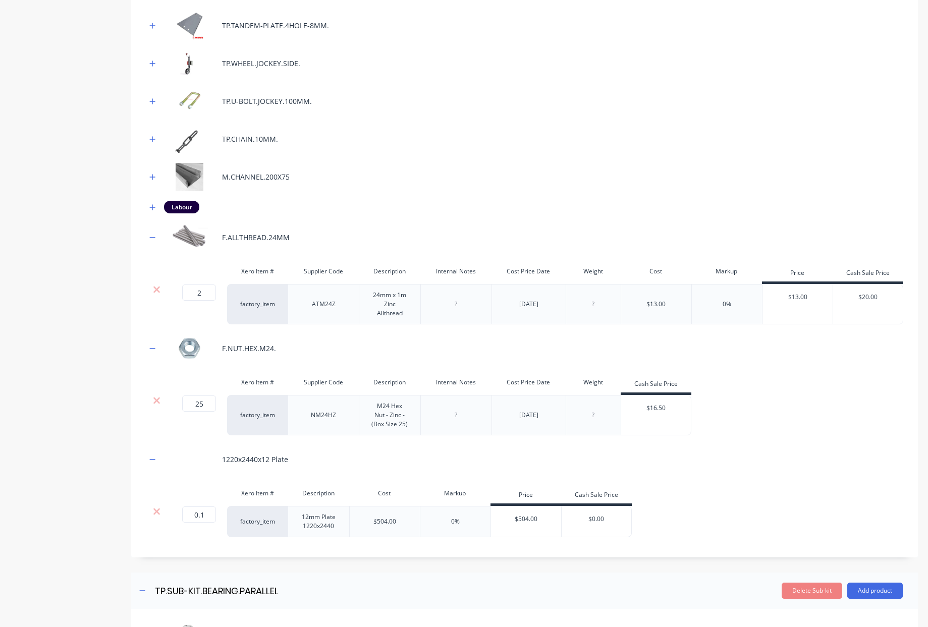
click at [765, 466] on div "1220x2440x12 Plate" at bounding box center [524, 460] width 757 height 28
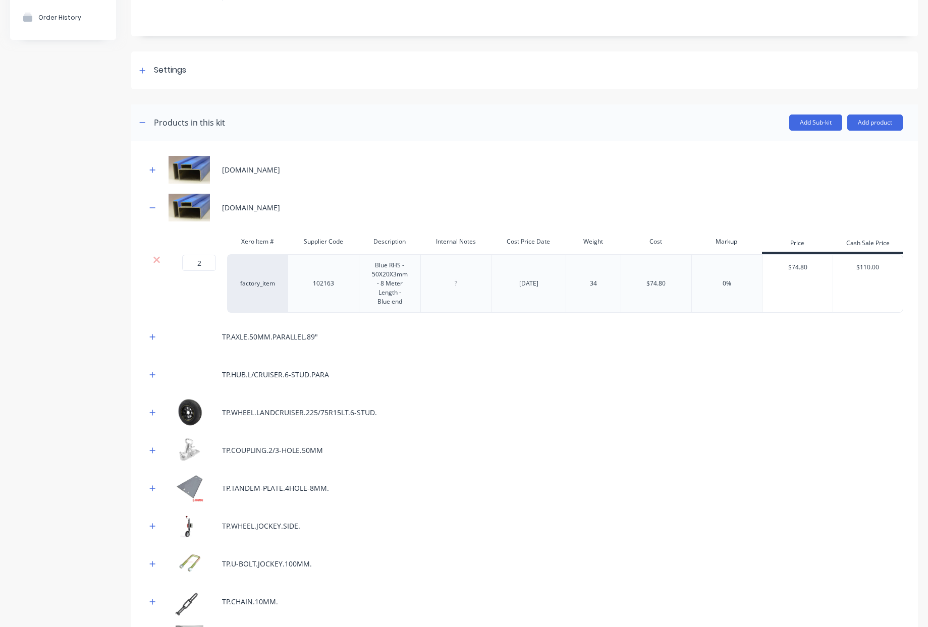
scroll to position [159, 0]
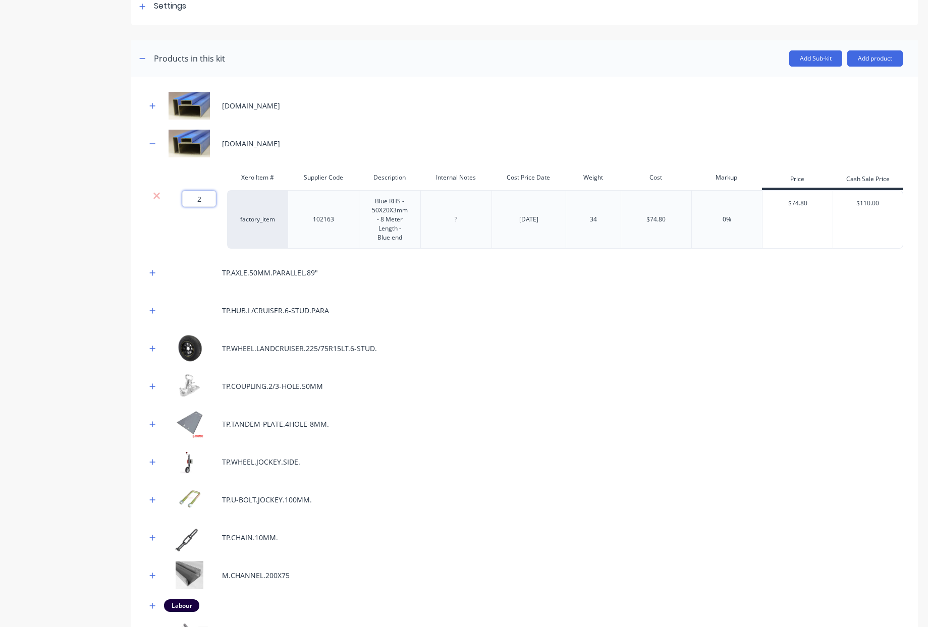
drag, startPoint x: 205, startPoint y: 199, endPoint x: 0, endPoint y: 185, distance: 205.9
click at [12, 183] on div "Product details Collaborate Order History Add image 20FT Cottage Trailer 20FT C…" at bounding box center [464, 616] width 908 height 1470
type input "2.5"
click at [750, 373] on div "[DOMAIN_NAME] [DOMAIN_NAME] Xero Item # Supplier Code Description Internal Note…" at bounding box center [524, 514] width 757 height 844
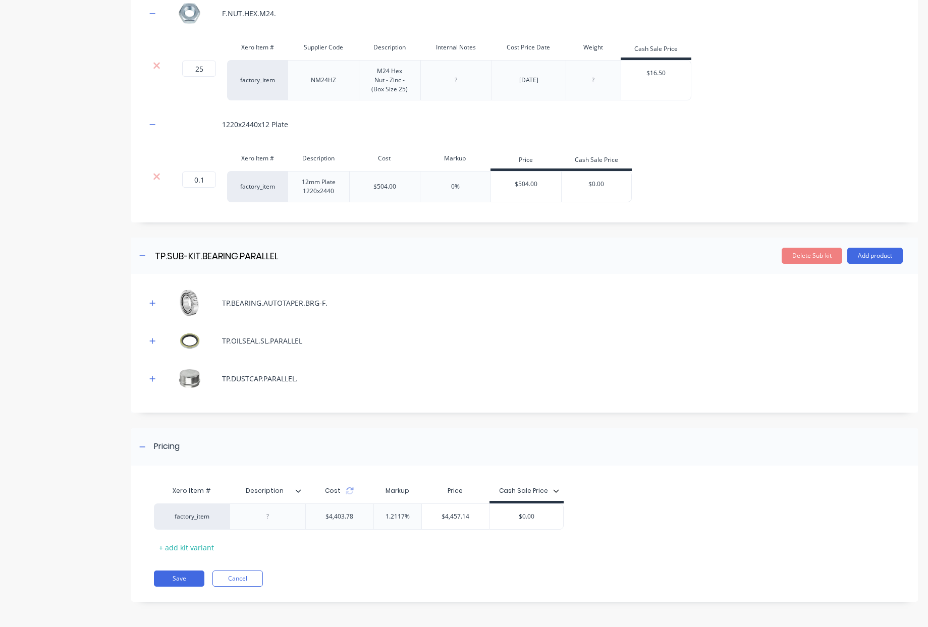
scroll to position [908, 0]
click at [350, 492] on icon at bounding box center [350, 491] width 8 height 8
click at [184, 576] on button "Save" at bounding box center [179, 579] width 50 height 16
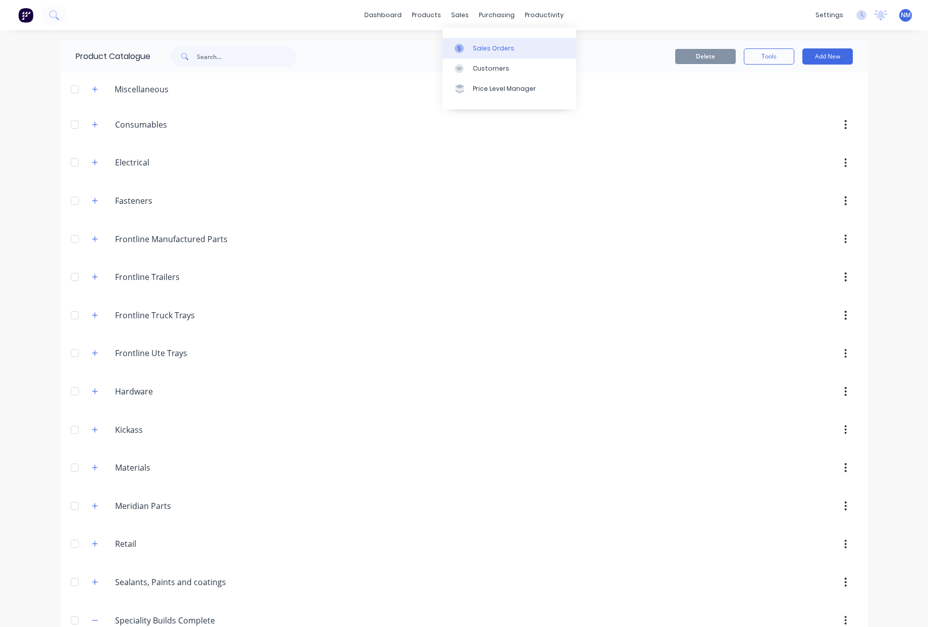
click at [487, 50] on div "Sales Orders" at bounding box center [493, 48] width 41 height 9
